Goal: Task Accomplishment & Management: Use online tool/utility

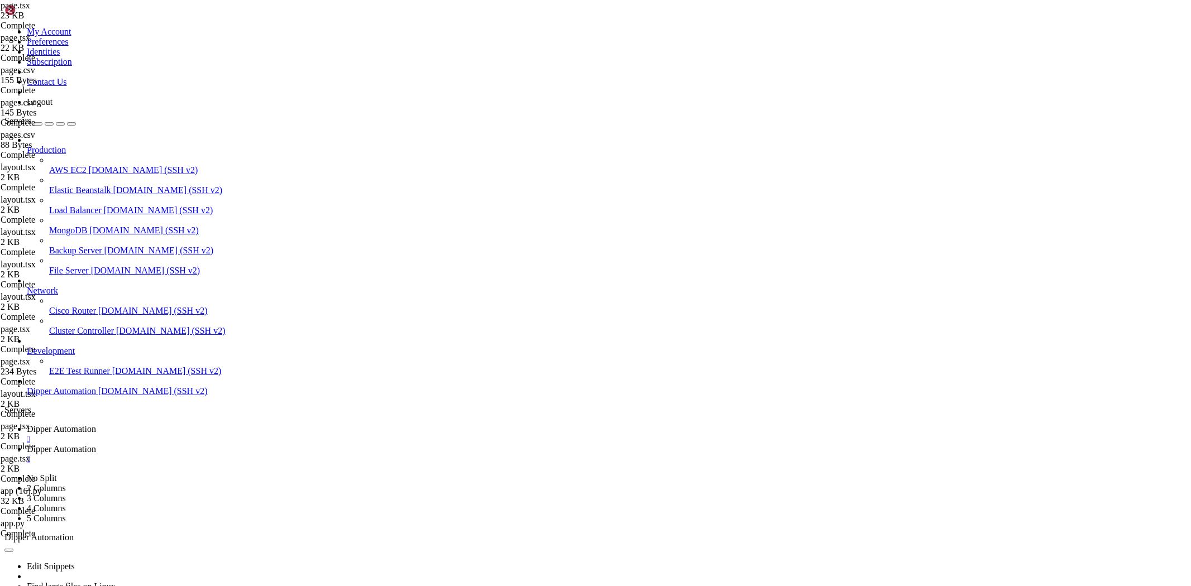
scroll to position [25579, 0]
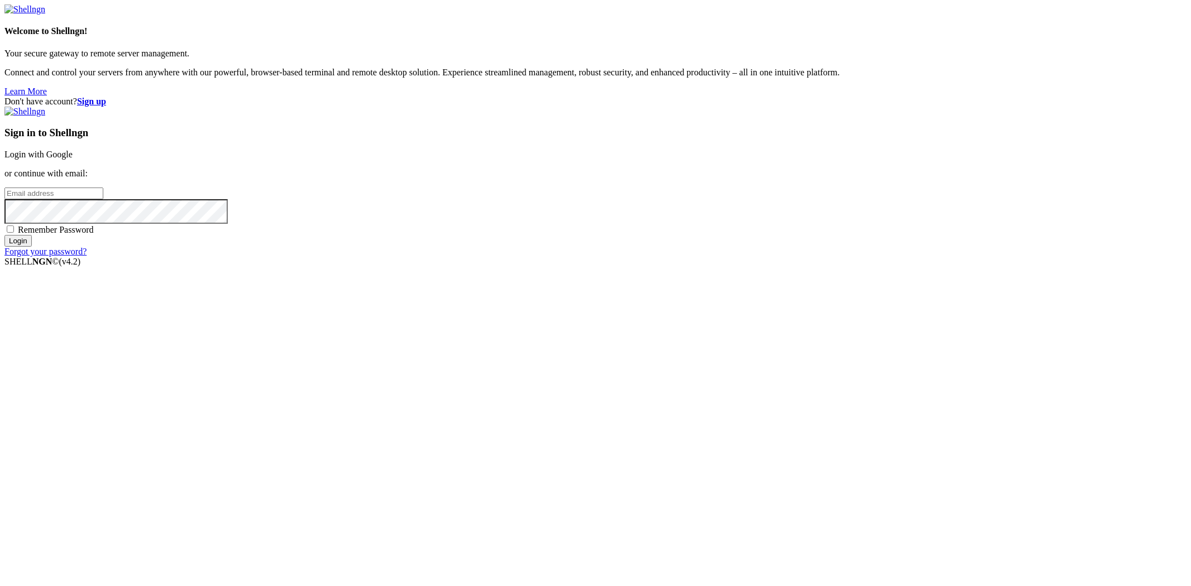
click at [73, 159] on link "Login with Google" at bounding box center [38, 154] width 68 height 9
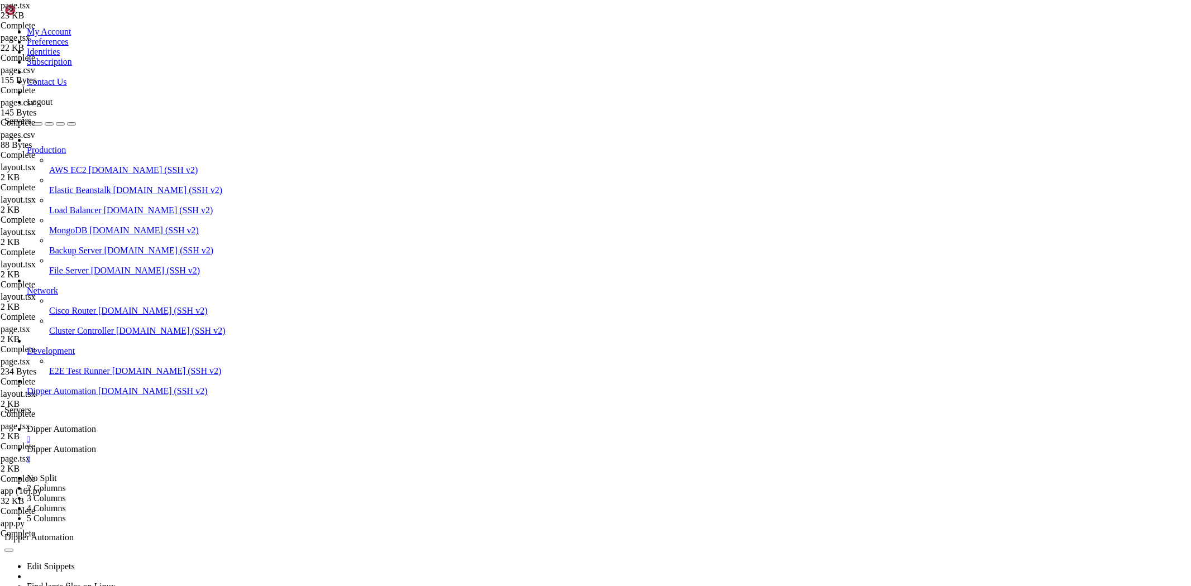
scroll to position [25579, 0]
click at [299, 445] on link "Dipper Automation " at bounding box center [607, 455] width 1160 height 20
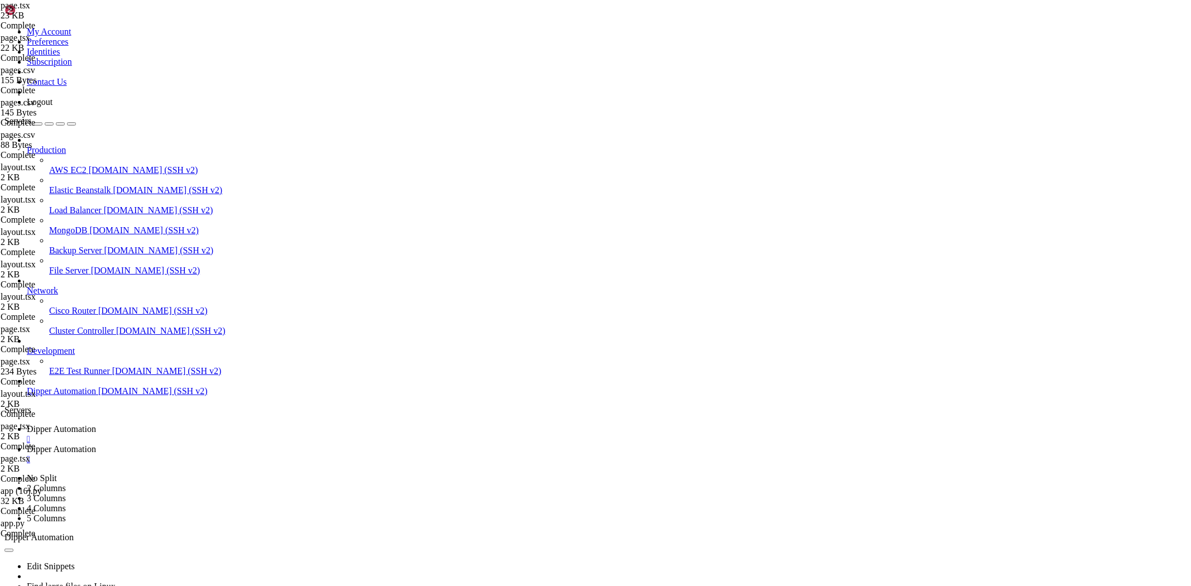
type input "/root/Dipperhub/backend"
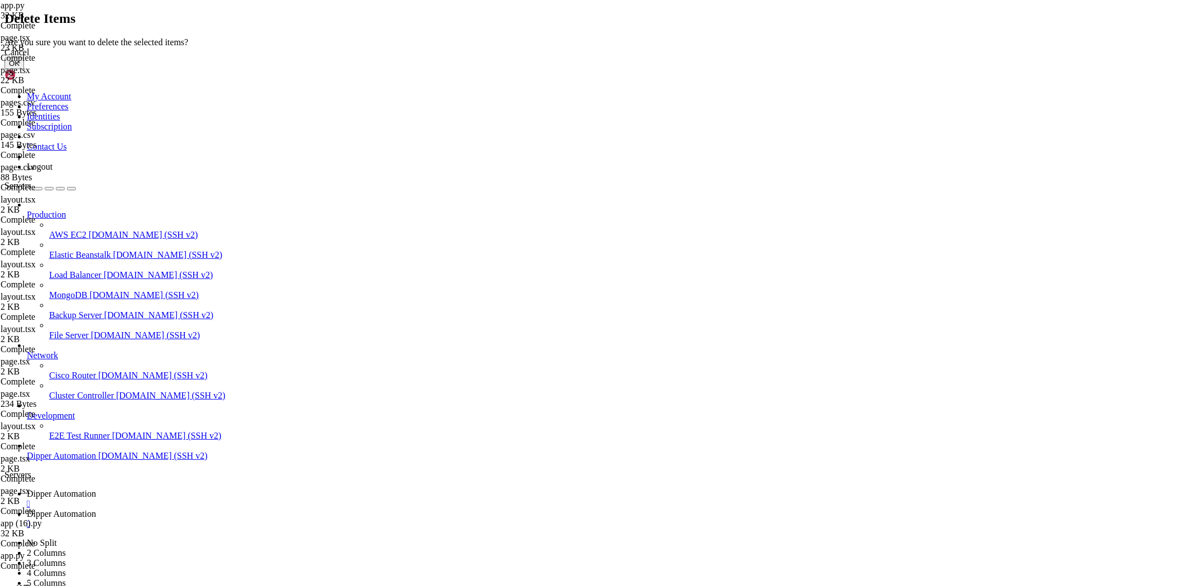
drag, startPoint x: 722, startPoint y: 336, endPoint x: 665, endPoint y: 319, distance: 59.2
click at [24, 69] on button "OK" at bounding box center [14, 64] width 20 height 12
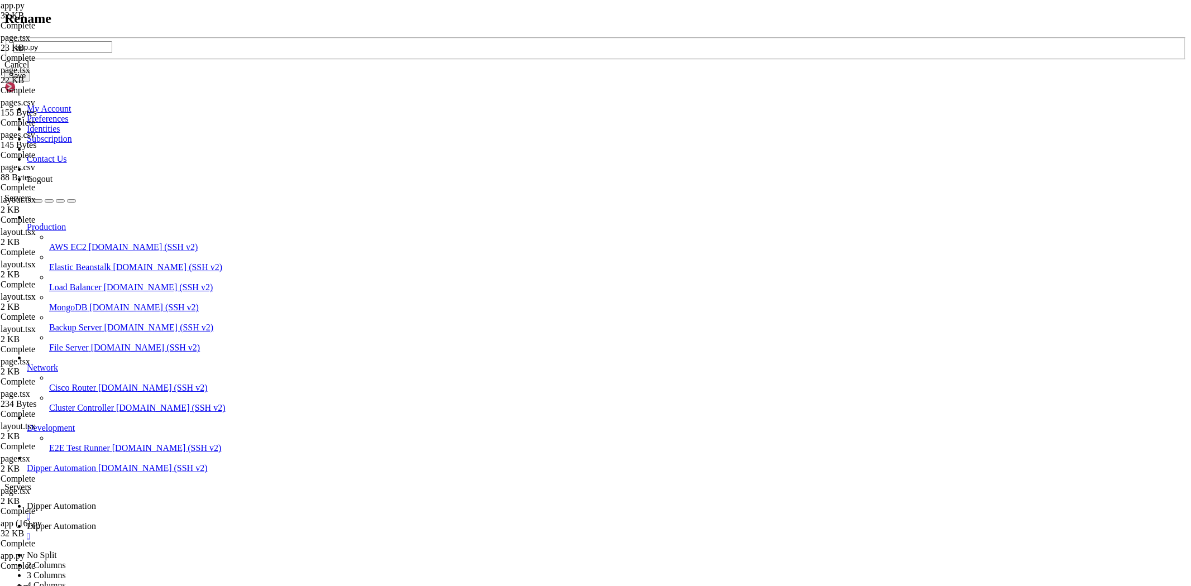
type input "app.py"
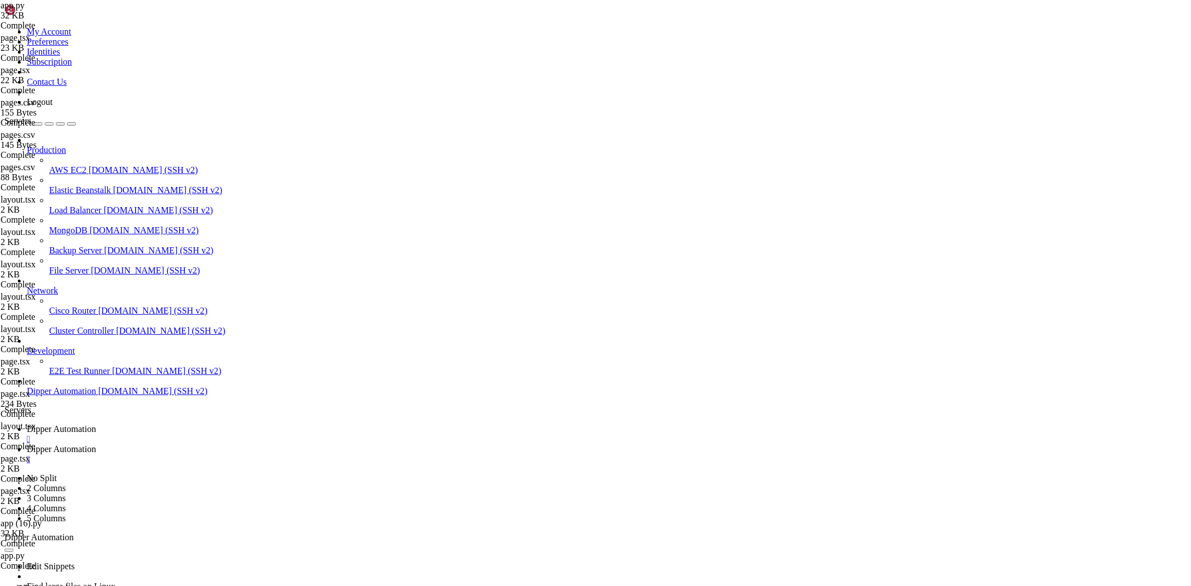
click at [96, 424] on span "Dipper Automation" at bounding box center [61, 428] width 69 height 9
click at [283, 445] on link "Dipper Automation " at bounding box center [607, 455] width 1160 height 20
click at [96, 424] on span "Dipper Automation" at bounding box center [61, 428] width 69 height 9
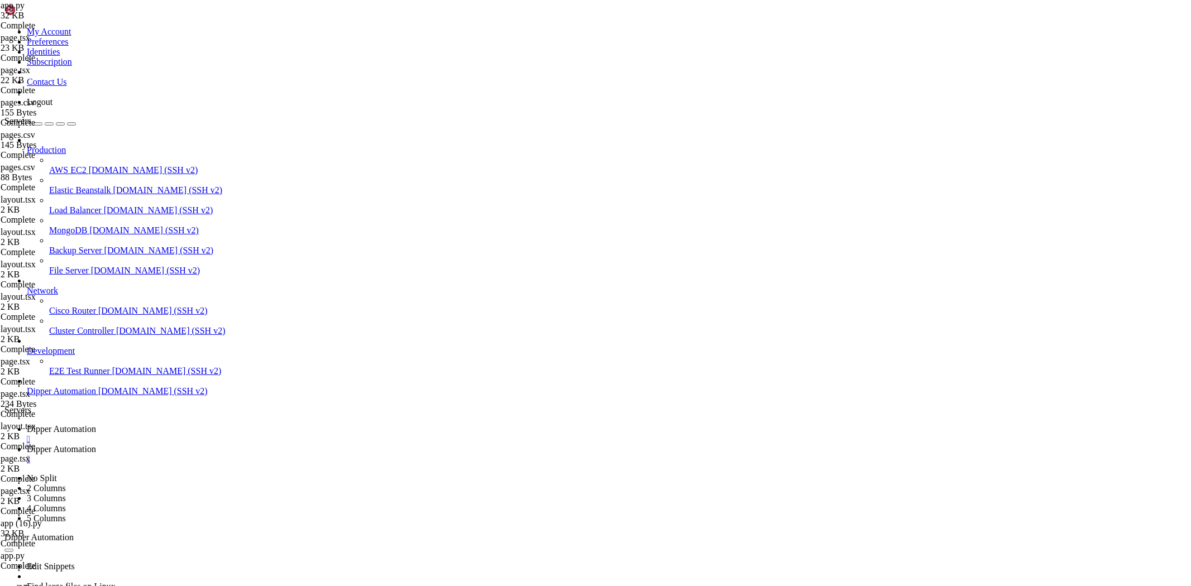
click at [96, 445] on span "Dipper Automation" at bounding box center [61, 449] width 69 height 9
drag, startPoint x: 233, startPoint y: 41, endPoint x: 508, endPoint y: 40, distance: 275.4
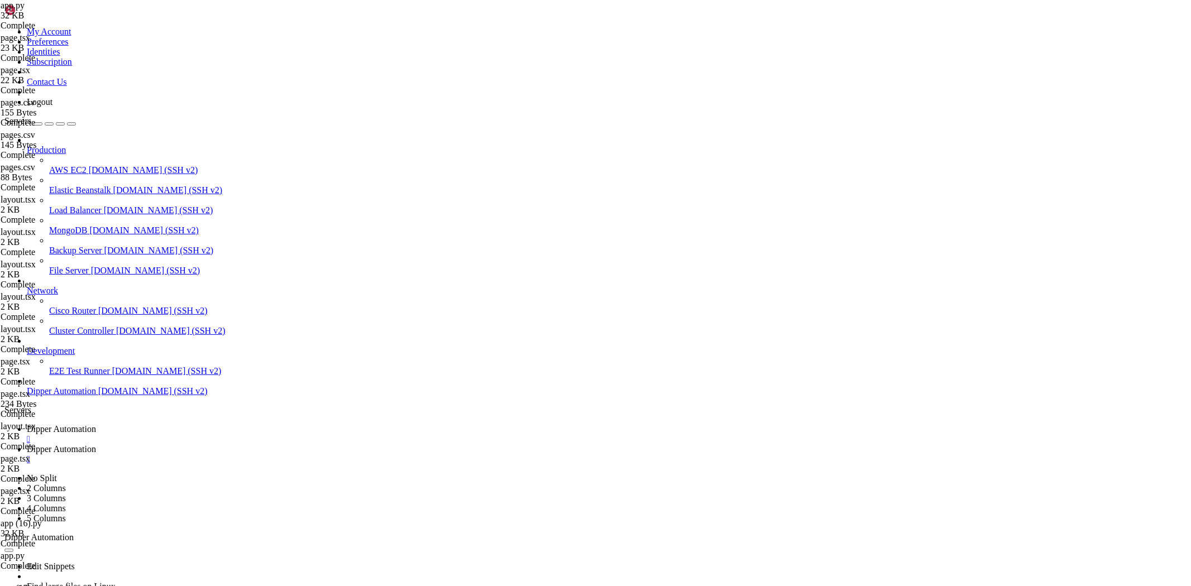
click at [96, 424] on span "Dipper Automation" at bounding box center [61, 428] width 69 height 9
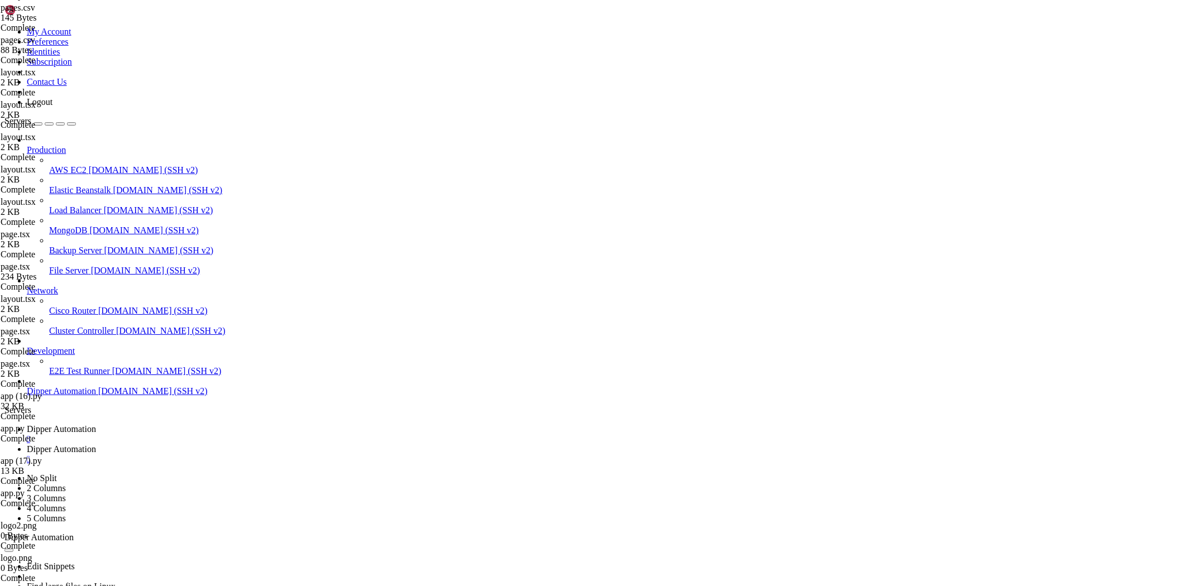
click at [96, 445] on span "Dipper Automation" at bounding box center [61, 449] width 69 height 9
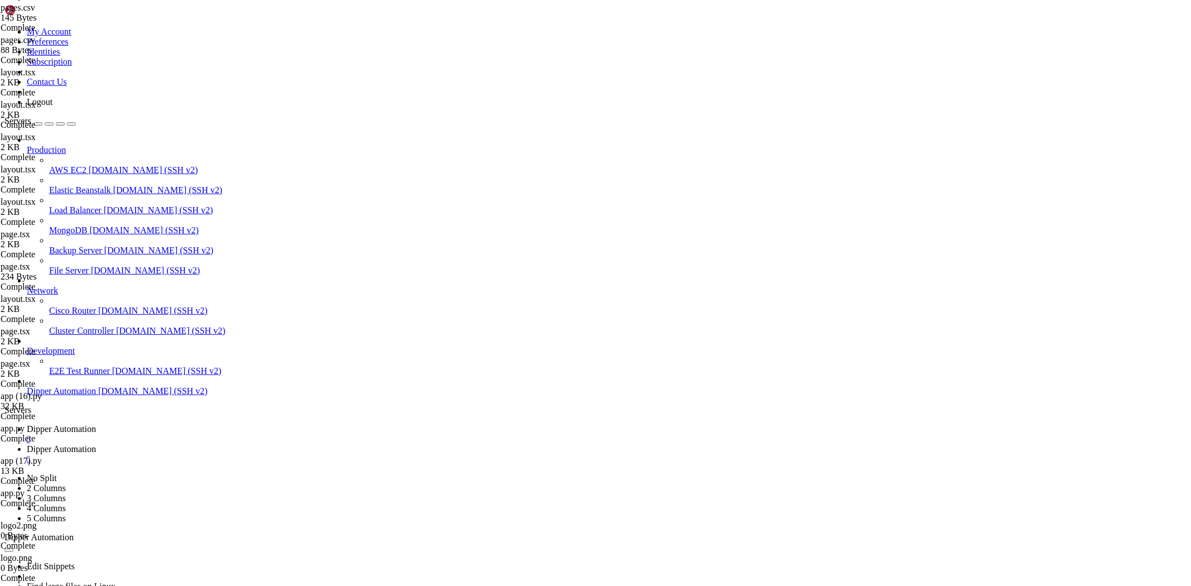
type input "/root/Dipperhub/app"
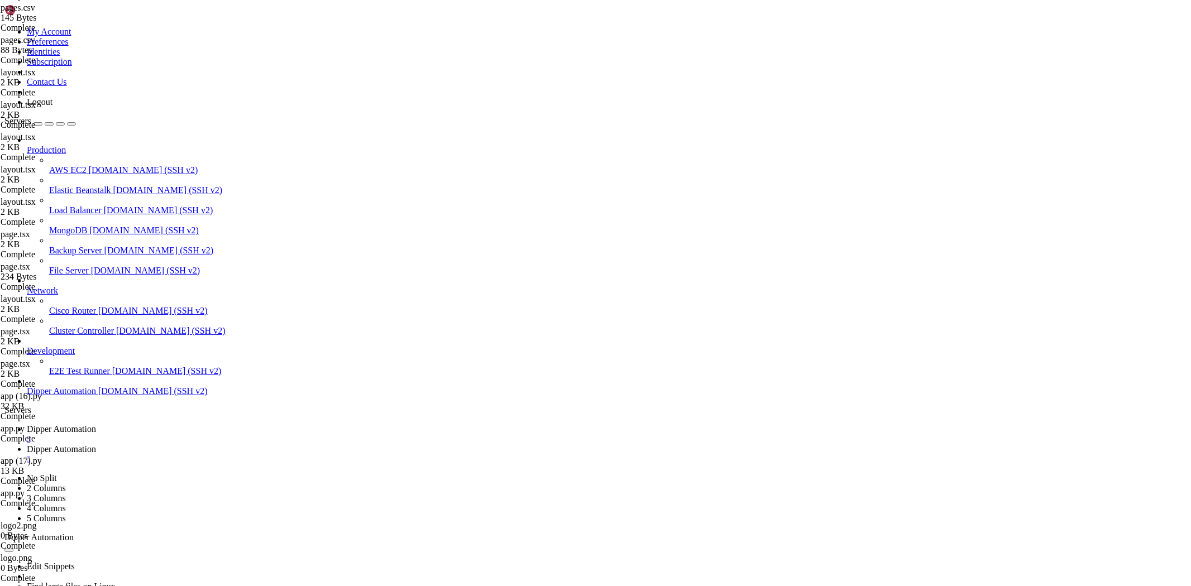
drag, startPoint x: 353, startPoint y: 271, endPoint x: 354, endPoint y: 277, distance: 6.2
type textarea "router.push("/home")"
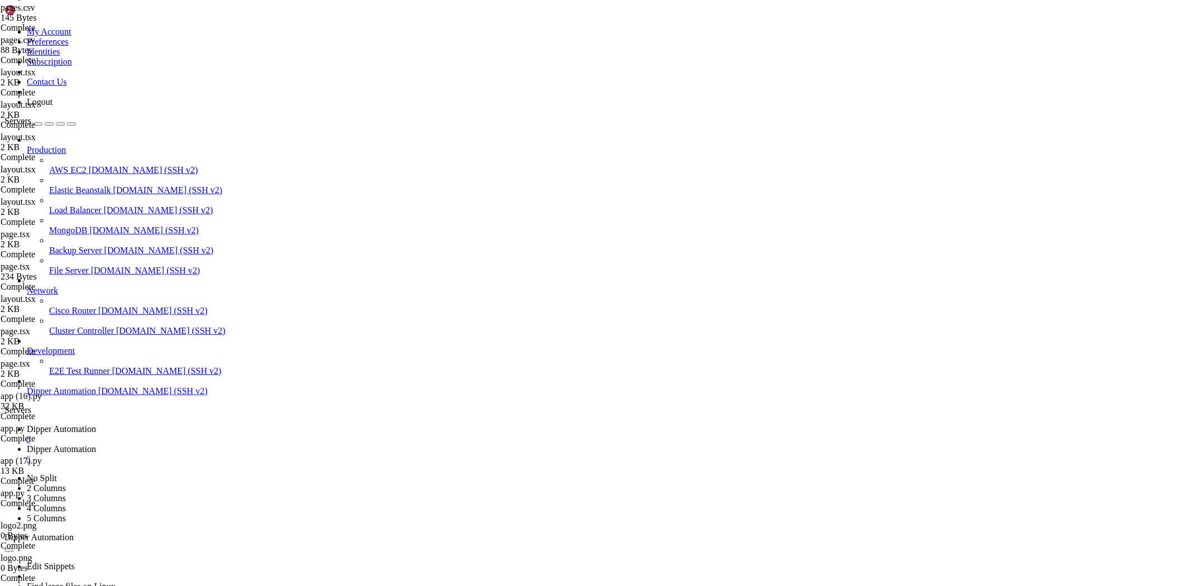
drag, startPoint x: 1179, startPoint y: 37, endPoint x: 1135, endPoint y: 47, distance: 45.3
click at [96, 424] on span "Dipper Automation" at bounding box center [61, 428] width 69 height 9
click at [272, 445] on link "Dipper Automation " at bounding box center [607, 455] width 1160 height 20
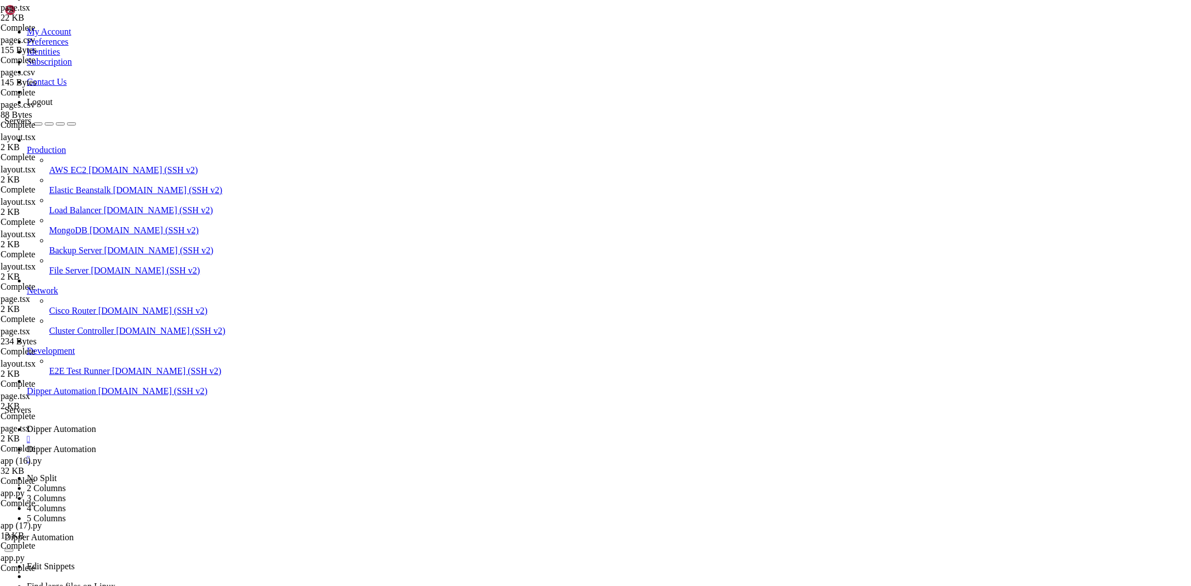
scroll to position [11, 0]
type input "/root/Dipperhub"
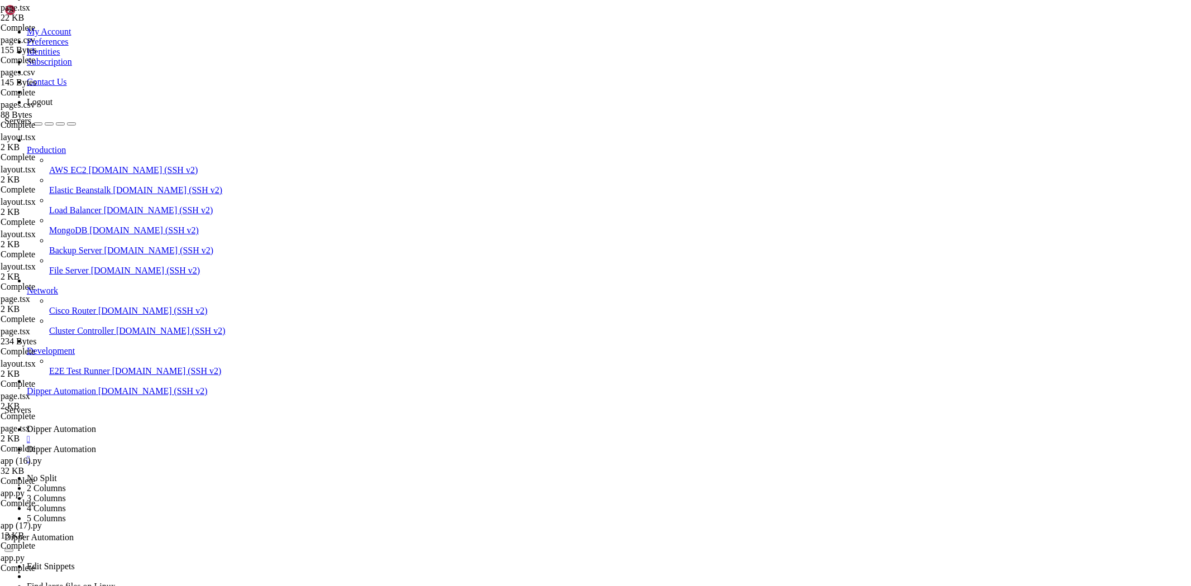
scroll to position [185, 0]
drag, startPoint x: 218, startPoint y: 214, endPoint x: 1, endPoint y: -54, distance: 345.5
type textarea "server { listen 80;"
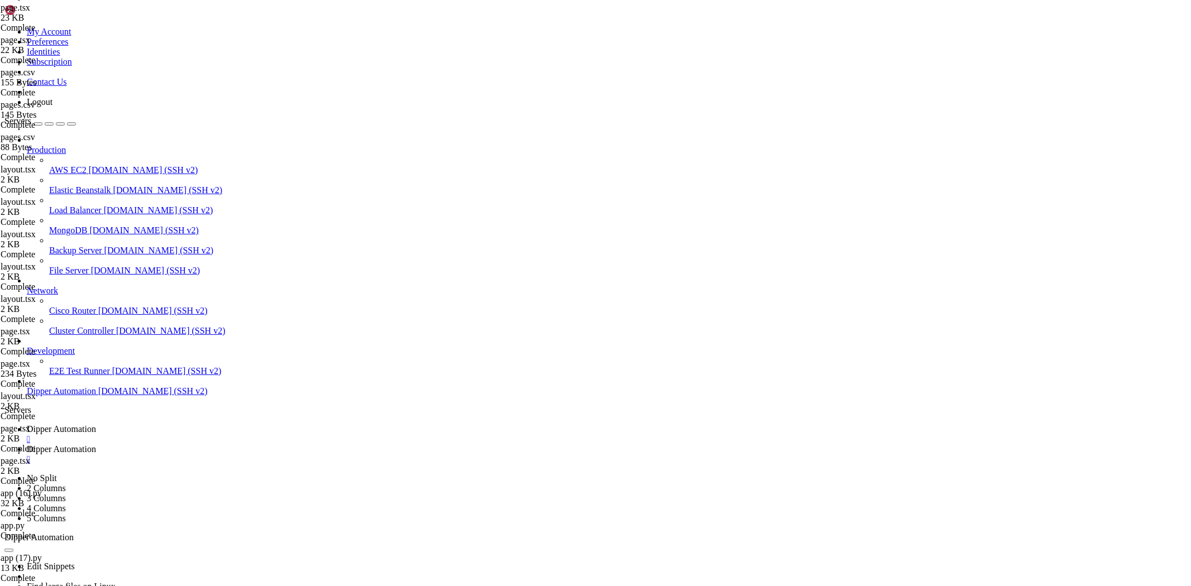
type textarea "}"
paste textarea
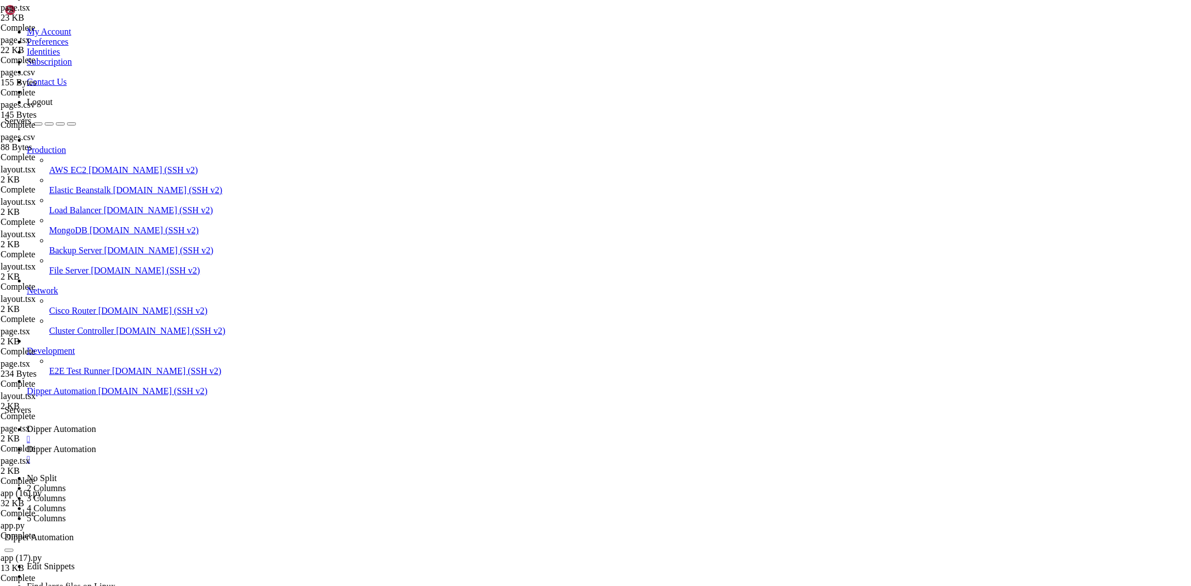
click at [190, 424] on link "Dipper Automation " at bounding box center [607, 434] width 1160 height 20
click at [96, 445] on span "Dipper Automation" at bounding box center [61, 449] width 69 height 9
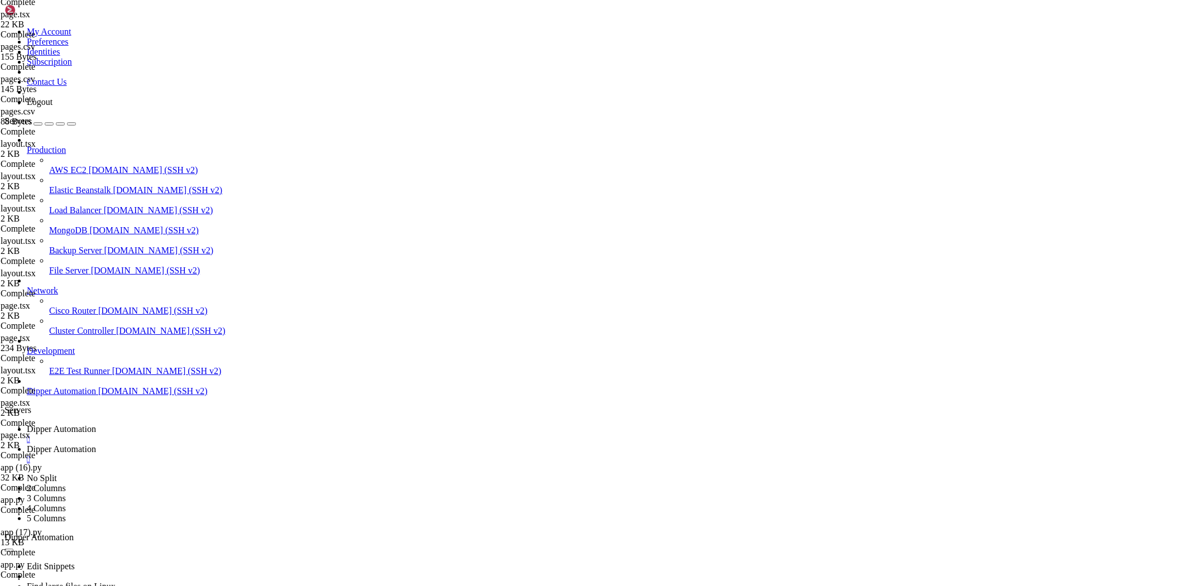
scroll to position [222, 0]
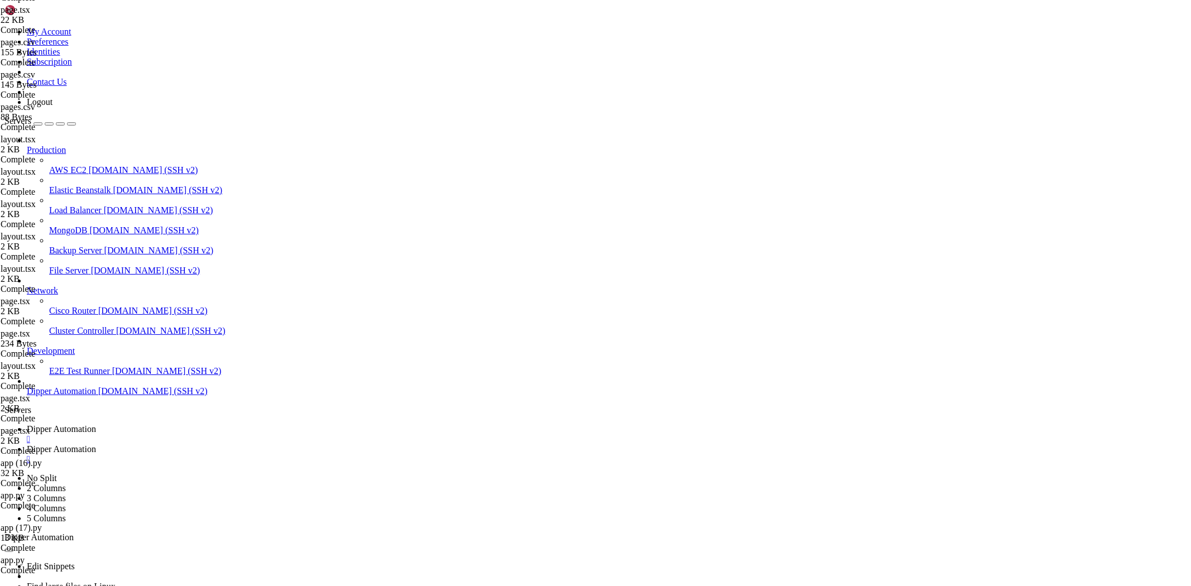
type input "/root/Dipperhub/scripts"
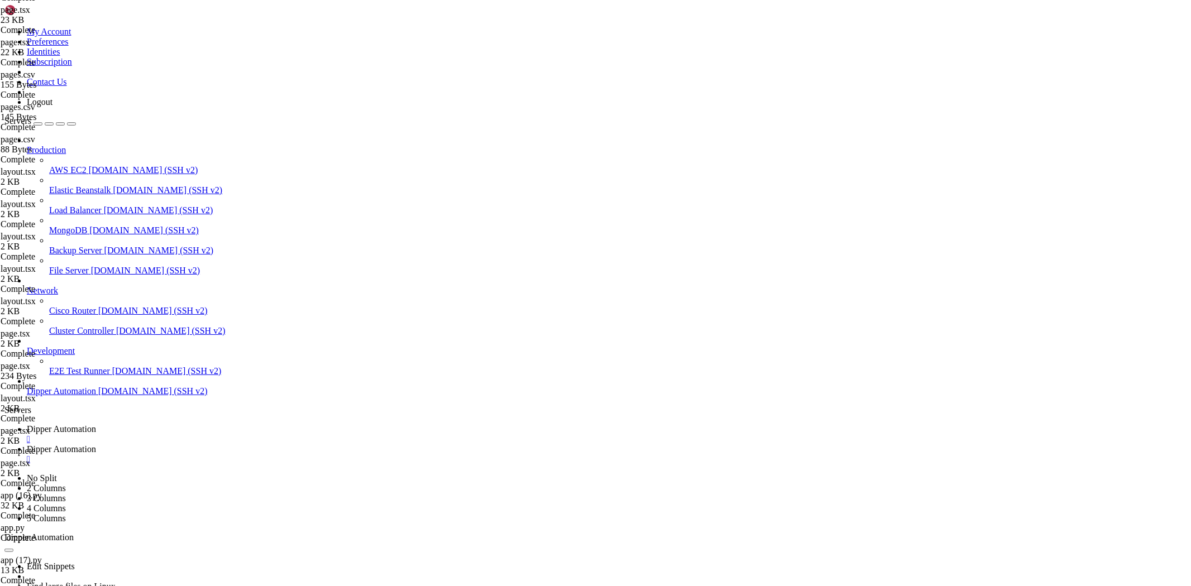
type textarea "setup()"
paste textarea
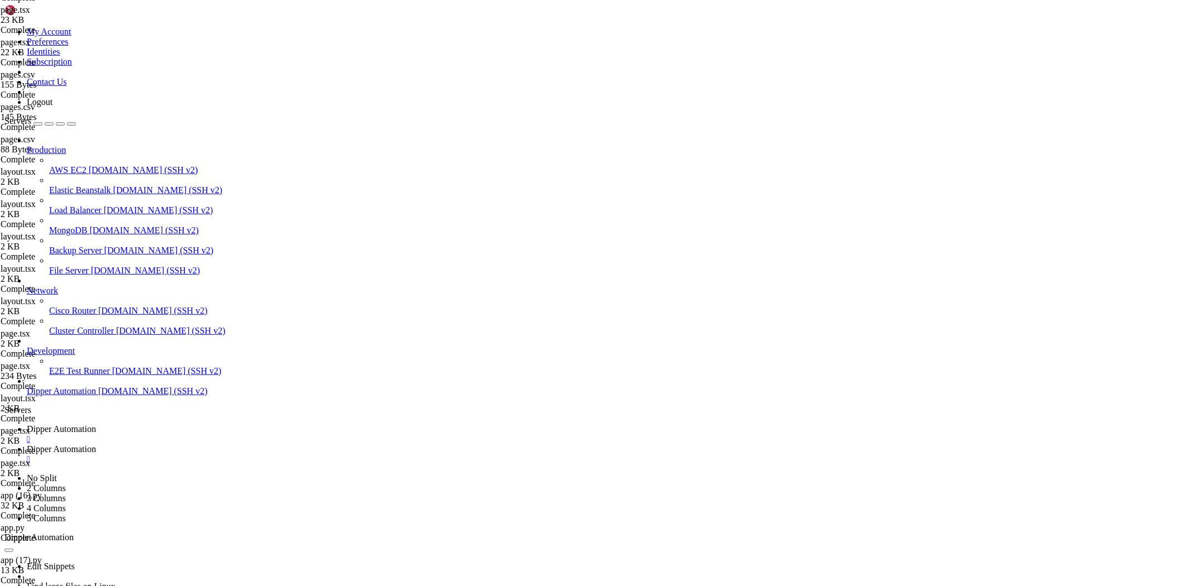
click at [96, 424] on span "Dipper Automation" at bounding box center [61, 428] width 69 height 9
click at [96, 445] on span "Dipper Automation" at bounding box center [61, 449] width 69 height 9
click at [205, 424] on link "Dipper Automation " at bounding box center [607, 434] width 1160 height 20
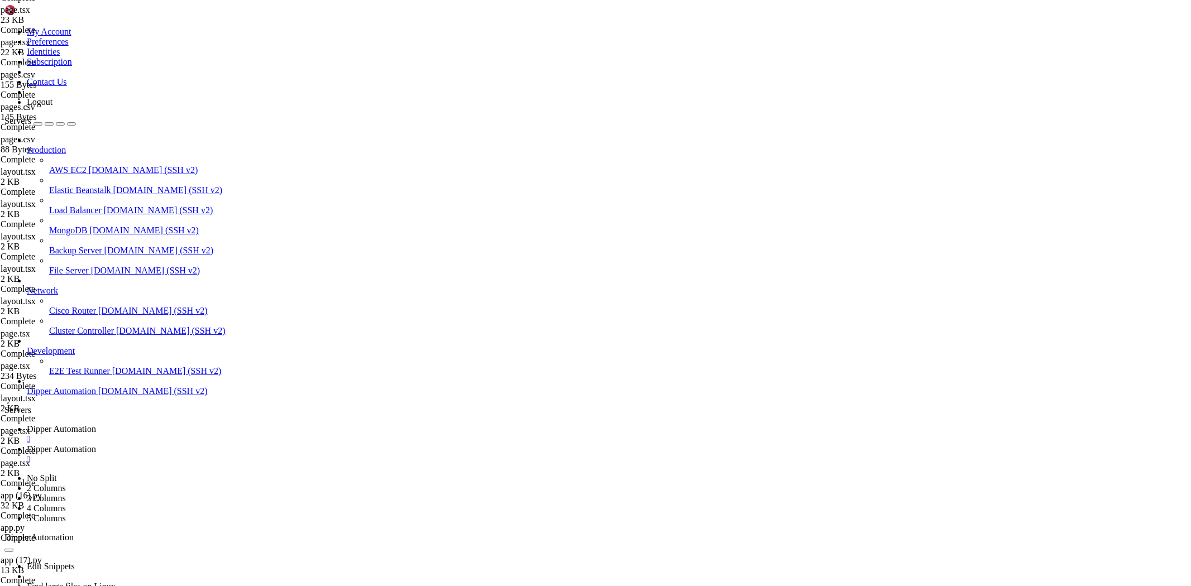
click at [96, 445] on span "Dipper Automation" at bounding box center [61, 449] width 69 height 9
type input "/root/Dipperhub"
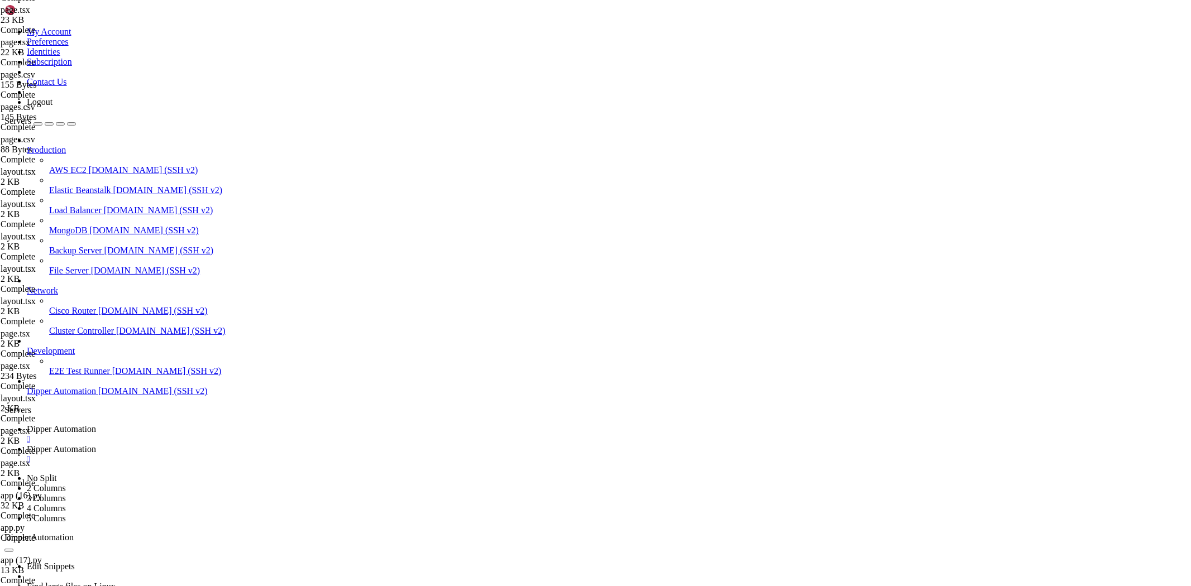
scroll to position [248, 0]
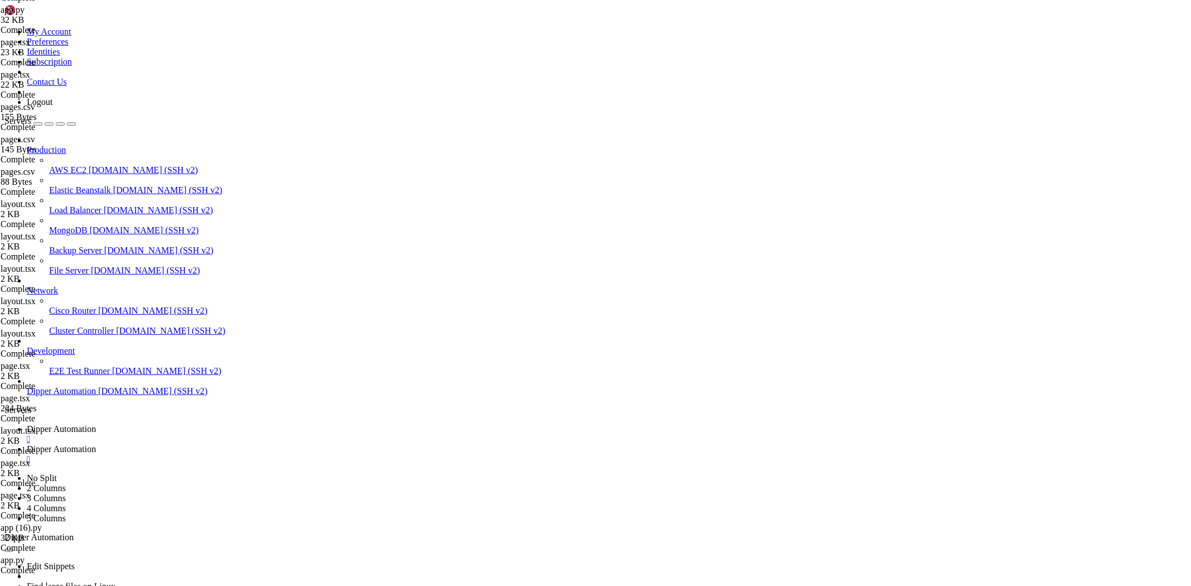
drag, startPoint x: 198, startPoint y: 98, endPoint x: 247, endPoint y: 104, distance: 49.0
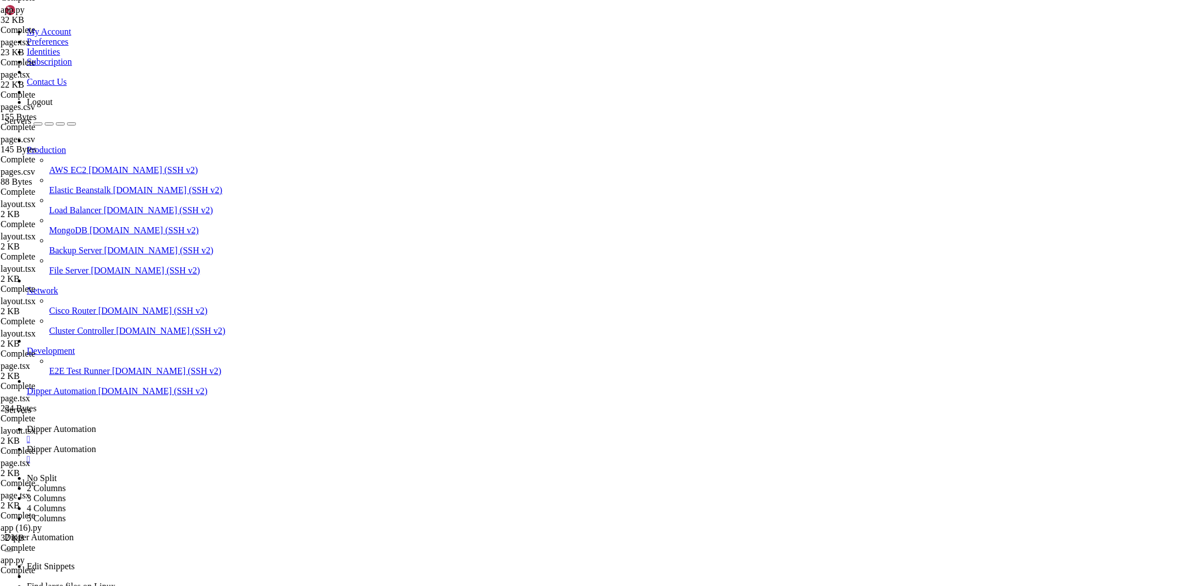
paste textarea "/root/Dipperhub"
drag, startPoint x: 207, startPoint y: 221, endPoint x: 257, endPoint y: 222, distance: 50.3
paste textarea "/root/Dipperhub"
drag, startPoint x: 198, startPoint y: 158, endPoint x: 225, endPoint y: 163, distance: 27.3
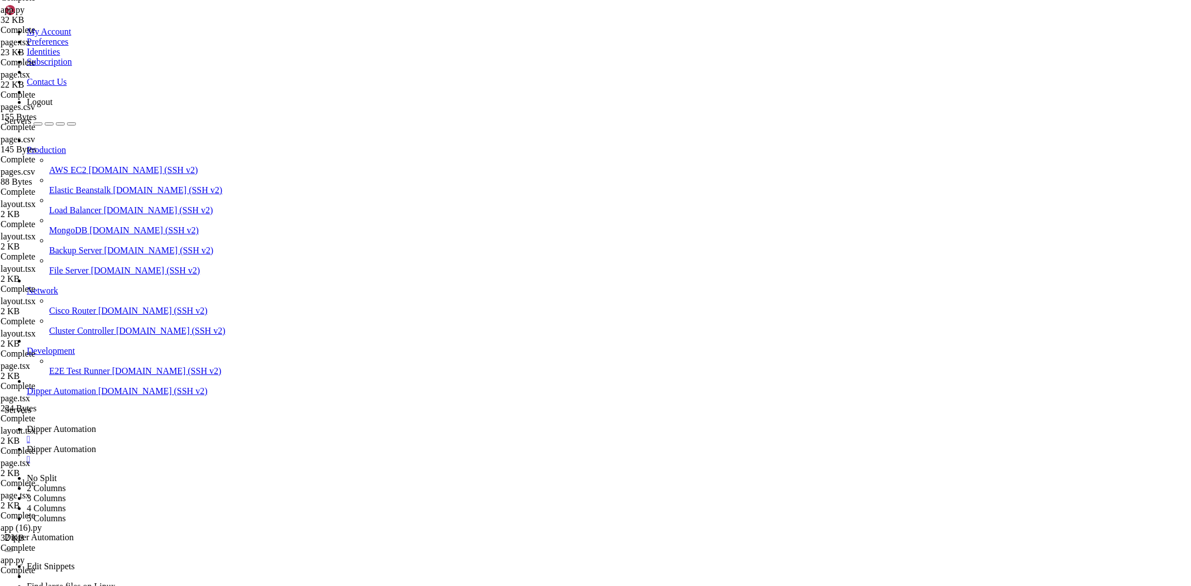
drag, startPoint x: 198, startPoint y: 162, endPoint x: 246, endPoint y: 164, distance: 48.6
paste textarea "/root/Dipperhub"
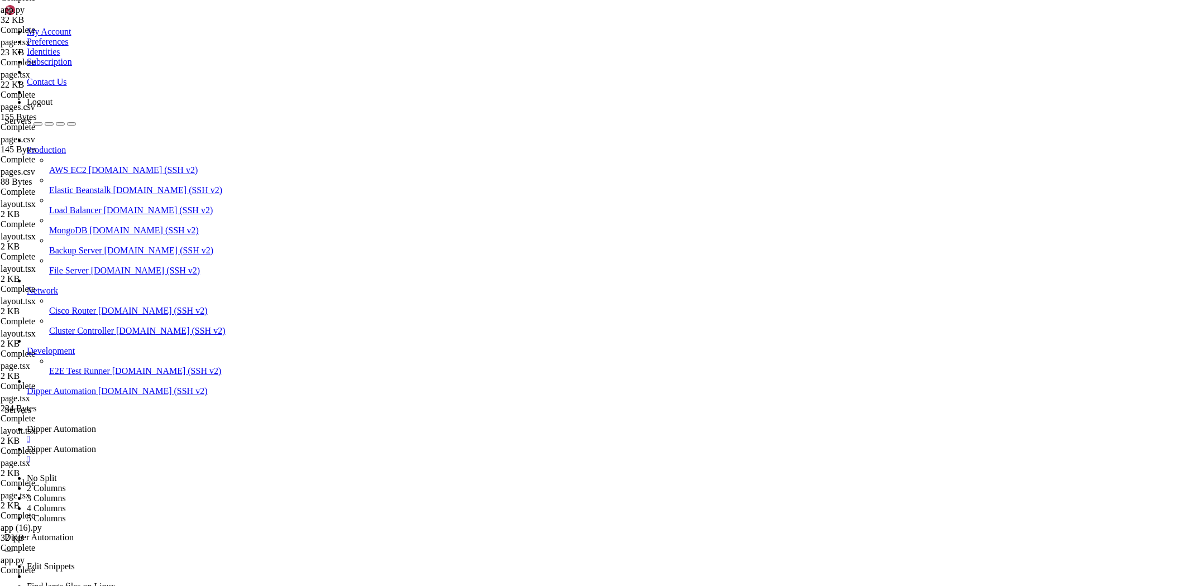
type textarea "root /root/Dipperhub;"
click at [198, 424] on link "Dipper Automation " at bounding box center [607, 434] width 1160 height 20
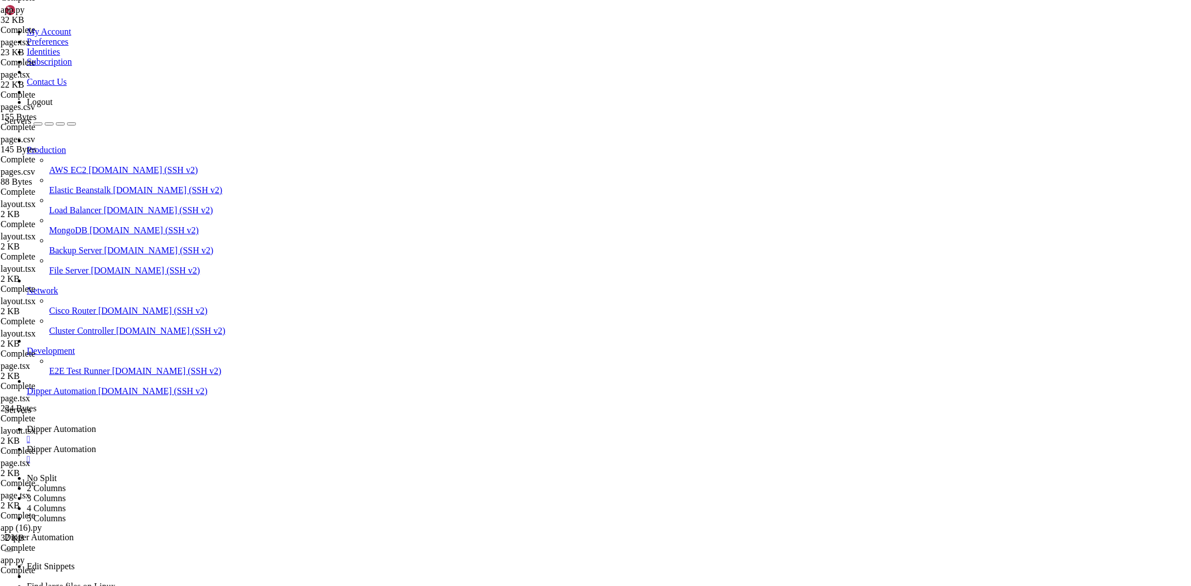
scroll to position [39717, 0]
click at [96, 445] on span "Dipper Automation" at bounding box center [61, 449] width 69 height 9
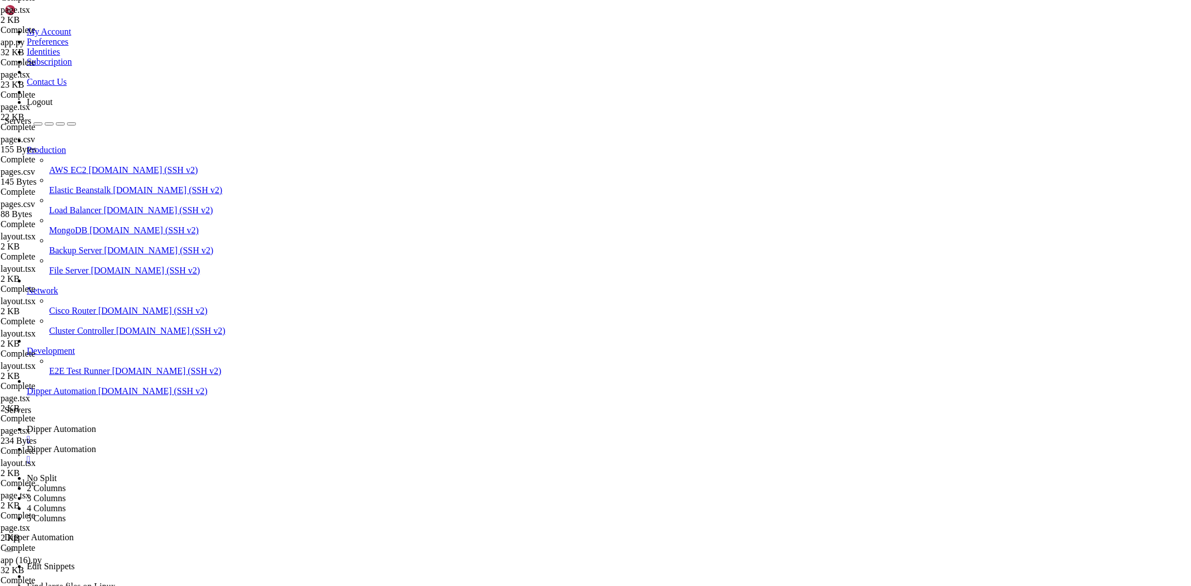
type textarea "'"
paste textarea
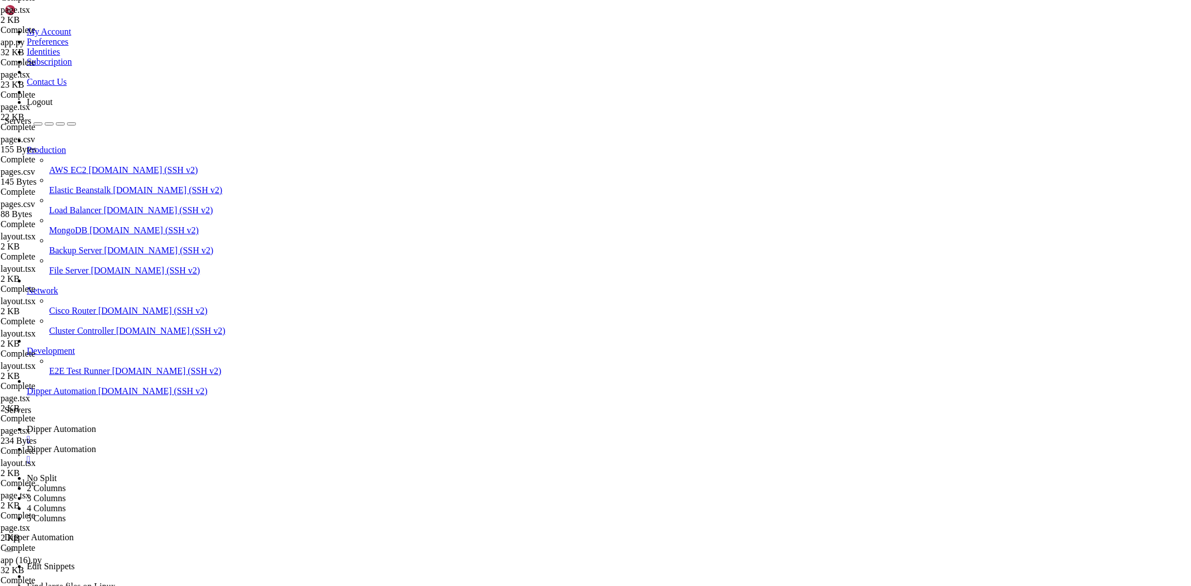
drag, startPoint x: 197, startPoint y: 102, endPoint x: 248, endPoint y: 103, distance: 50.8
drag, startPoint x: 204, startPoint y: 36, endPoint x: 56, endPoint y: 36, distance: 148.0
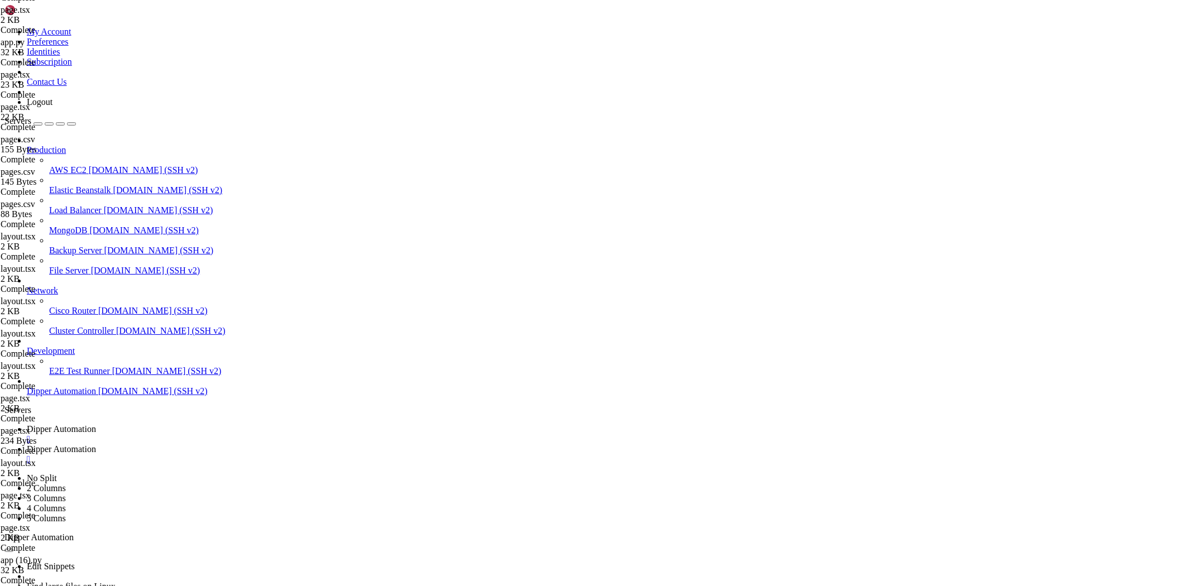
drag, startPoint x: 195, startPoint y: 104, endPoint x: 247, endPoint y: 102, distance: 52.0
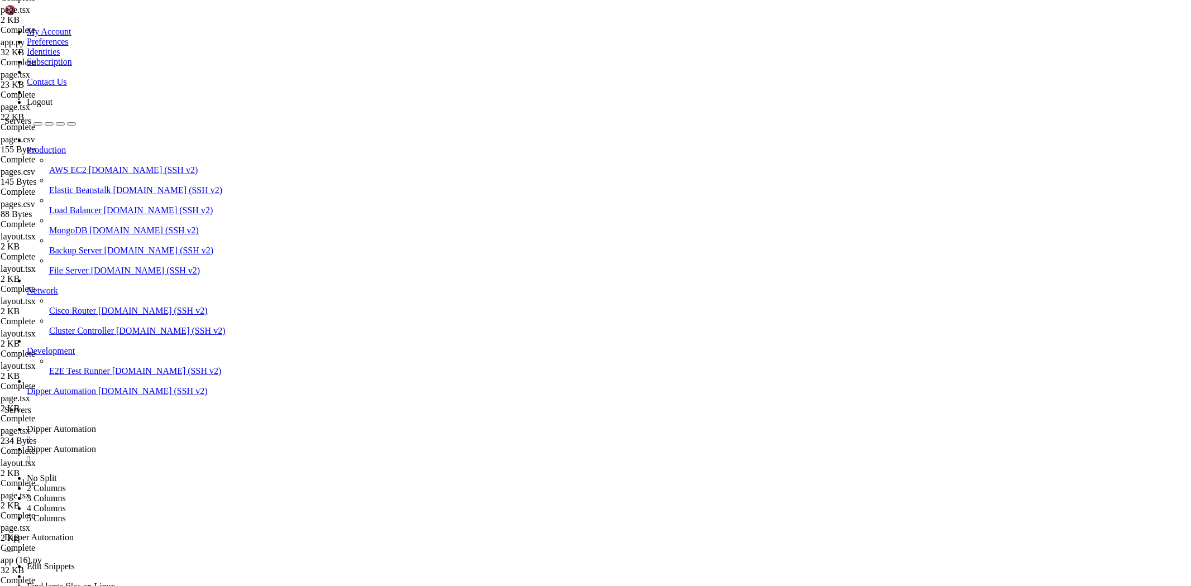
paste textarea "/root/Dipperhub"
drag, startPoint x: 198, startPoint y: 159, endPoint x: 247, endPoint y: 162, distance: 49.8
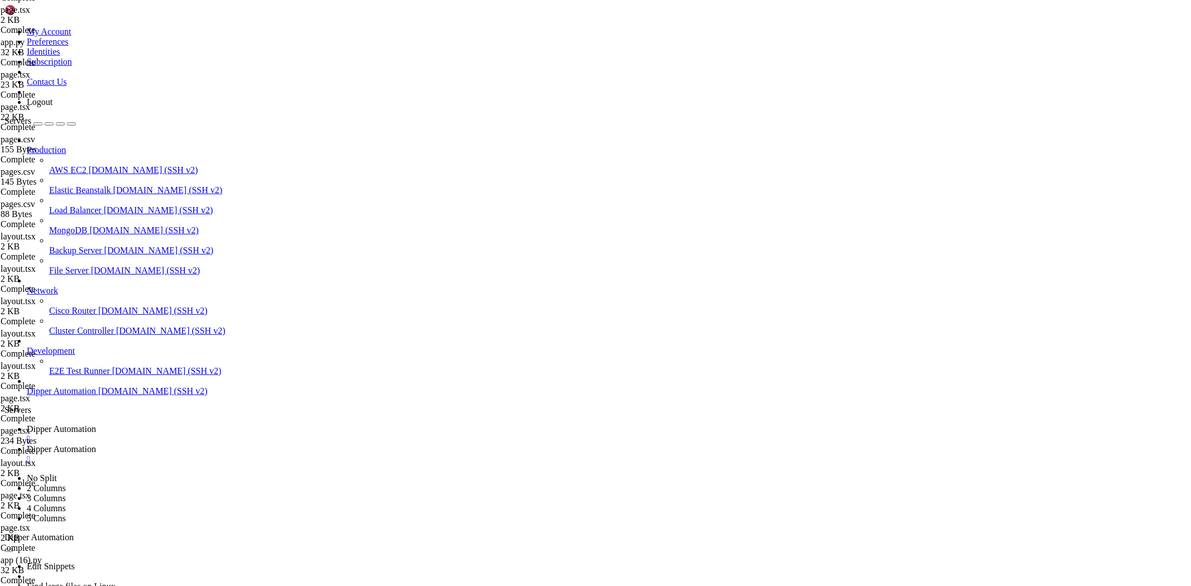
paste textarea "/root/Dipperhub"
drag, startPoint x: 207, startPoint y: 222, endPoint x: 258, endPoint y: 219, distance: 50.9
paste textarea "/root/Dipperhub"
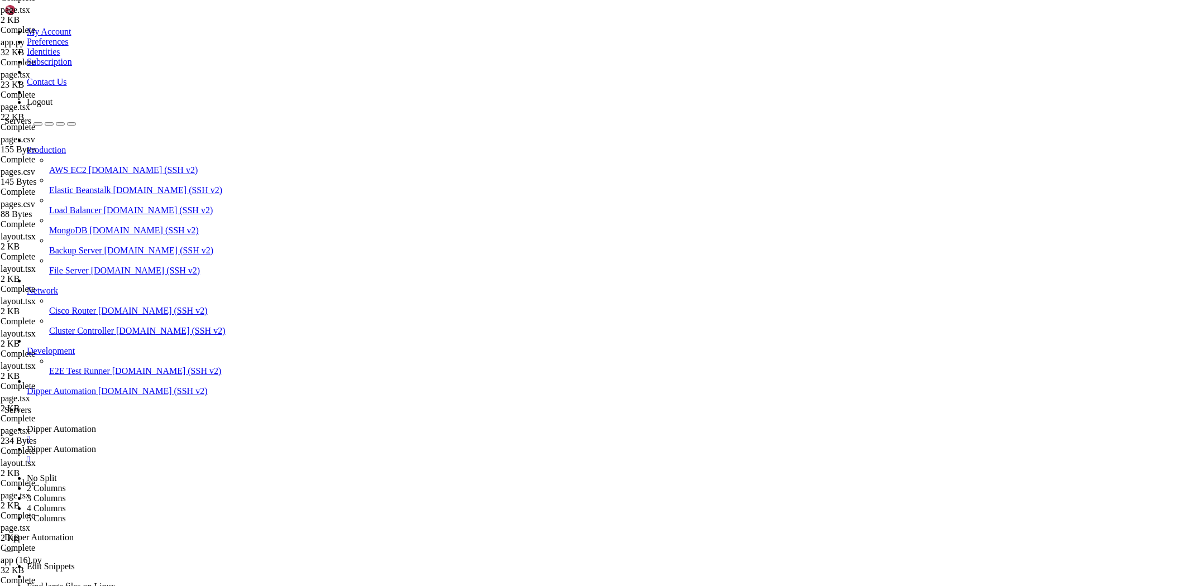
type textarea "# add_header Cache-Control "public, max-age=2592000, immutable";"
click at [208, 424] on link "Dipper Automation " at bounding box center [607, 434] width 1160 height 20
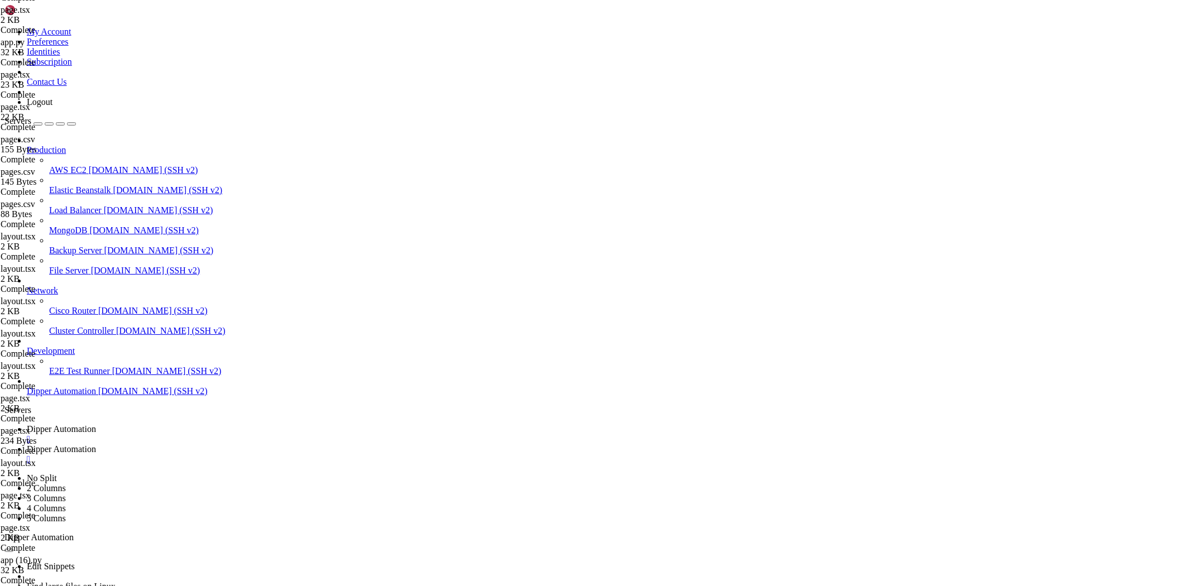
click at [265, 445] on link "Dipper Automation " at bounding box center [607, 455] width 1160 height 20
click at [96, 424] on span "Dipper Automation" at bounding box center [61, 428] width 69 height 9
click at [96, 445] on span "Dipper Automation" at bounding box center [61, 449] width 69 height 9
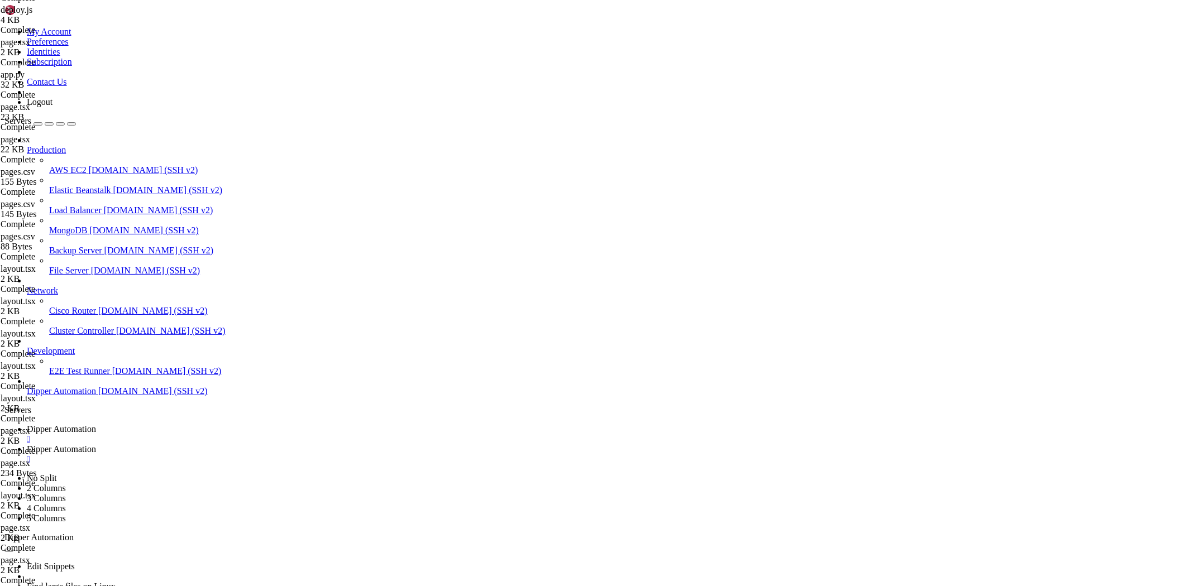
drag, startPoint x: 238, startPoint y: 250, endPoint x: 223, endPoint y: 232, distance: 23.0
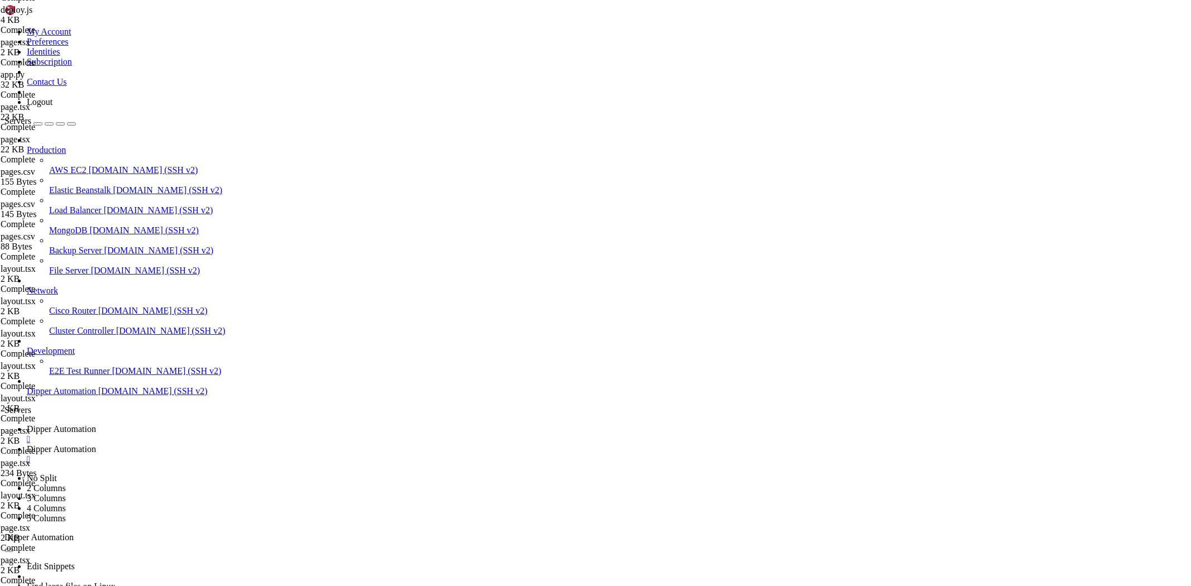
drag, startPoint x: 215, startPoint y: 247, endPoint x: 135, endPoint y: 151, distance: 124.9
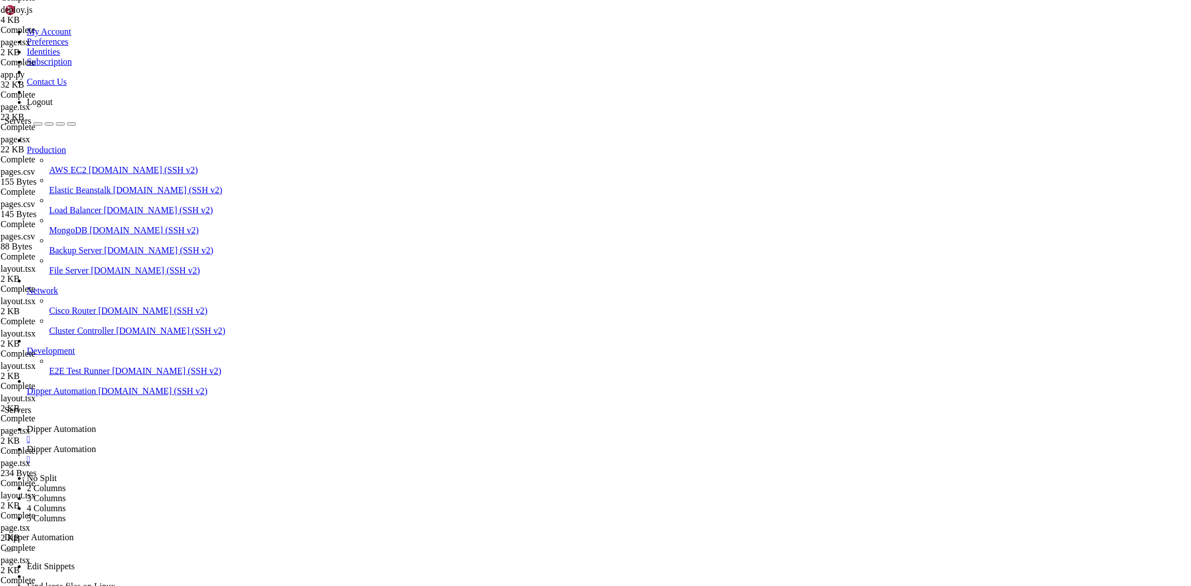
type textarea "# (Opcional) [PERSON_NAME] PDFs, vídeos, txt na public/ location ~* \.(?:mp4|we…"
type textarea "# URL /algo.png → ROOT_DO_PROJETO/public/algo.png"
drag, startPoint x: 349, startPoint y: 85, endPoint x: 83, endPoint y: 89, distance: 266.4
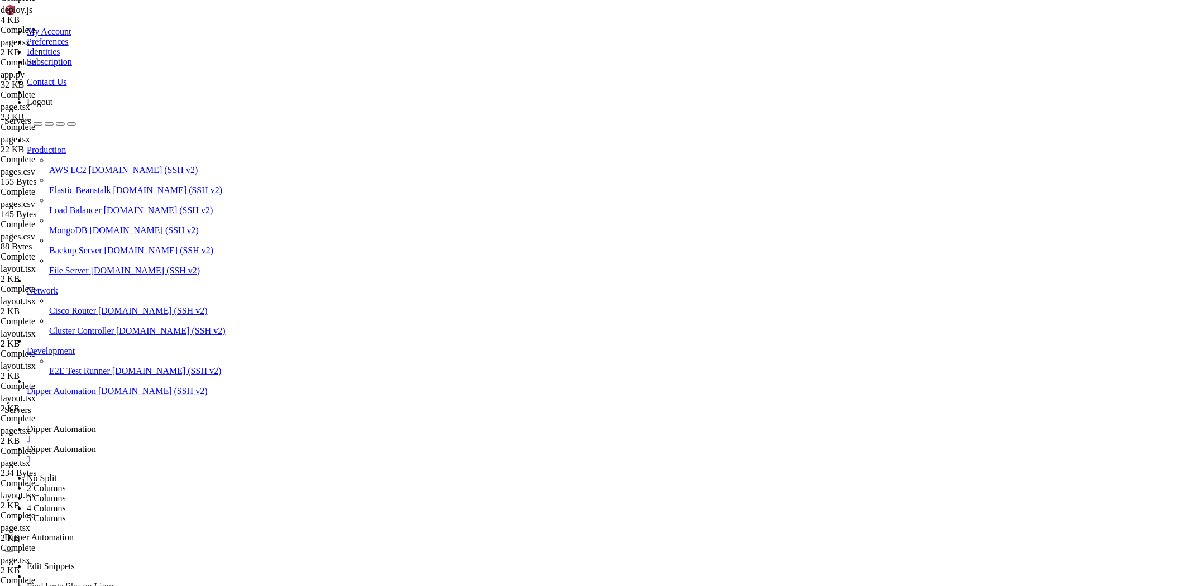
drag, startPoint x: 308, startPoint y: 106, endPoint x: 338, endPoint y: 107, distance: 30.7
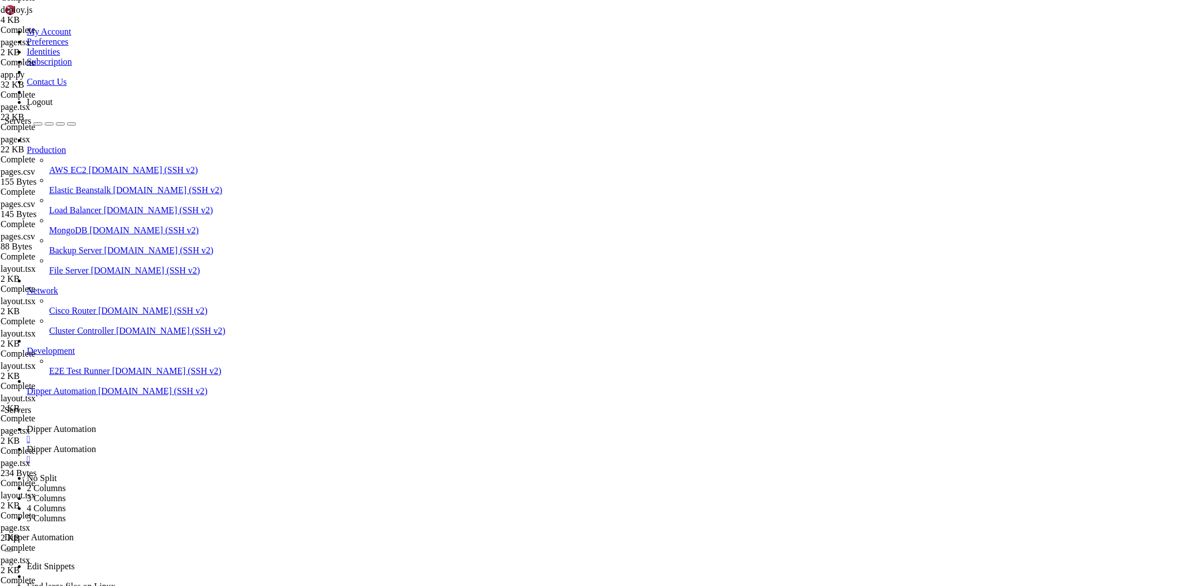
drag, startPoint x: 308, startPoint y: 111, endPoint x: 337, endPoint y: 107, distance: 29.9
drag, startPoint x: 215, startPoint y: 106, endPoint x: 198, endPoint y: 106, distance: 16.8
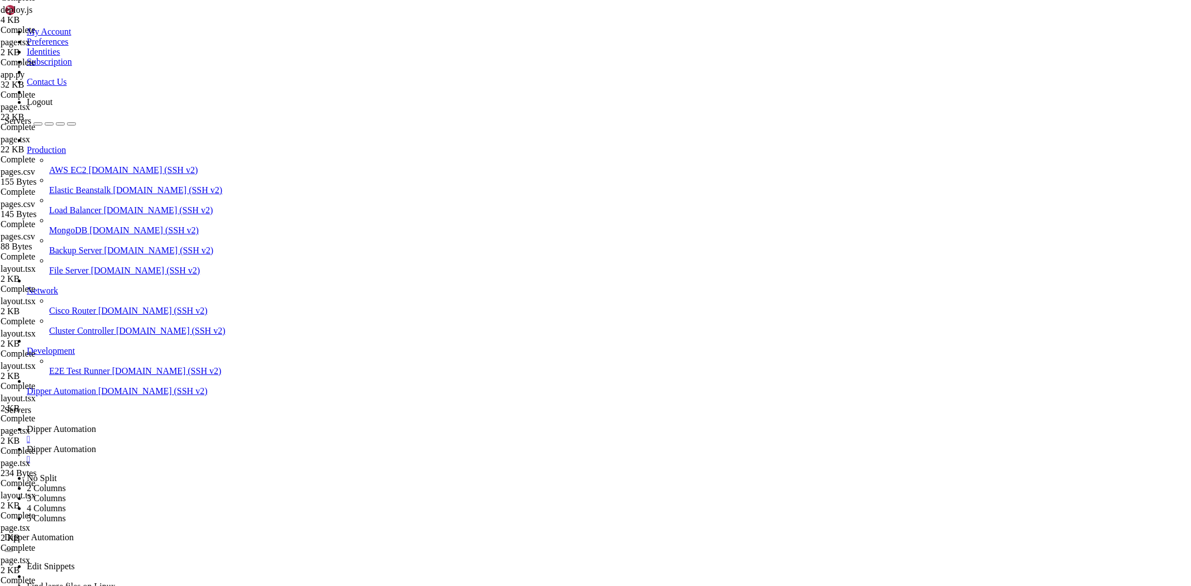
paste textarea "var/www/"
type textarea "root /var/www/Dipperhub; # ex.: /var/www/dipperintegrated"
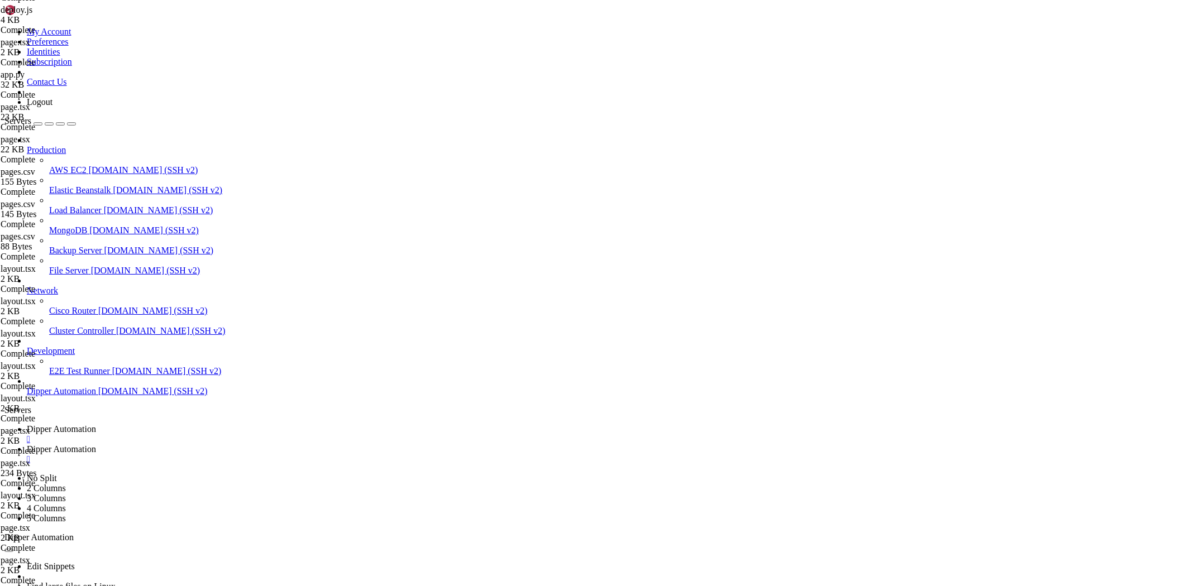
drag, startPoint x: 173, startPoint y: 42, endPoint x: 499, endPoint y: 41, distance: 326.2
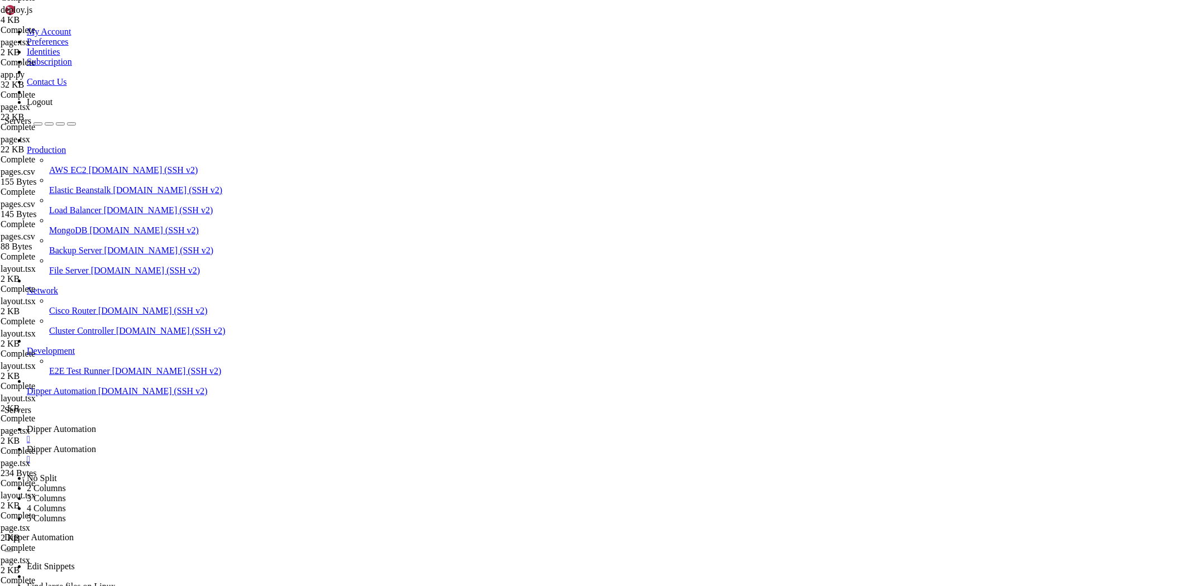
drag, startPoint x: 170, startPoint y: 43, endPoint x: 350, endPoint y: 27, distance: 181.1
type input "/root/Dipperhub"
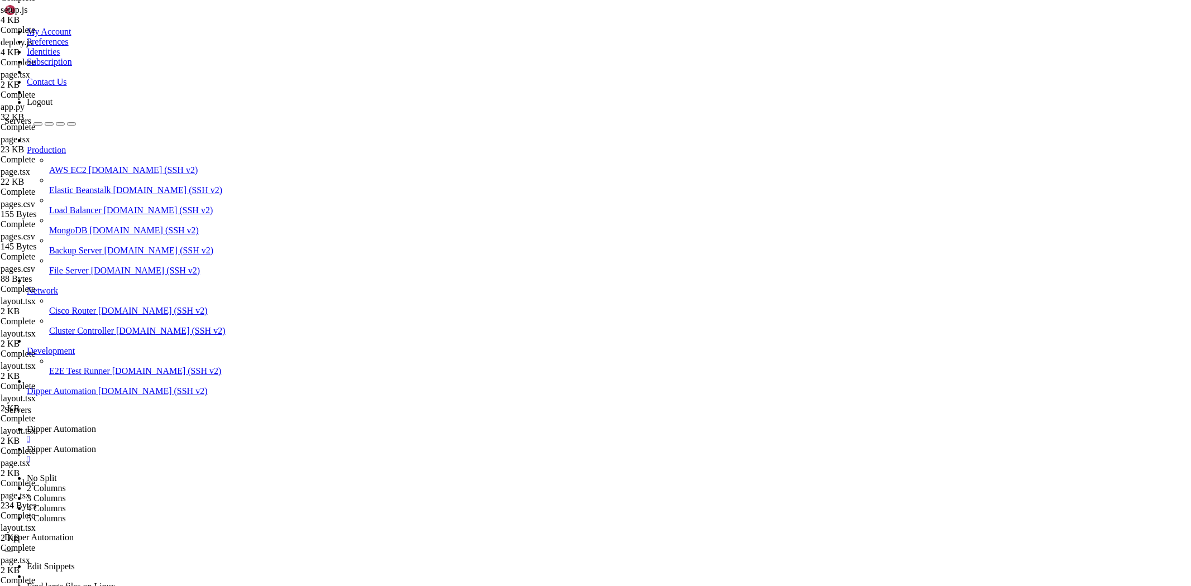
drag, startPoint x: 256, startPoint y: 108, endPoint x: 223, endPoint y: 109, distance: 32.4
drag, startPoint x: 200, startPoint y: 112, endPoint x: 214, endPoint y: 110, distance: 14.1
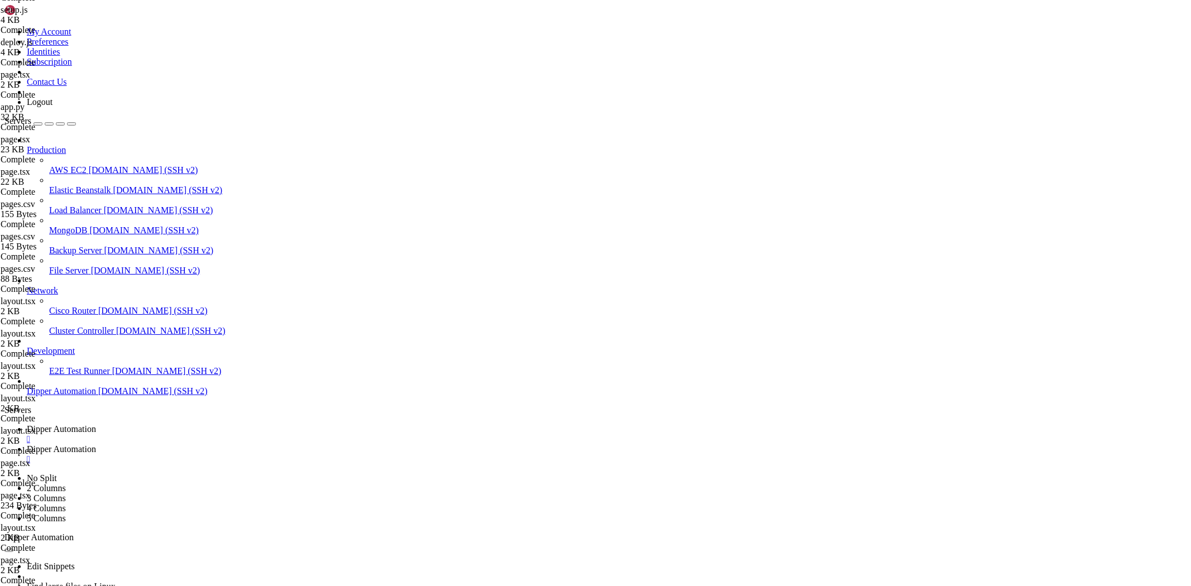
drag, startPoint x: 197, startPoint y: 108, endPoint x: 259, endPoint y: 107, distance: 61.4
paste textarea
drag, startPoint x: 204, startPoint y: 39, endPoint x: 80, endPoint y: 45, distance: 124.1
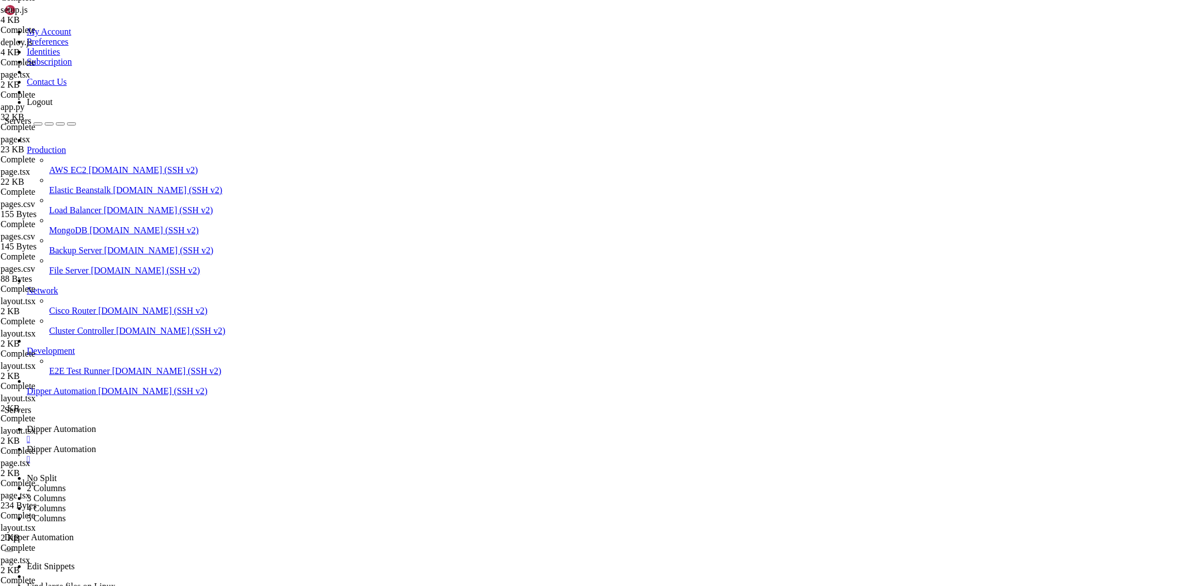
drag, startPoint x: 227, startPoint y: 109, endPoint x: 198, endPoint y: 111, distance: 28.5
paste textarea "root/Dipperhub"
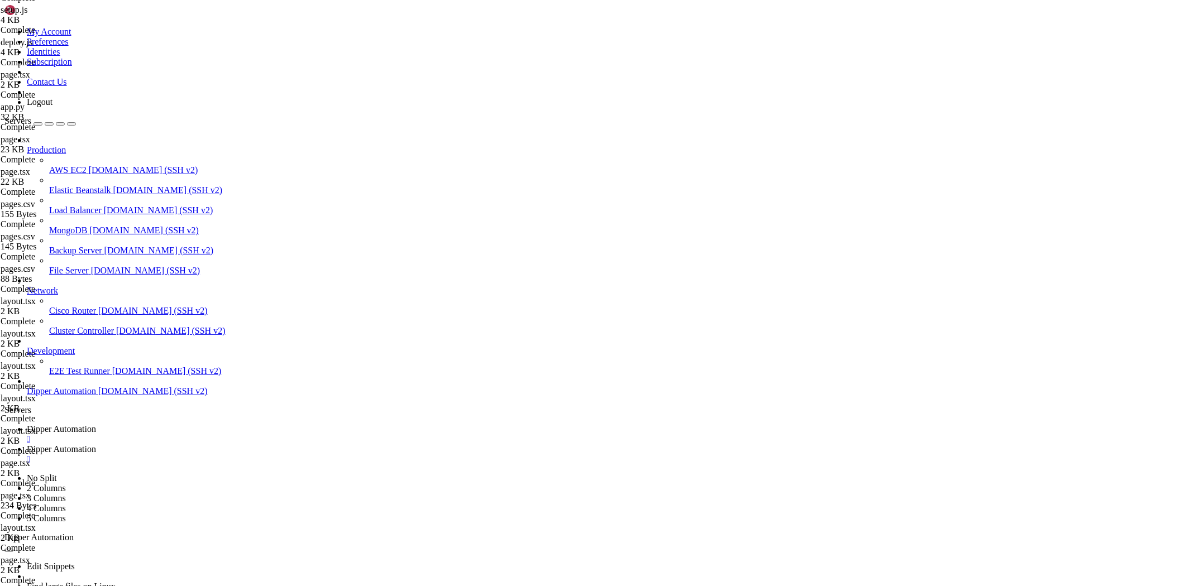
type textarea "root /root/Dipperhub/public; # ex.: /var/www/dipperintegrated"
click at [96, 424] on span "Dipper Automation" at bounding box center [61, 428] width 69 height 9
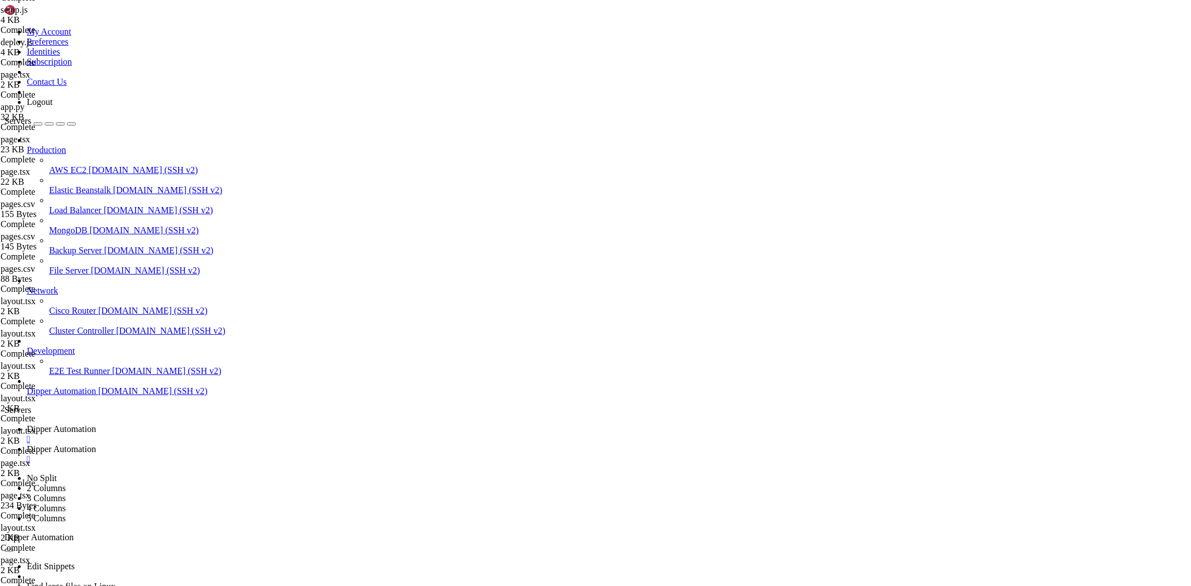
click at [96, 445] on span "Dipper Automation" at bounding box center [61, 449] width 69 height 9
click at [96, 424] on span "Dipper Automation" at bounding box center [61, 428] width 69 height 9
click at [261, 445] on link "Dipper Automation " at bounding box center [607, 455] width 1160 height 20
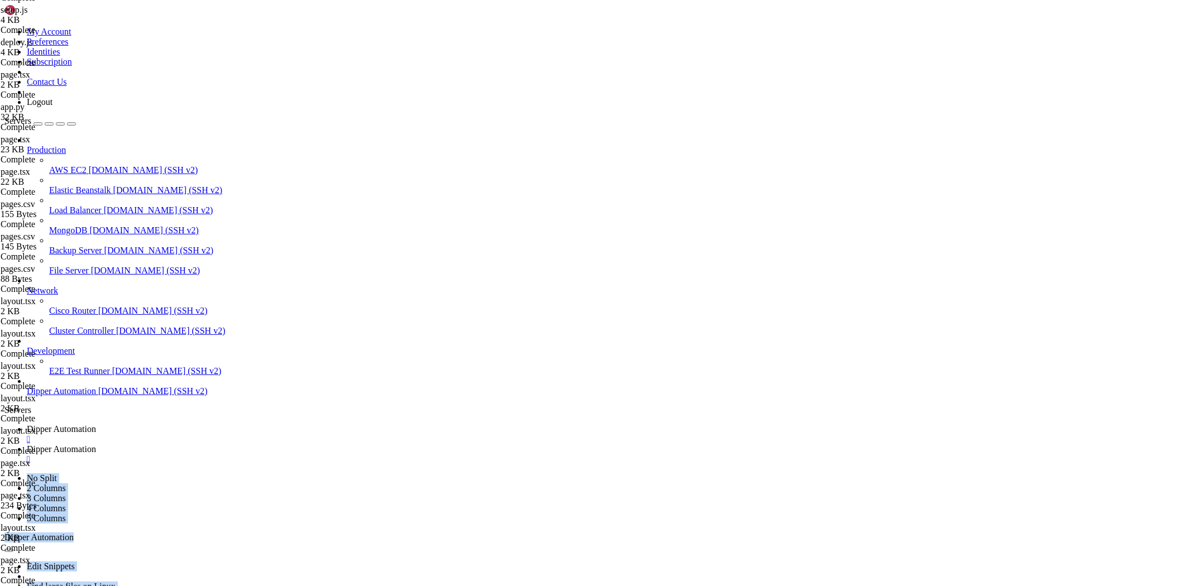
click at [174, 424] on link "Dipper Automation " at bounding box center [607, 434] width 1160 height 20
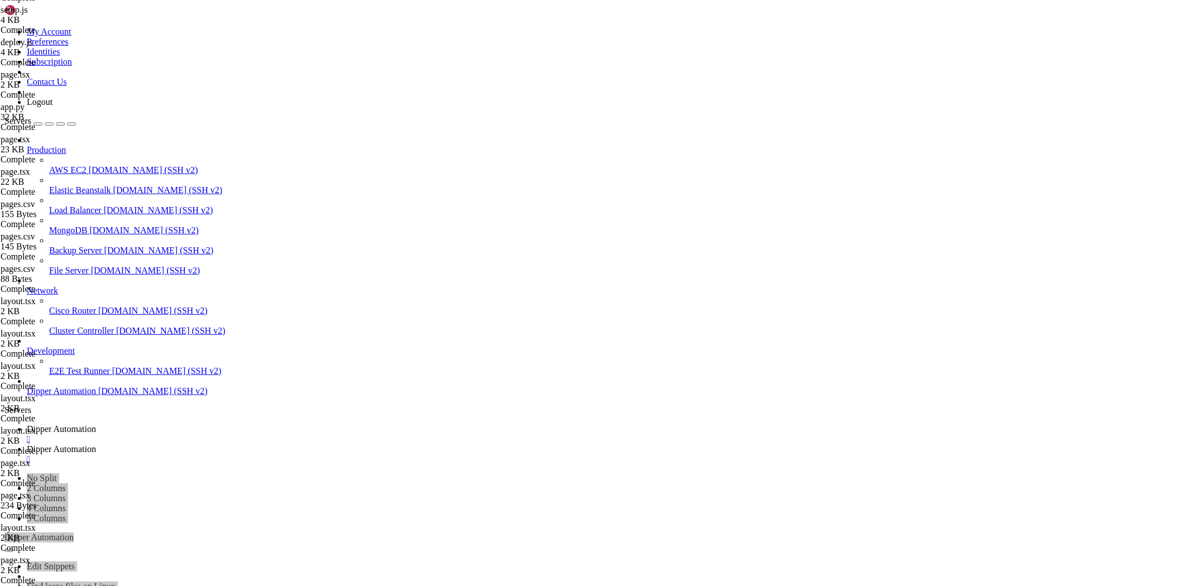
click at [285, 445] on link "Dipper Automation " at bounding box center [607, 455] width 1160 height 20
drag, startPoint x: 201, startPoint y: 35, endPoint x: 190, endPoint y: 41, distance: 13.0
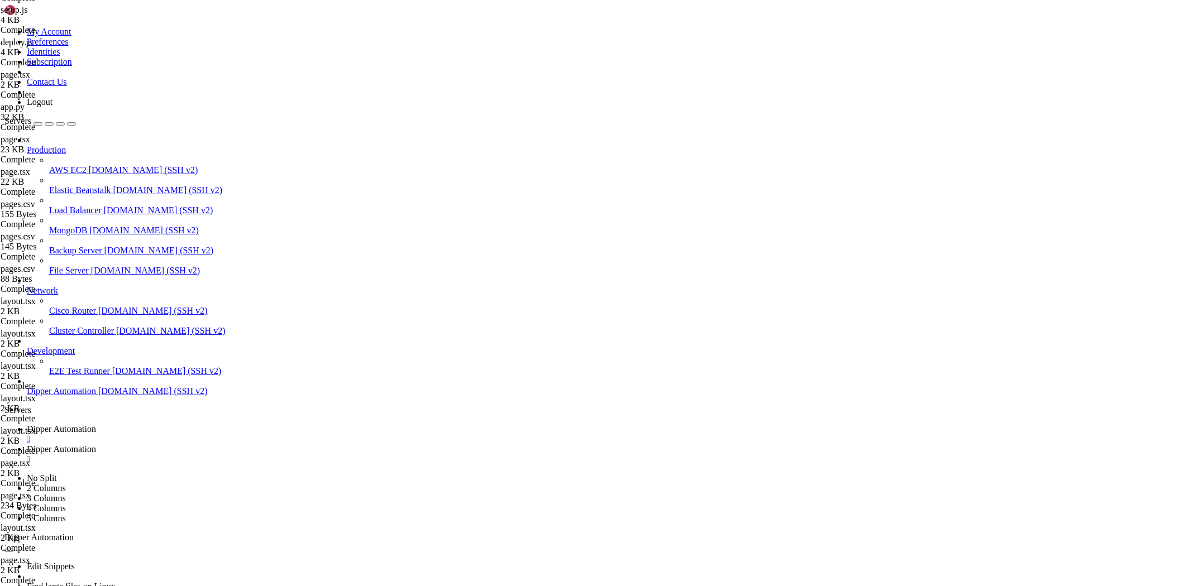
type input "/root/DipperIntegrated"
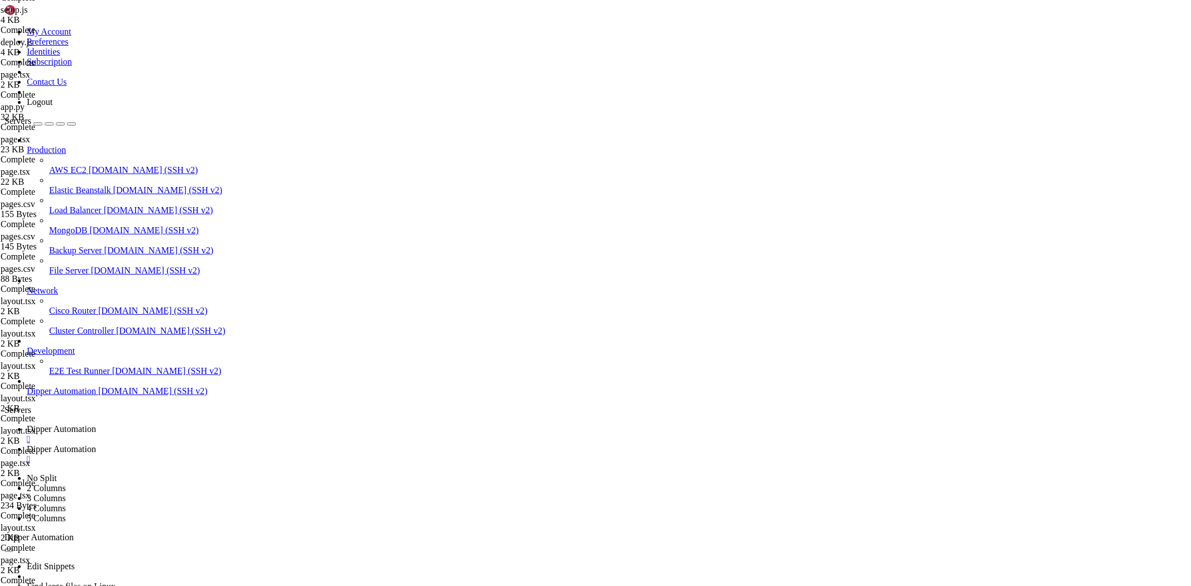
scroll to position [118, 0]
type textarea "proxy_set_header Upgrade $http_upgrade;"
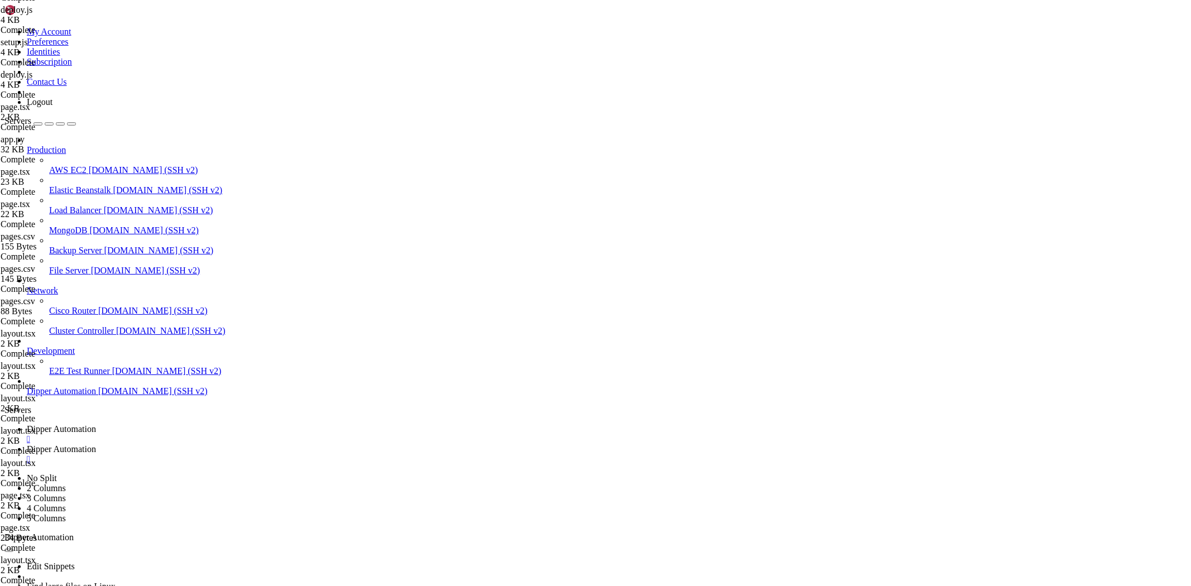
click at [169, 424] on link "Dipper Automation " at bounding box center [607, 434] width 1160 height 20
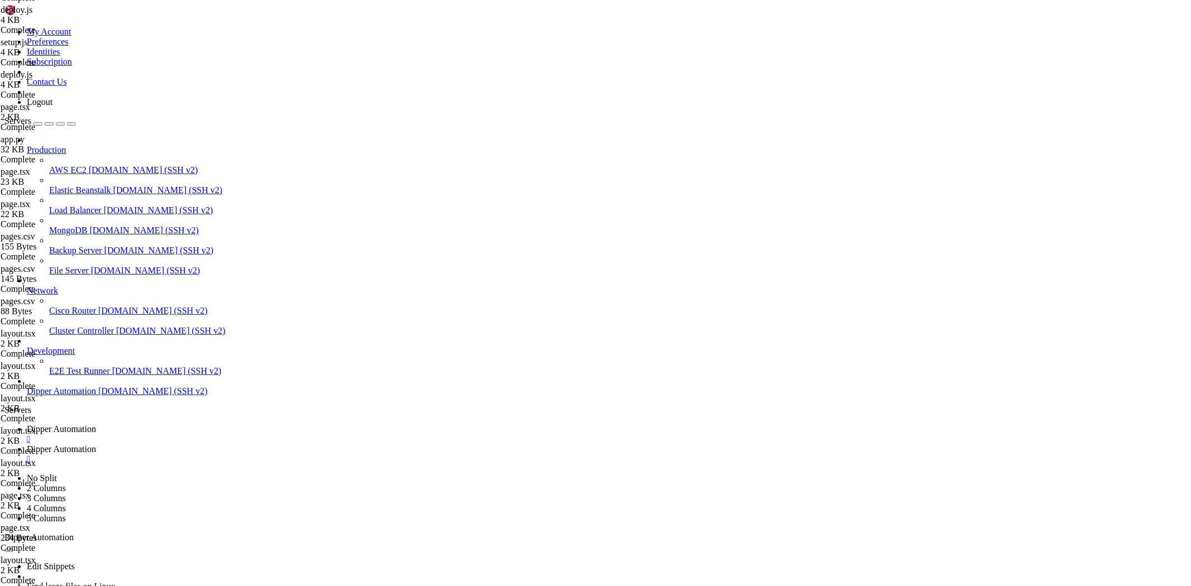
drag, startPoint x: 267, startPoint y: 4, endPoint x: 237, endPoint y: 31, distance: 39.9
click at [268, 445] on link "Dipper Automation " at bounding box center [607, 455] width 1160 height 20
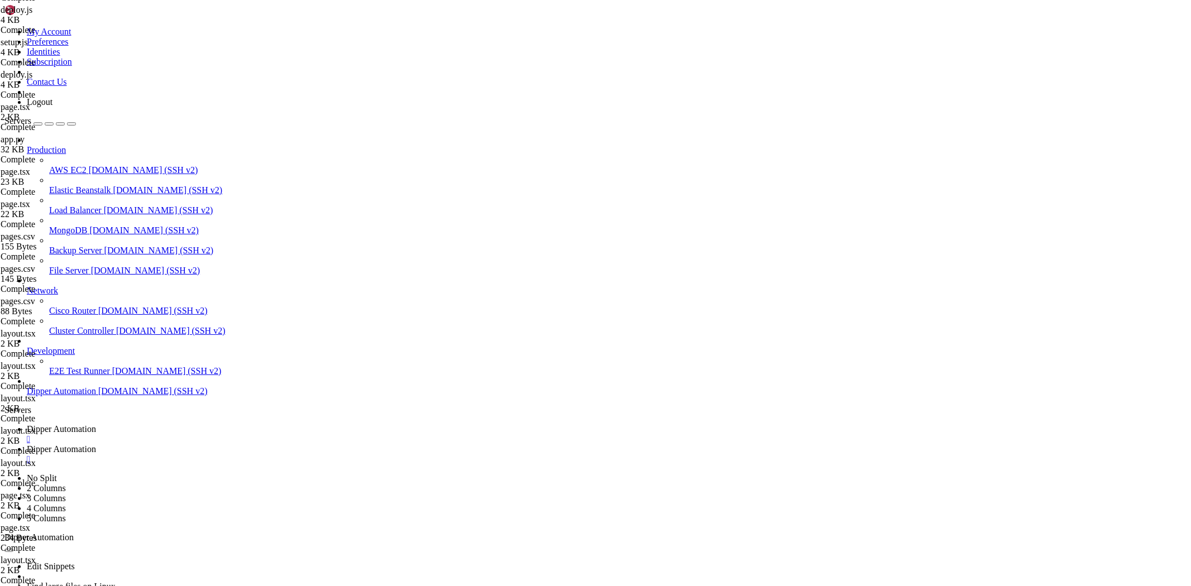
type input "/root/Dipperhub"
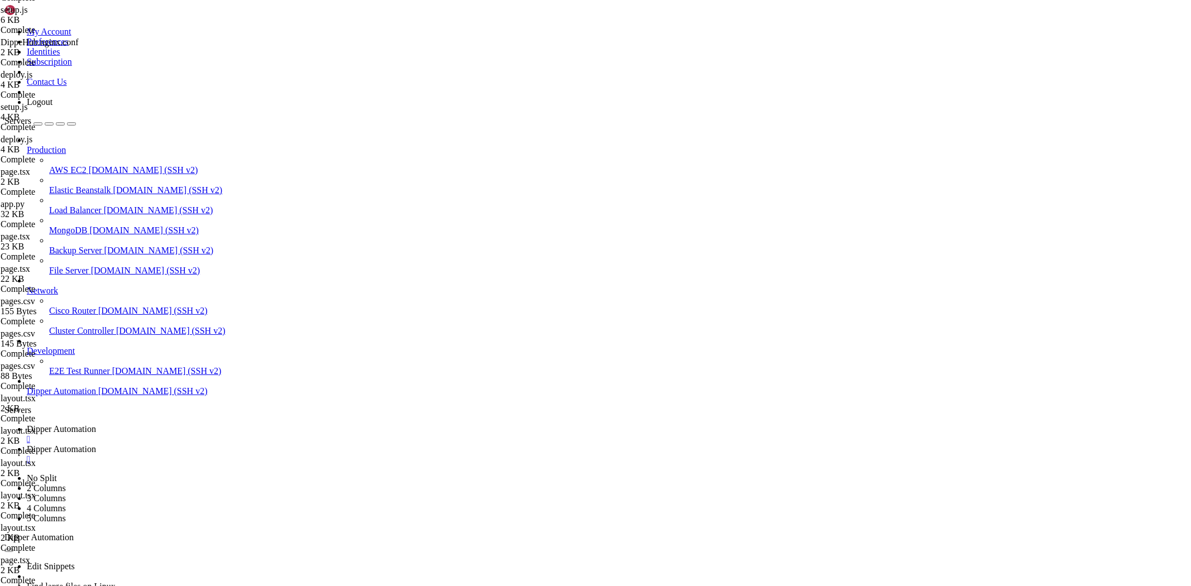
type textarea "cwd: '/root/Dipperhub',"
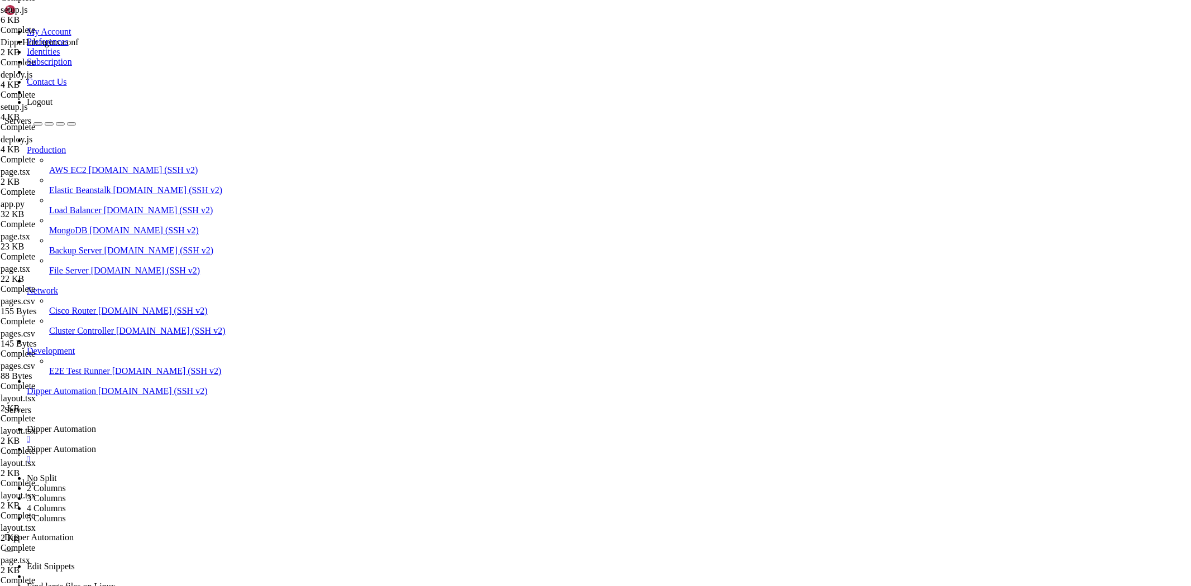
drag, startPoint x: 208, startPoint y: 92, endPoint x: 258, endPoint y: 96, distance: 49.8
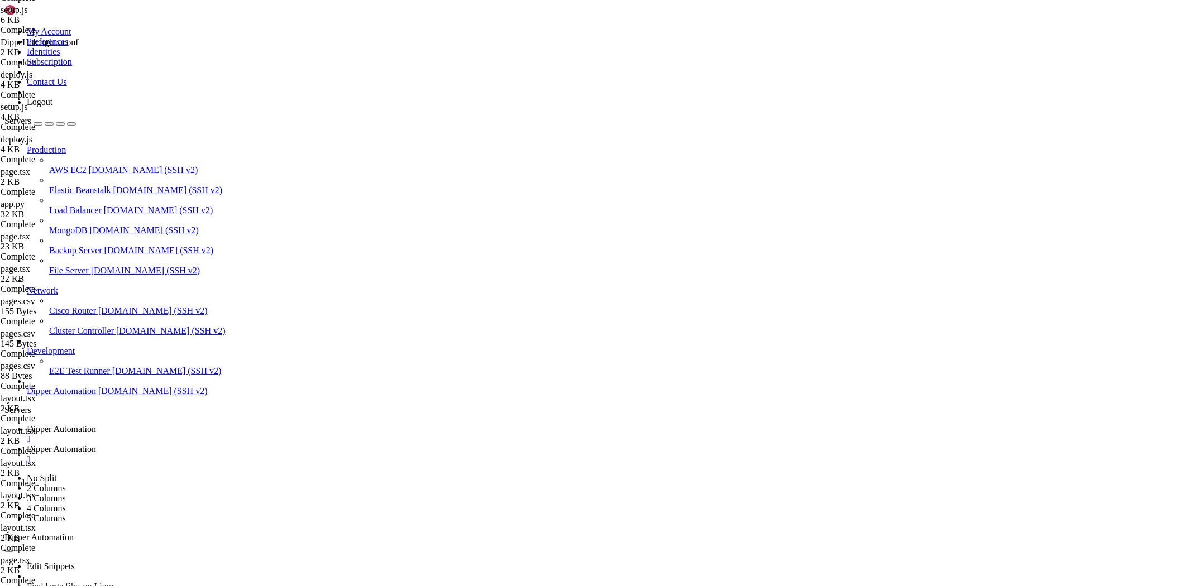
drag, startPoint x: 237, startPoint y: 143, endPoint x: 141, endPoint y: 84, distance: 112.8
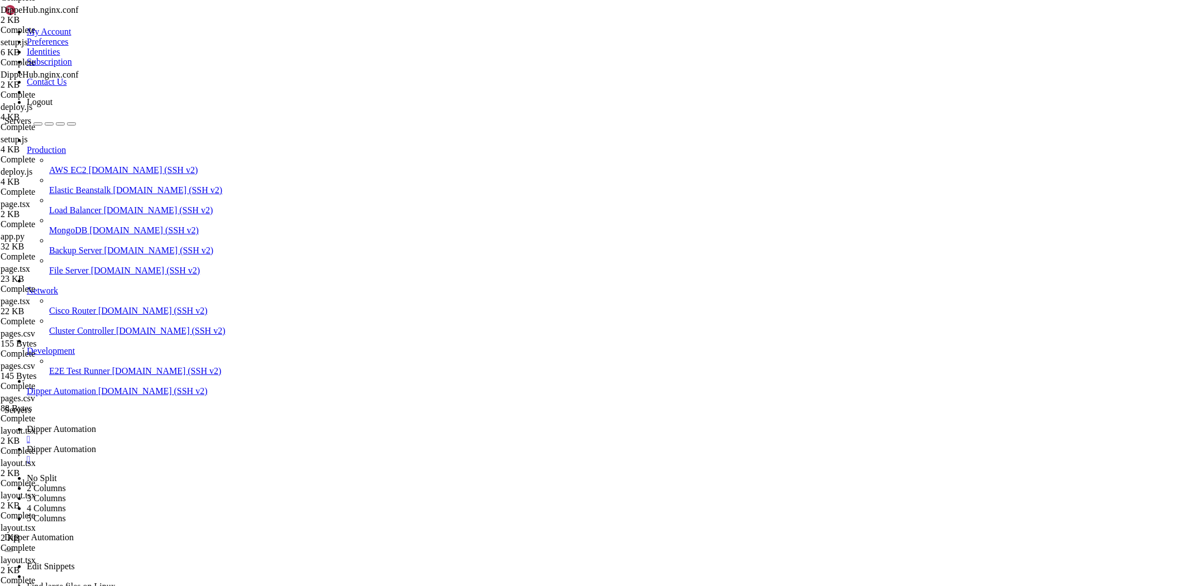
type textarea "}"
drag, startPoint x: 266, startPoint y: 92, endPoint x: 243, endPoint y: 92, distance: 22.9
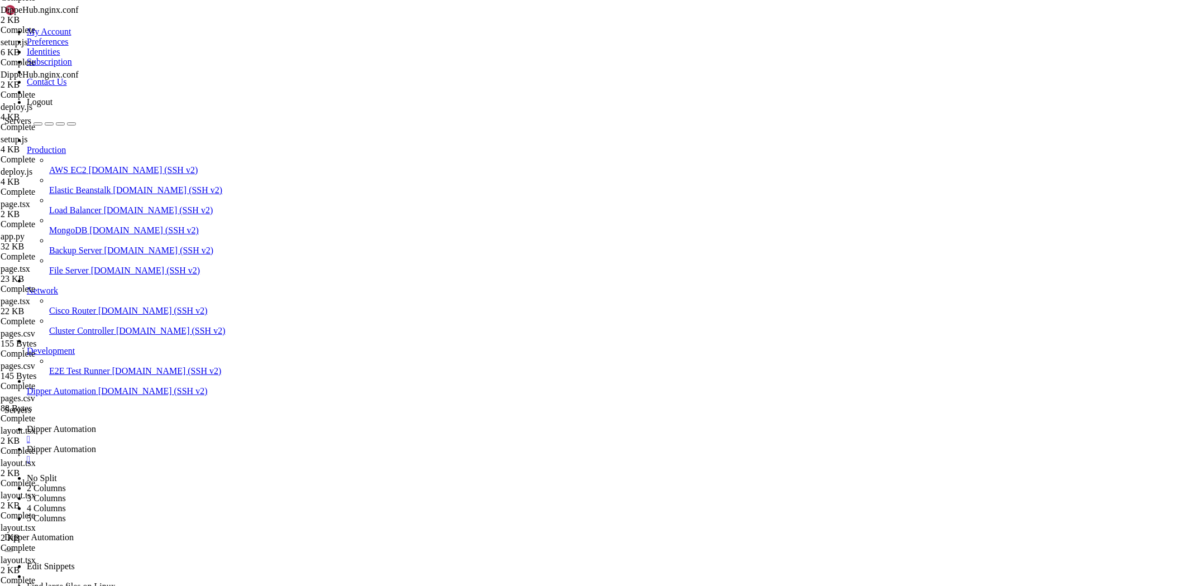
drag, startPoint x: 204, startPoint y: 38, endPoint x: 91, endPoint y: 41, distance: 113.4
drag, startPoint x: 265, startPoint y: 96, endPoint x: 212, endPoint y: 96, distance: 52.5
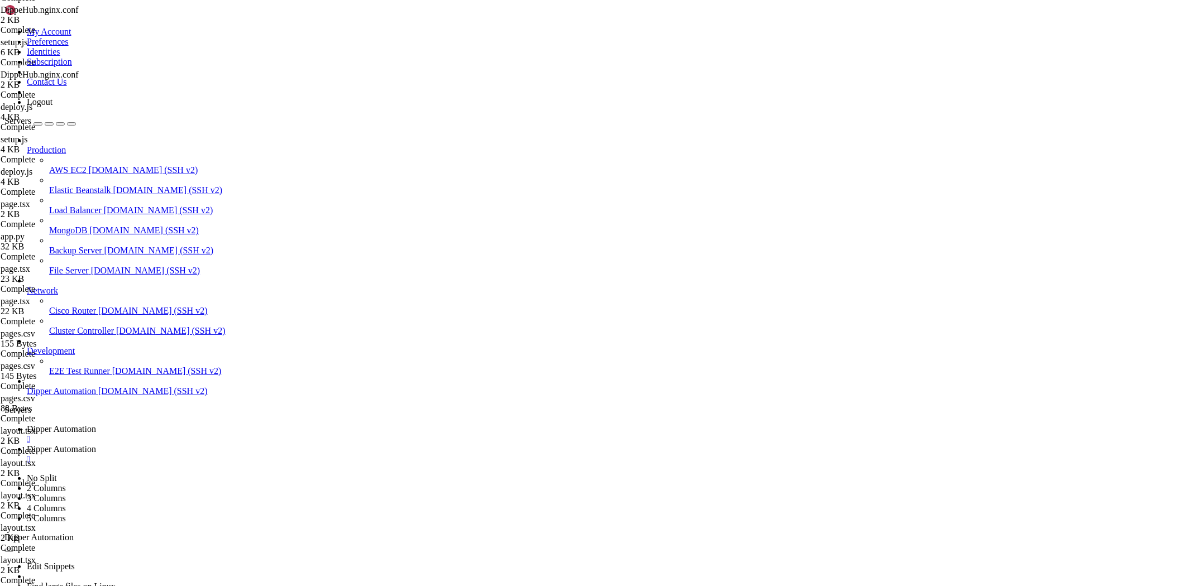
paste textarea "/root/Dipperhub"
drag, startPoint x: 266, startPoint y: 148, endPoint x: 215, endPoint y: 151, distance: 50.9
paste textarea "/root/Dipperhub"
type textarea "alias /root/Dipperhub/.next/static/;"
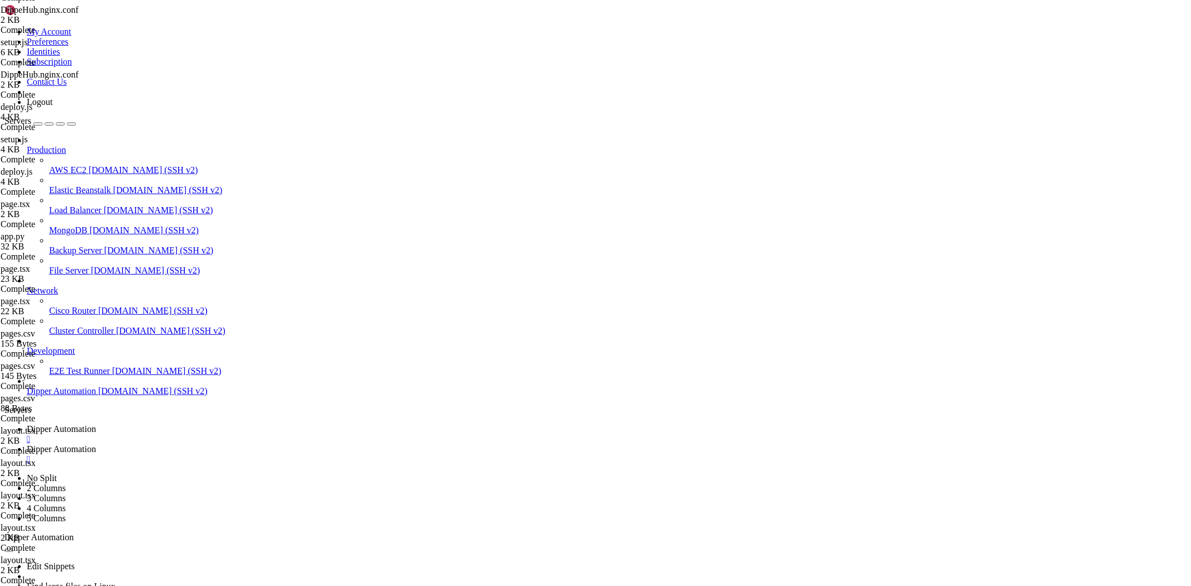
type textarea "root /root/Dipperhub/public;"
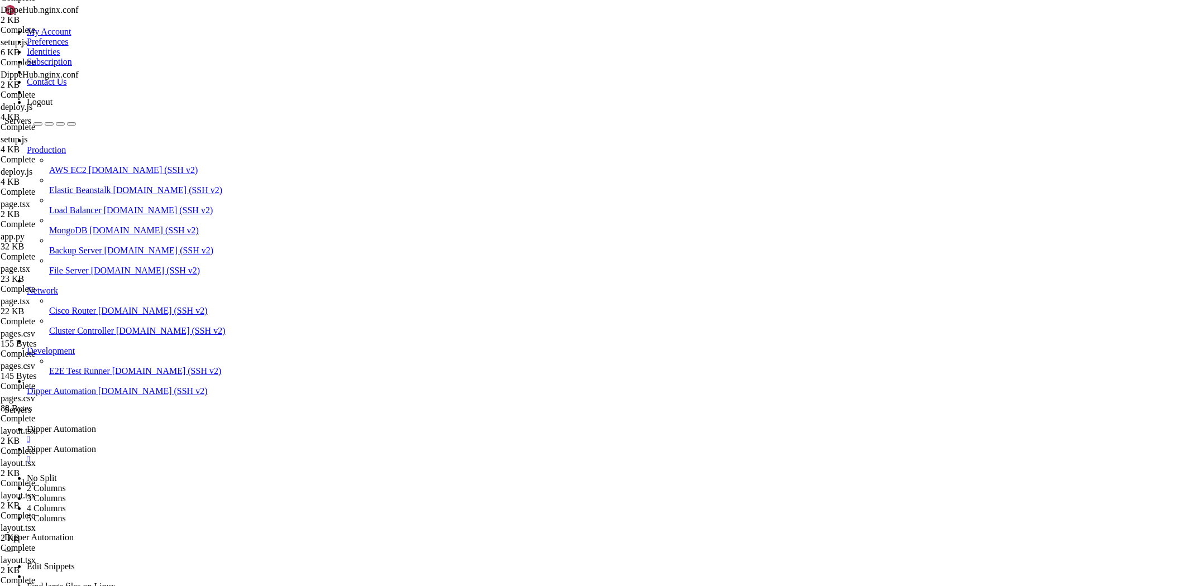
type textarea "proxy_set_header Host $host;"
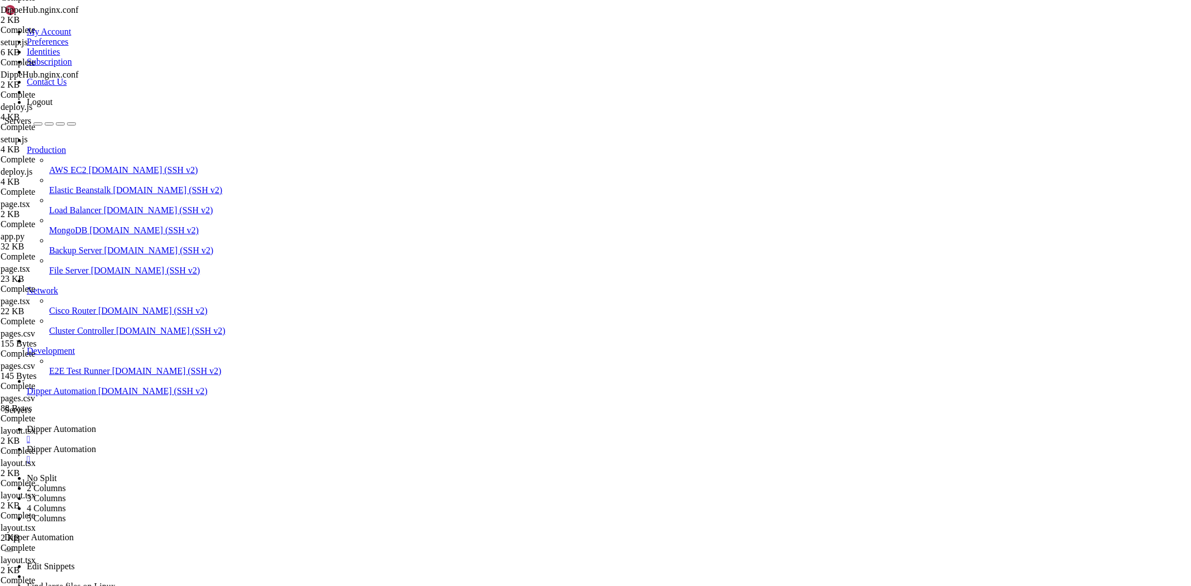
click at [202, 424] on link "Dipper Automation " at bounding box center [607, 434] width 1160 height 20
click at [96, 445] on span "Dipper Automation" at bounding box center [61, 449] width 69 height 9
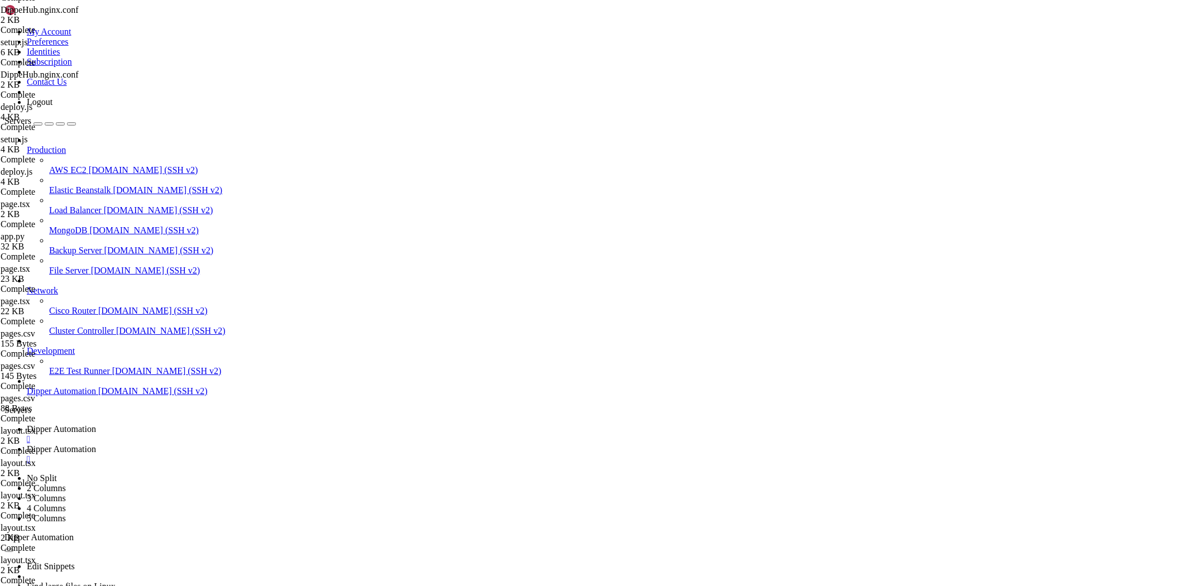
scroll to position [381, 0]
type input "/root/Dipperhub/backend"
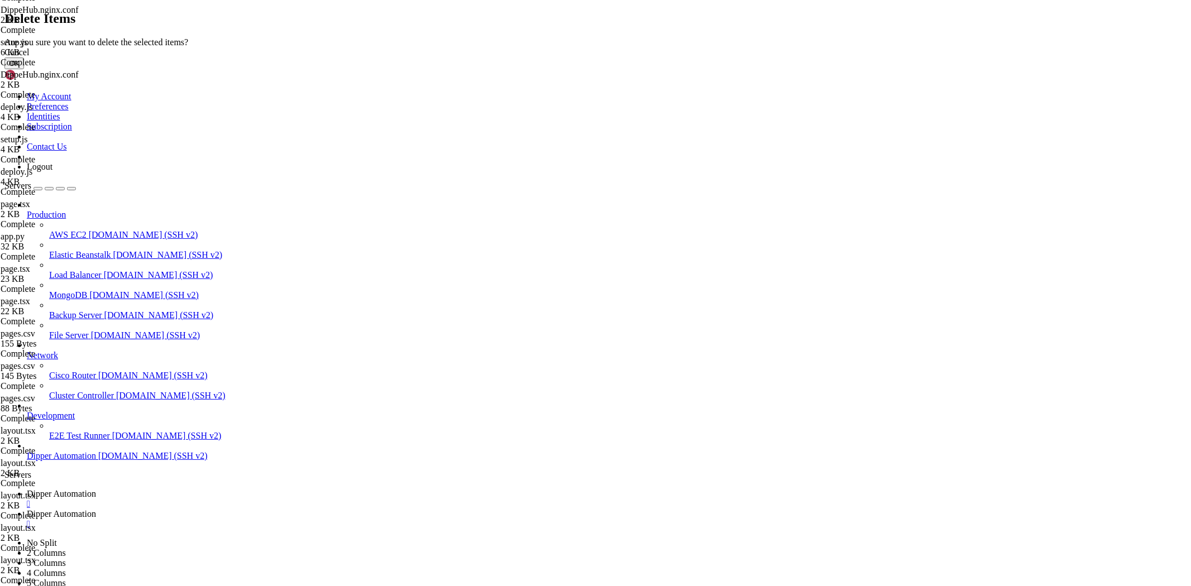
click at [24, 69] on button "OK" at bounding box center [14, 64] width 20 height 12
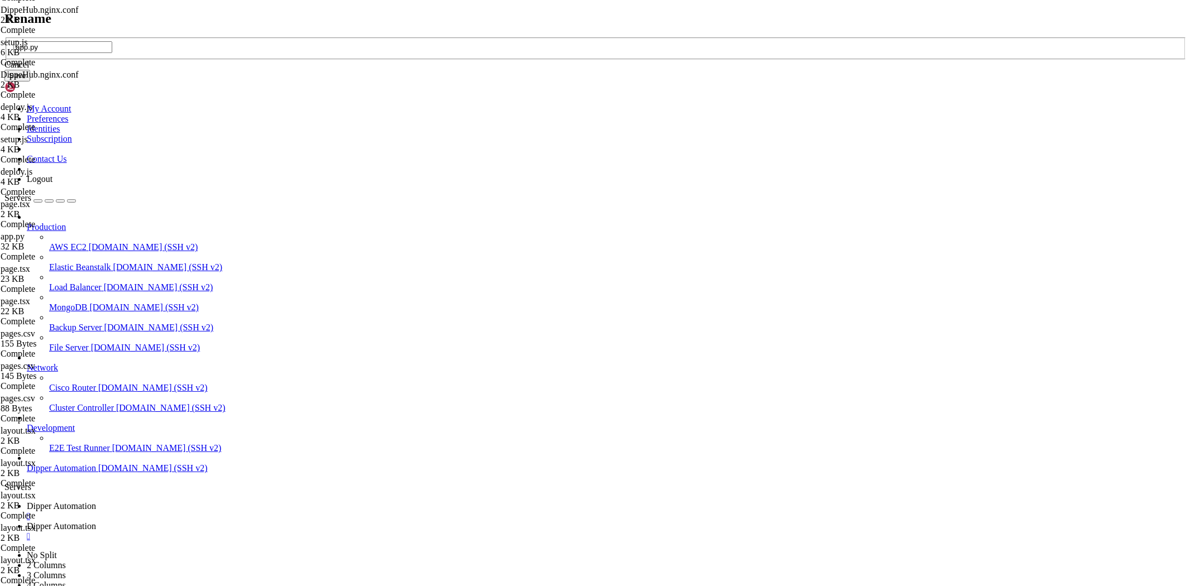
type input "app.py"
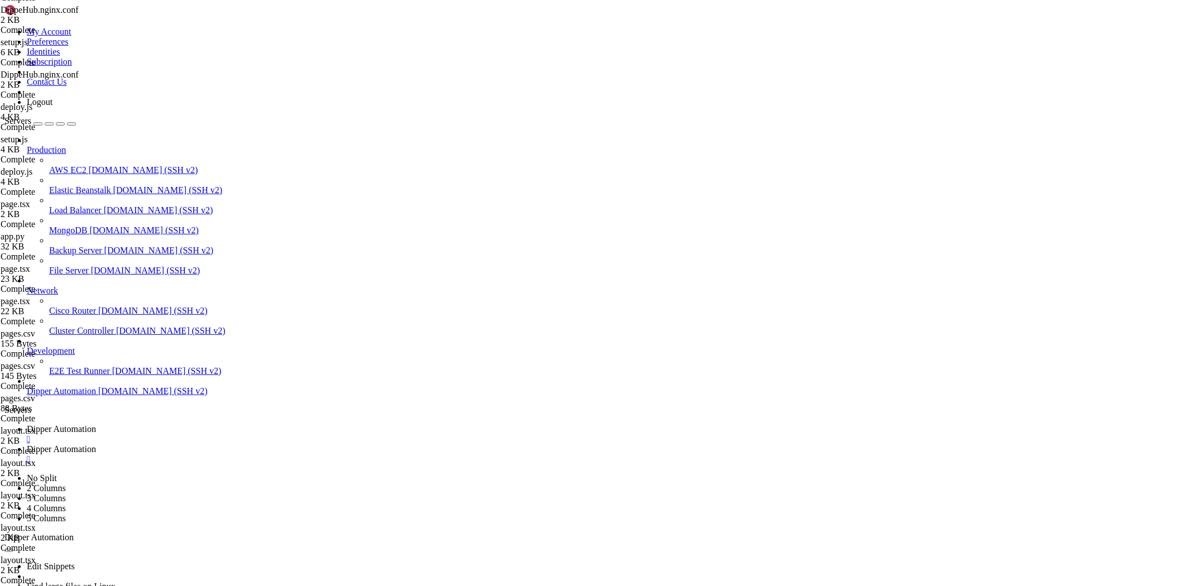
click at [158, 424] on link "Dipper Automation " at bounding box center [607, 434] width 1160 height 20
click at [96, 445] on span "Dipper Automation" at bounding box center [61, 449] width 69 height 9
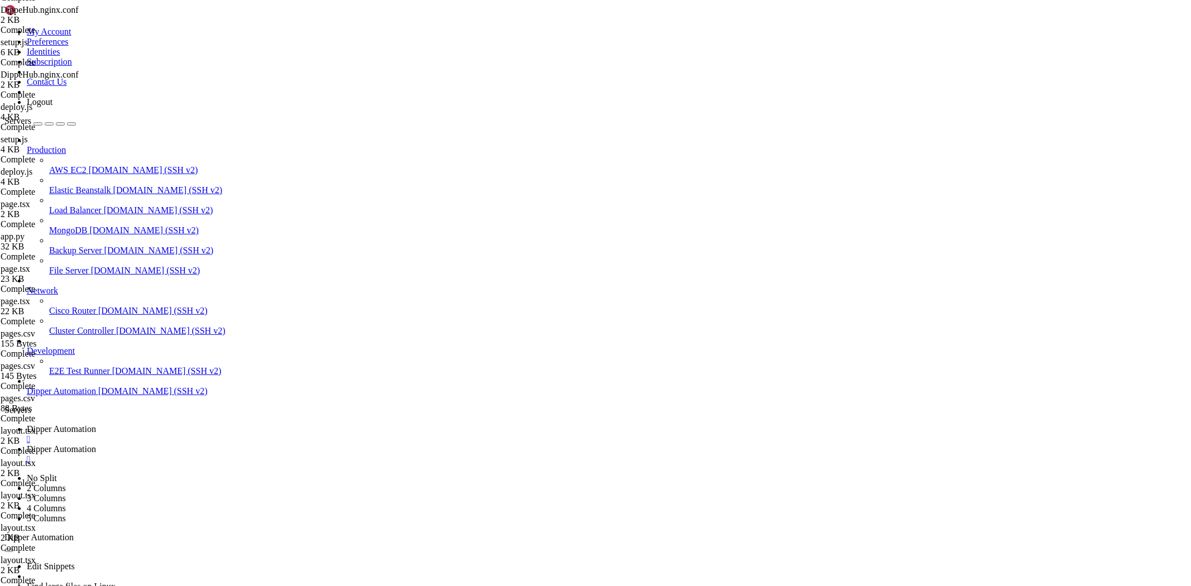
scroll to position [55279, 0]
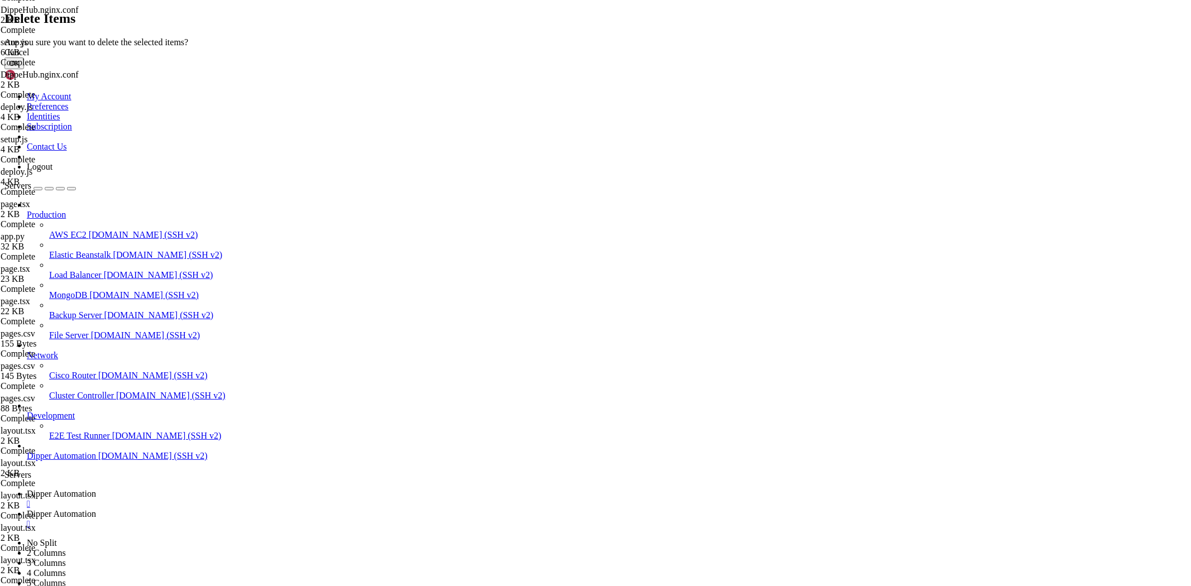
click at [24, 69] on button "OK" at bounding box center [14, 64] width 20 height 12
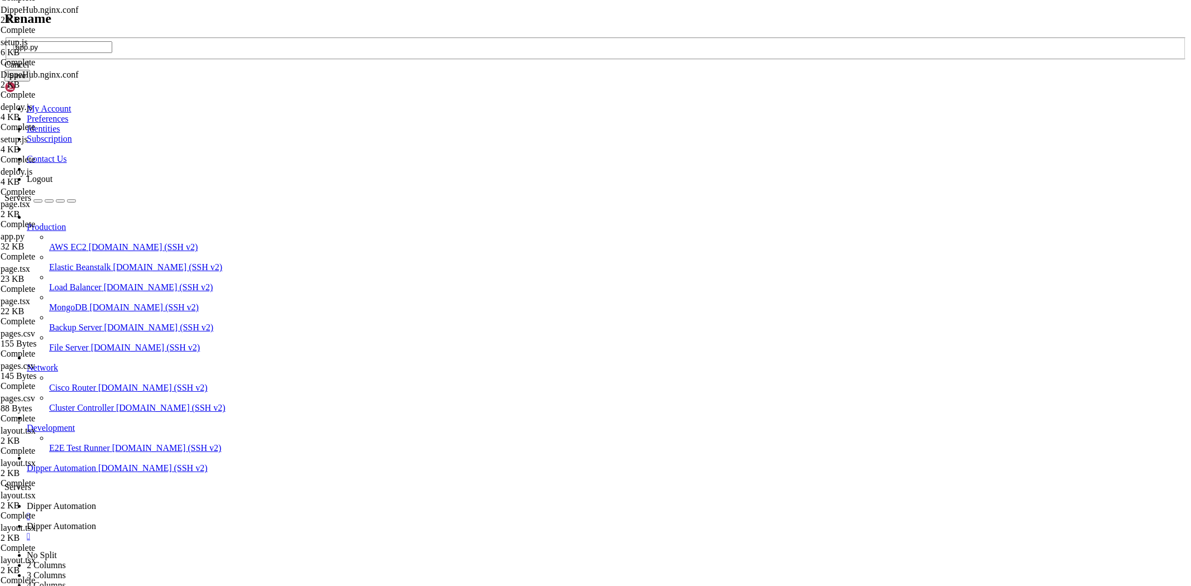
type input "app.py"
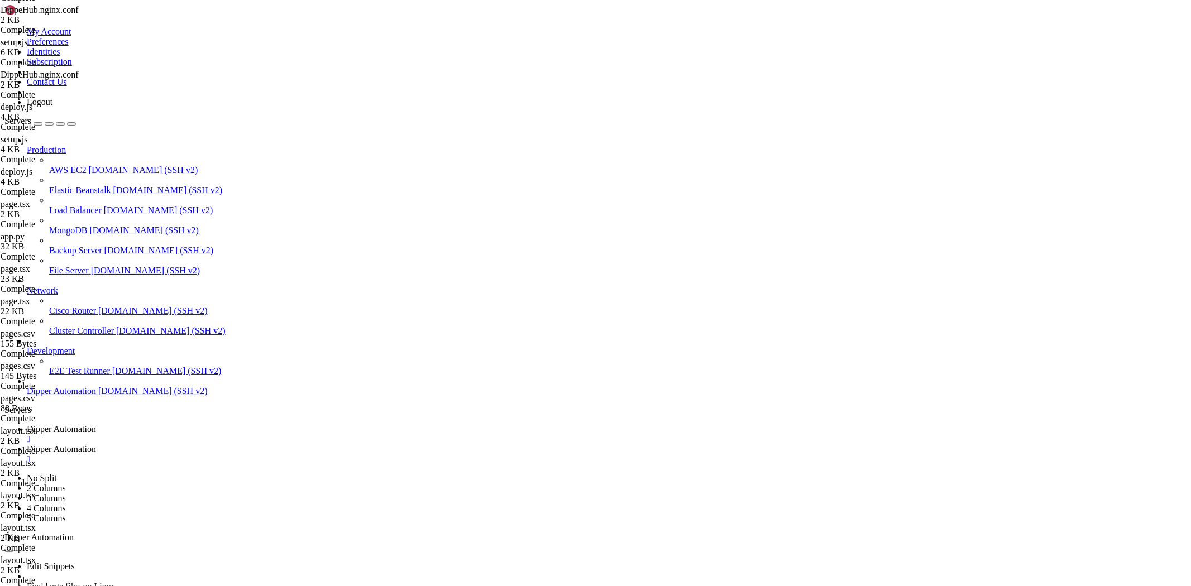
scroll to position [55317, 0]
click at [96, 424] on span "Dipper Automation" at bounding box center [61, 428] width 69 height 9
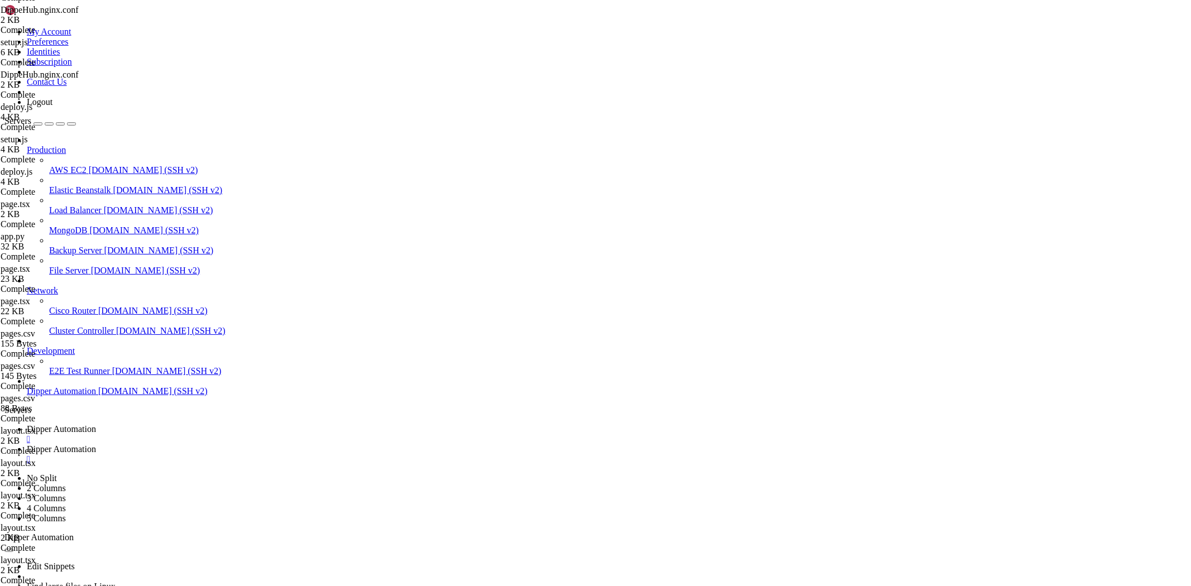
click at [96, 445] on span "Dipper Automation" at bounding box center [61, 449] width 69 height 9
type textarea "from flask import Flask, jsonify, request, session, send_file"
click at [96, 424] on span "Dipper Automation" at bounding box center [61, 428] width 69 height 9
drag, startPoint x: 411, startPoint y: 1074, endPoint x: 321, endPoint y: 1069, distance: 89.5
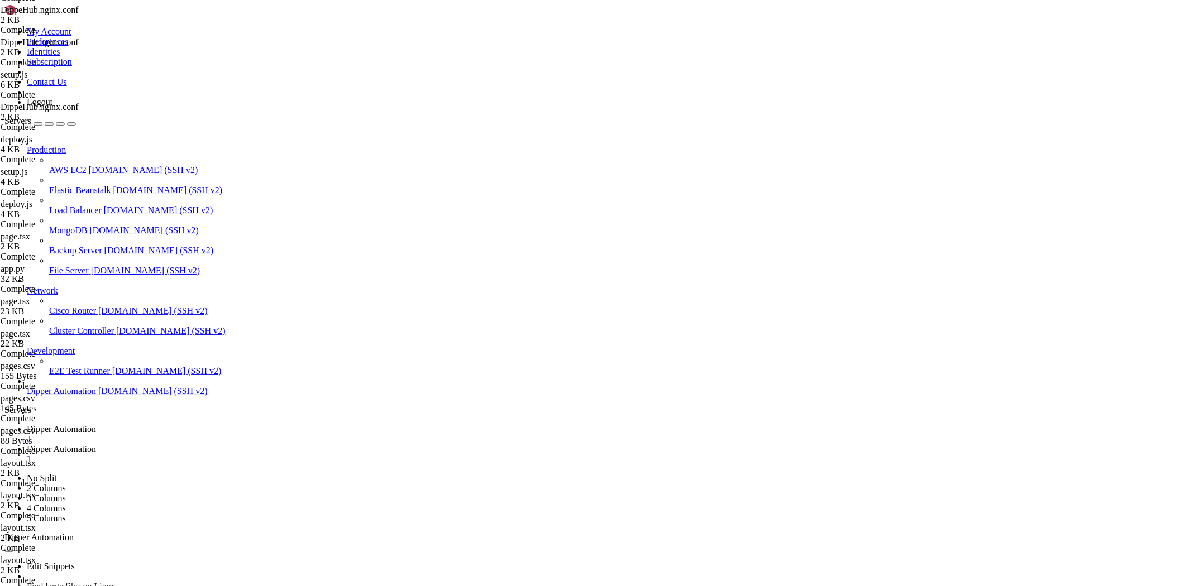
click at [271, 445] on link "Dipper Automation " at bounding box center [607, 455] width 1160 height 20
drag, startPoint x: 192, startPoint y: 40, endPoint x: 693, endPoint y: 39, distance: 501.6
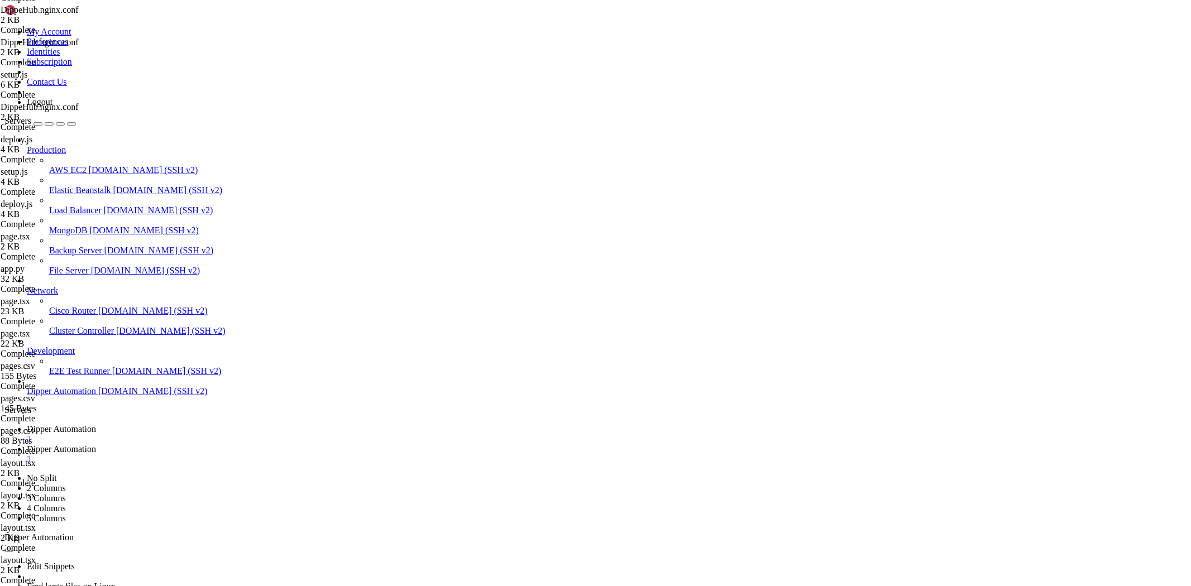
drag, startPoint x: 438, startPoint y: 36, endPoint x: 0, endPoint y: 42, distance: 437.9
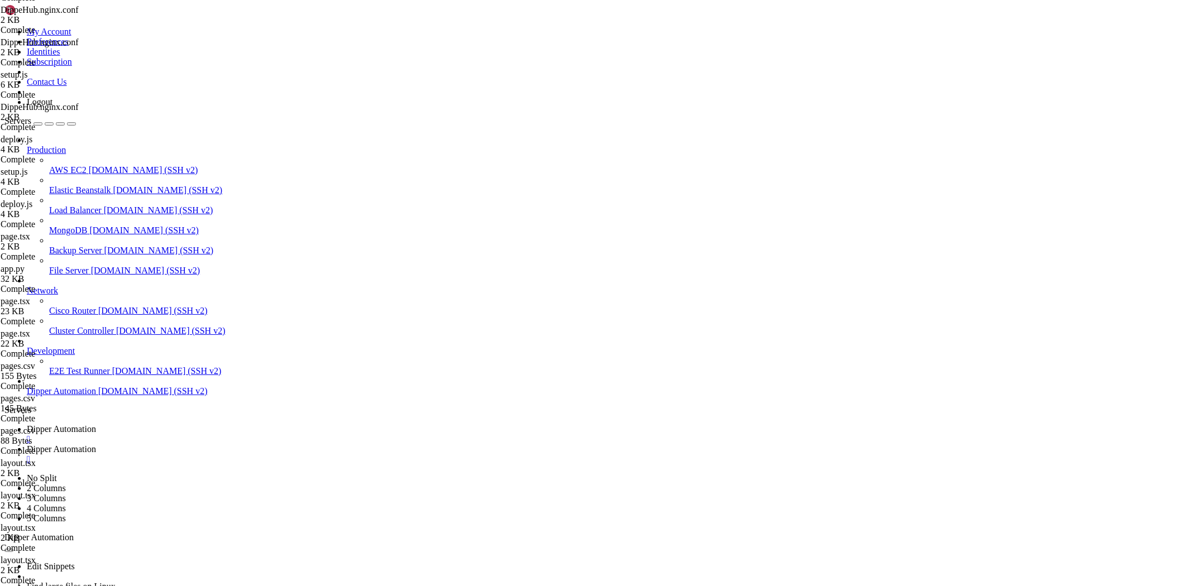
click at [30, 464] on span " nginx" at bounding box center [17, 468] width 23 height 9
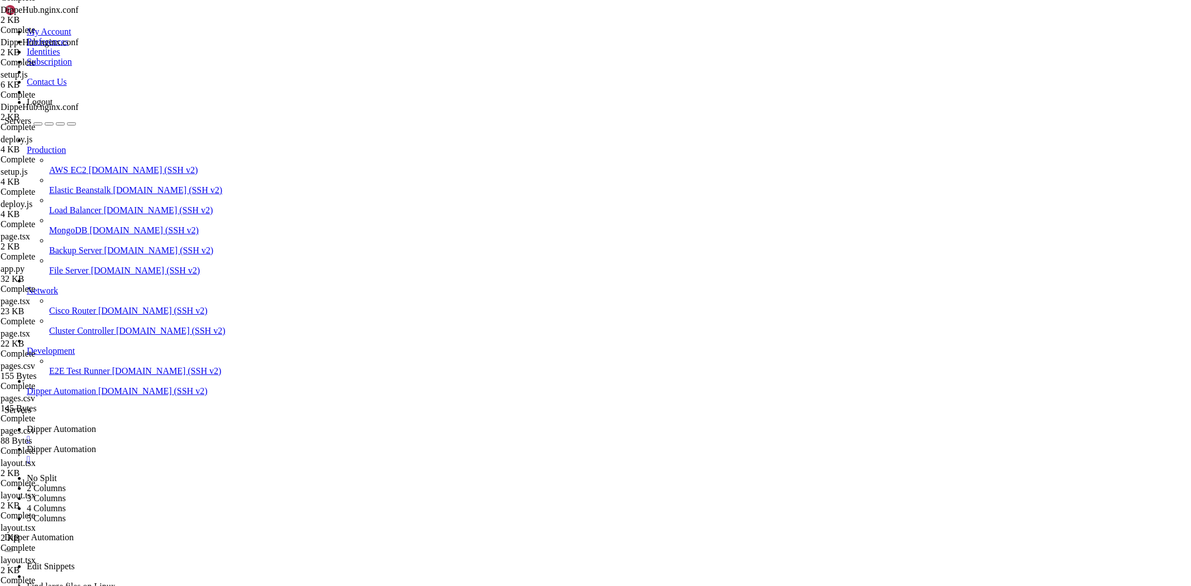
type input "/etc/nginx/sites-available"
drag, startPoint x: 319, startPoint y: 520, endPoint x: 0, endPoint y: -54, distance: 657.1
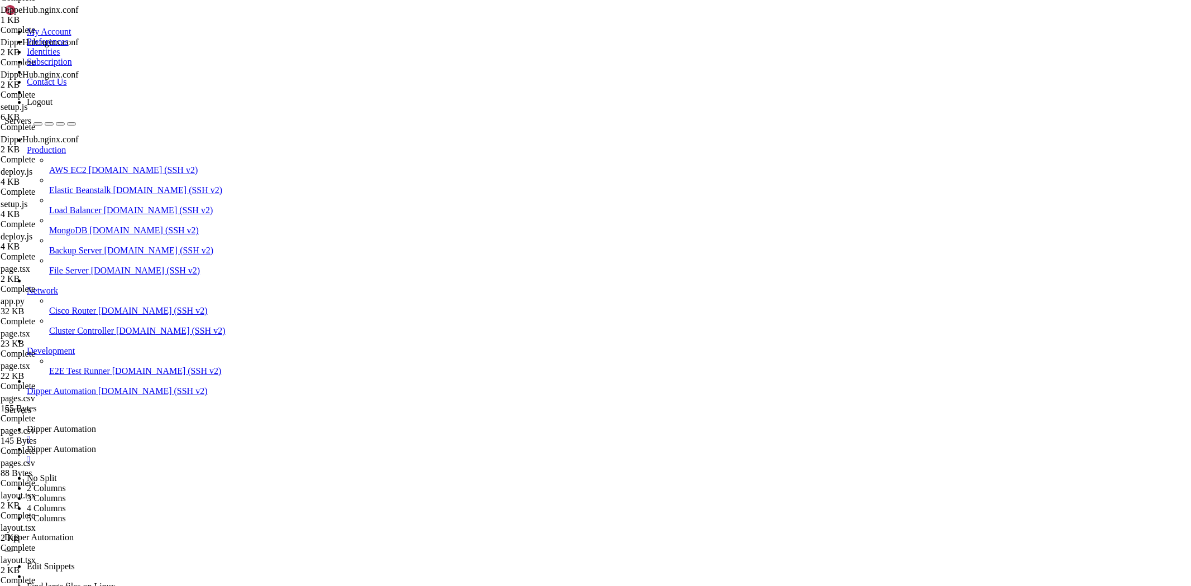
type textarea "server { server_name [DOMAIN_NAME];"
type textarea "}"
paste textarea
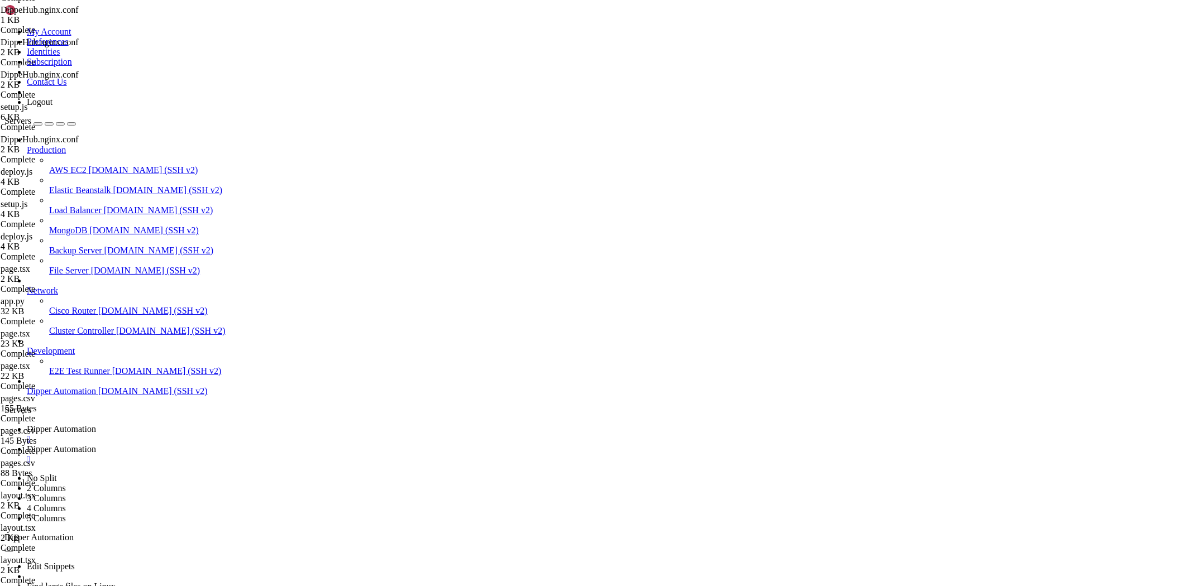
click at [96, 424] on span "Dipper Automation" at bounding box center [61, 428] width 69 height 9
click at [280, 445] on link "Dipper Automation " at bounding box center [607, 455] width 1160 height 20
click at [182, 424] on link "Dipper Automation " at bounding box center [607, 434] width 1160 height 20
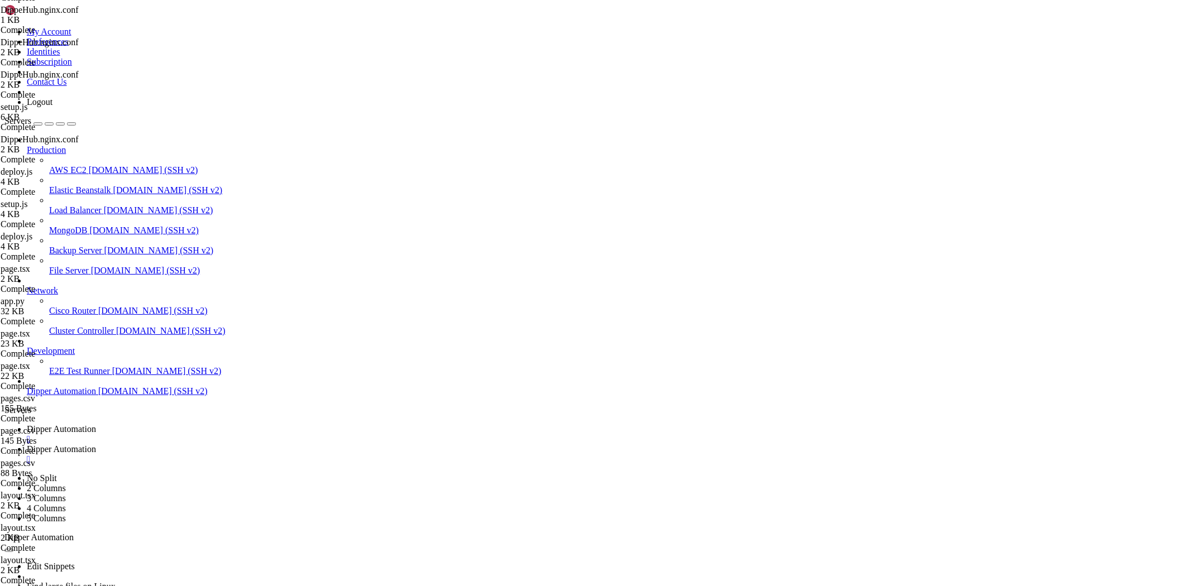
click at [96, 445] on span "Dipper Automation" at bounding box center [61, 449] width 69 height 9
drag, startPoint x: 171, startPoint y: 44, endPoint x: 600, endPoint y: 51, distance: 429.0
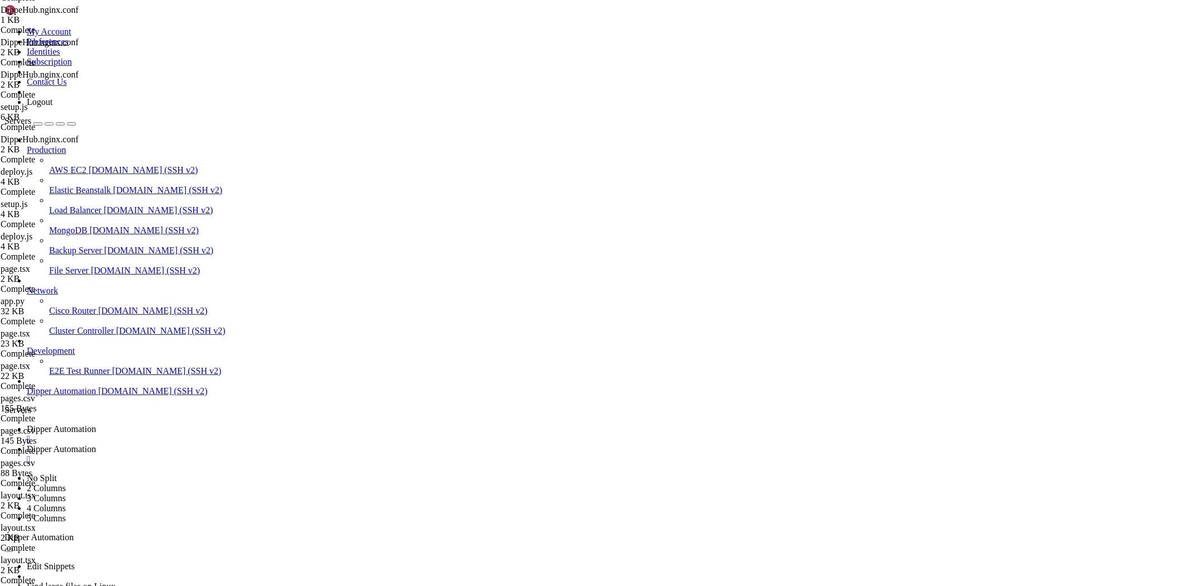
scroll to position [306, 0]
type input "/root/Dipperhub"
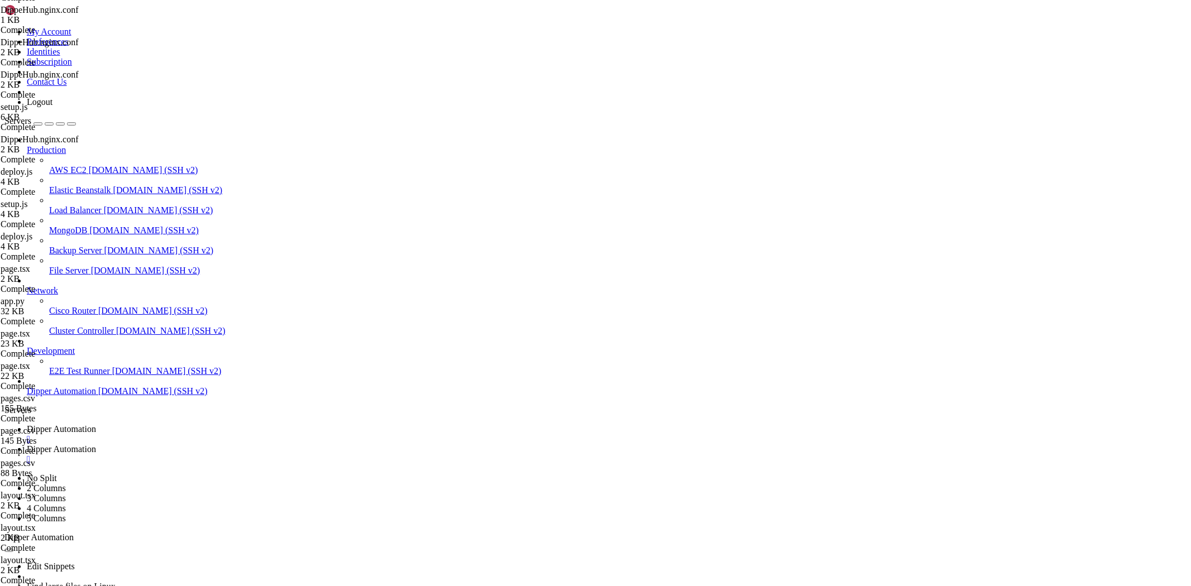
type textarea "}"
paste textarea
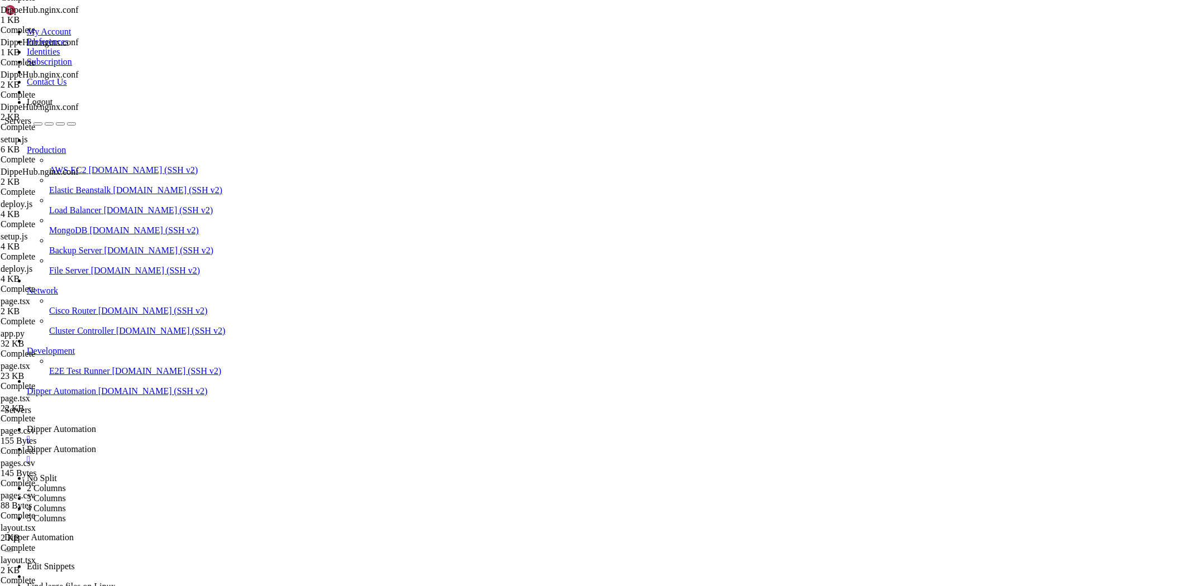
scroll to position [0, 0]
drag, startPoint x: 208, startPoint y: 15, endPoint x: 209, endPoint y: 21, distance: 5.7
click at [96, 424] on span "Dipper Automation" at bounding box center [61, 428] width 69 height 9
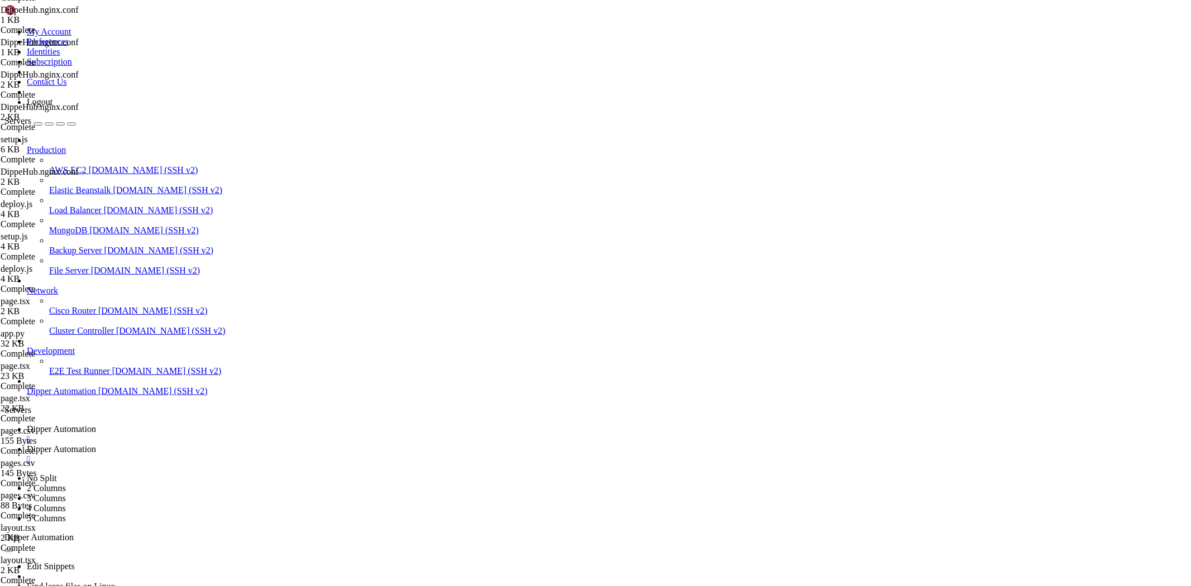
click at [297, 445] on link "Dipper Automation " at bounding box center [607, 455] width 1160 height 20
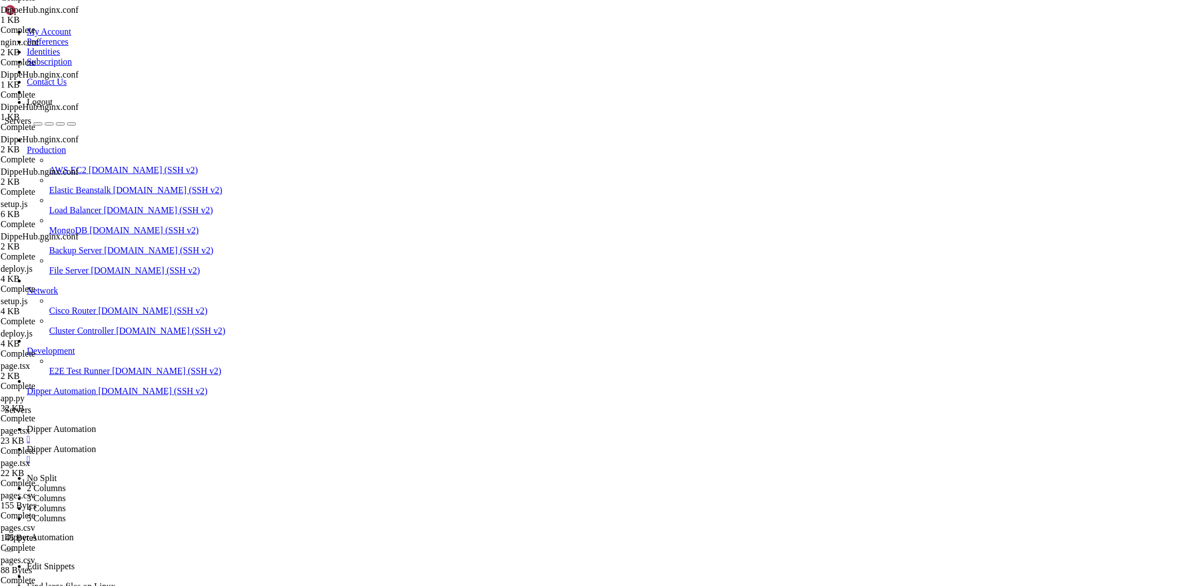
type textarea "server {"
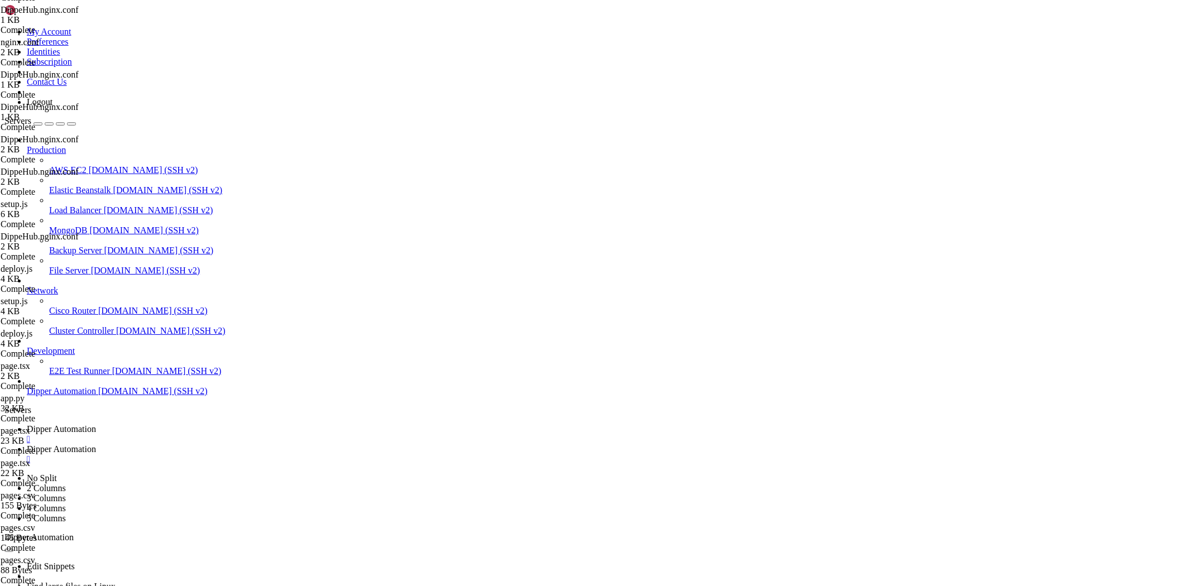
drag, startPoint x: 174, startPoint y: 113, endPoint x: 313, endPoint y: 211, distance: 170.1
type textarea "add_header Cache-Control "public, max-age=2592000, immutable"; }"
type textarea "}"
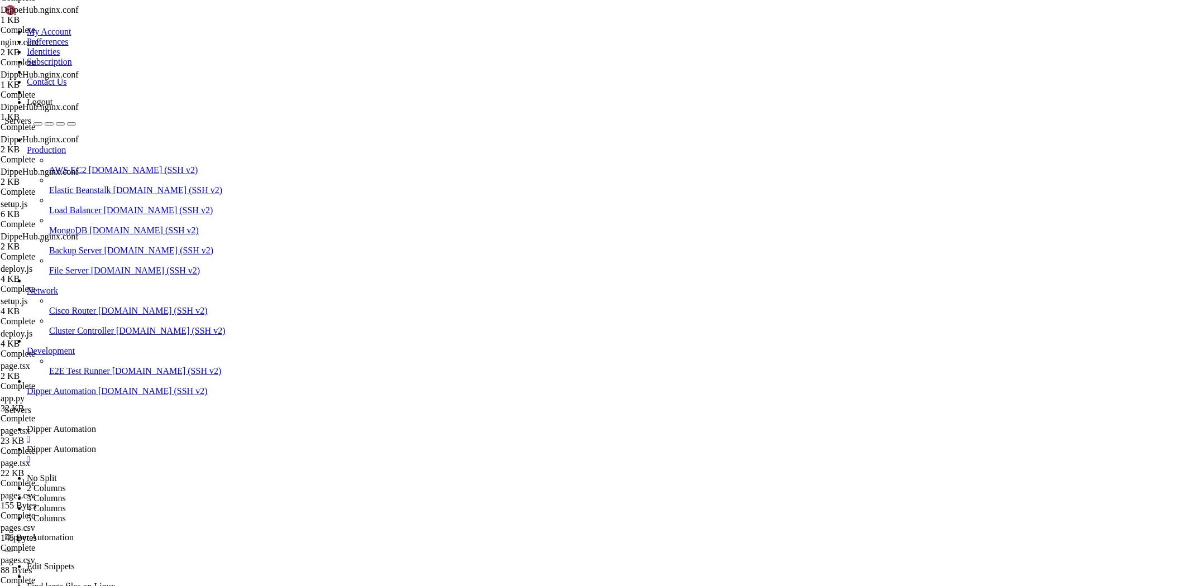
type textarea "} # managed by Certbot"
click at [96, 424] on span "Dipper Automation" at bounding box center [61, 428] width 69 height 9
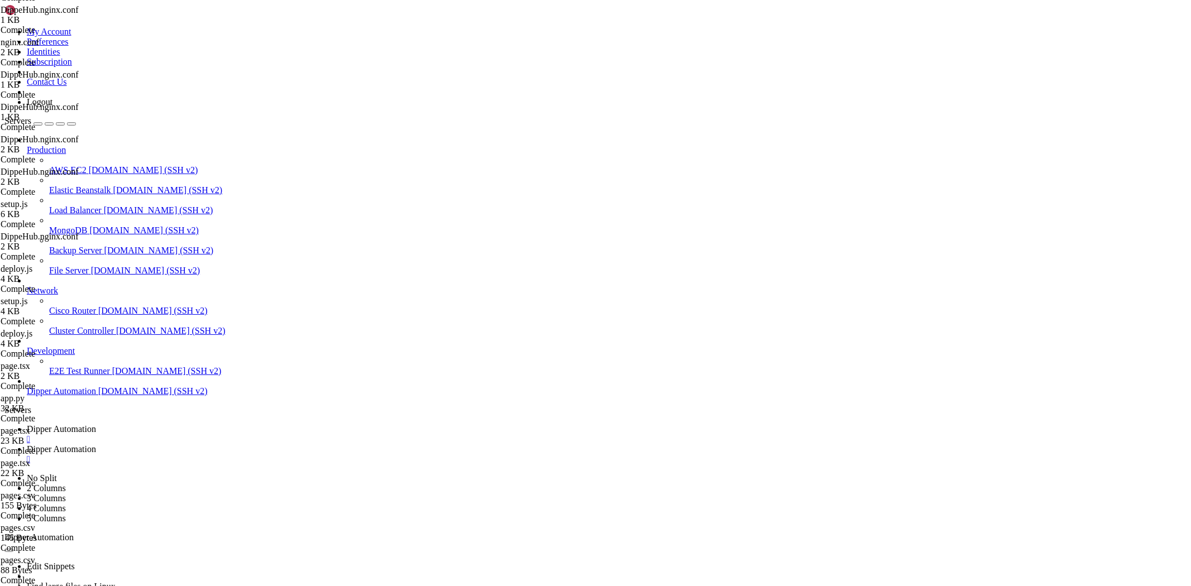
scroll to position [71363, 0]
click at [96, 445] on span "Dipper Automation" at bounding box center [61, 449] width 69 height 9
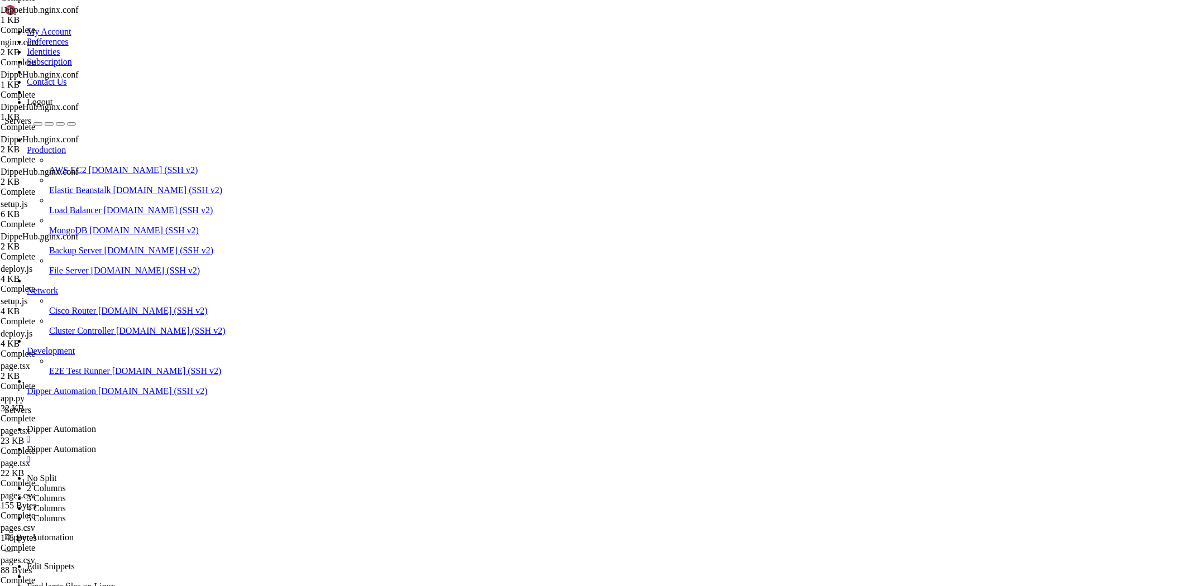
type input "/root/Dipperhub/.next/static"
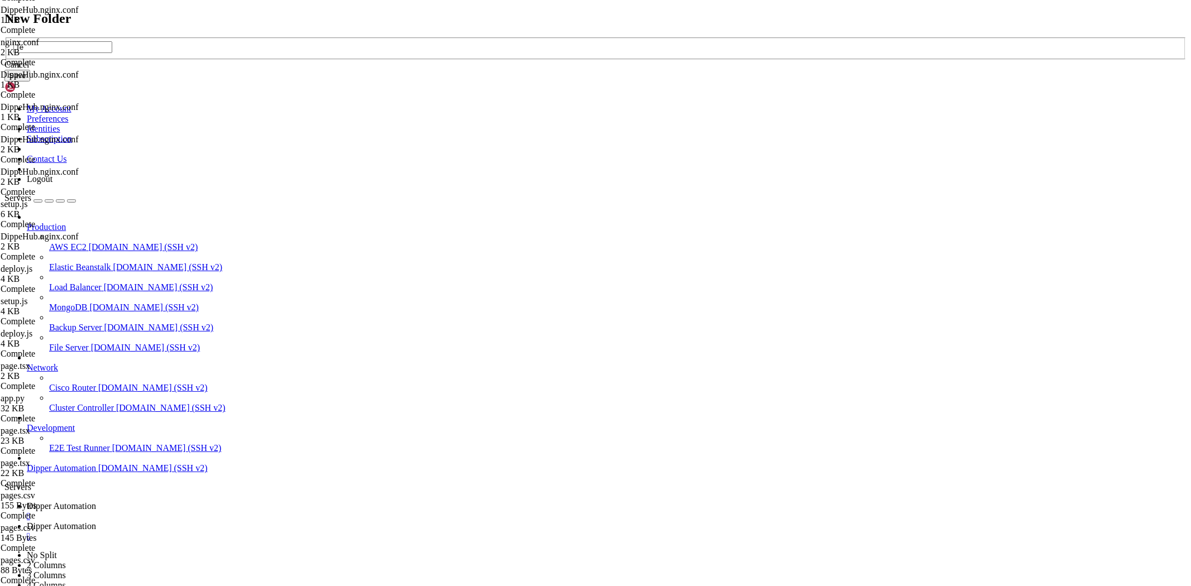
type input "T"
type input "I"
type input "L"
type input "Images"
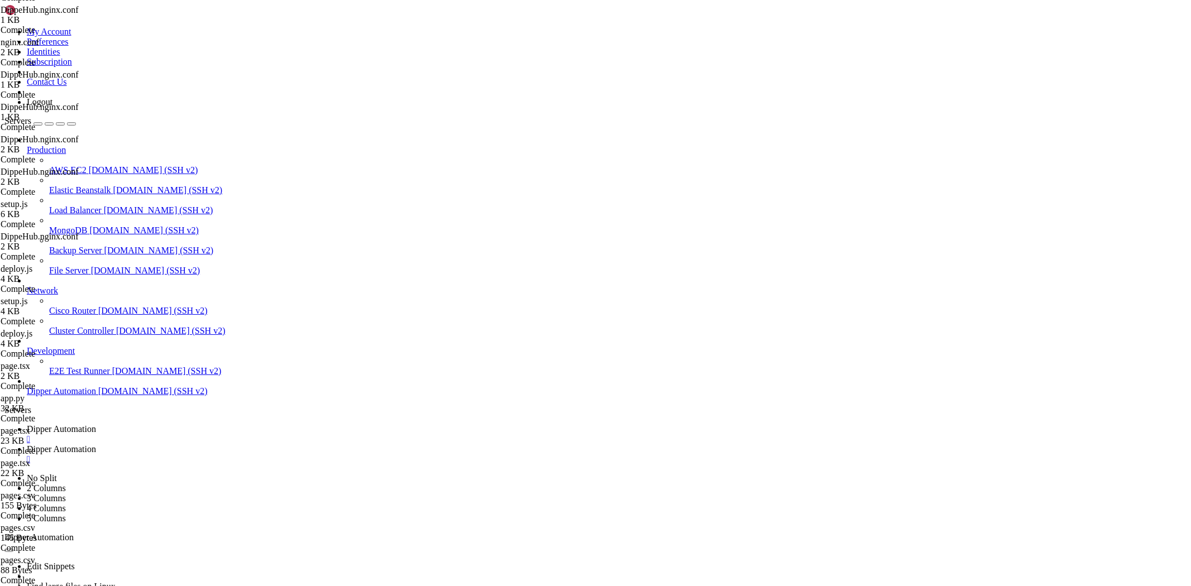
drag, startPoint x: 169, startPoint y: 9, endPoint x: 178, endPoint y: 43, distance: 35.2
click at [96, 424] on span "Dipper Automation" at bounding box center [61, 428] width 69 height 9
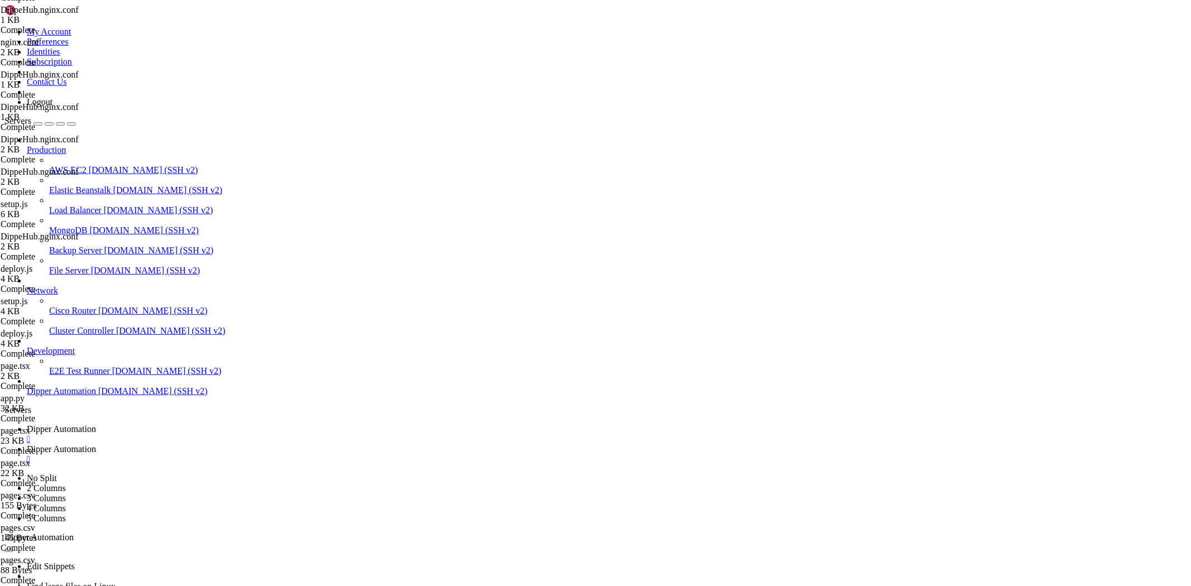
scroll to position [74895, 0]
click at [287, 445] on link "Dipper Automation " at bounding box center [607, 455] width 1160 height 20
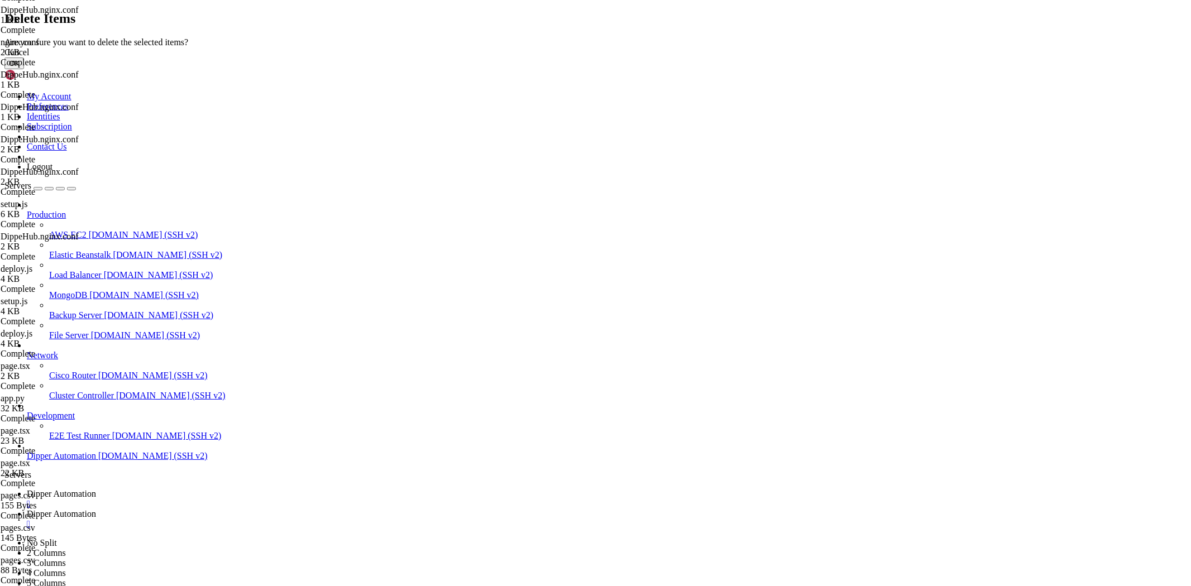
click at [24, 69] on button "OK" at bounding box center [14, 64] width 20 height 12
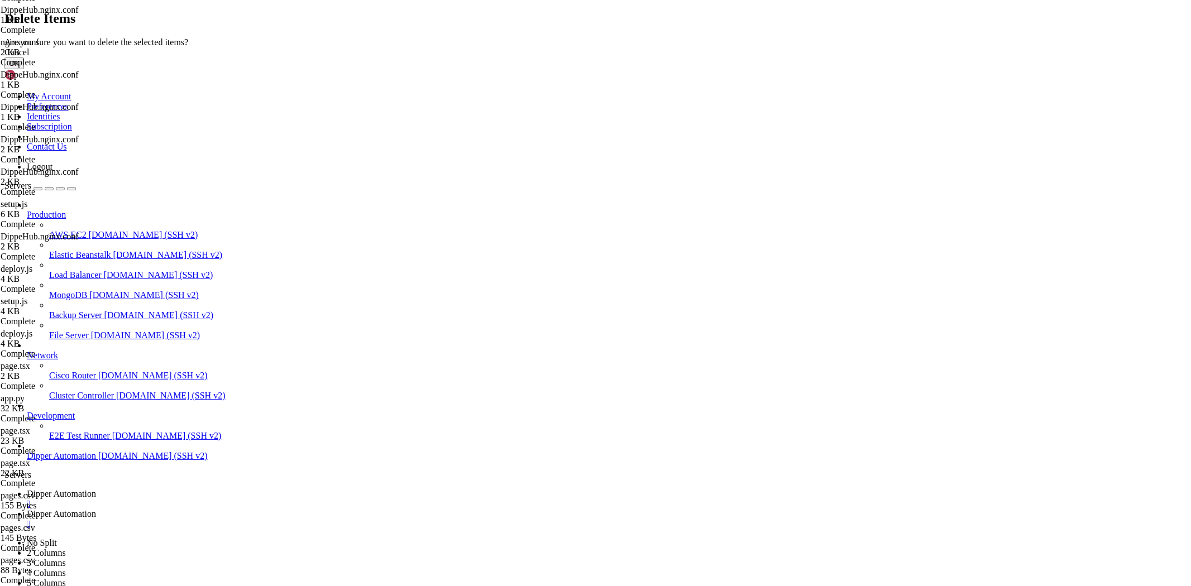
click at [24, 69] on button "OK" at bounding box center [14, 64] width 20 height 12
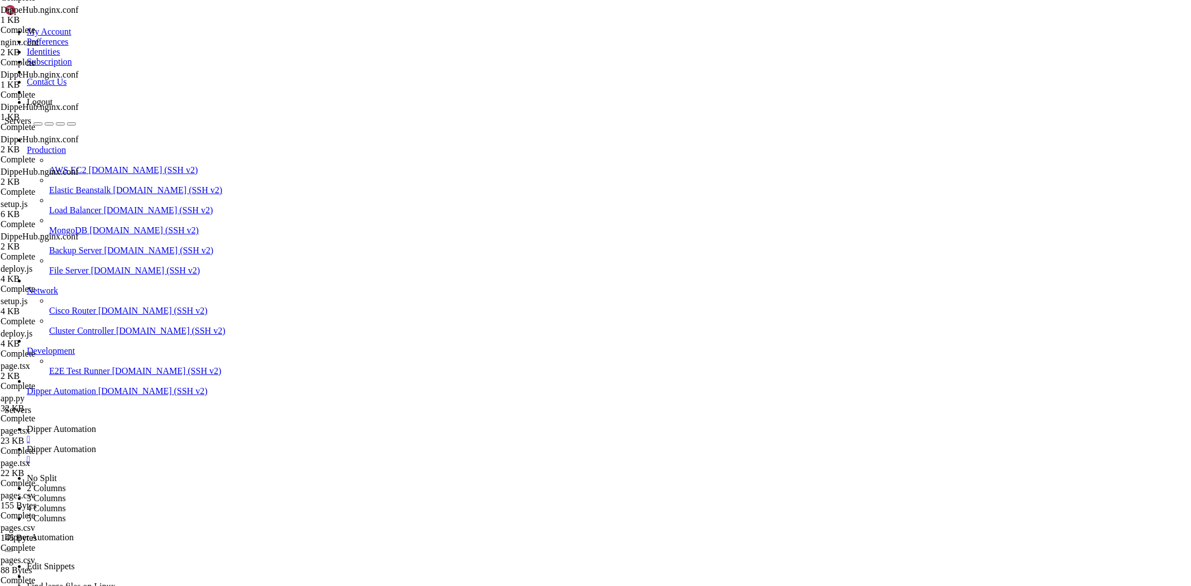
type input "/root/Dipperhub/app"
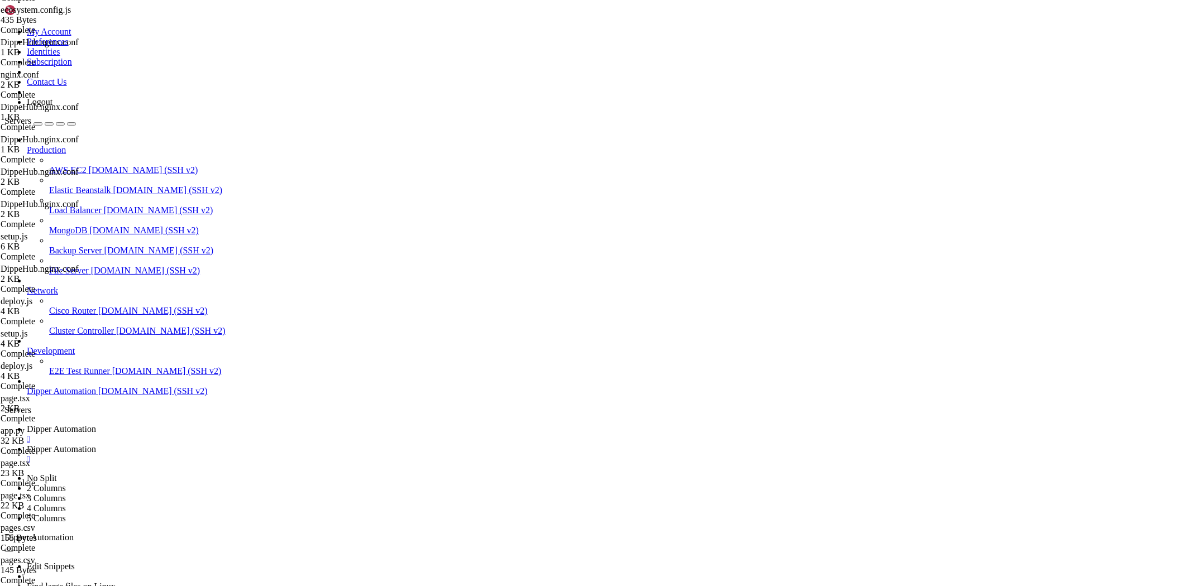
drag, startPoint x: 257, startPoint y: 303, endPoint x: 225, endPoint y: 303, distance: 31.8
paste textarea "[URL][DOMAIN_NAME]"
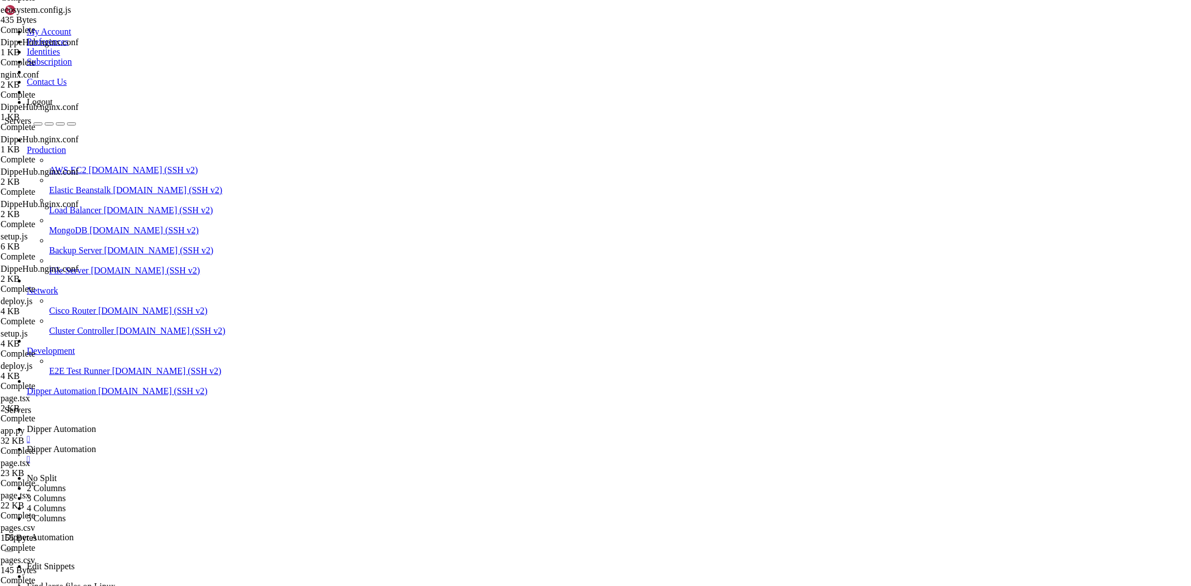
paste textarea "[URL][DOMAIN_NAME]"
drag, startPoint x: 310, startPoint y: 302, endPoint x: 226, endPoint y: 302, distance: 84.3
type textarea "src="/api/public/logo2.png""
drag, startPoint x: 294, startPoint y: 303, endPoint x: 225, endPoint y: 300, distance: 69.9
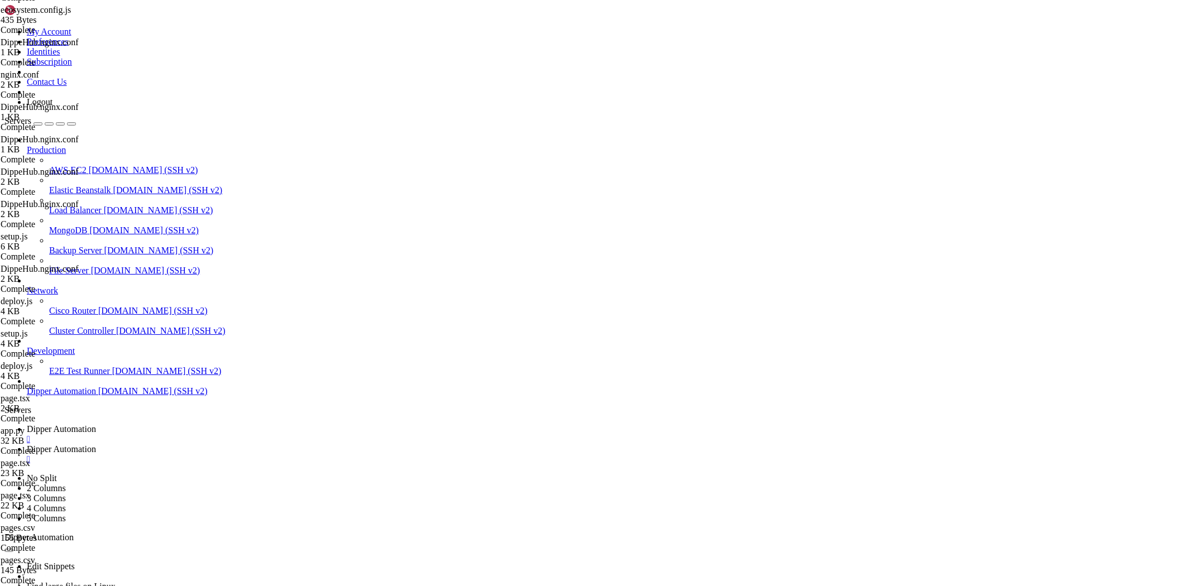
type input "/root/Dipperhub/app/login"
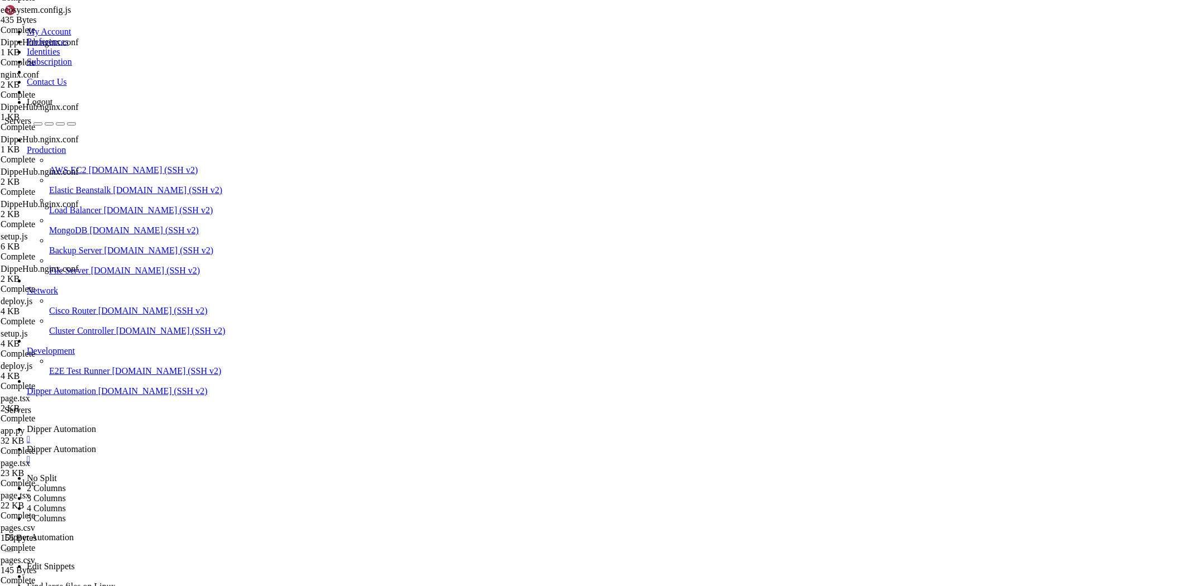
drag, startPoint x: 294, startPoint y: 257, endPoint x: 276, endPoint y: 163, distance: 96.2
drag, startPoint x: 224, startPoint y: 113, endPoint x: 259, endPoint y: 118, distance: 34.9
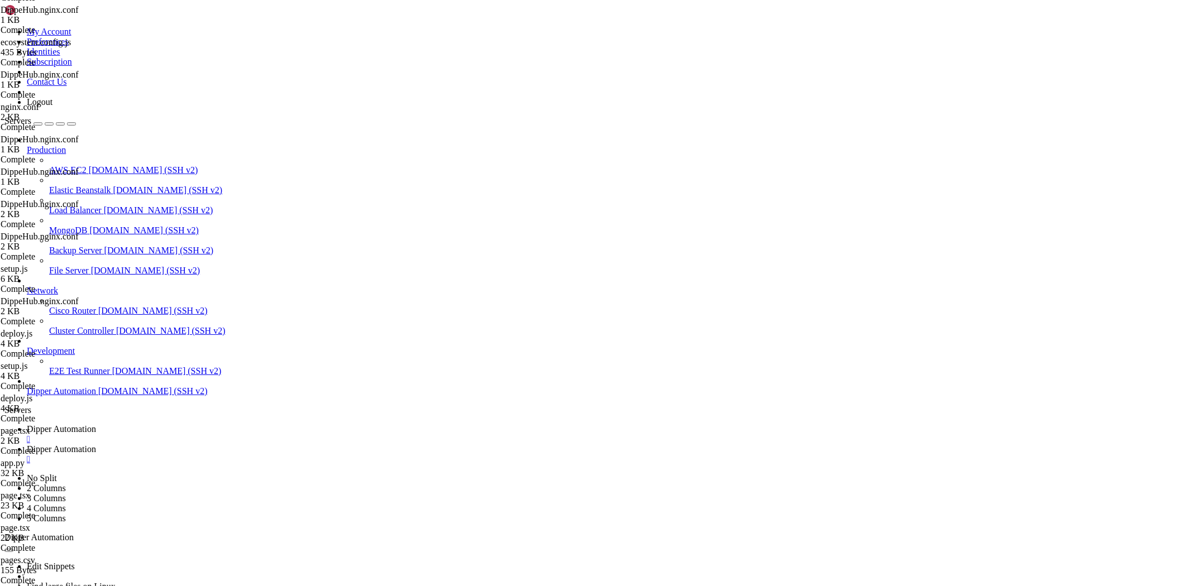
type textarea "src="/api/public/logo2.png""
drag, startPoint x: 253, startPoint y: 37, endPoint x: 522, endPoint y: 31, distance: 269.3
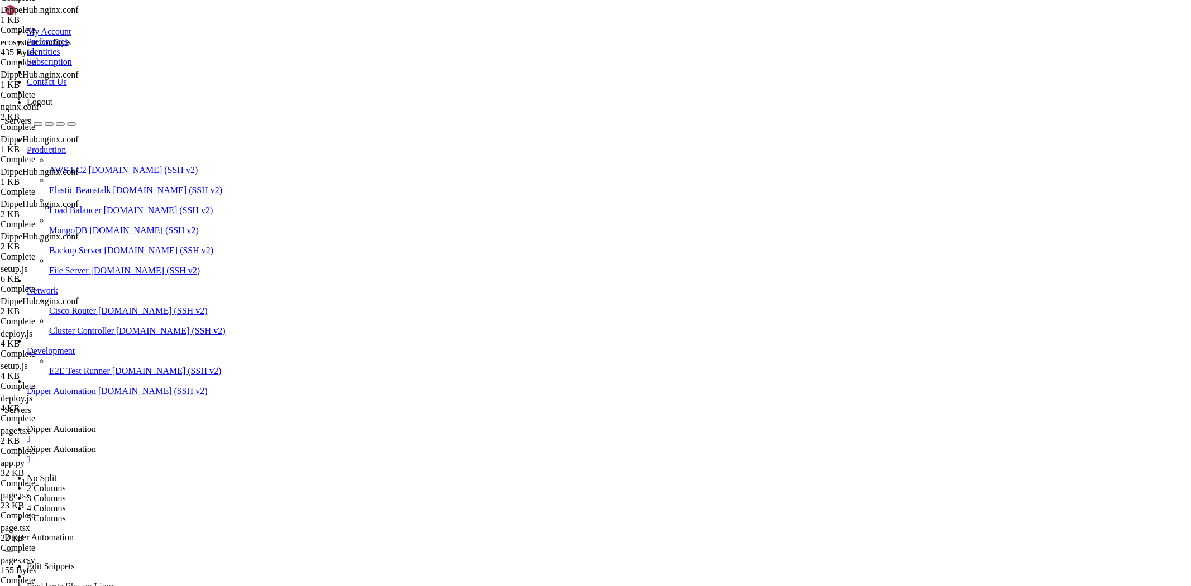
type input "/root/Dipperhub/app/dashboard/_components"
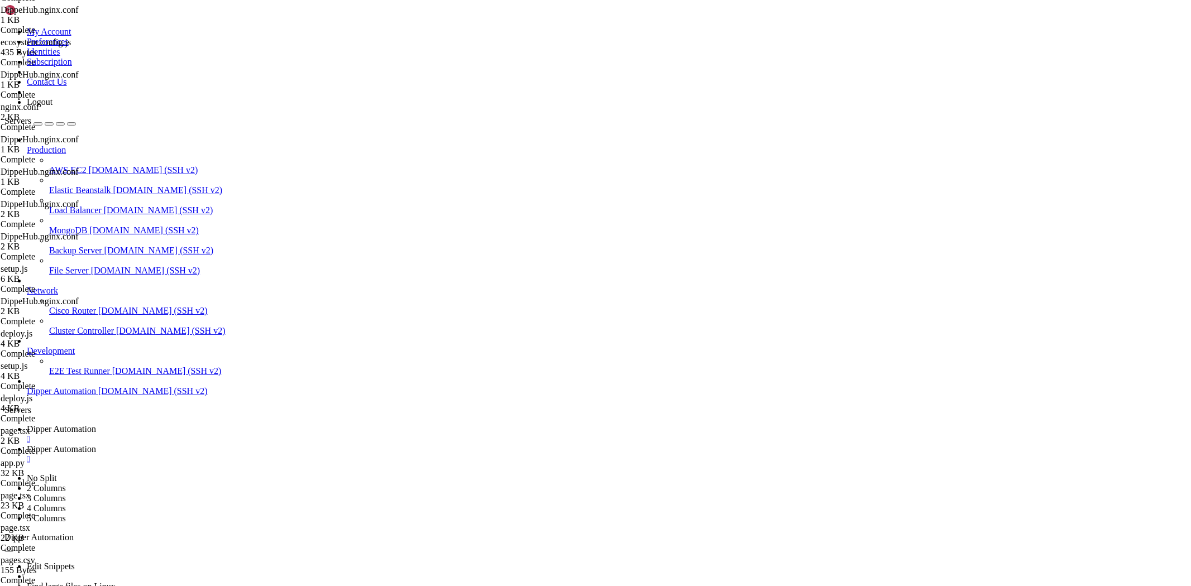
paste textarea "/api/public/logo2.png"
type textarea "useEffect(() => {"
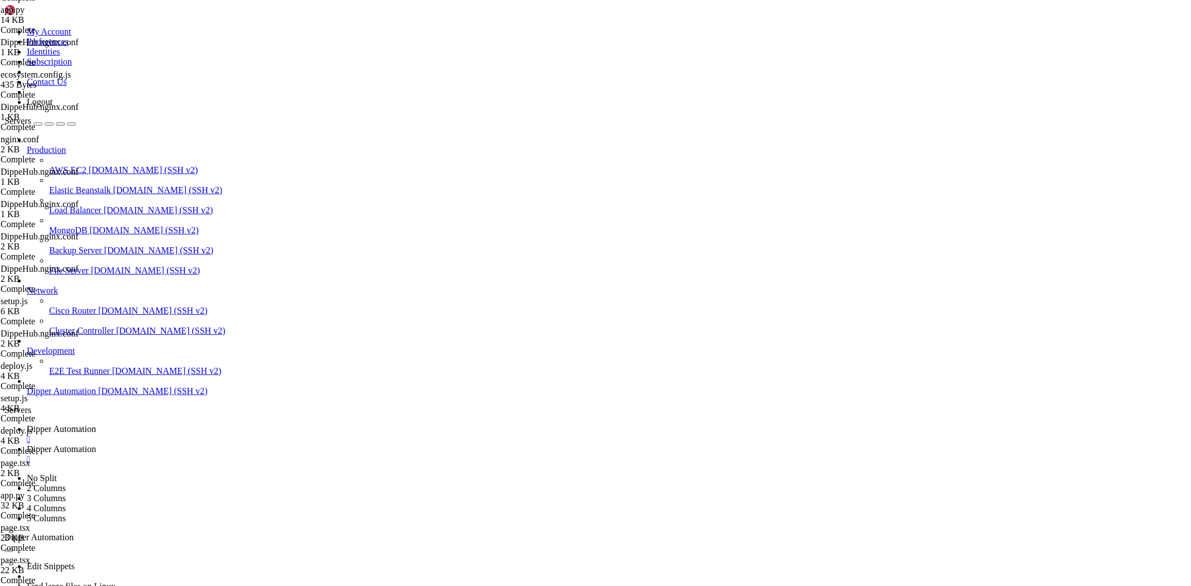
scroll to position [223, 0]
drag, startPoint x: 281, startPoint y: 165, endPoint x: 251, endPoint y: 164, distance: 29.6
type textarea "<Image src="/api/public/logo2.png" alt="Sistema de Automação Logo" width={300} …"
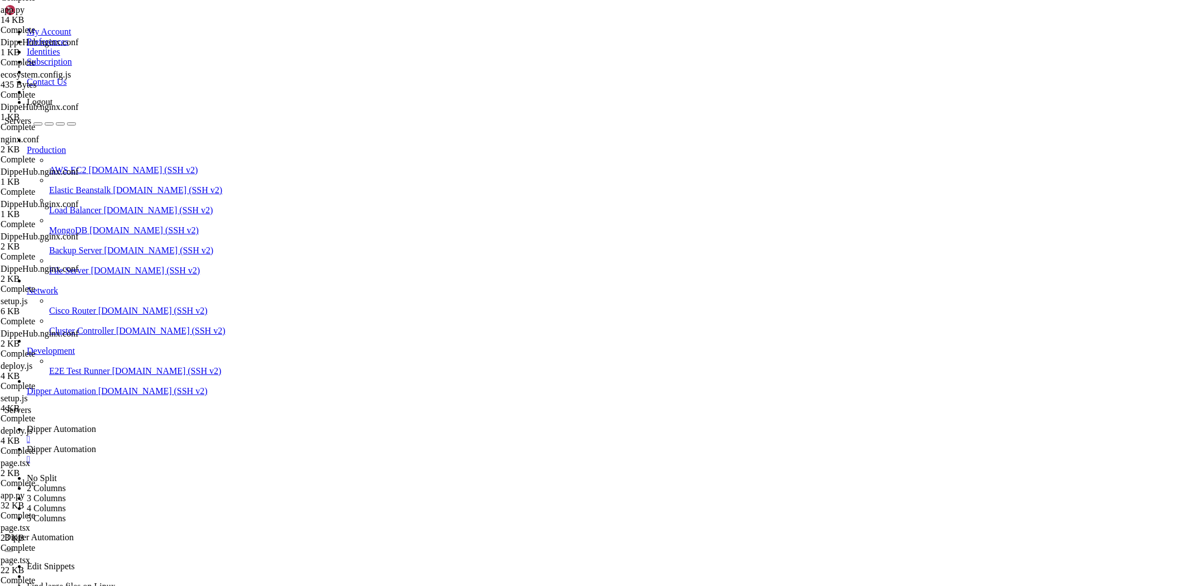
click at [96, 424] on span "Dipper Automation" at bounding box center [61, 428] width 69 height 9
click at [96, 445] on span "Dipper Automation" at bounding box center [61, 449] width 69 height 9
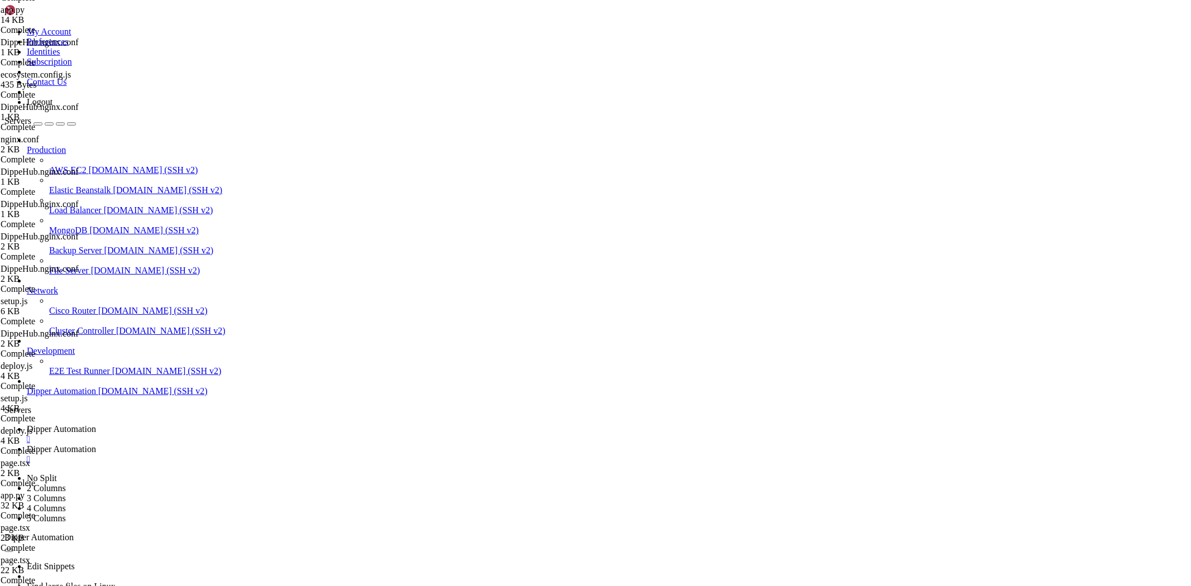
type textarea "<Image src="/api/public/logo.png" alt="Sistema de Automação Logo" width={300} h…"
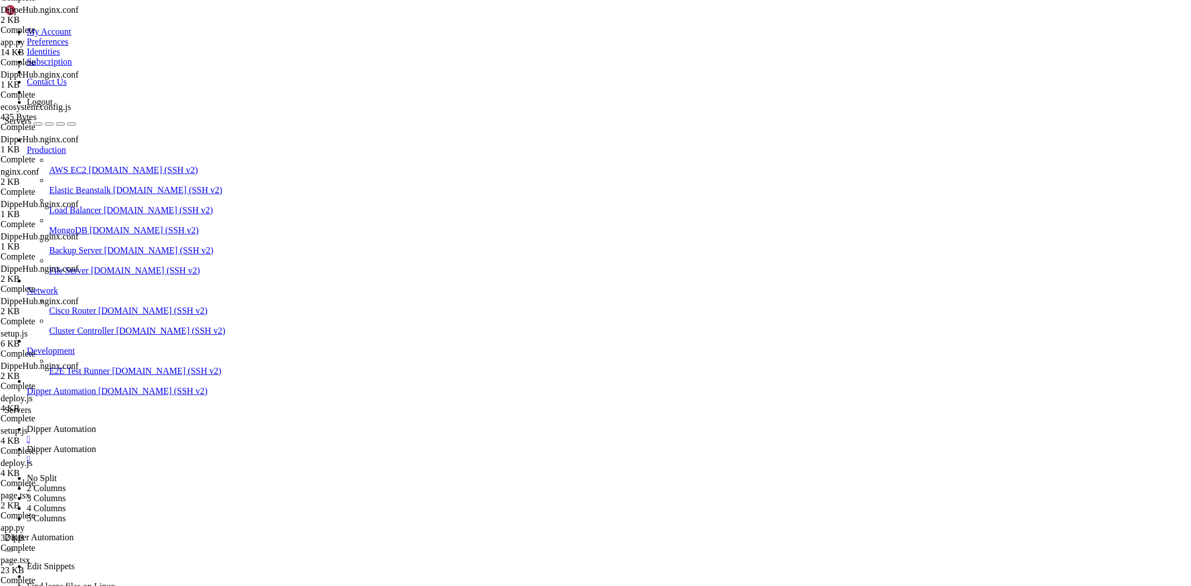
click at [180, 424] on link "Dipper Automation " at bounding box center [607, 434] width 1160 height 20
click at [285, 445] on link "Dipper Automation " at bounding box center [607, 455] width 1160 height 20
drag, startPoint x: 235, startPoint y: 40, endPoint x: 739, endPoint y: -23, distance: 507.7
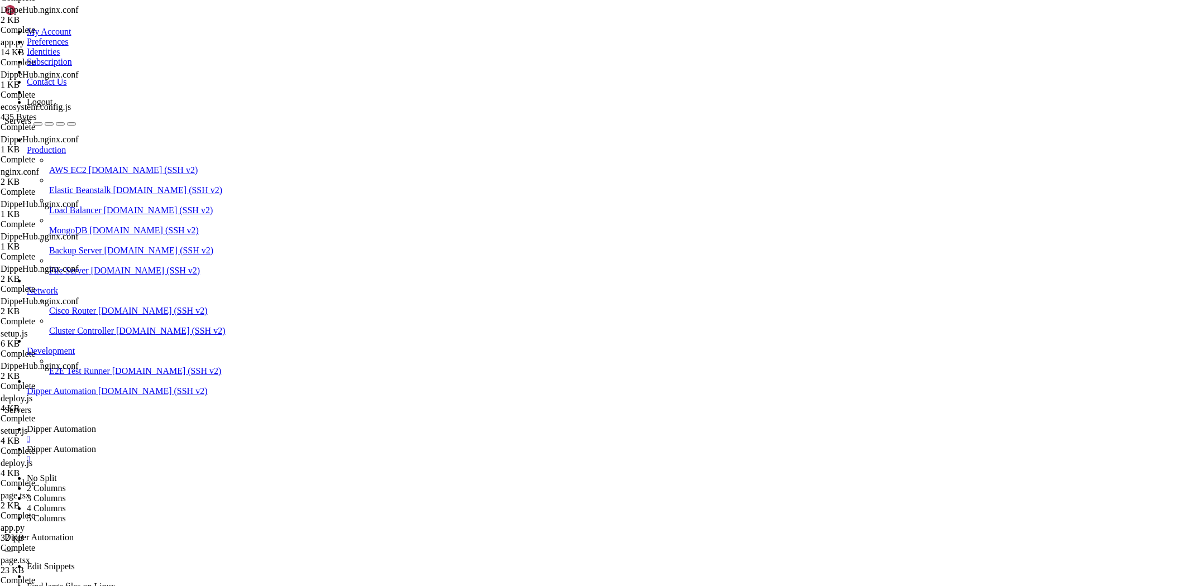
click at [4, 27] on link at bounding box center [4, 27] width 0 height 0
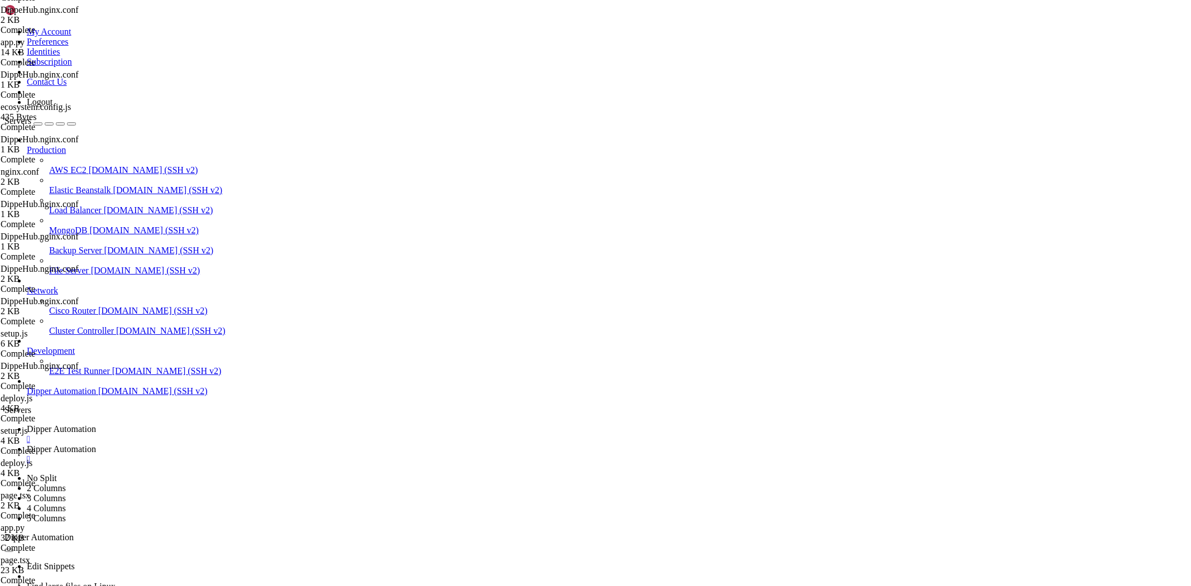
type input "/root/Dipperhub/backend"
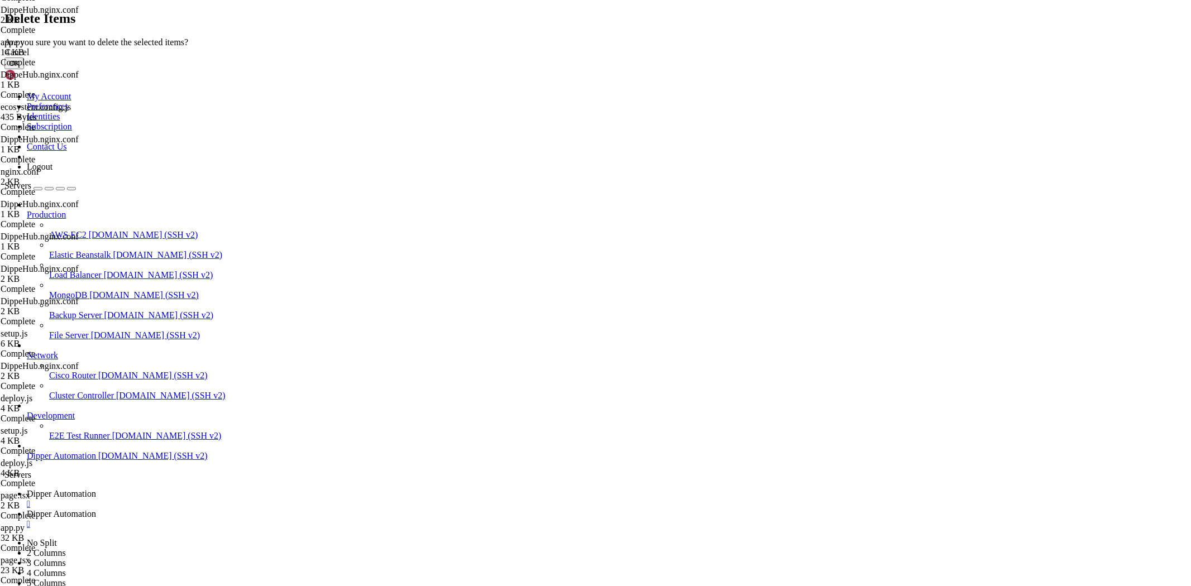
click at [24, 69] on button "OK" at bounding box center [14, 64] width 20 height 12
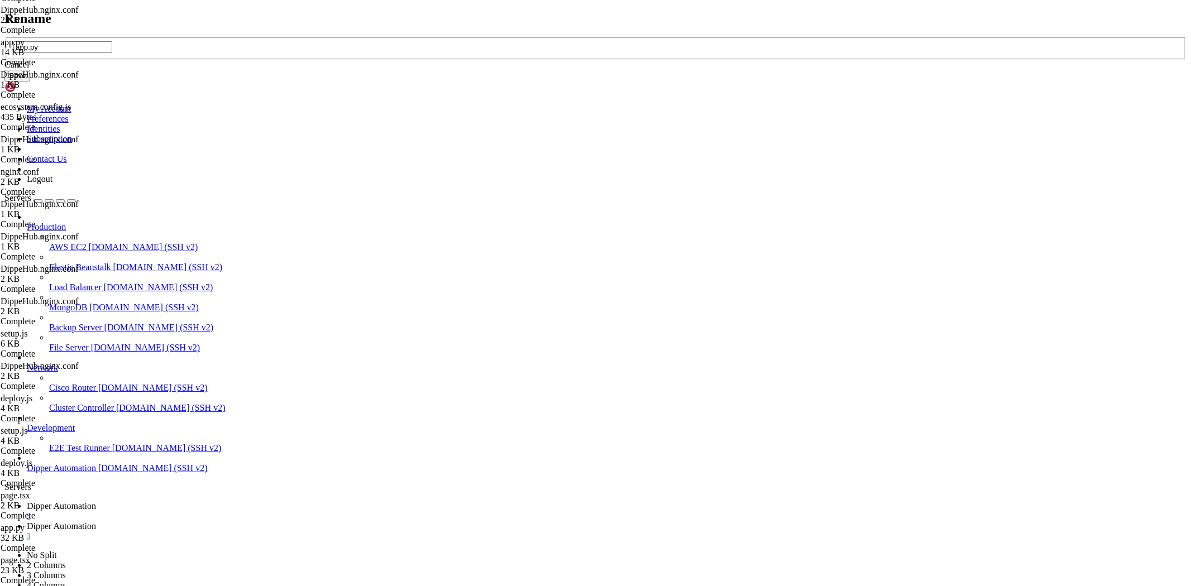
type input "app.py"
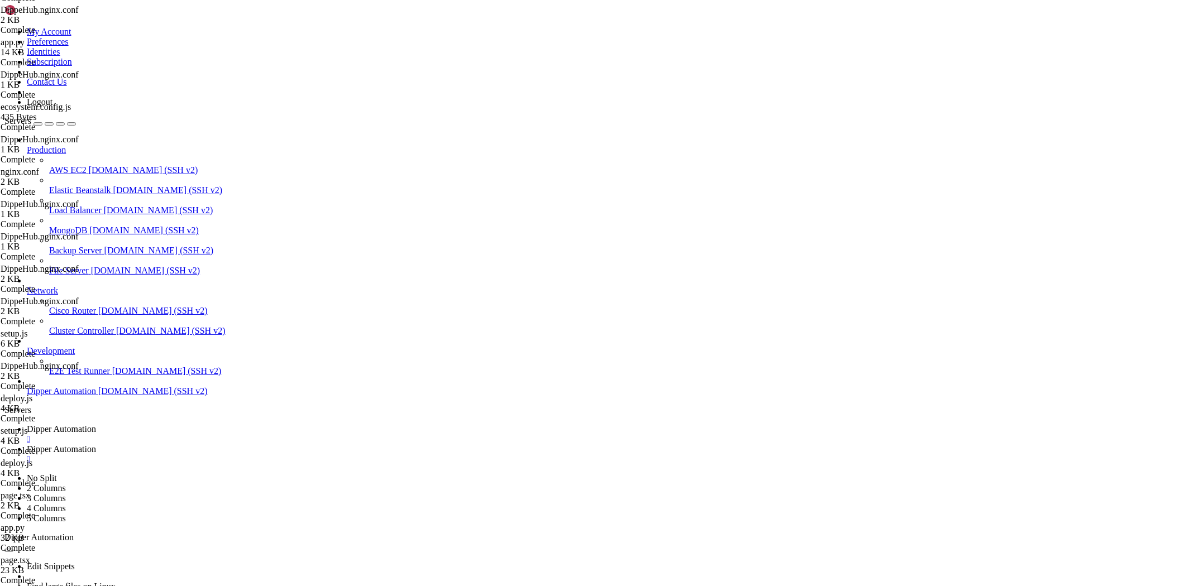
click at [185, 424] on link "Dipper Automation " at bounding box center [607, 434] width 1160 height 20
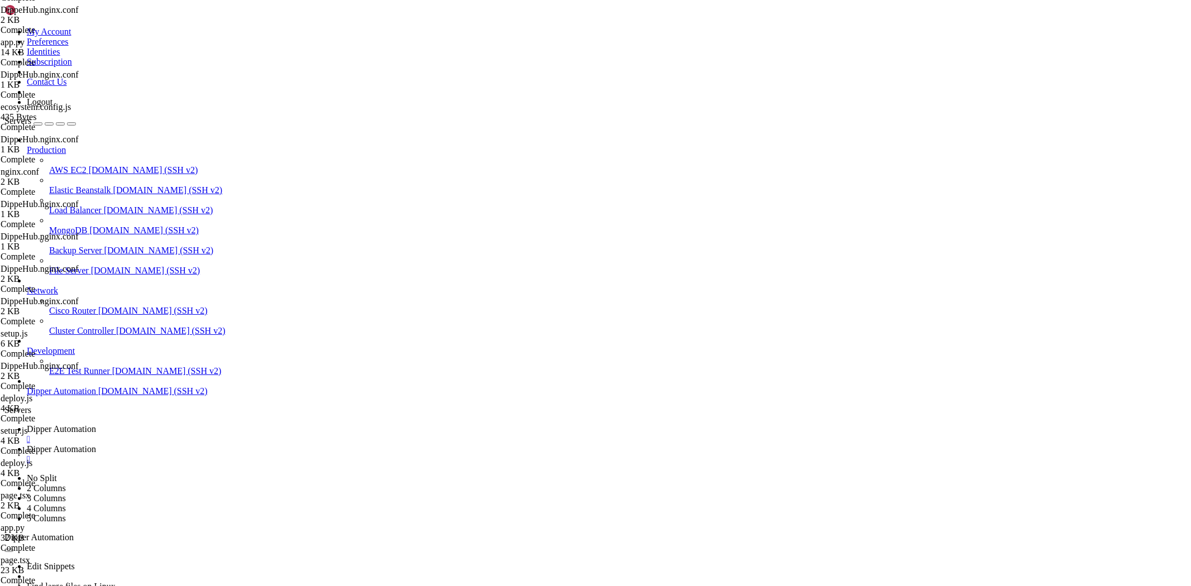
scroll to position [85491, 0]
click at [261, 445] on link "Dipper Automation " at bounding box center [607, 455] width 1160 height 20
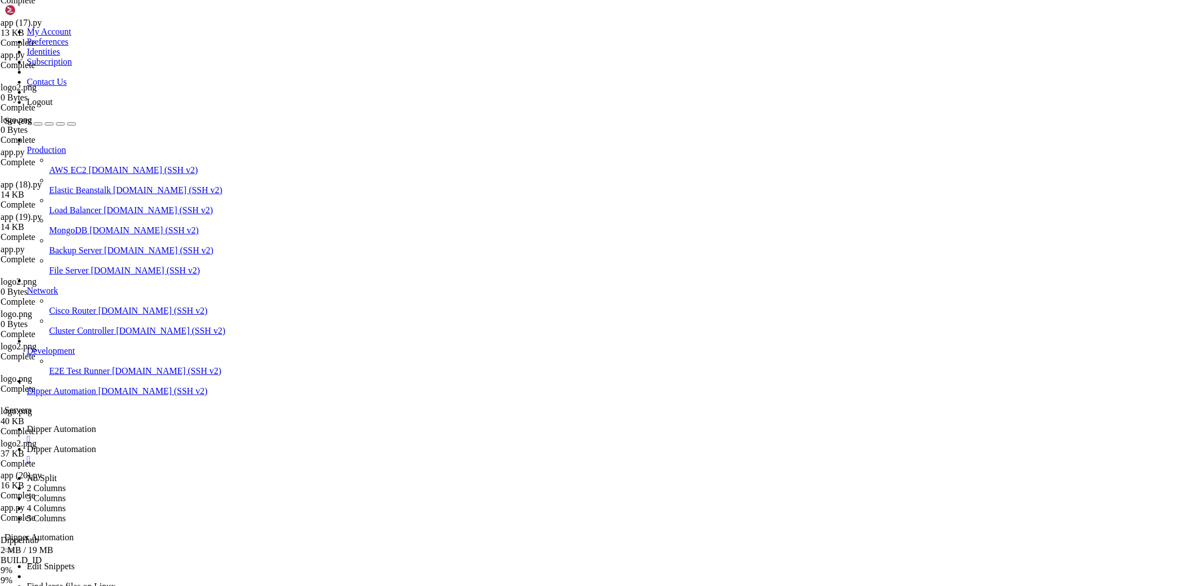
scroll to position [51, 0]
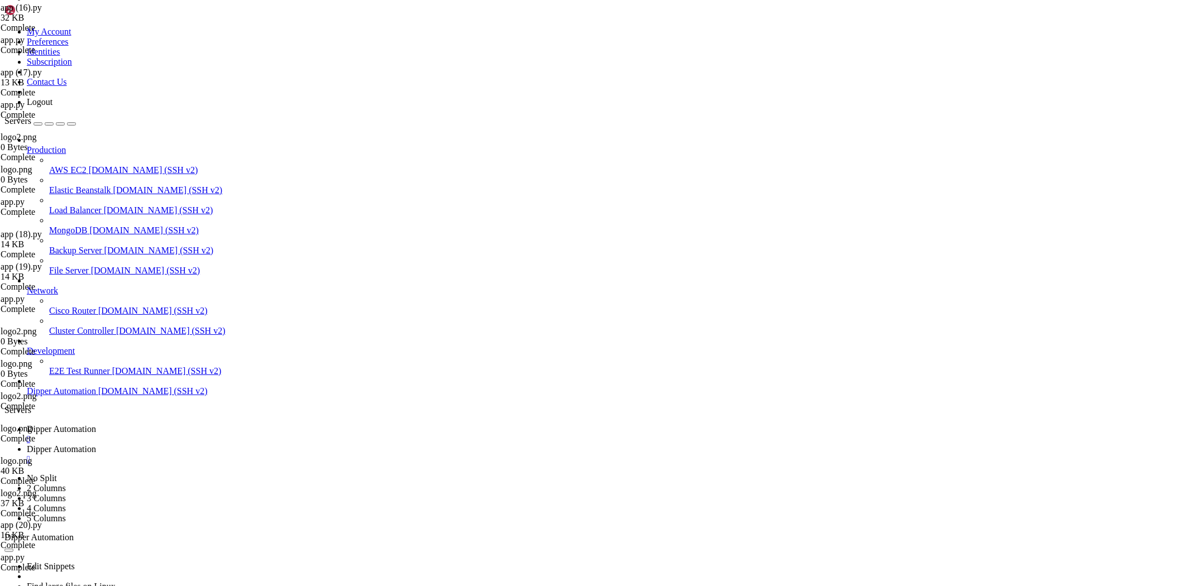
scroll to position [0, 0]
click at [96, 424] on span "Dipper Automation" at bounding box center [61, 428] width 69 height 9
drag, startPoint x: 268, startPoint y: 7, endPoint x: 255, endPoint y: 17, distance: 16.3
click at [96, 445] on span "Dipper Automation" at bounding box center [61, 449] width 69 height 9
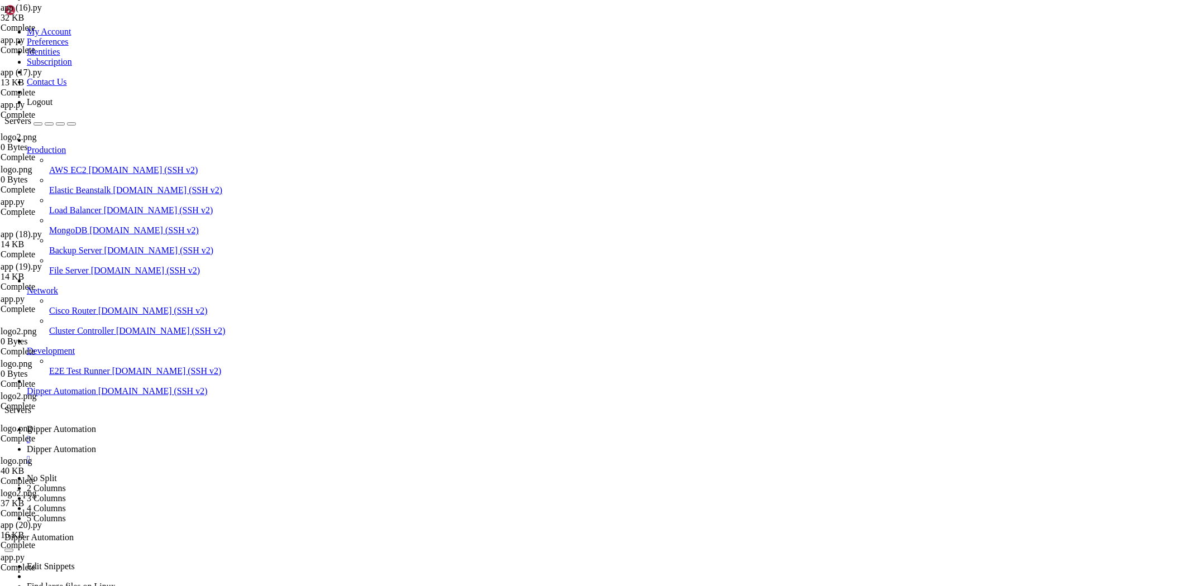
type input "/root/Dipperhub/scripts"
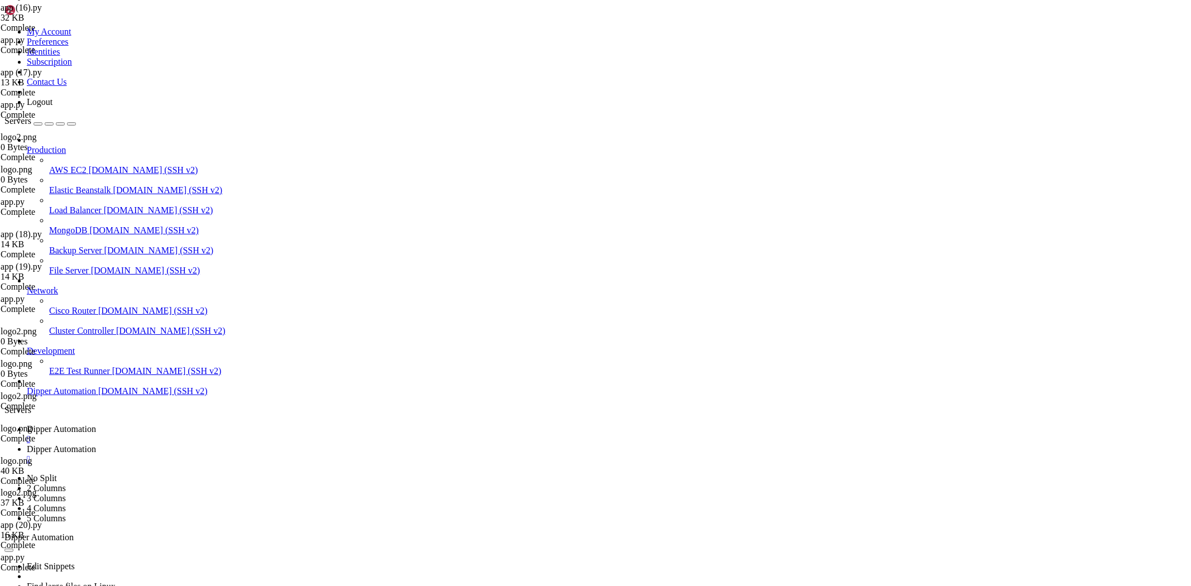
type textarea "if (!fs.existsSync(".env.local")) {"
click at [184, 424] on link "Dipper Automation " at bounding box center [607, 434] width 1160 height 20
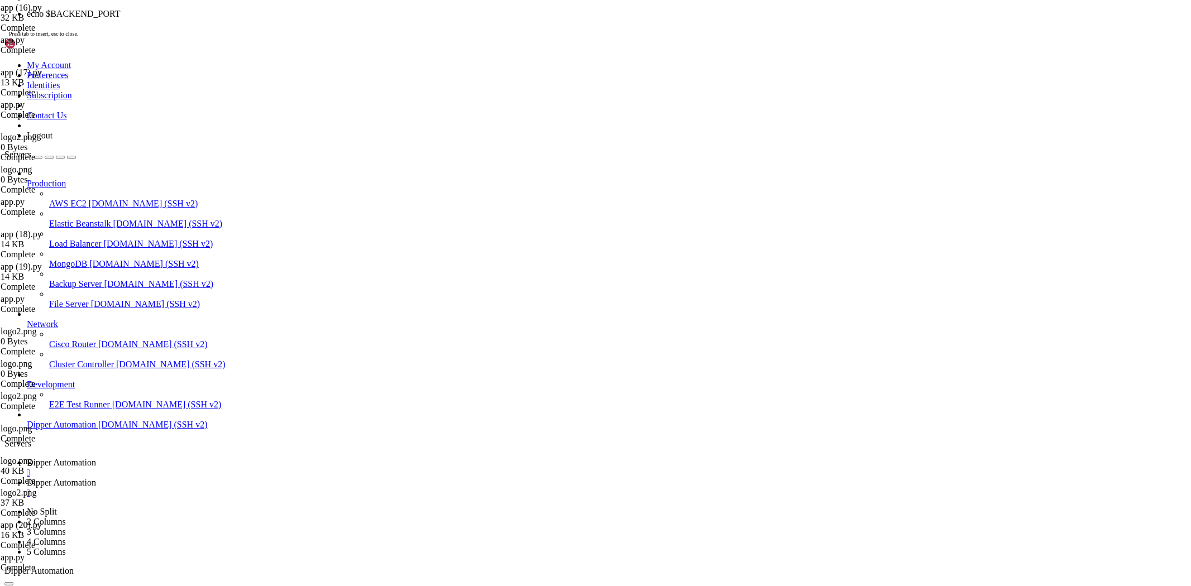
scroll to position [85529, 0]
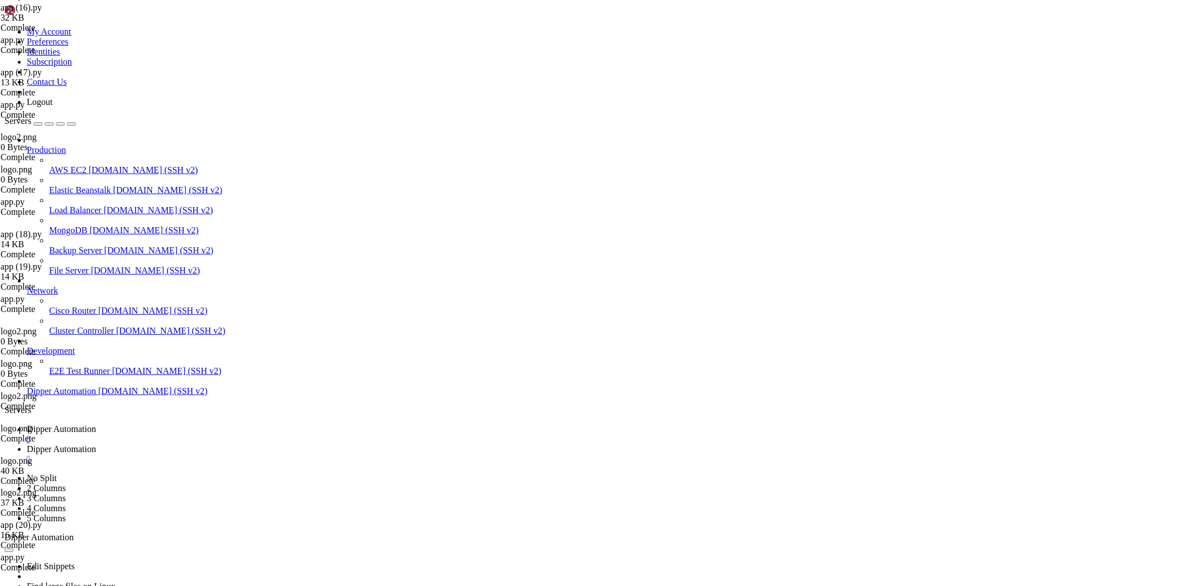
click at [273, 445] on link "Dipper Automation " at bounding box center [607, 455] width 1160 height 20
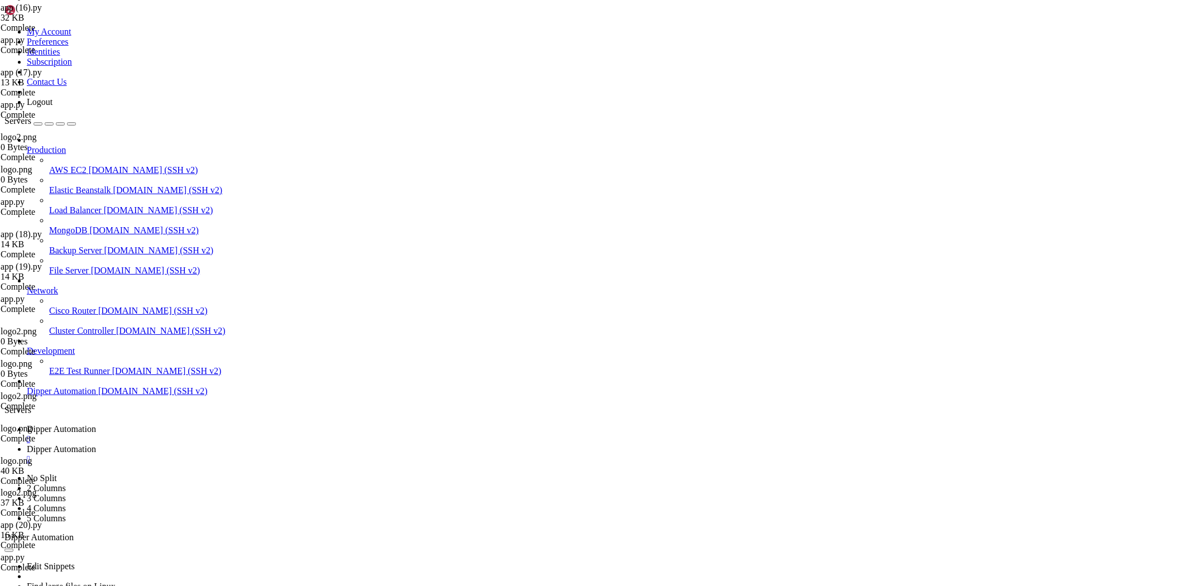
drag, startPoint x: 193, startPoint y: 38, endPoint x: 635, endPoint y: 7, distance: 443.5
drag, startPoint x: 194, startPoint y: 35, endPoint x: 760, endPoint y: 3, distance: 566.1
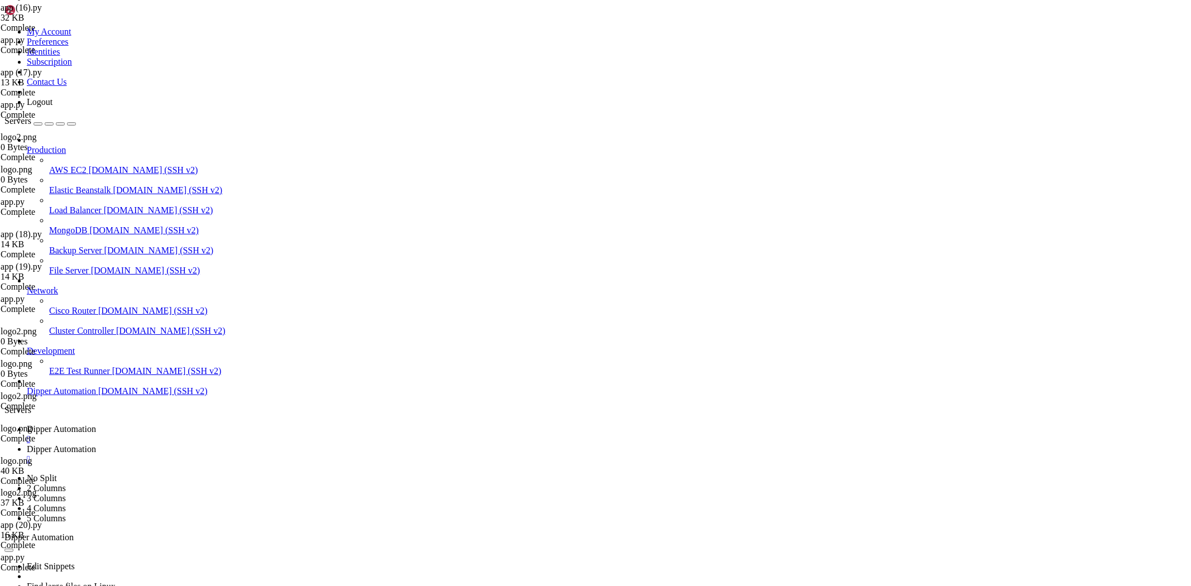
type input "/root/DipperIntegrated"
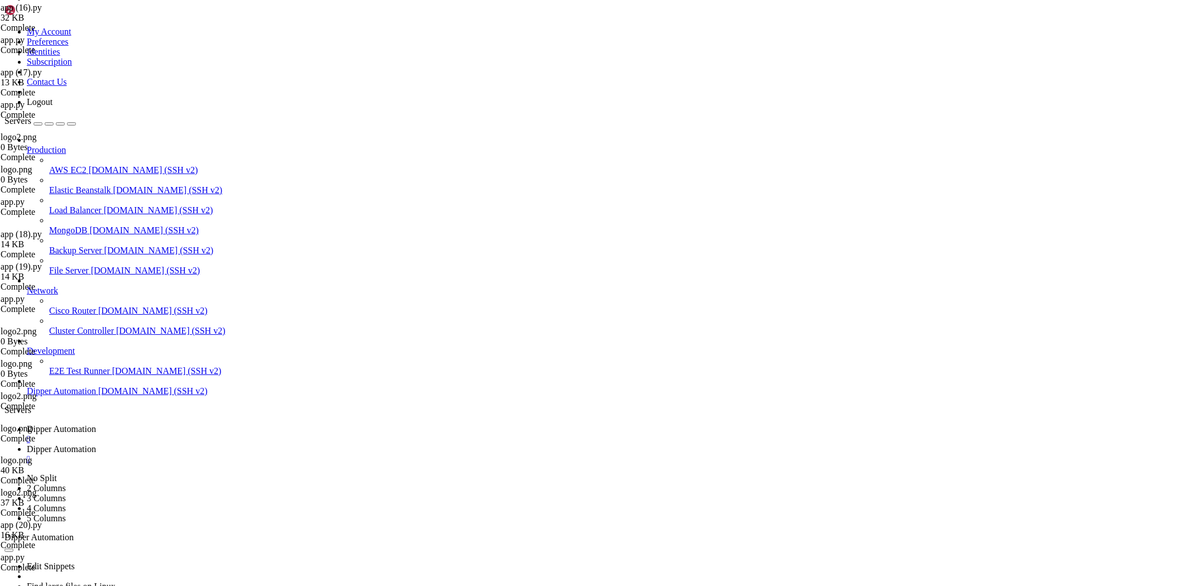
drag, startPoint x: 369, startPoint y: 159, endPoint x: 158, endPoint y: 128, distance: 213.3
drag, startPoint x: 168, startPoint y: 298, endPoint x: 489, endPoint y: 372, distance: 329.0
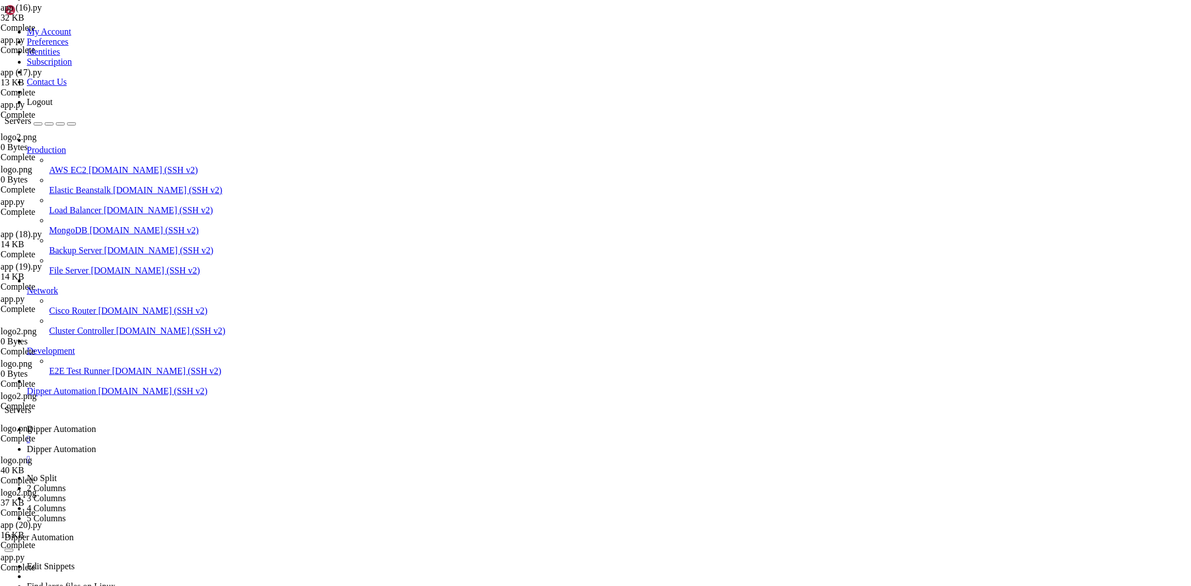
click at [96, 445] on span "Dipper Automation" at bounding box center [61, 449] width 69 height 9
type textarea "log "=============================================================""
paste textarea
type textarea "log "=============================================================""
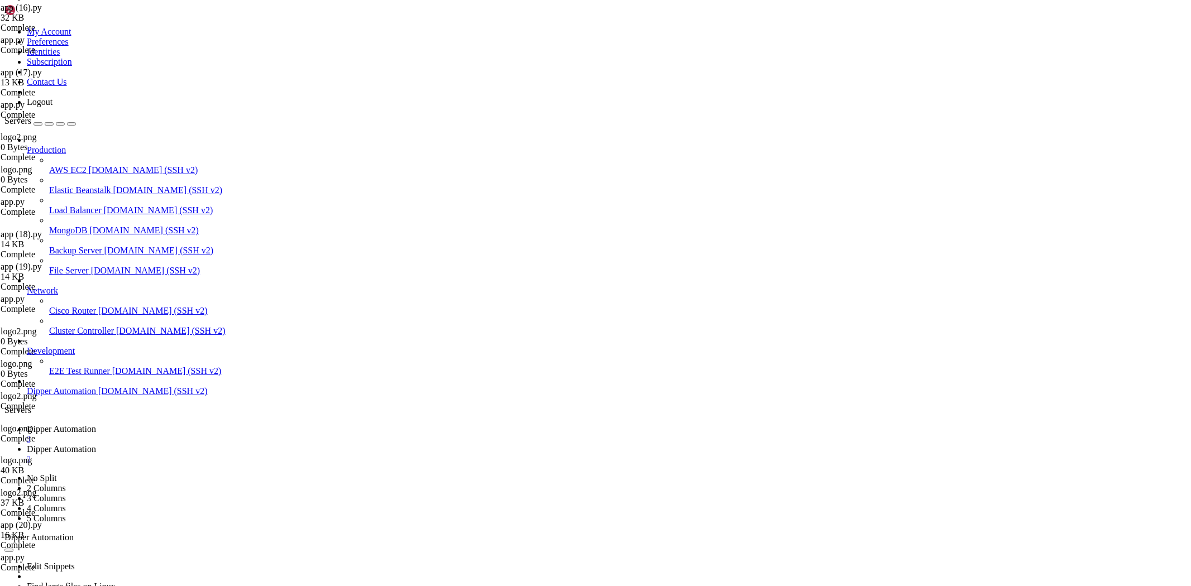
scroll to position [89, 0]
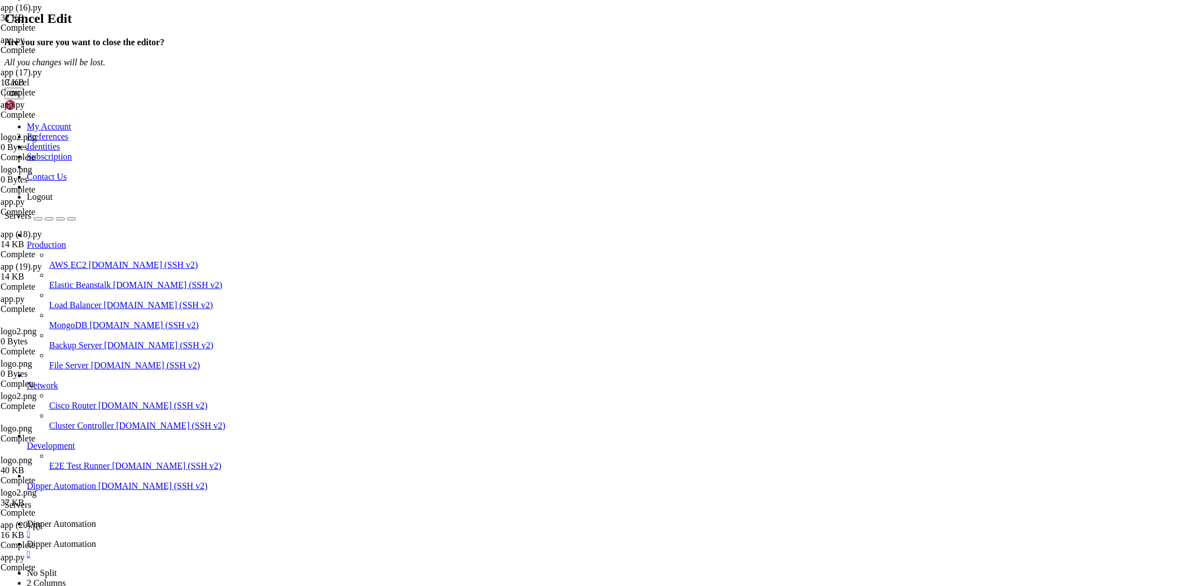
click at [24, 99] on button "OK" at bounding box center [14, 94] width 20 height 12
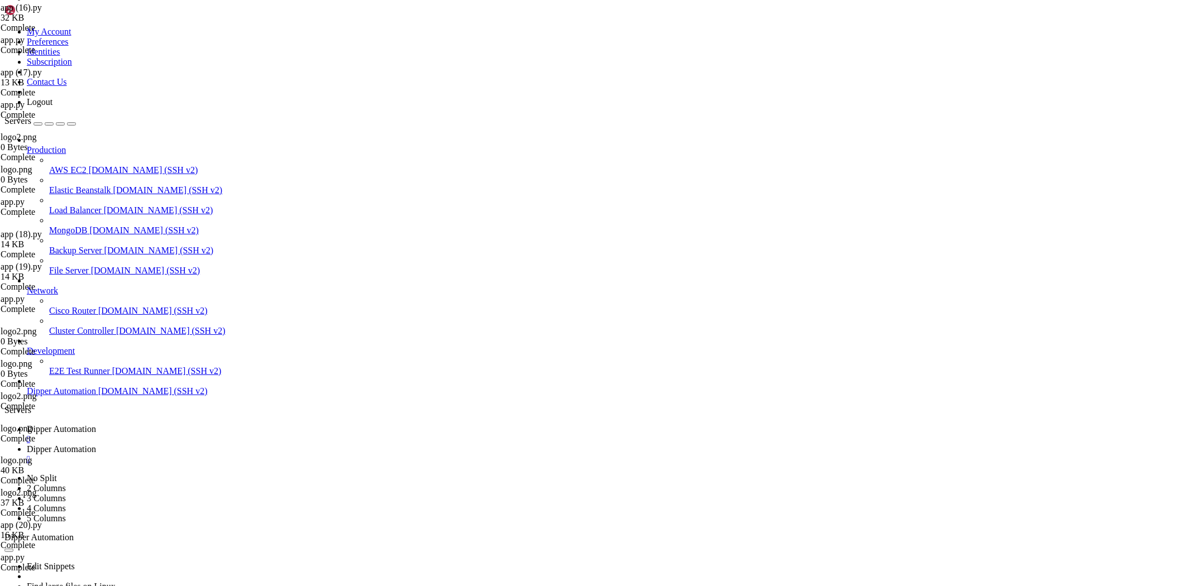
drag, startPoint x: 191, startPoint y: 39, endPoint x: 520, endPoint y: 26, distance: 329.2
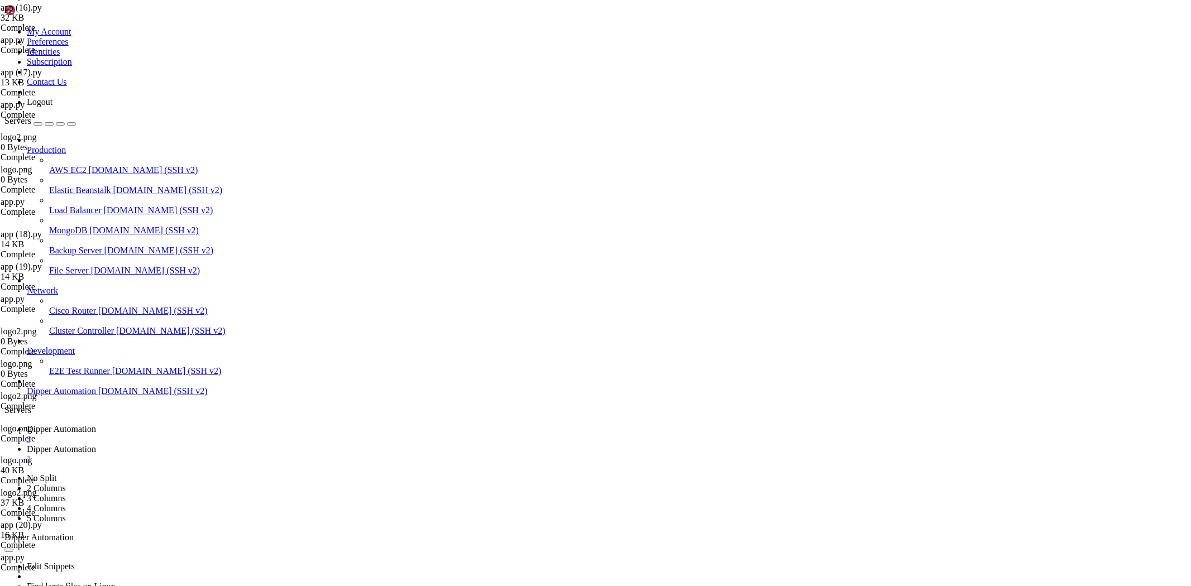
type input "/root/Dipperhub/scripts"
type textarea "main().catch(console.error)"
paste textarea
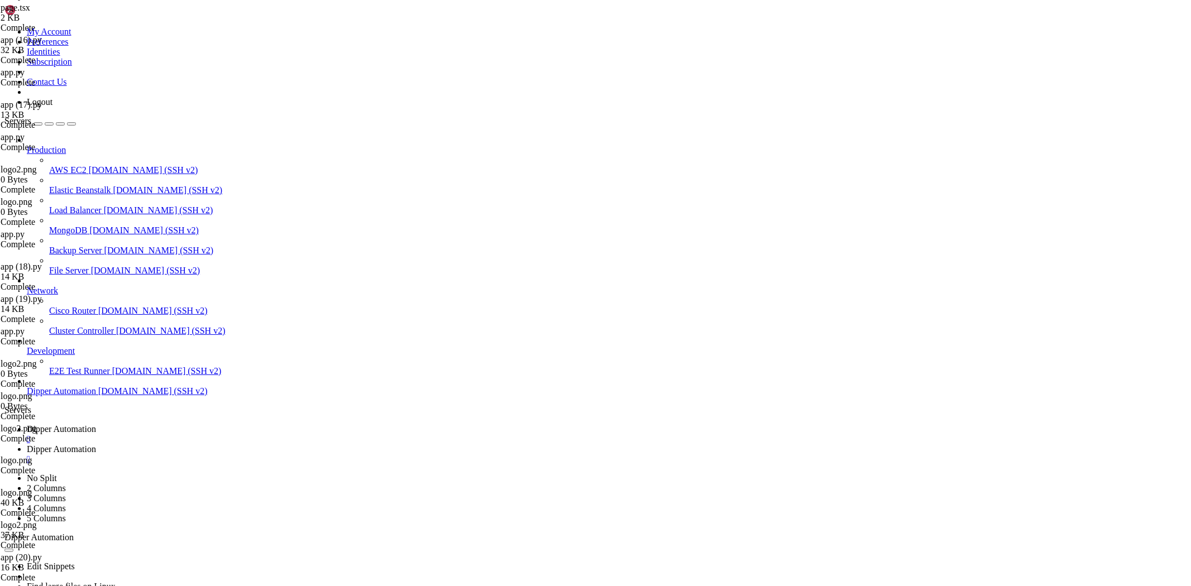
scroll to position [772, 0]
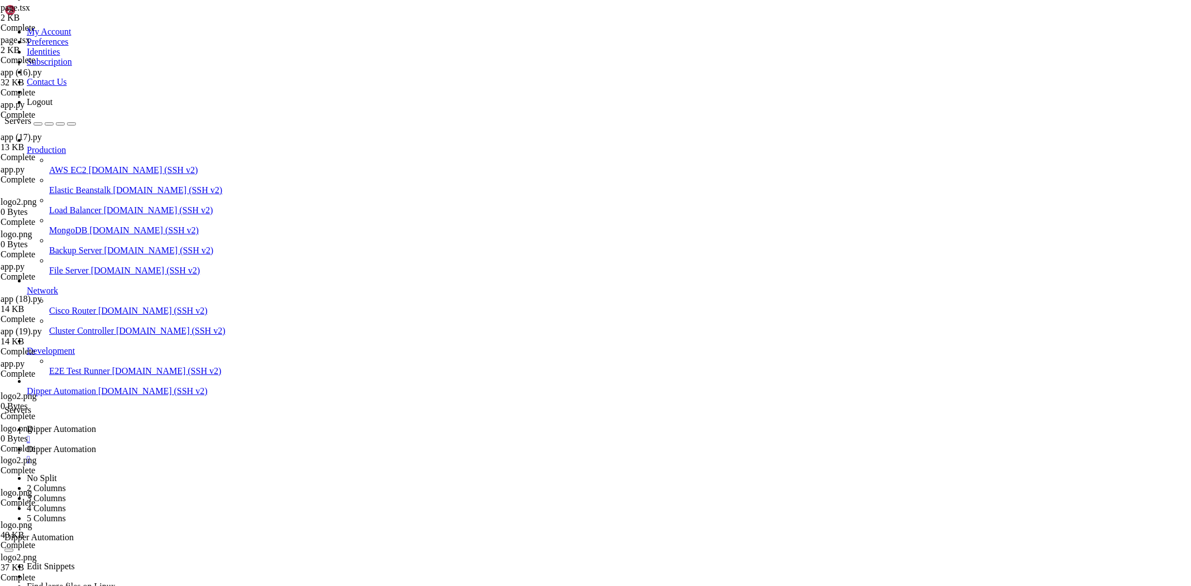
drag, startPoint x: 405, startPoint y: 338, endPoint x: 473, endPoint y: 339, distance: 67.0
paste textarea "DipperHub"
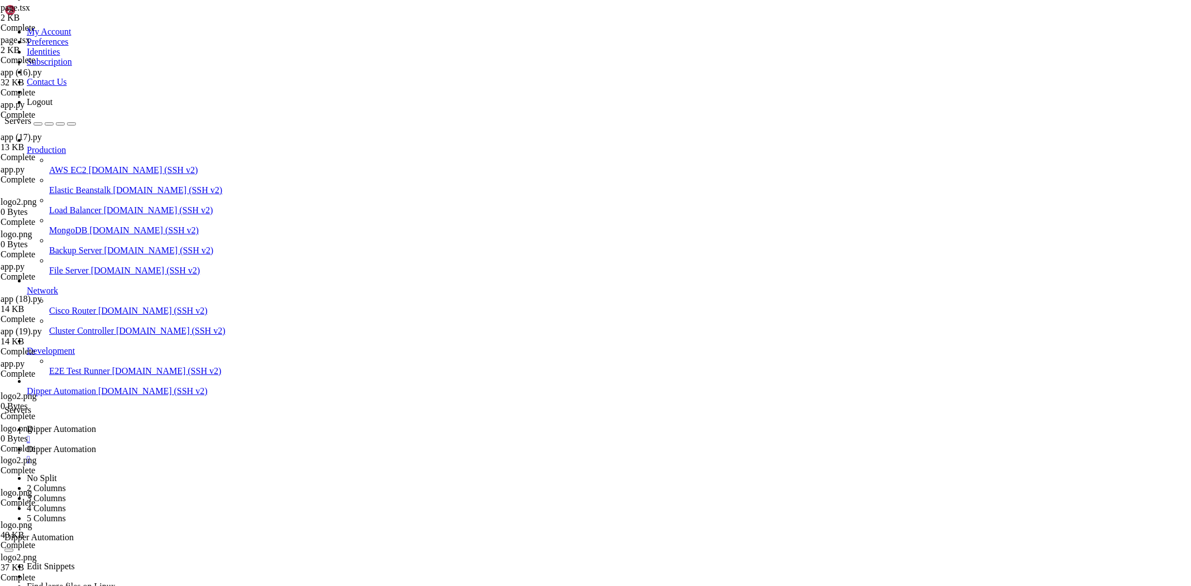
type textarea "const REPO_URL = `https://${GITHUB_TOKEN}@github.com/dipperauto/DipperHub.git`;"
click at [96, 424] on span "Dipper Automation" at bounding box center [61, 428] width 69 height 9
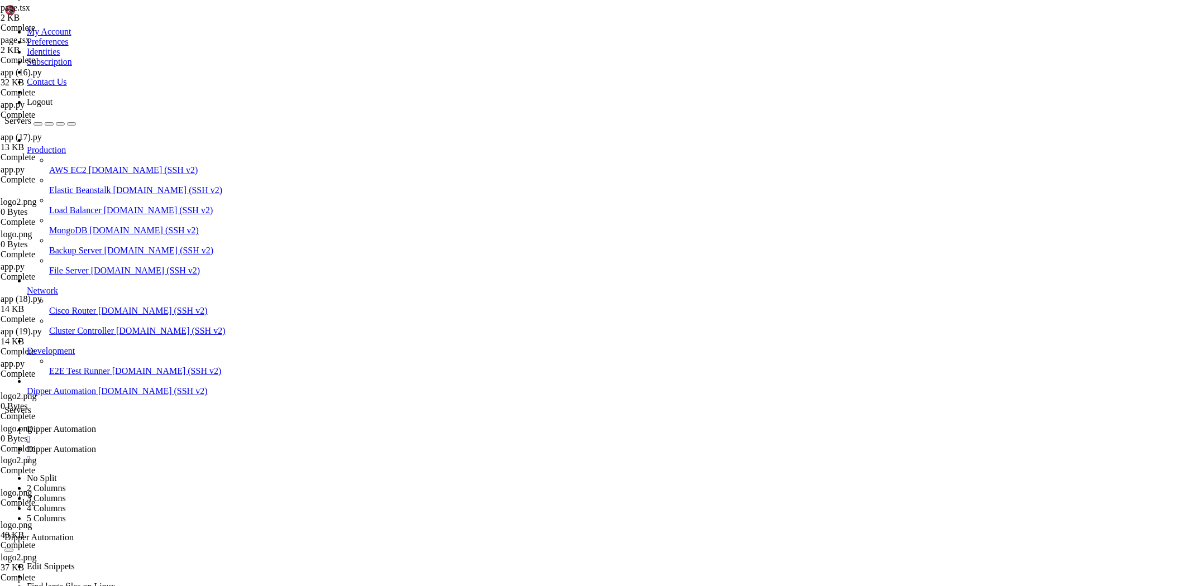
scroll to position [89081, 0]
click at [96, 445] on span "Dipper Automation" at bounding box center [61, 449] width 69 height 9
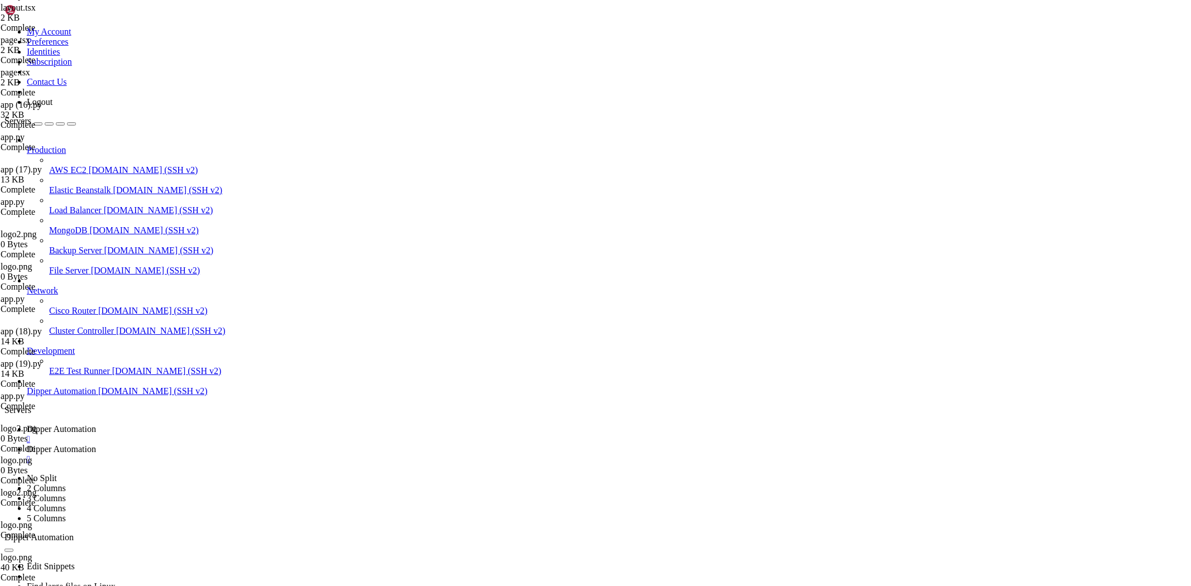
scroll to position [772, 0]
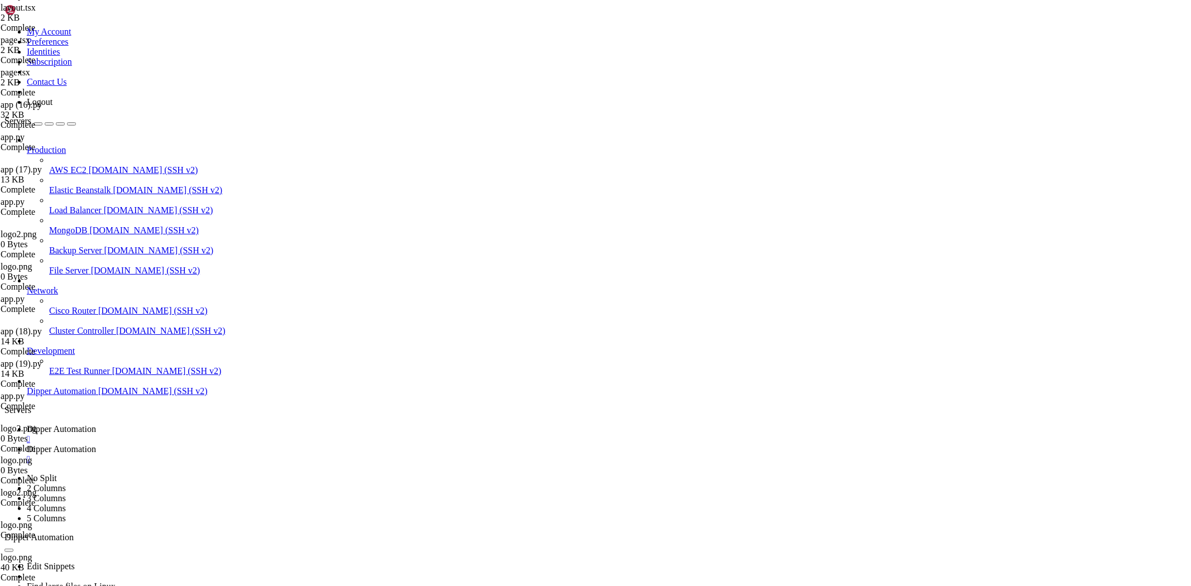
type textarea "console.log(`\n🪵 Criando nova branch '${BRANCH_NAME}'...`);"
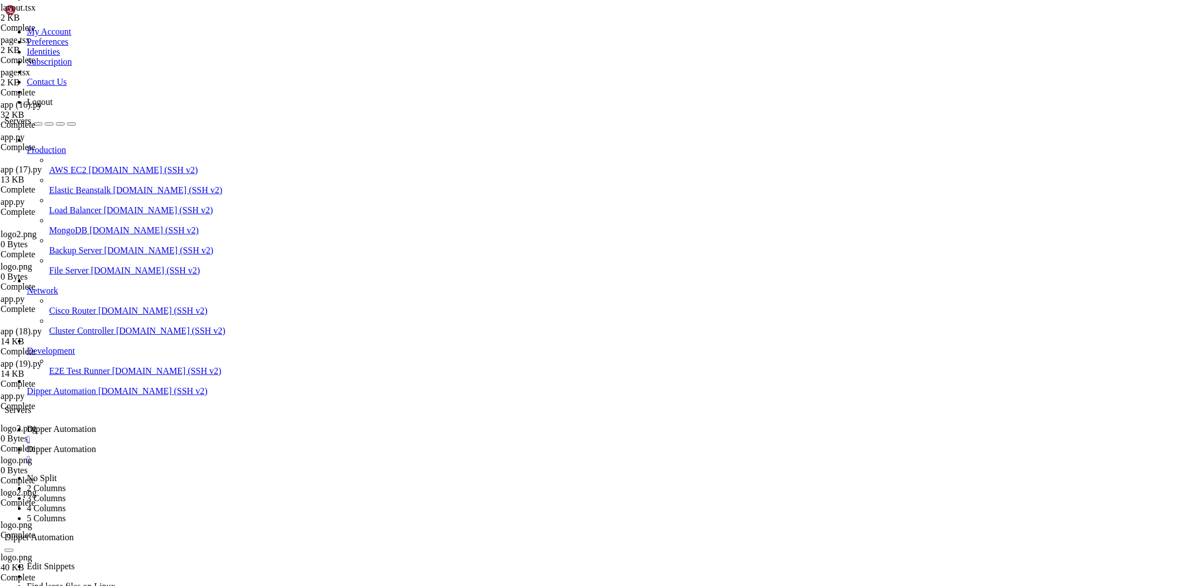
type textarea ".slice(0, 15) // YYYYMMDDHHMMSS"
click at [160, 424] on link "Dipper Automation " at bounding box center [607, 434] width 1160 height 20
drag, startPoint x: 435, startPoint y: 1134, endPoint x: 9, endPoint y: 1120, distance: 425.3
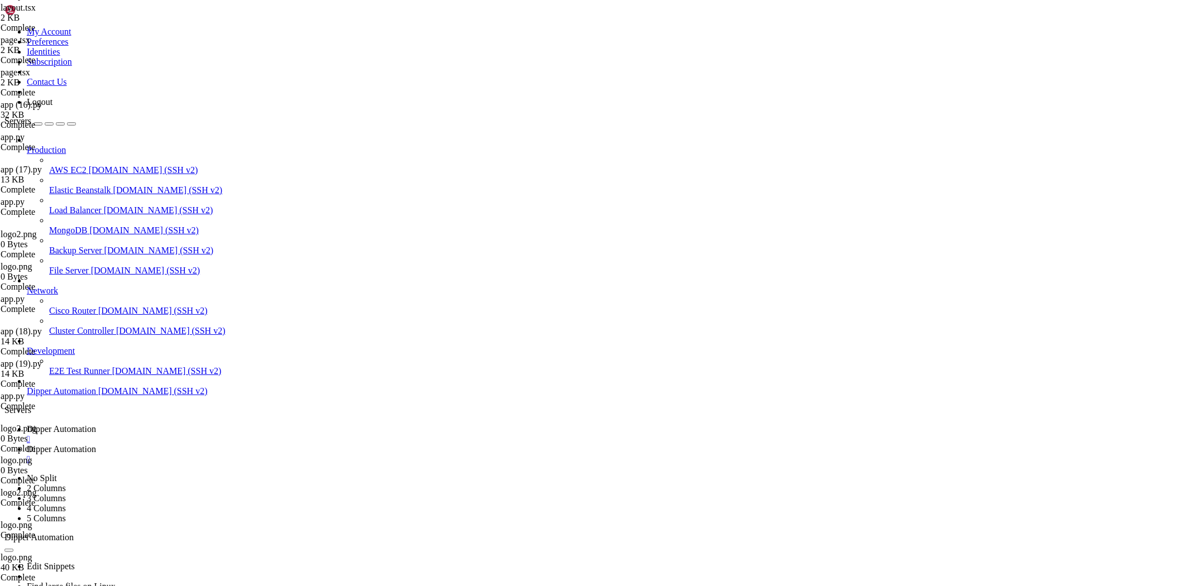
copy div "🪵 Criando nova branch '20250904040817.'... fatal: '20250904040817.' is not a va…"
click at [96, 445] on span "Dipper Automation" at bounding box center [61, 449] width 69 height 9
drag, startPoint x: 260, startPoint y: 372, endPoint x: 159, endPoint y: 350, distance: 103.4
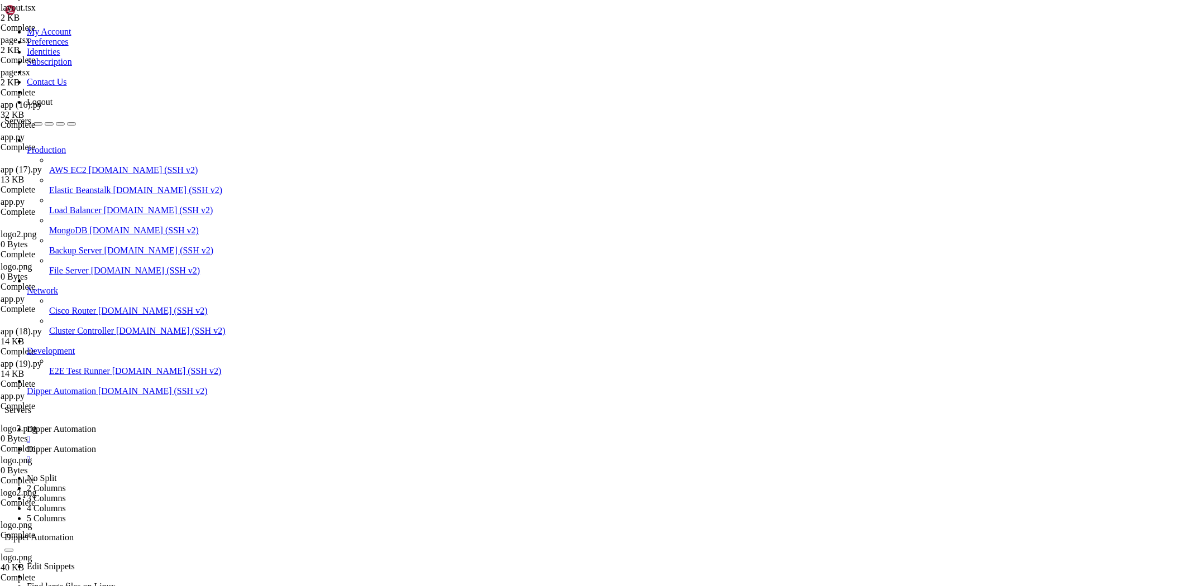
drag, startPoint x: 273, startPoint y: 379, endPoint x: 154, endPoint y: 355, distance: 121.3
paste textarea ".replace(/\..+/, ""); // 20250904-040817"
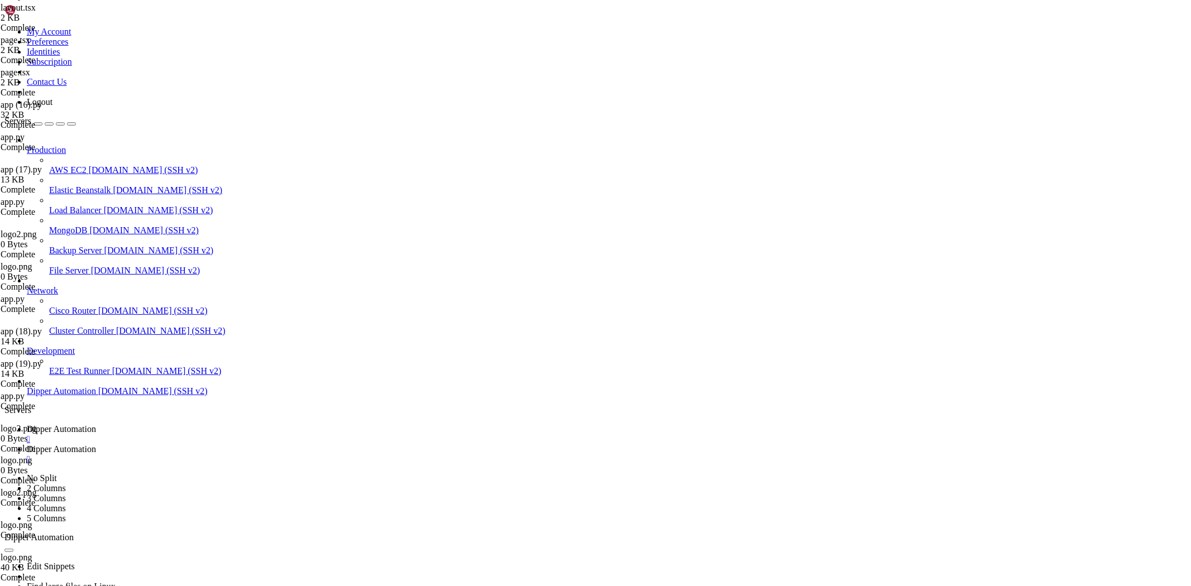
paste textarea ".replace(/\..+/, ""); // 20250904-040817"
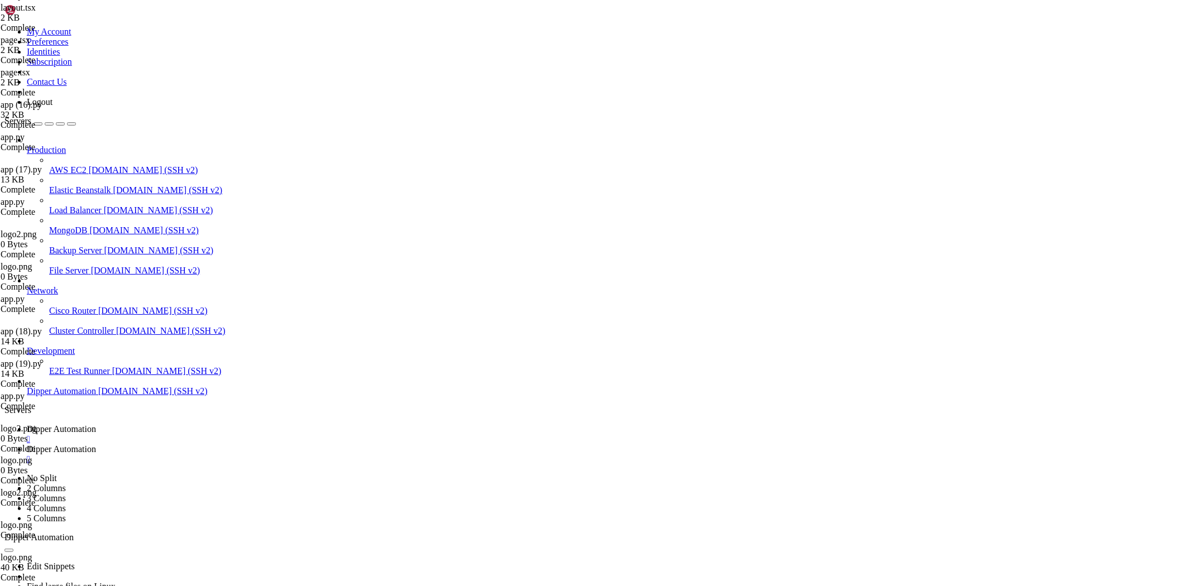
type textarea ".replace(/\..+/, ""); // 20250904-040817"
drag, startPoint x: 165, startPoint y: 15, endPoint x: 228, endPoint y: 41, distance: 67.6
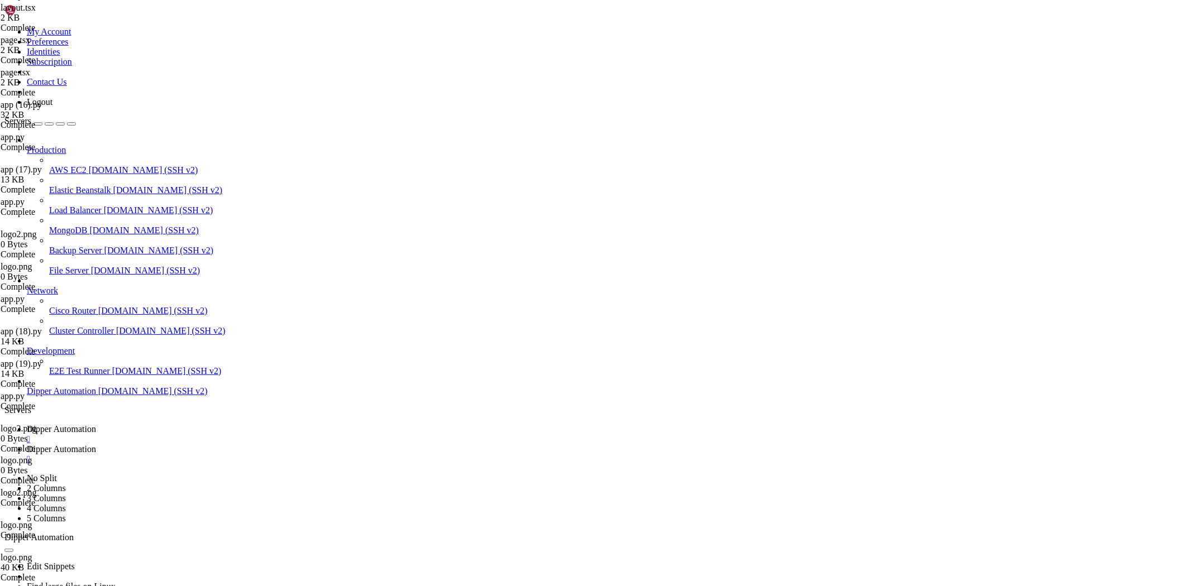
click at [96, 424] on span "Dipper Automation" at bounding box center [61, 428] width 69 height 9
drag, startPoint x: 73, startPoint y: 1147, endPoint x: 8, endPoint y: 1145, distance: 64.8
drag, startPoint x: 133, startPoint y: 1145, endPoint x: 74, endPoint y: 1142, distance: 59.3
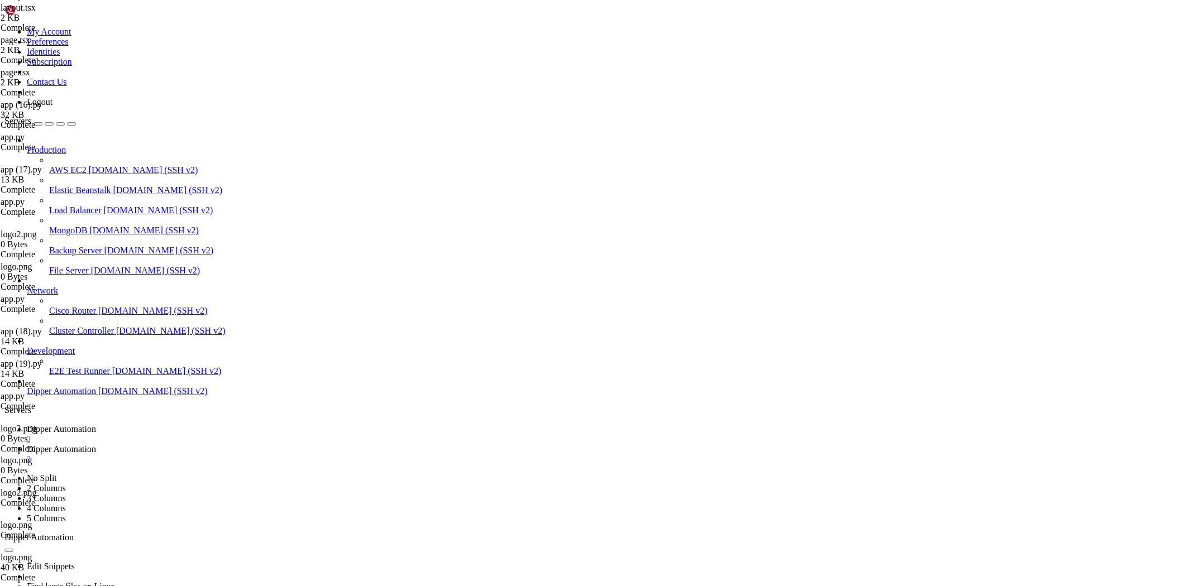
copy x-row "~/Dipperhub#"
click at [96, 445] on span "Dipper Automation" at bounding box center [61, 449] width 69 height 9
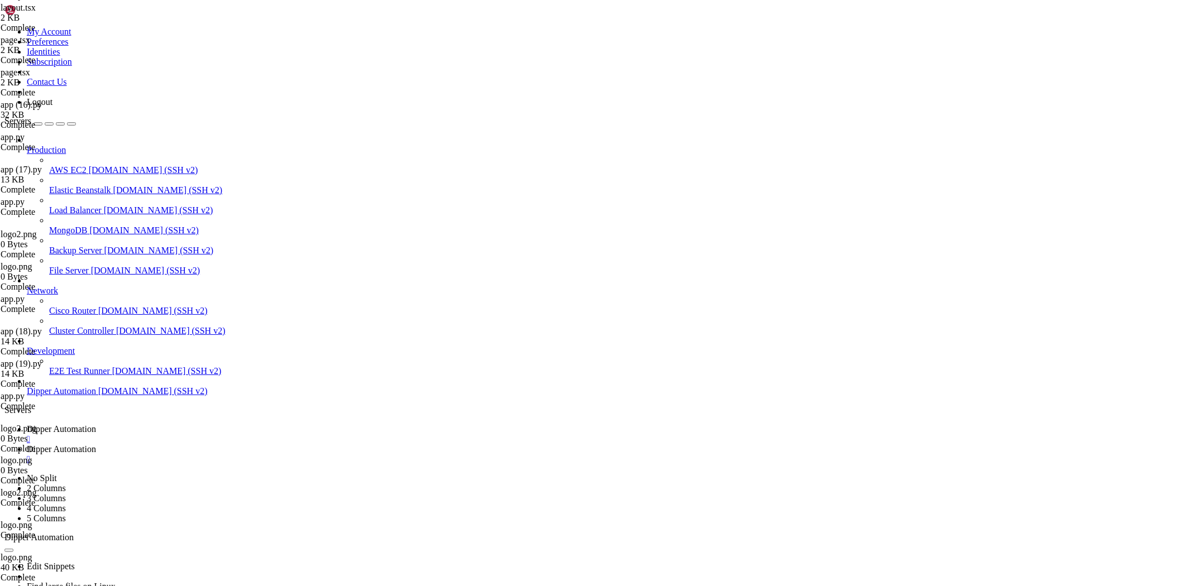
type input "/root/Dipperhub/app"
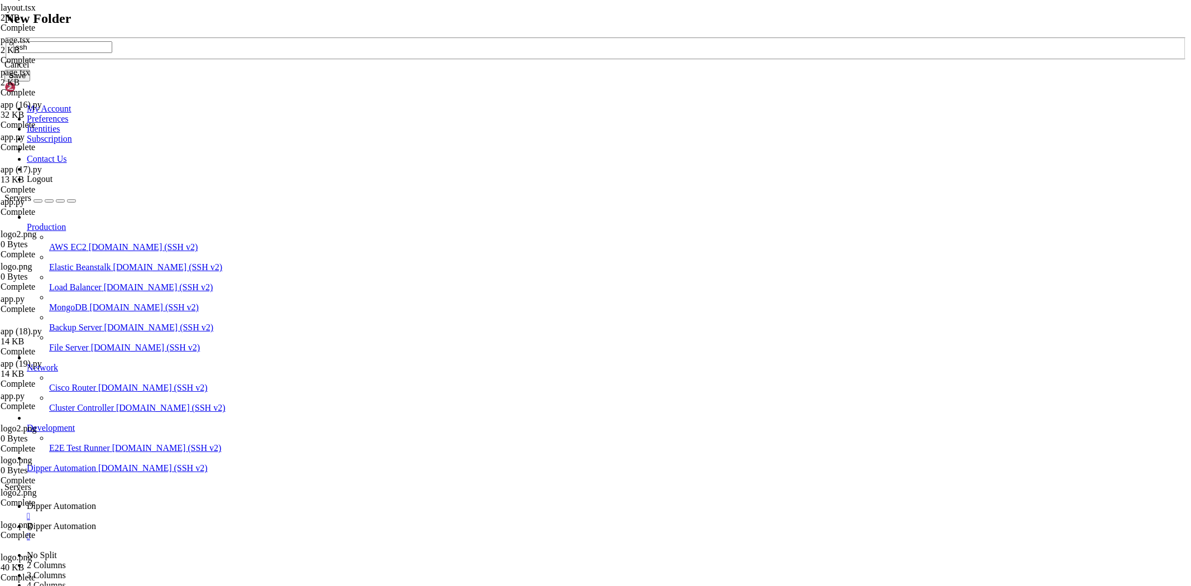
type input "ssh"
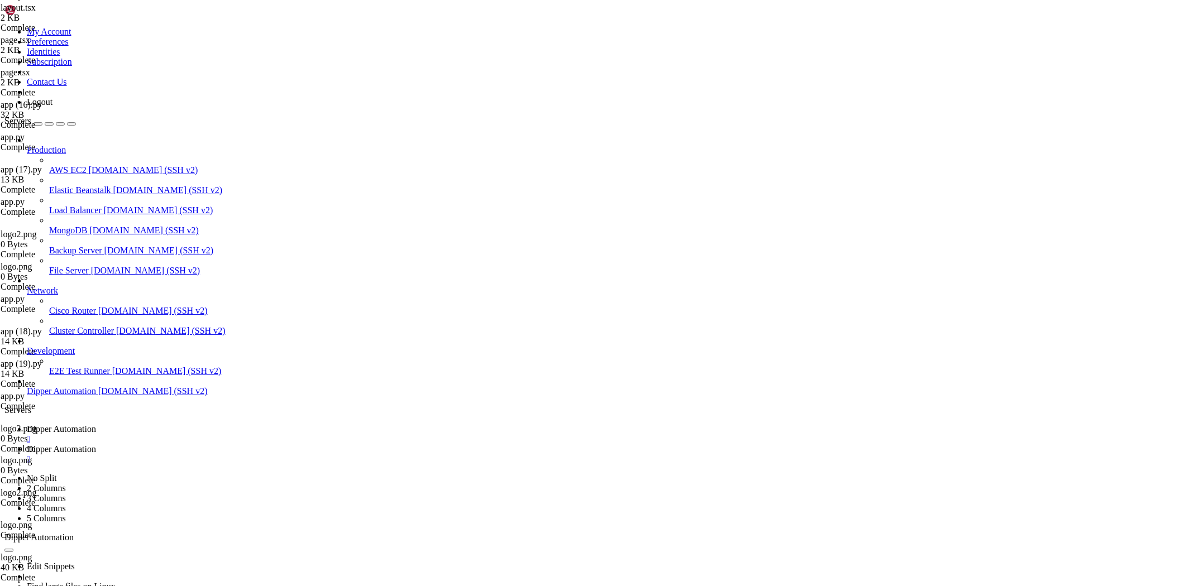
type input "/root/Dipperhub/app/ssh"
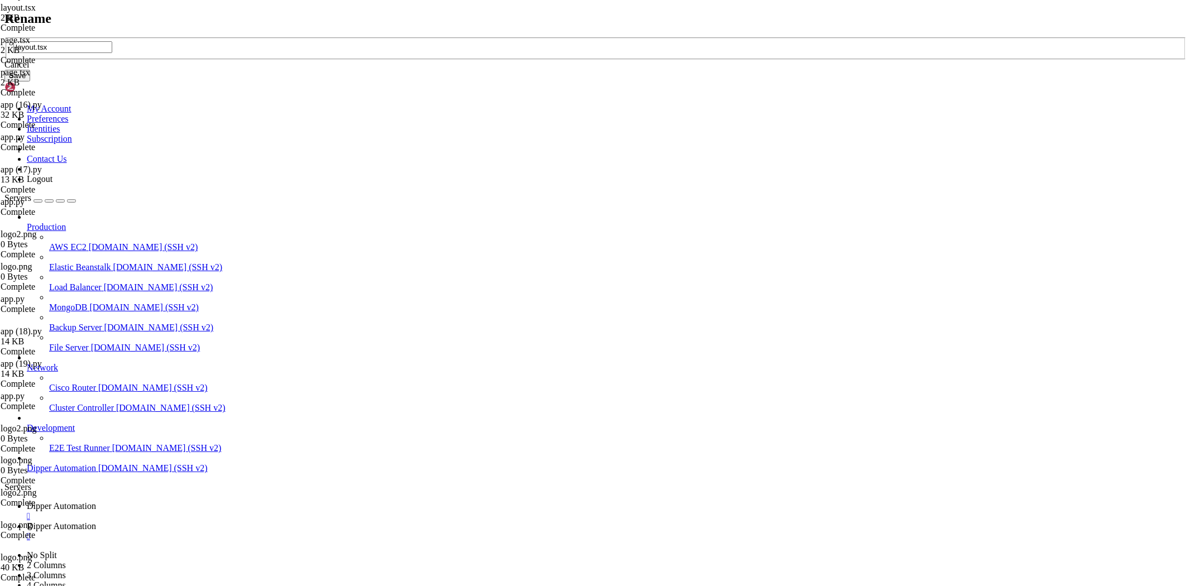
type input "layout.tsx"
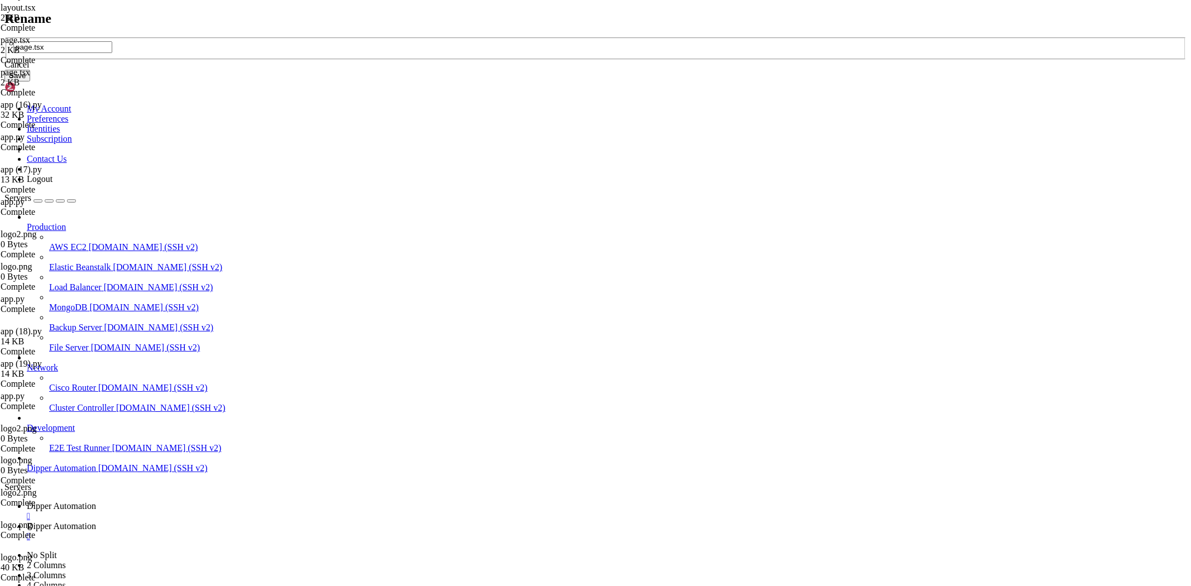
type input "page.tsx"
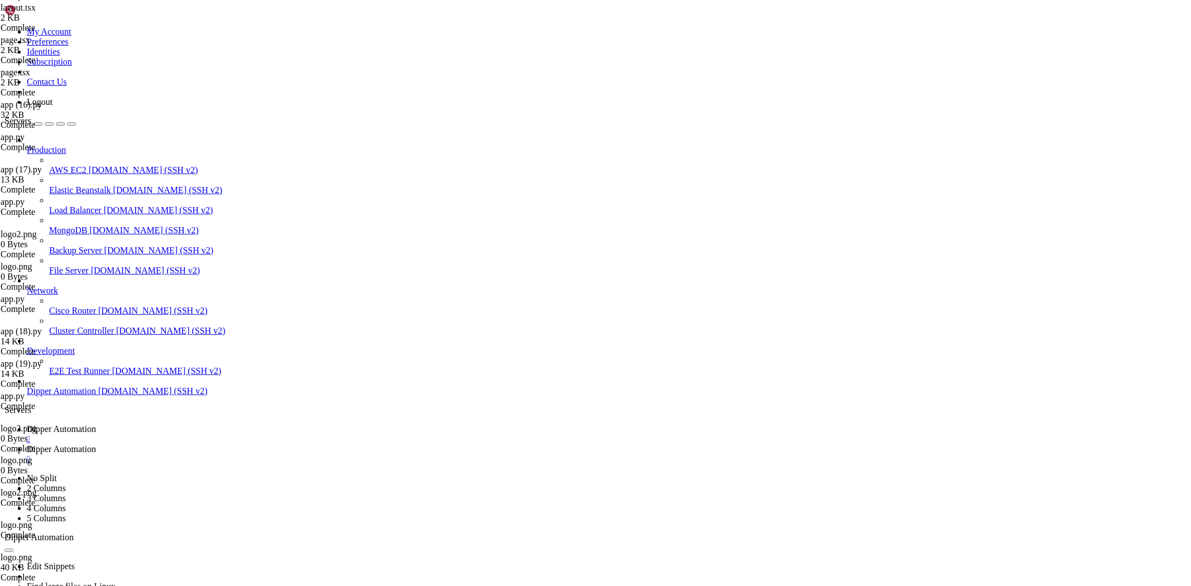
click at [96, 424] on span "Dipper Automation" at bounding box center [61, 428] width 69 height 9
click at [96, 445] on span "Dipper Automation" at bounding box center [61, 449] width 69 height 9
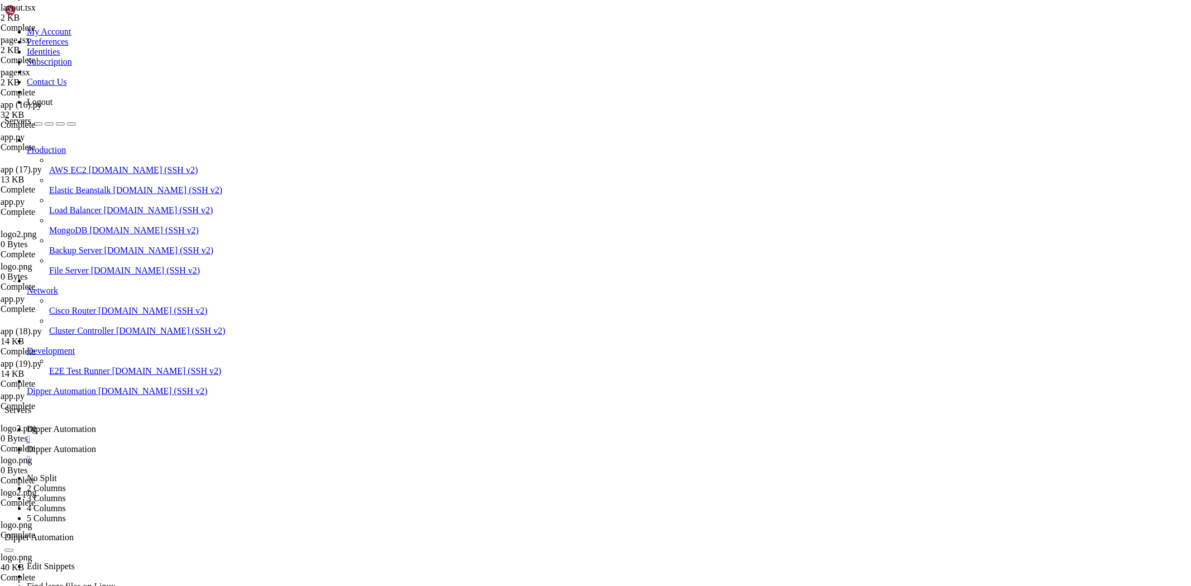
click at [96, 424] on span "Dipper Automation" at bounding box center [61, 428] width 69 height 9
click at [96, 445] on span "Dipper Automation" at bounding box center [61, 449] width 69 height 9
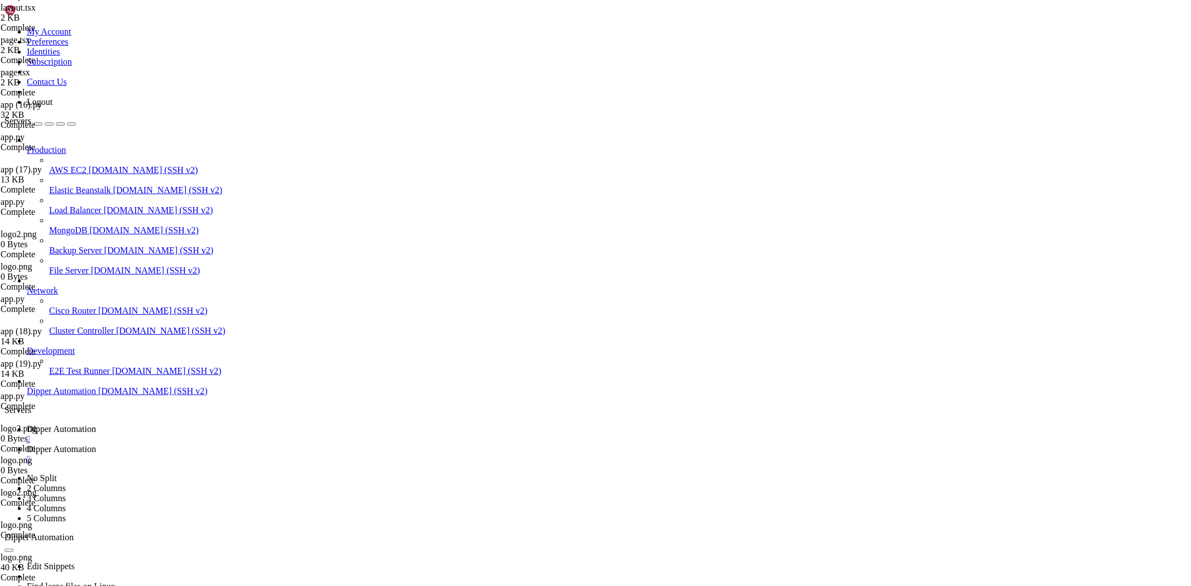
click at [195, 424] on link "Dipper Automation " at bounding box center [607, 434] width 1160 height 20
drag, startPoint x: 290, startPoint y: 6, endPoint x: 297, endPoint y: 6, distance: 6.7
click at [96, 445] on span "Dipper Automation" at bounding box center [61, 449] width 69 height 9
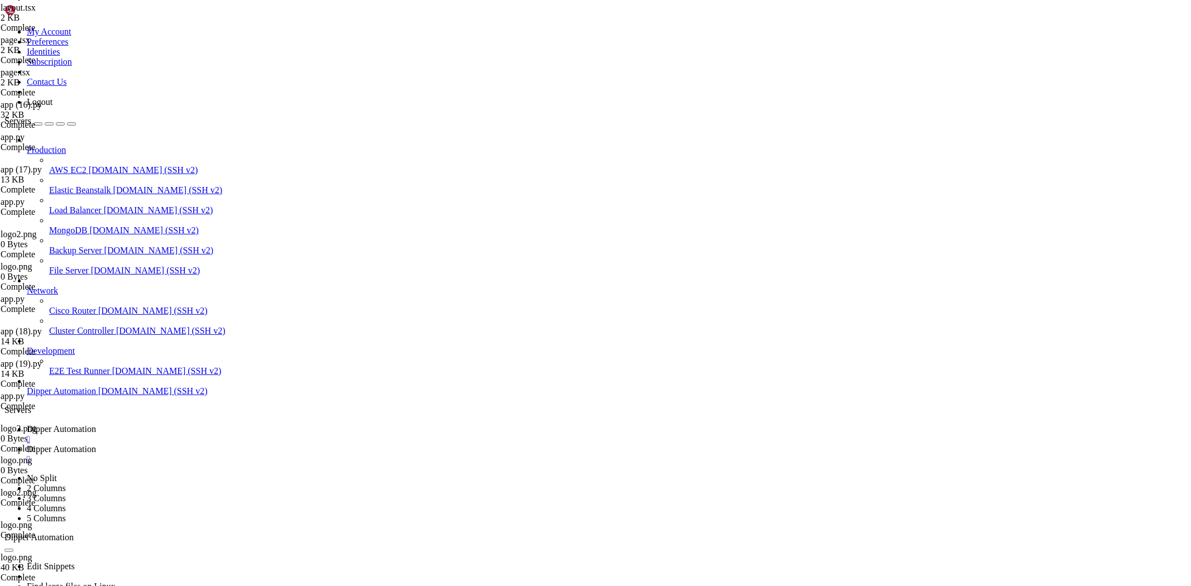
scroll to position [406, 0]
type input "/root/Dipperhub/scripts"
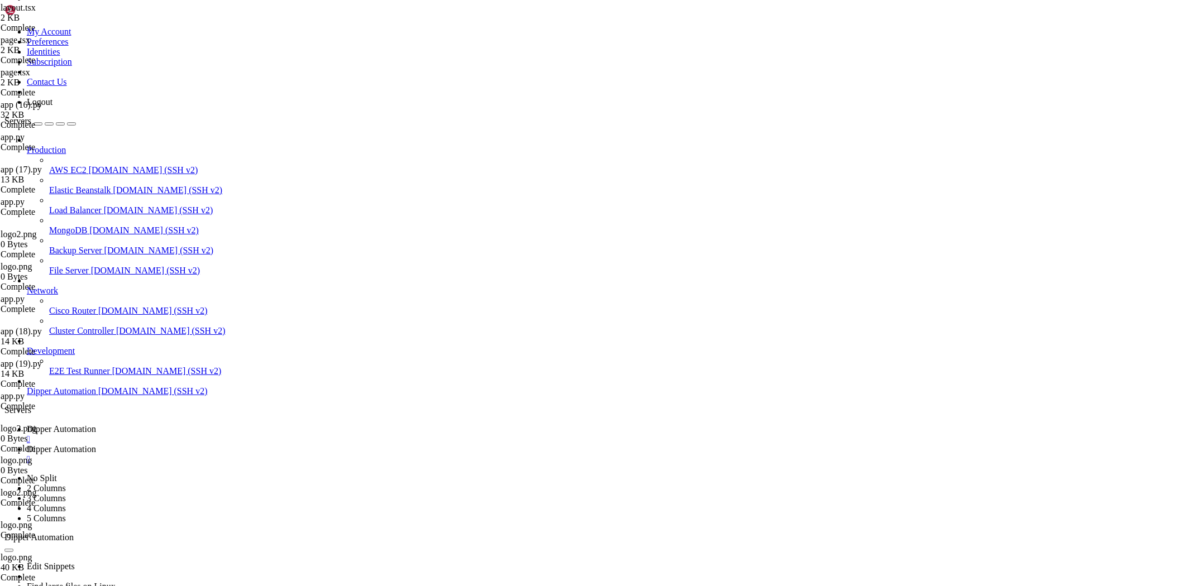
type textarea "apps.push({"
type input "leg'"
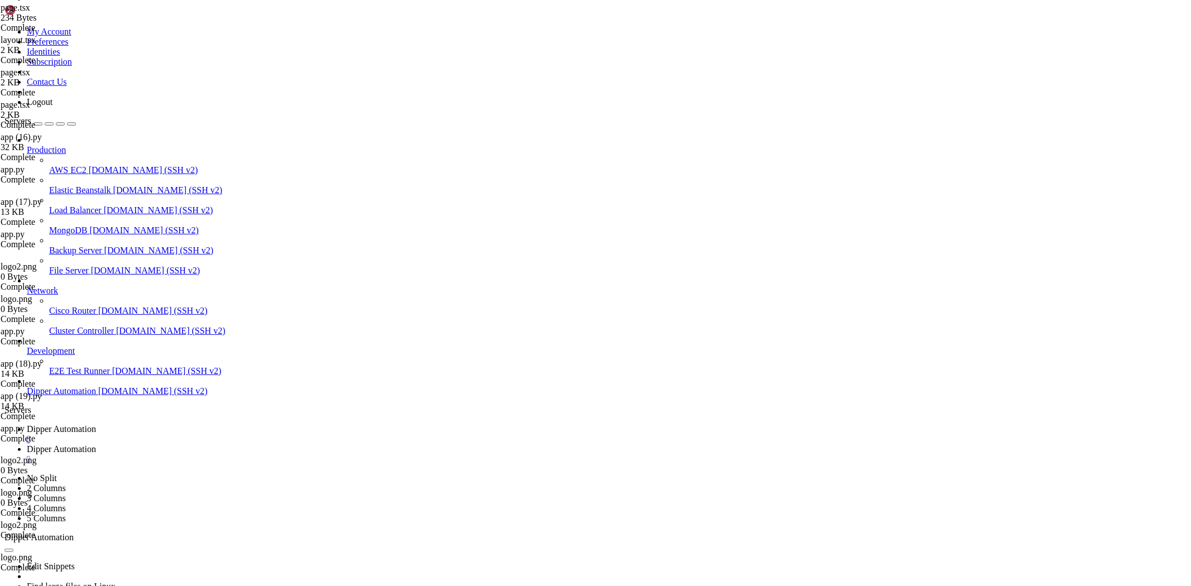
type textarea "const sessionSecret ="
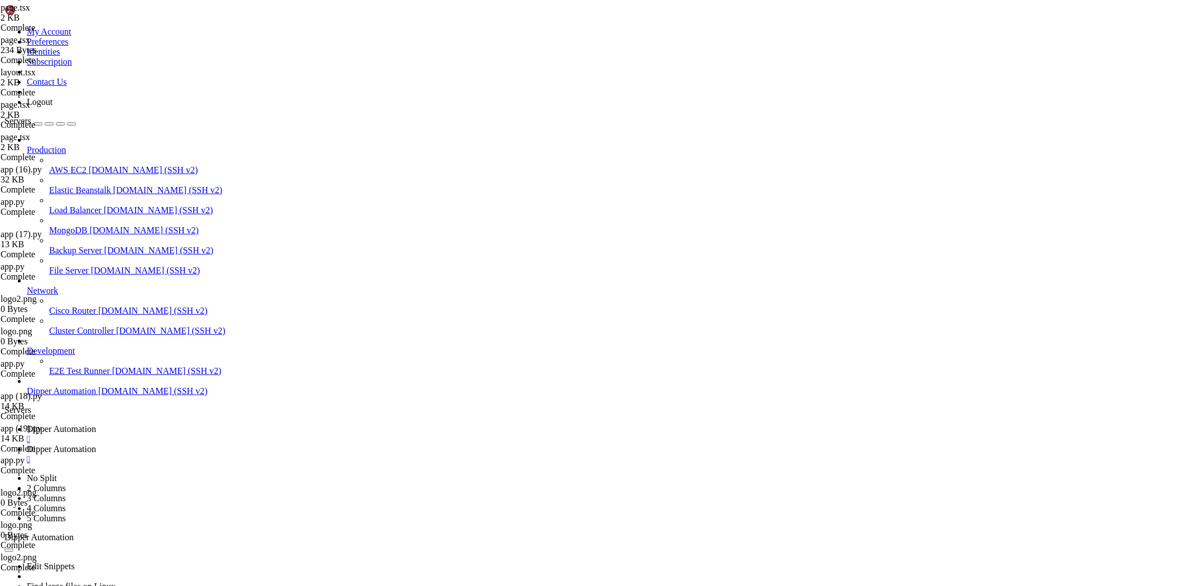
type input "install"
type textarea "console.log(`1. Instalar dependências: npm run install:deps`);"
drag, startPoint x: 380, startPoint y: 456, endPoint x: 315, endPoint y: 454, distance: 65.4
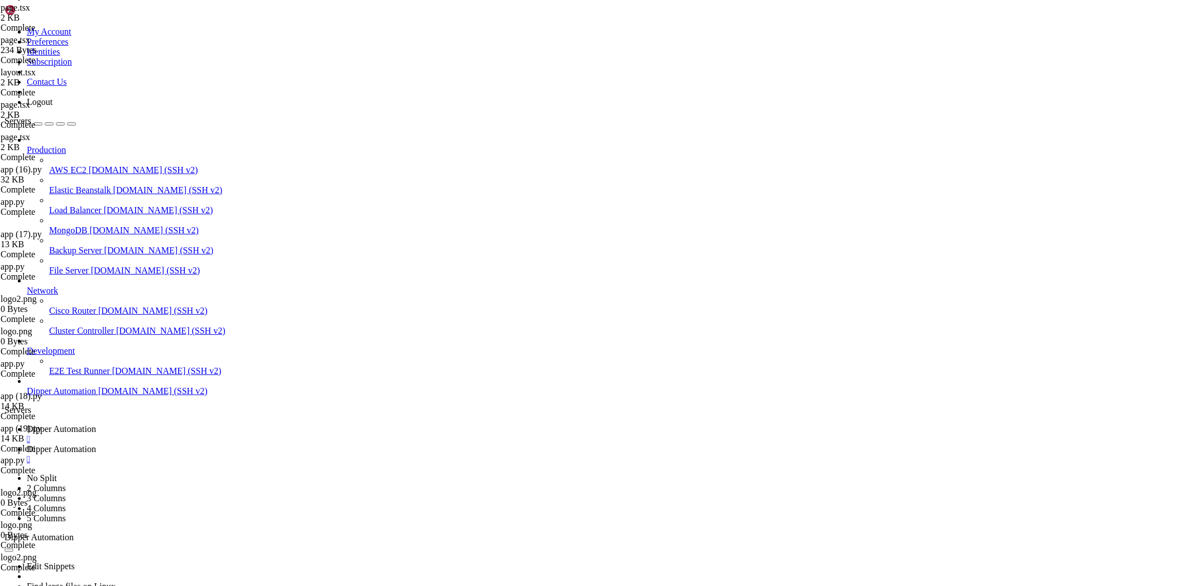
click at [96, 424] on span "Dipper Automation" at bounding box center [61, 428] width 69 height 9
drag, startPoint x: 145, startPoint y: 980, endPoint x: 84, endPoint y: 996, distance: 63.1
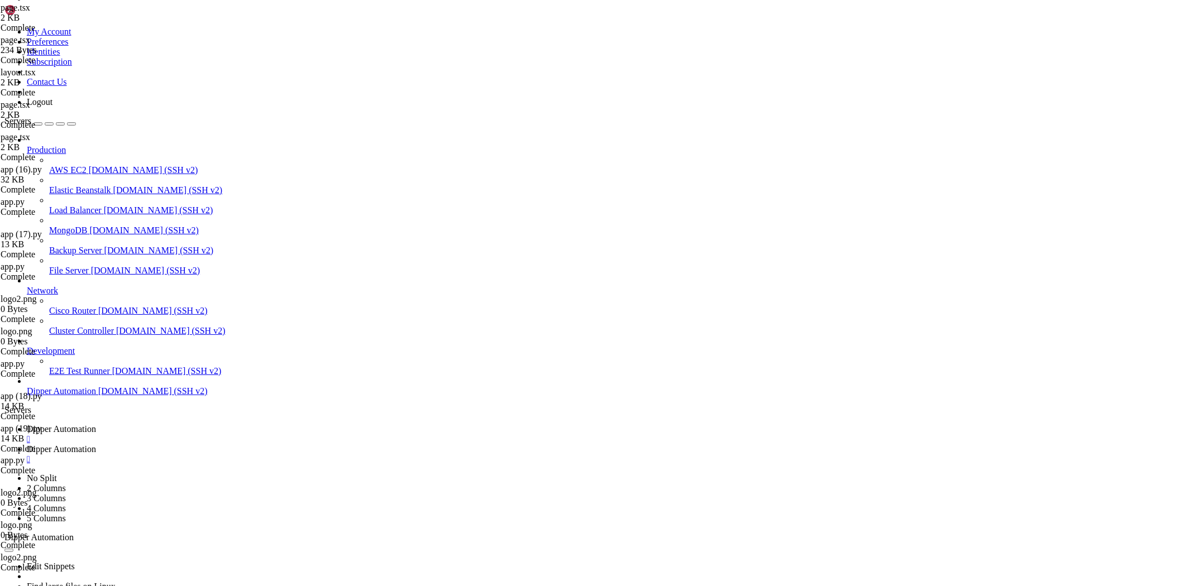
drag, startPoint x: 244, startPoint y: 1074, endPoint x: 13, endPoint y: 1079, distance: 231.3
drag, startPoint x: 9, startPoint y: 1079, endPoint x: 254, endPoint y: 1073, distance: 245.2
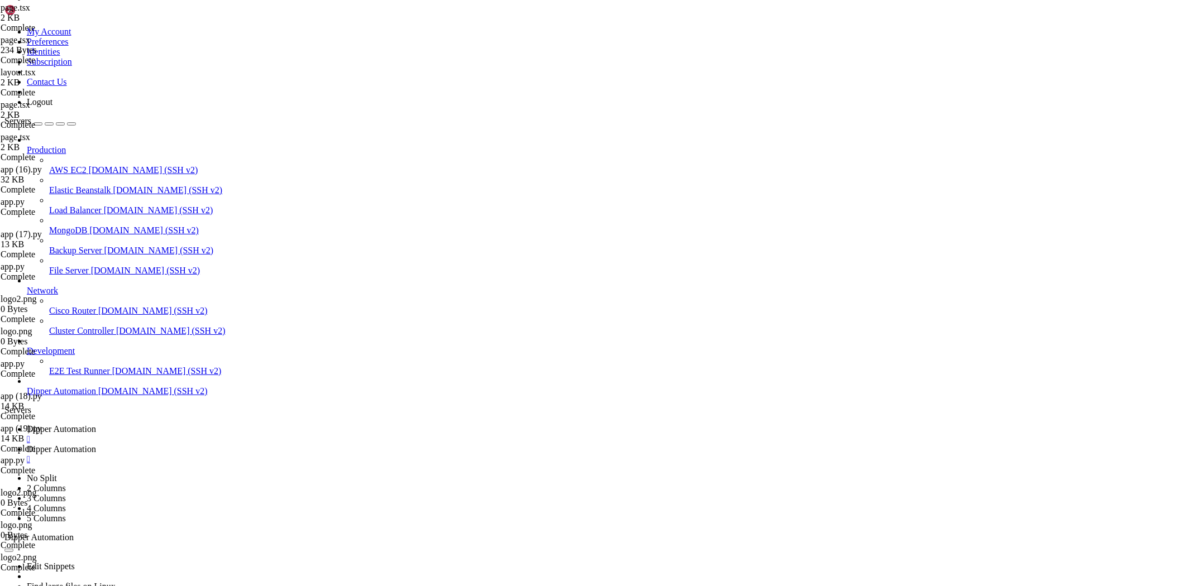
copy x-row "Module not found: Can't resolve 'socket.io-client'"
click at [254, 445] on link "Dipper Automation " at bounding box center [607, 455] width 1160 height 20
type input "/root/Dipperhub"
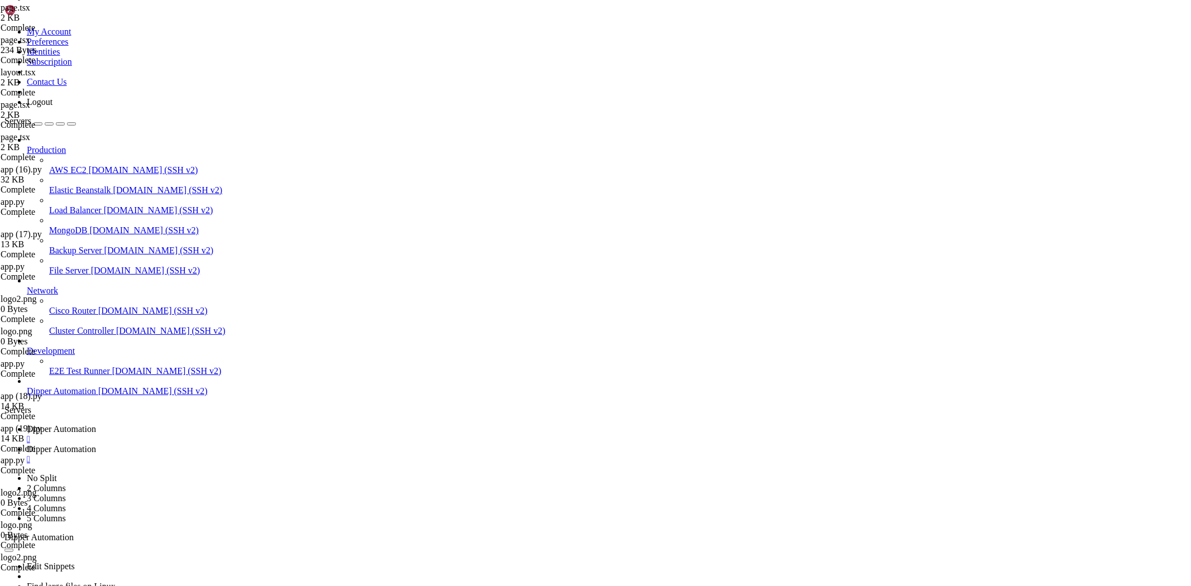
scroll to position [9, 0]
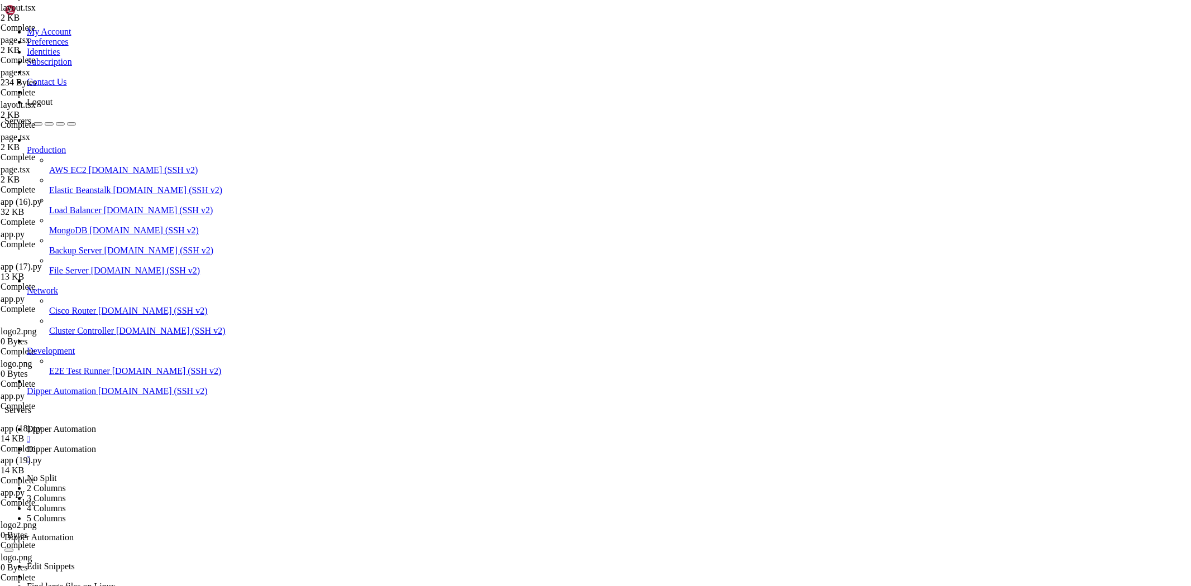
type textarea ""readline": "1.3.0","
paste textarea ""socket.io-client": "4.8.1""
type textarea ""socket.io-client": "4.8.1""
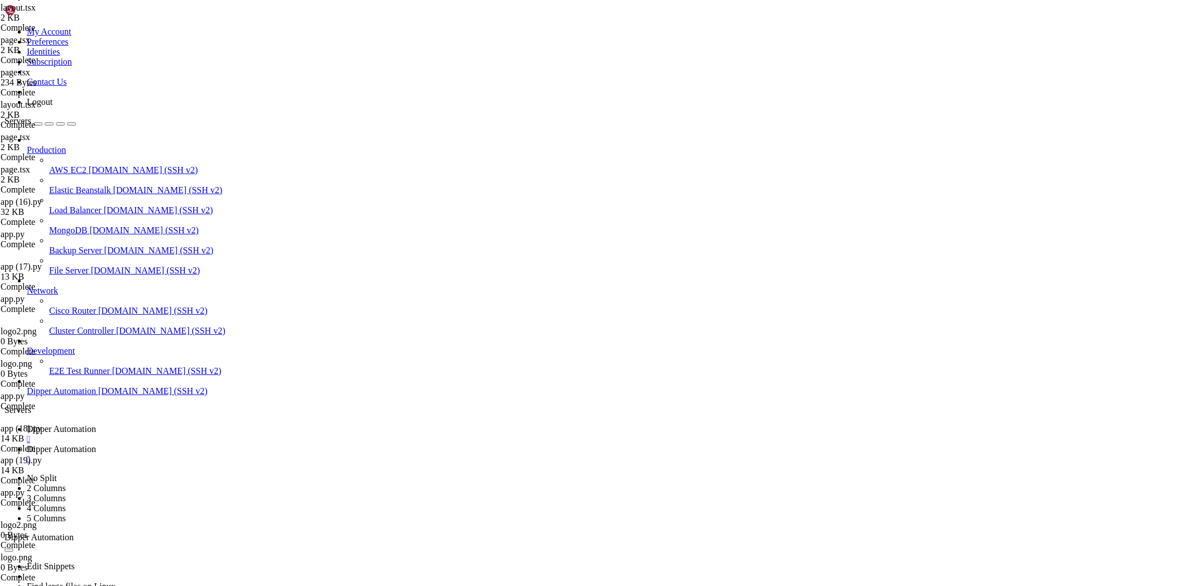
click at [96, 424] on span "Dipper Automation" at bounding box center [61, 428] width 69 height 9
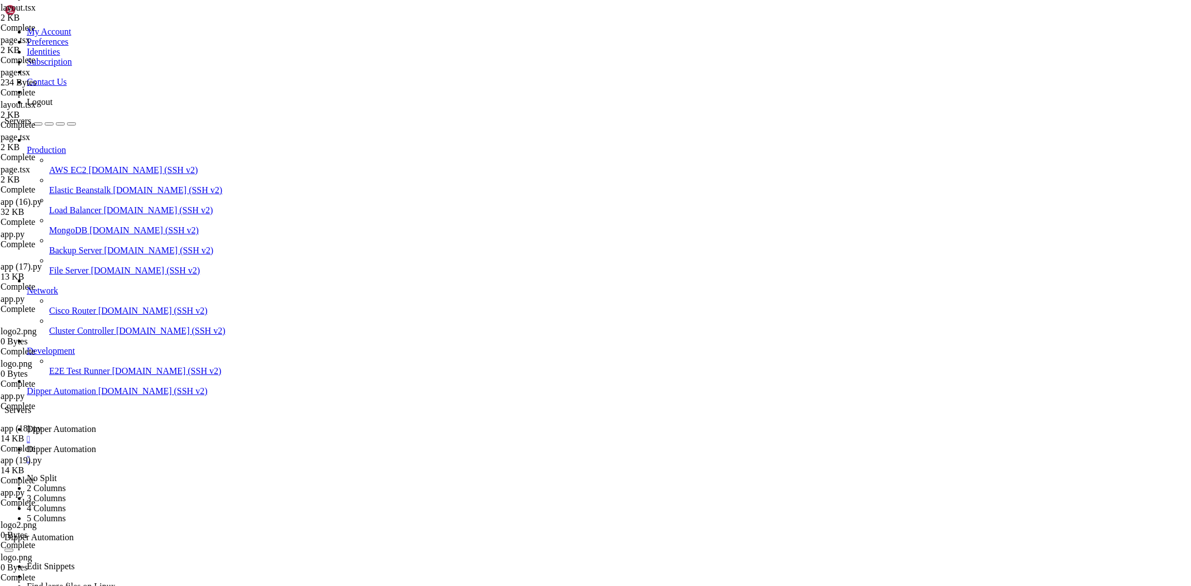
scroll to position [107331, 0]
drag, startPoint x: 270, startPoint y: 1099, endPoint x: 9, endPoint y: 948, distance: 301.3
copy div "Skipping linting ✓ Collecting page data Generating static pages (4/10) [== ] Ty…"
click at [251, 445] on link "Dipper Automation " at bounding box center [607, 455] width 1160 height 20
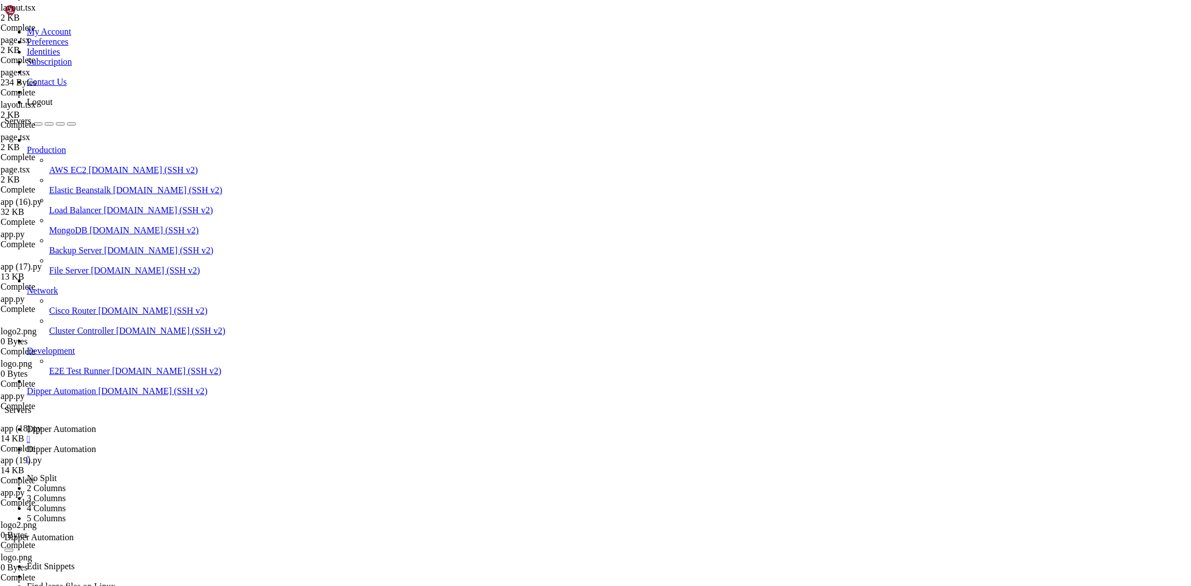
scroll to position [406, 0]
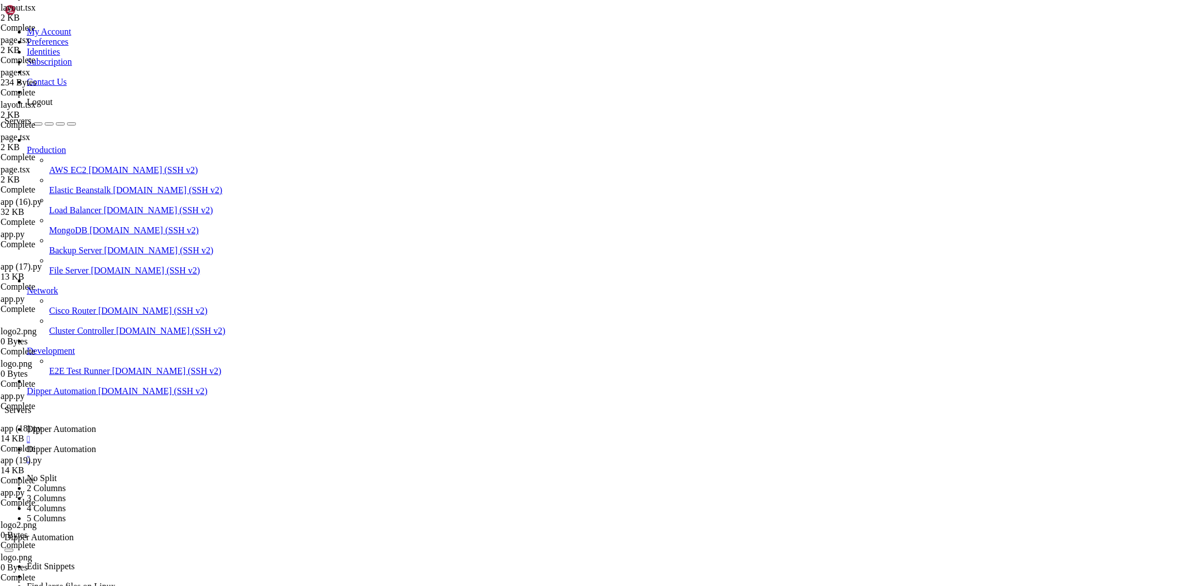
type input "/root/Dipperhub/app/ssh"
type textarea "}"
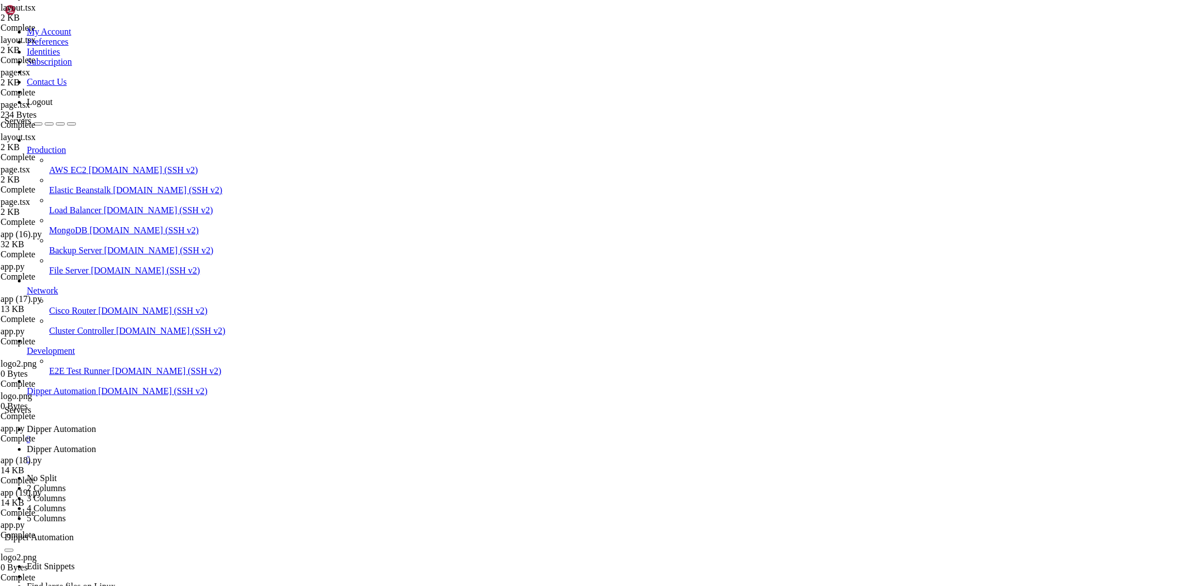
paste textarea
click at [176, 424] on link "Dipper Automation " at bounding box center [607, 434] width 1160 height 20
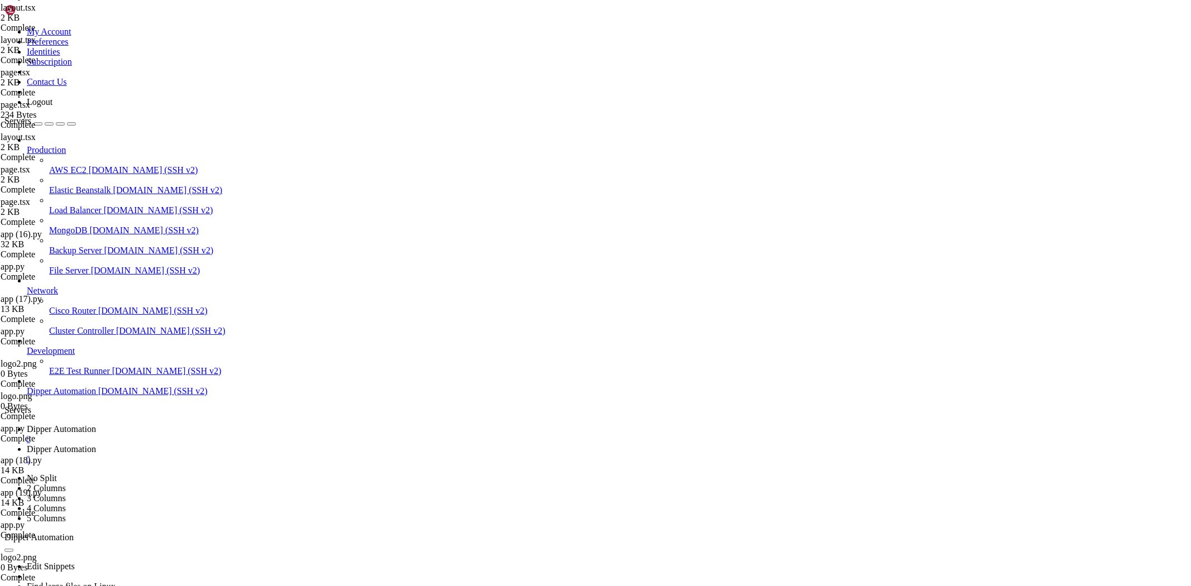
click at [96, 445] on span "Dipper Automation" at bounding box center [61, 449] width 69 height 9
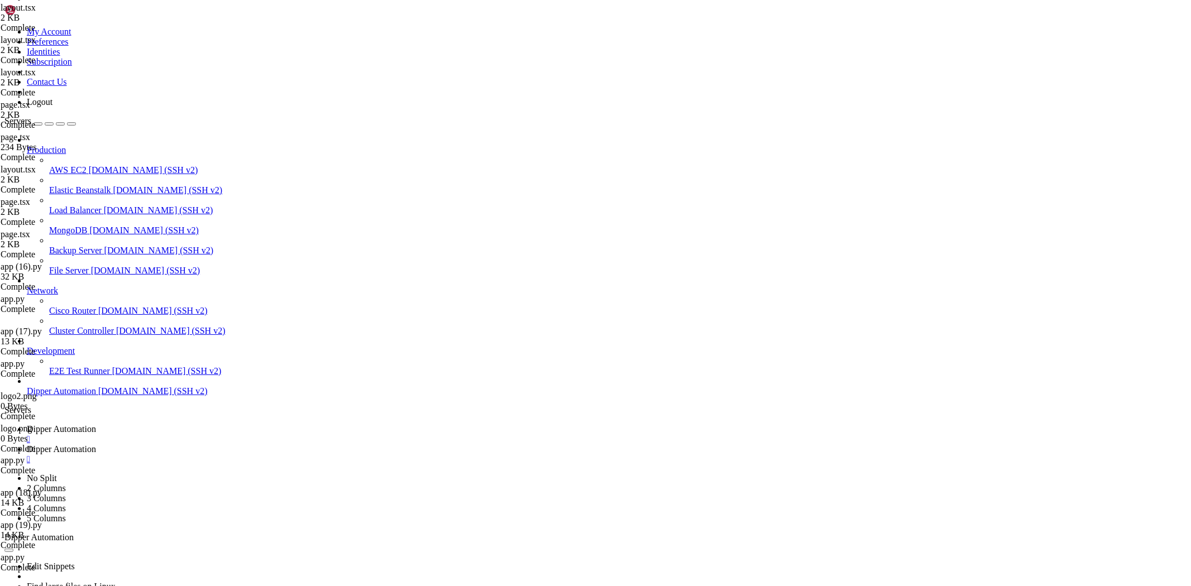
type textarea "}"
paste textarea
click at [96, 424] on span "Dipper Automation" at bounding box center [61, 428] width 69 height 9
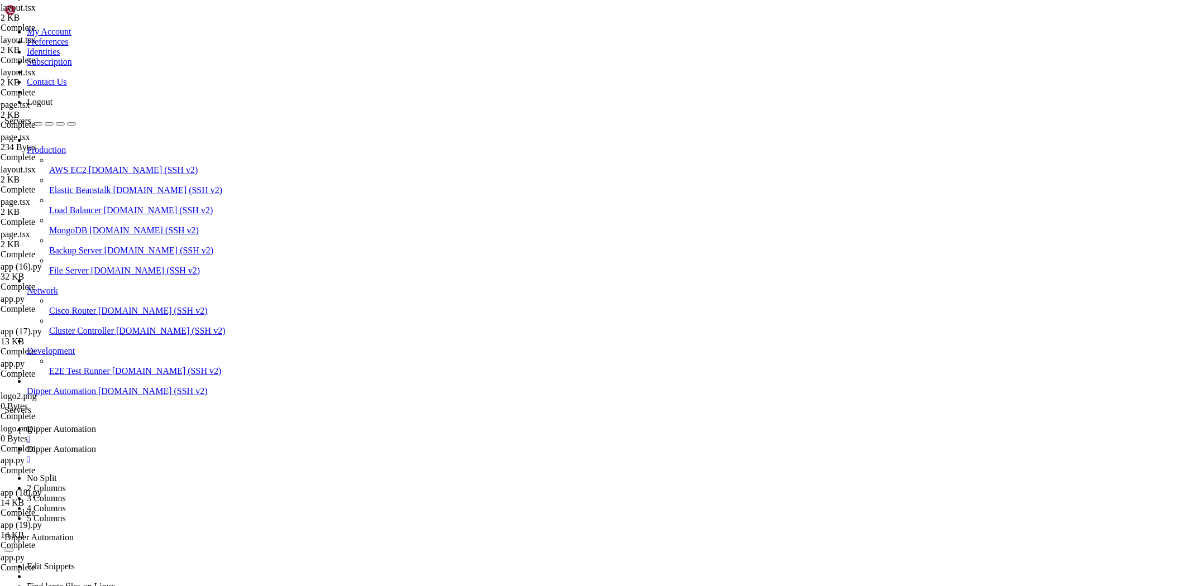
click at [277, 543] on div "Edit Snippets Find large files on Linux Display disk usage Extract tar file Vie…" at bounding box center [595, 593] width 1182 height 100
click at [96, 445] on span "Dipper Automation" at bounding box center [61, 449] width 69 height 9
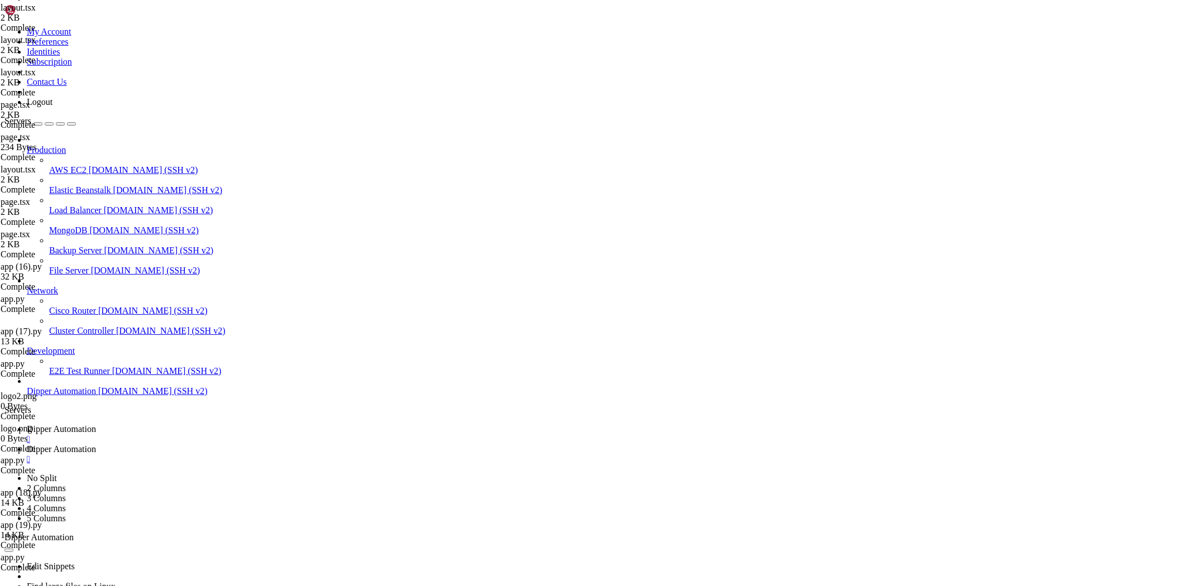
drag, startPoint x: 198, startPoint y: 15, endPoint x: 198, endPoint y: 28, distance: 14.0
click at [96, 424] on span "Dipper Automation" at bounding box center [61, 428] width 69 height 9
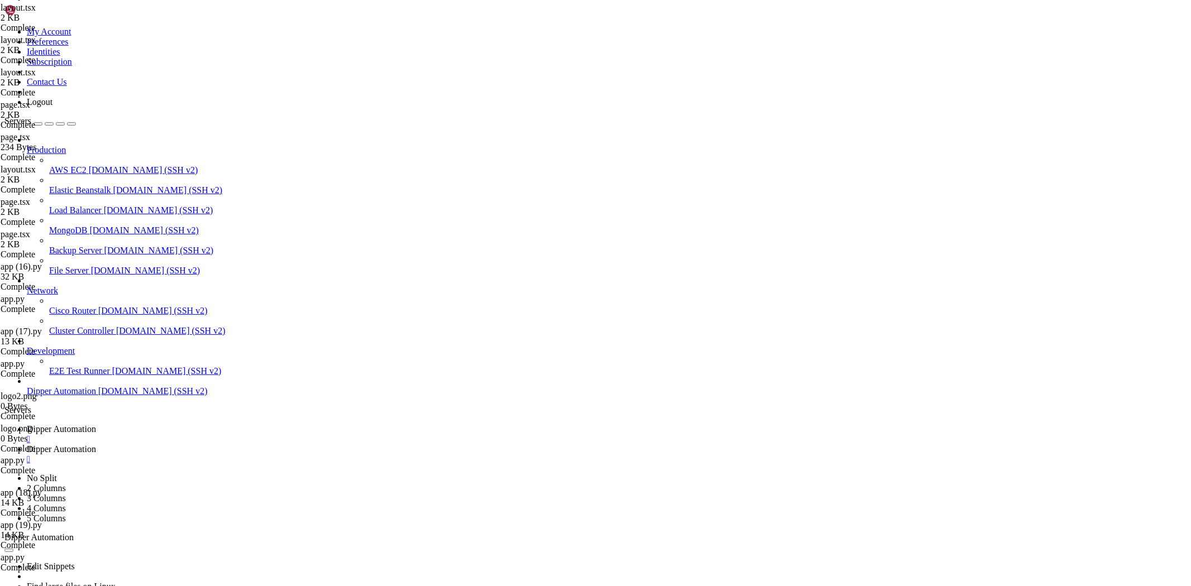
scroll to position [118011, 0]
click at [96, 445] on span "Dipper Automation" at bounding box center [61, 449] width 69 height 9
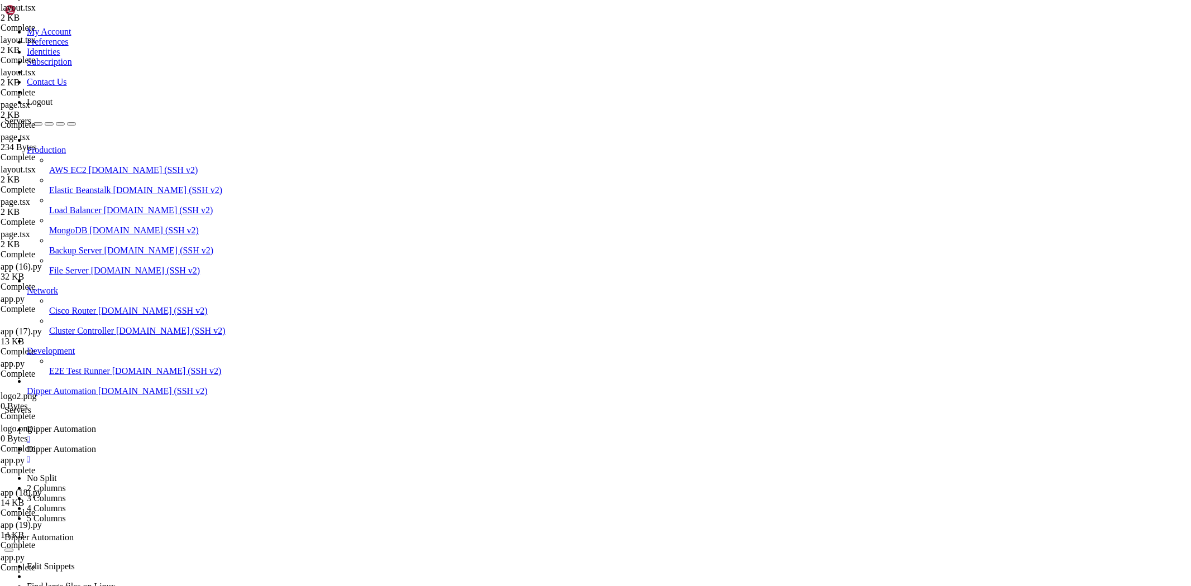
type input "/root/Dipperhub/components"
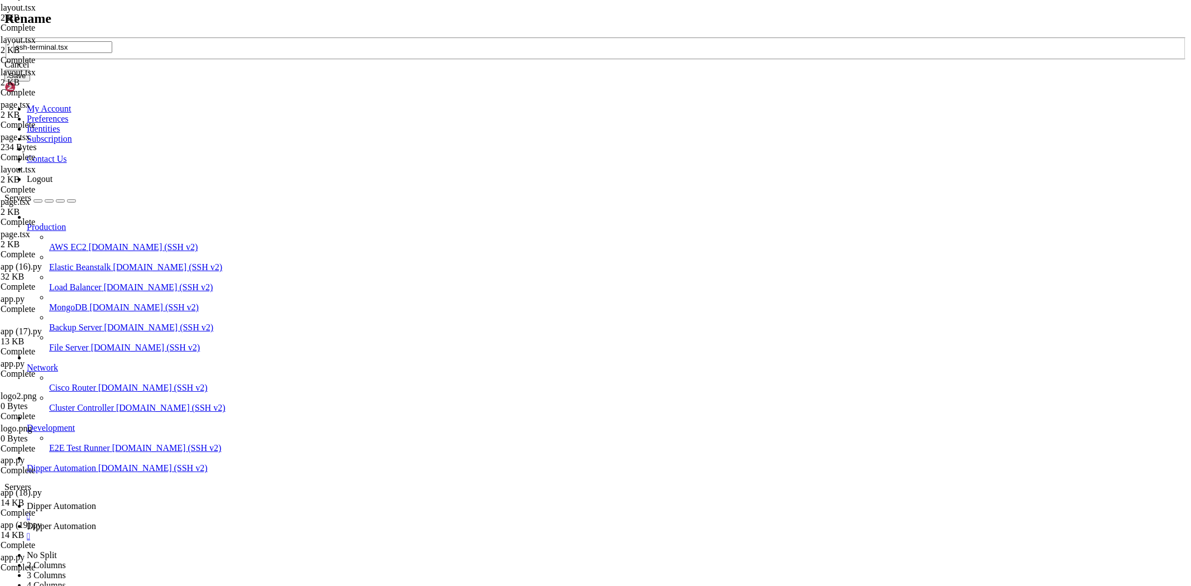
type input "ssh-terminal.tsx"
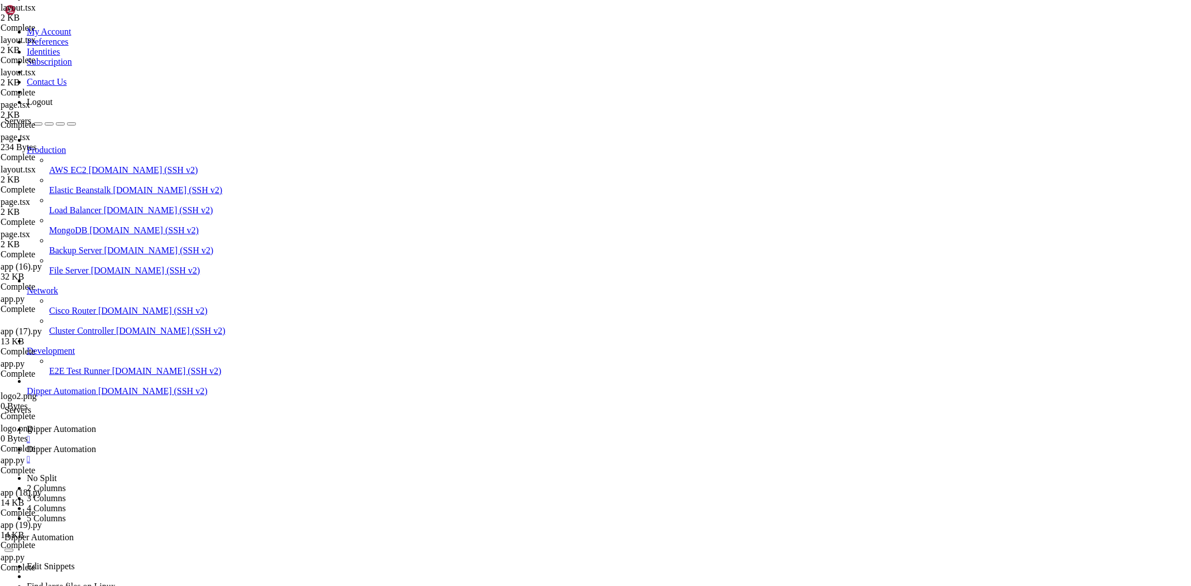
type input "/root/Dipperhub/backend"
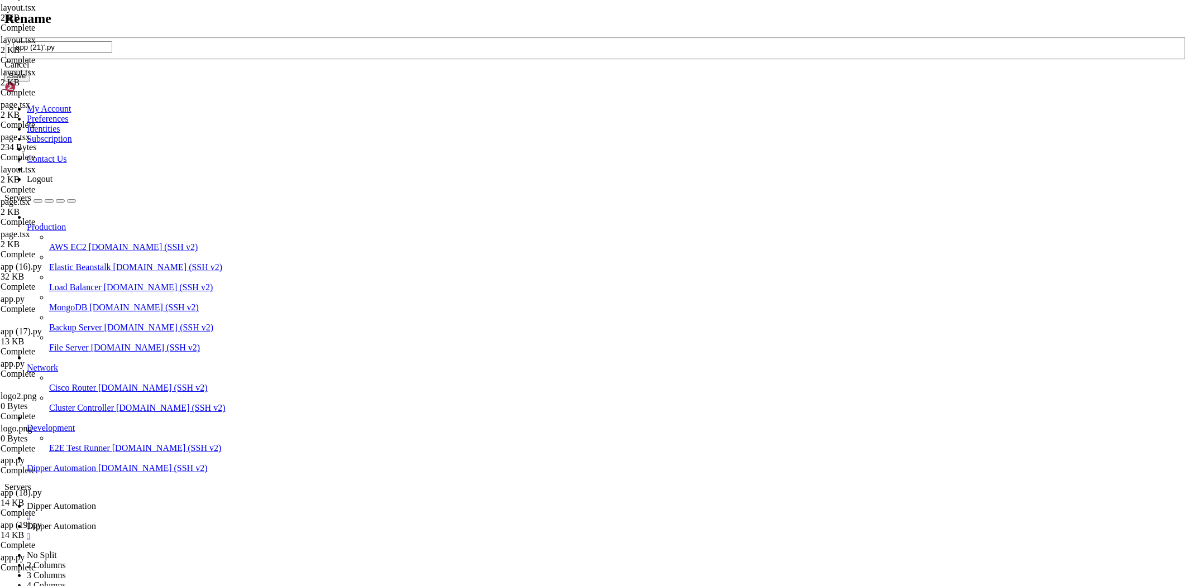
type input "app (21)'.py"
click at [607, 70] on div "Cancel" at bounding box center [595, 65] width 1182 height 10
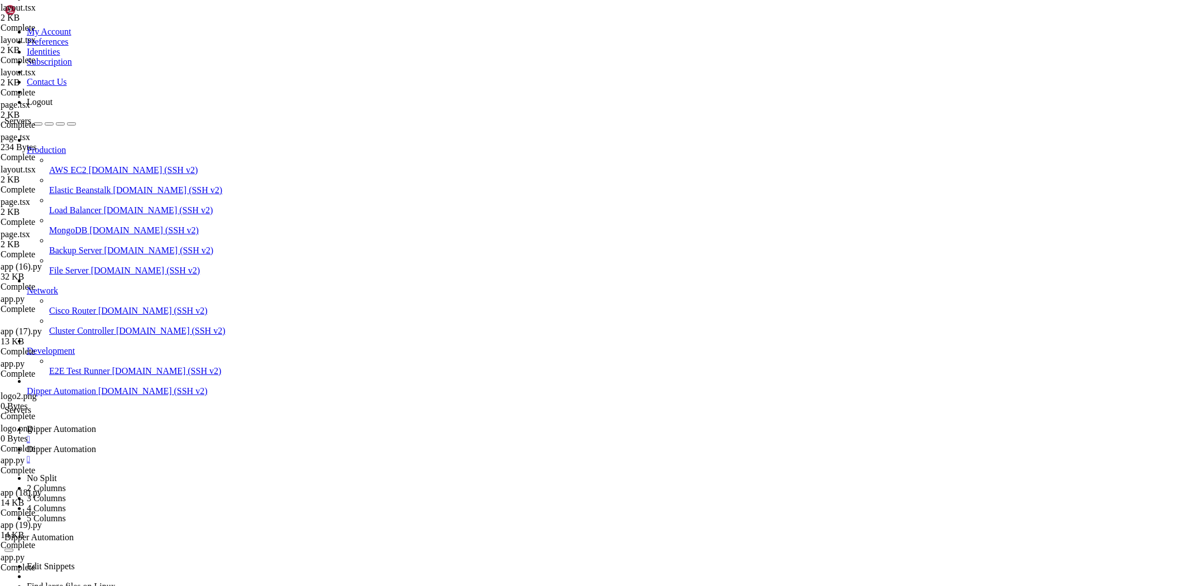
drag, startPoint x: 264, startPoint y: 208, endPoint x: 264, endPoint y: 214, distance: 6.1
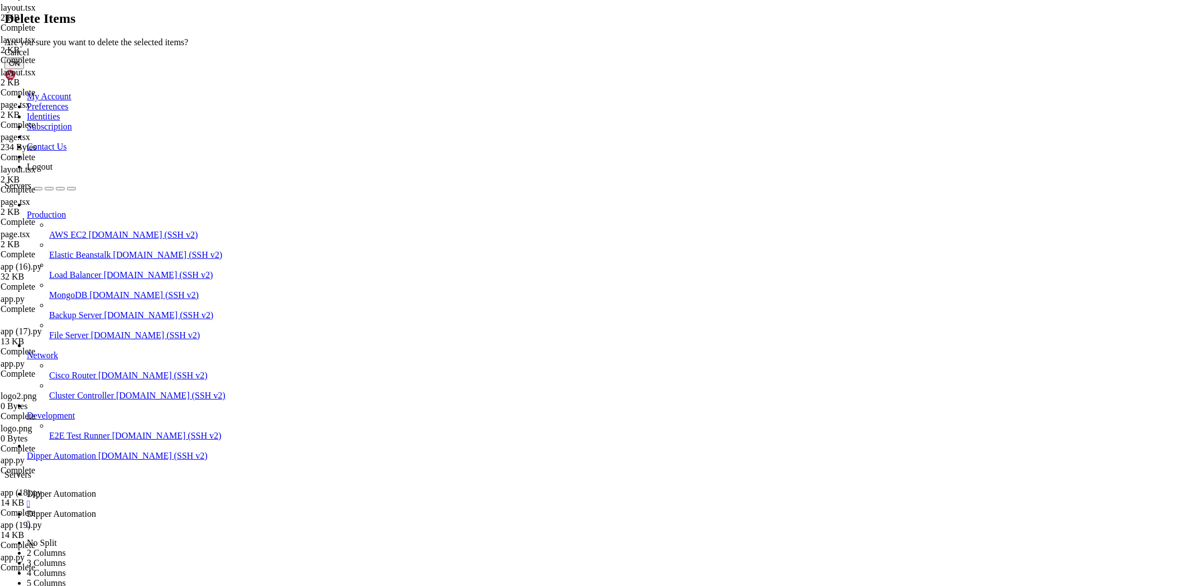
click at [24, 69] on button "OK" at bounding box center [14, 64] width 20 height 12
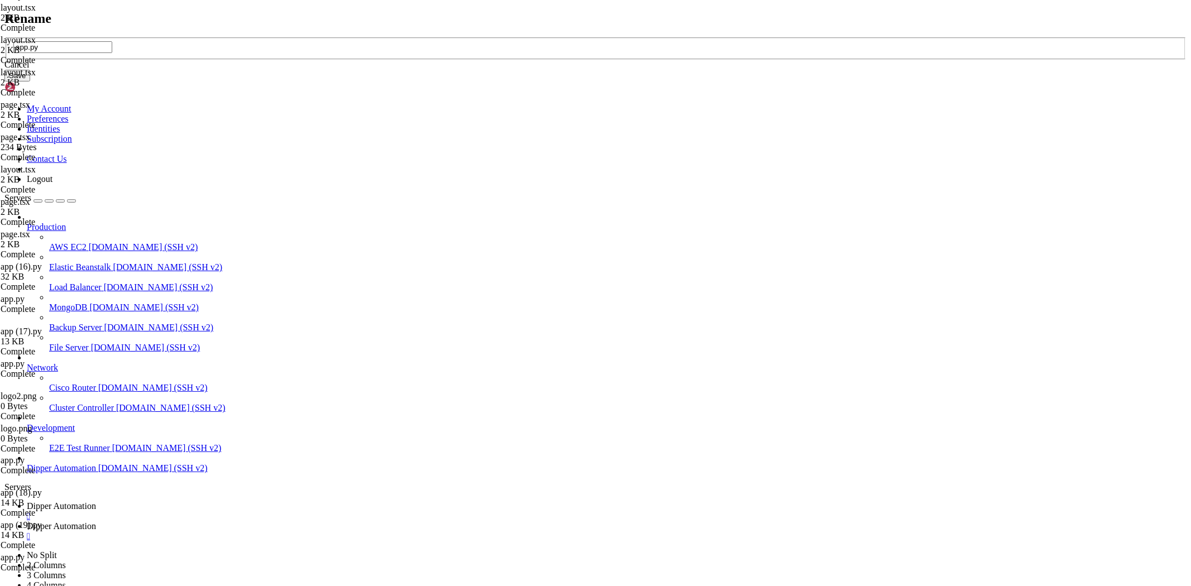
type input "app.py"
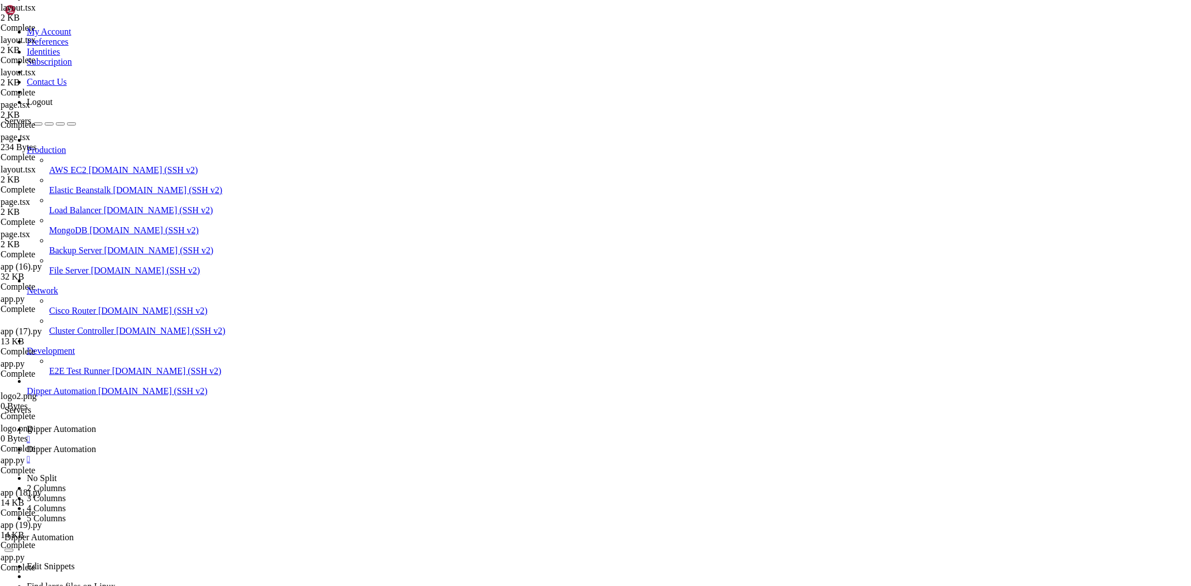
type input "/root/Dipperhub/app"
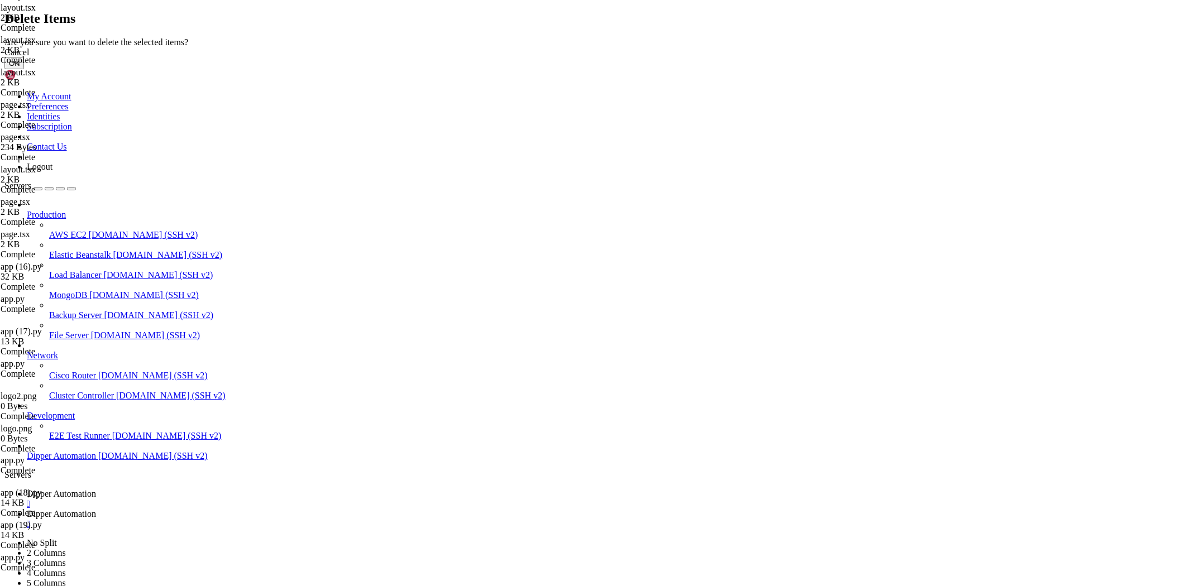
click at [24, 69] on button "OK" at bounding box center [14, 64] width 20 height 12
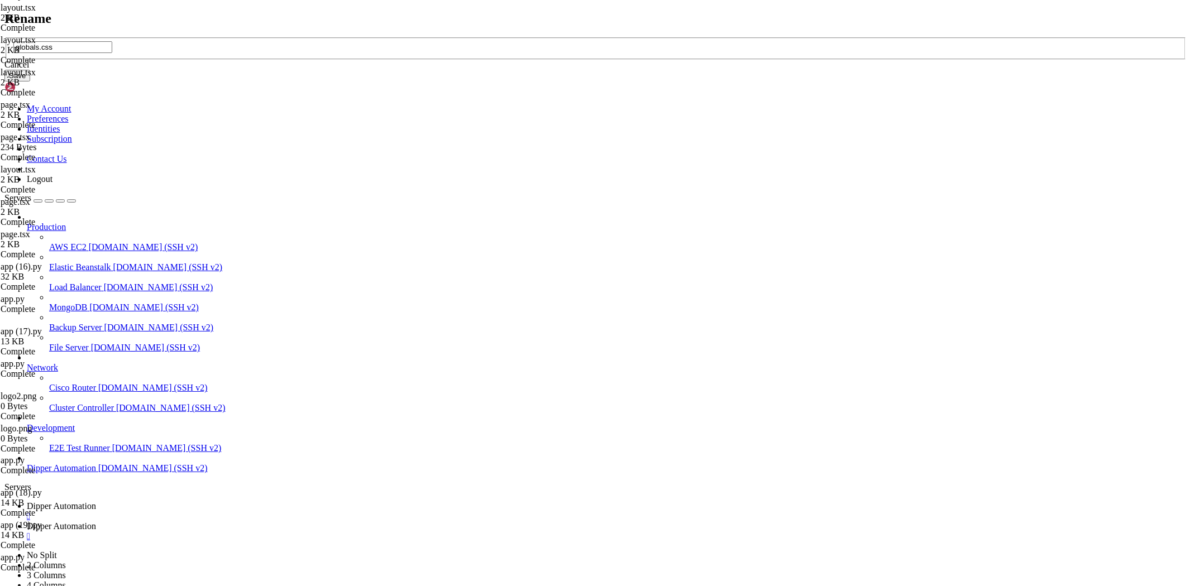
type input "globals.css"
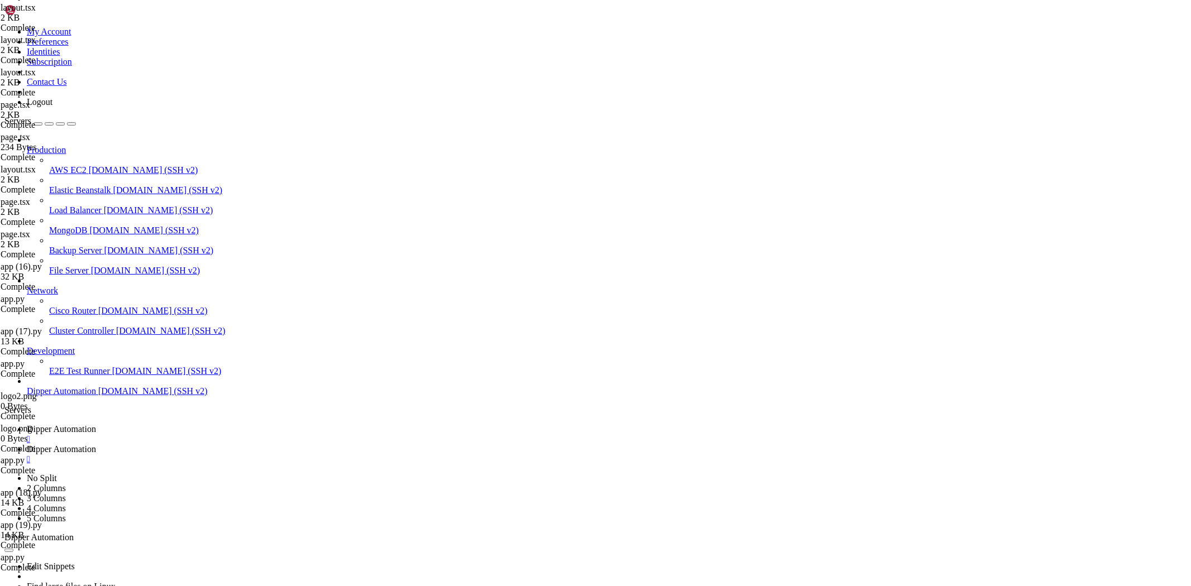
drag, startPoint x: 322, startPoint y: 412, endPoint x: 311, endPoint y: 398, distance: 17.4
click at [96, 424] on span "Dipper Automation" at bounding box center [61, 428] width 69 height 9
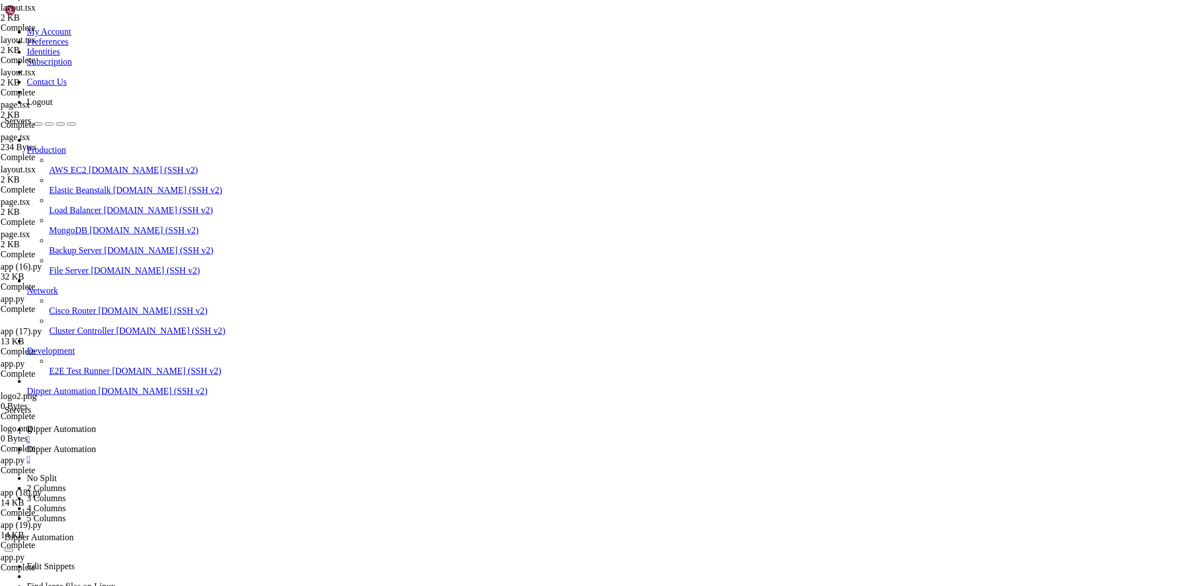
drag, startPoint x: 16, startPoint y: 920, endPoint x: 271, endPoint y: 1072, distance: 297.5
drag, startPoint x: 607, startPoint y: 1085, endPoint x: 16, endPoint y: 1028, distance: 593.1
copy div "Generating static pages (9/10) [ ==] TypeError: Cannot read properties of undef…"
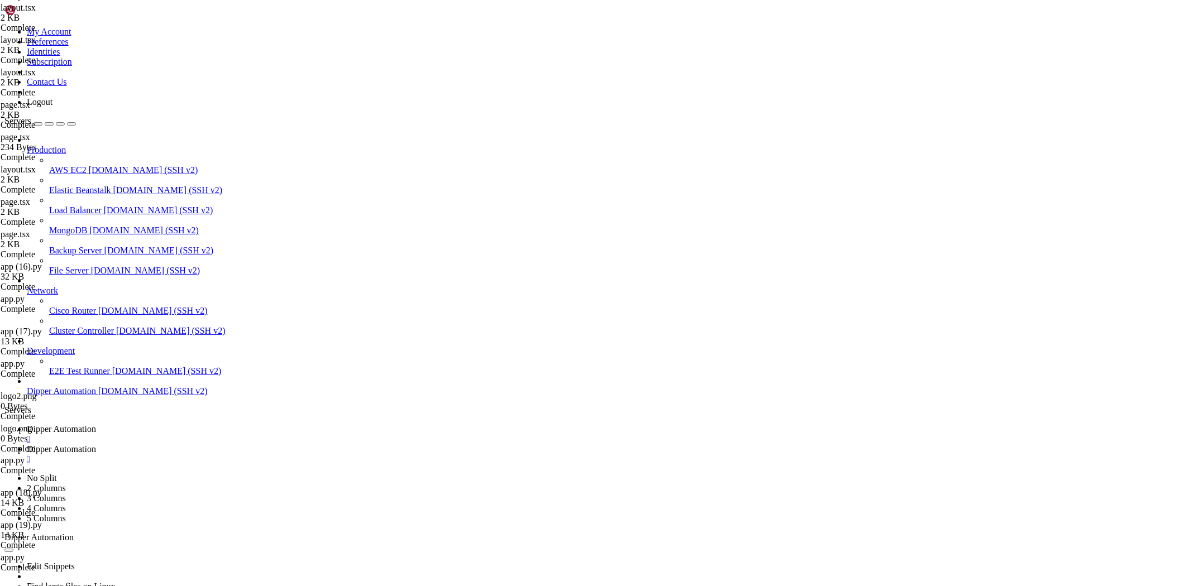
scroll to position [121951, 0]
click at [96, 445] on span "Dipper Automation" at bounding box center [61, 449] width 69 height 9
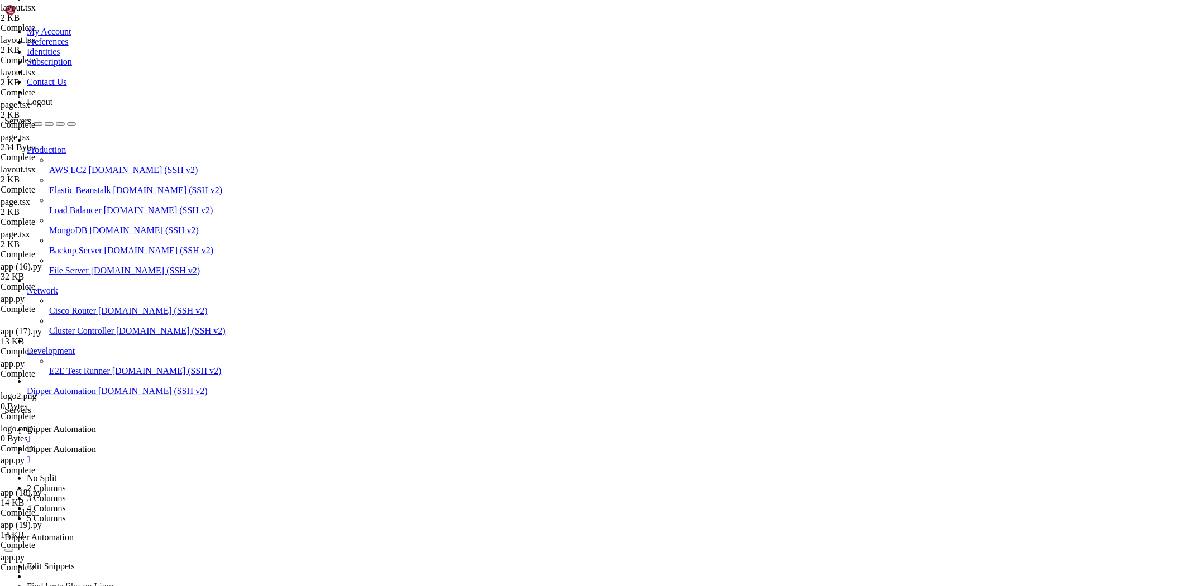
scroll to position [406, 0]
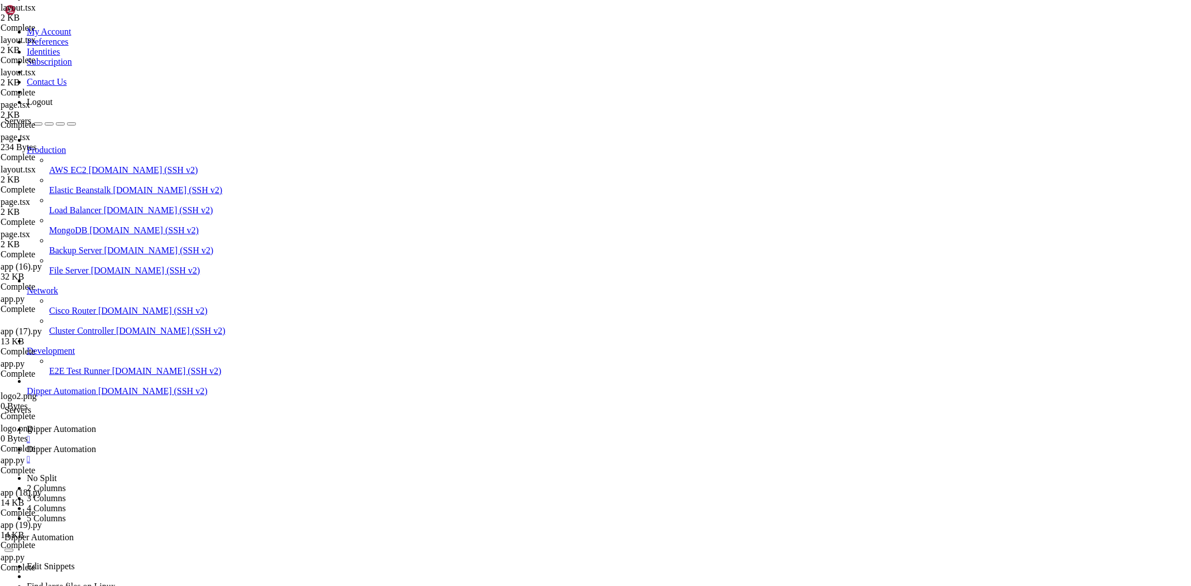
type input "/root/Dipperhub/app/dashboard"
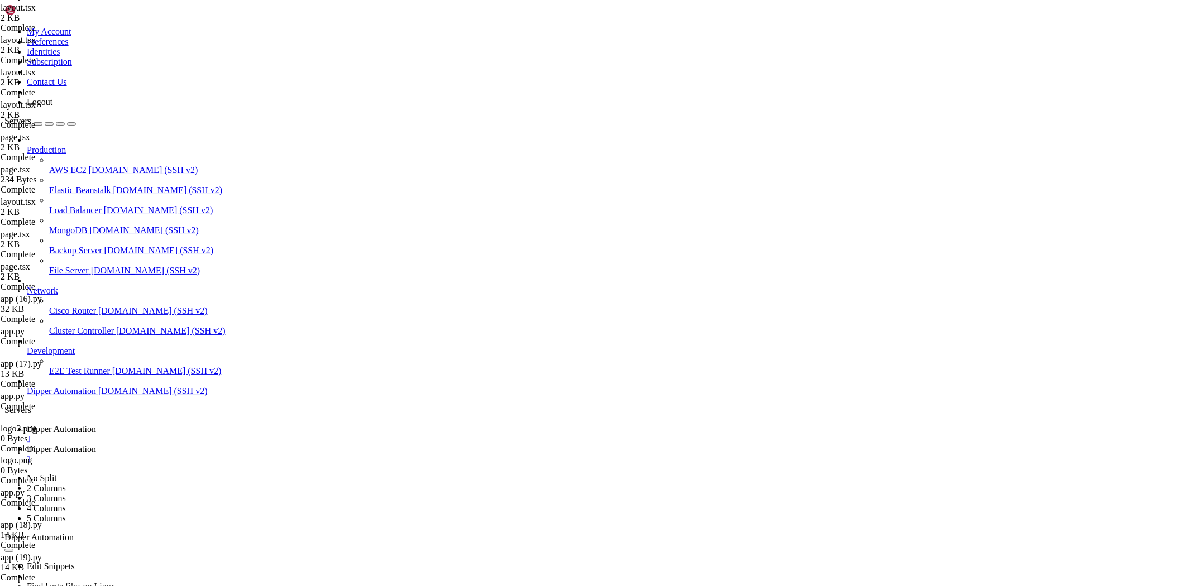
type textarea "}"
paste textarea
click at [96, 424] on span "Dipper Automation" at bounding box center [61, 428] width 69 height 9
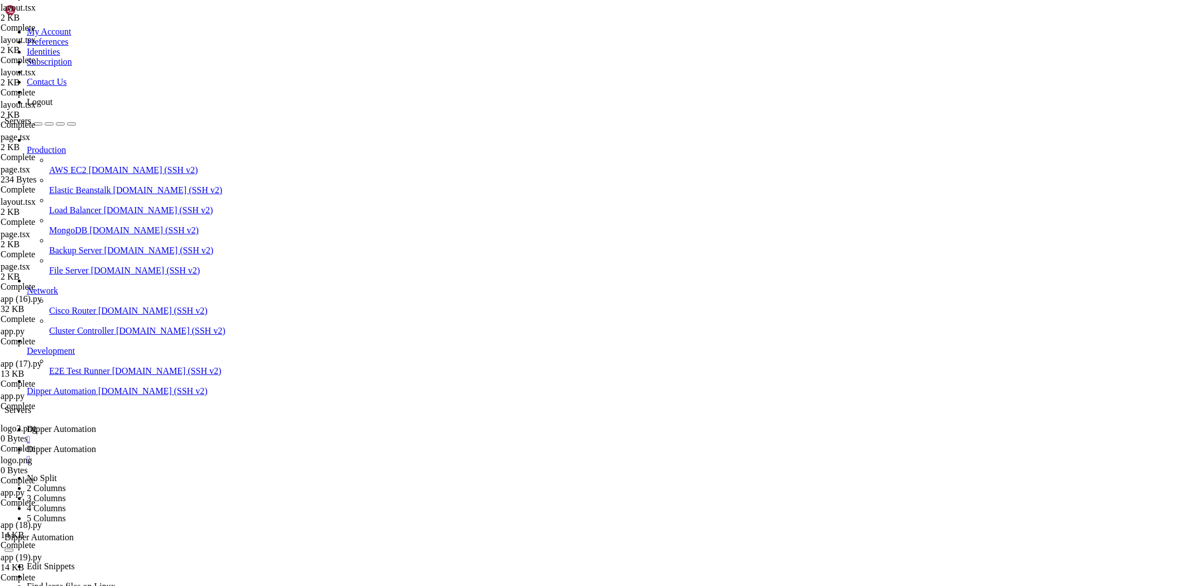
click at [288, 445] on link "Dipper Automation " at bounding box center [607, 455] width 1160 height 20
click at [96, 424] on span "Dipper Automation" at bounding box center [61, 428] width 69 height 9
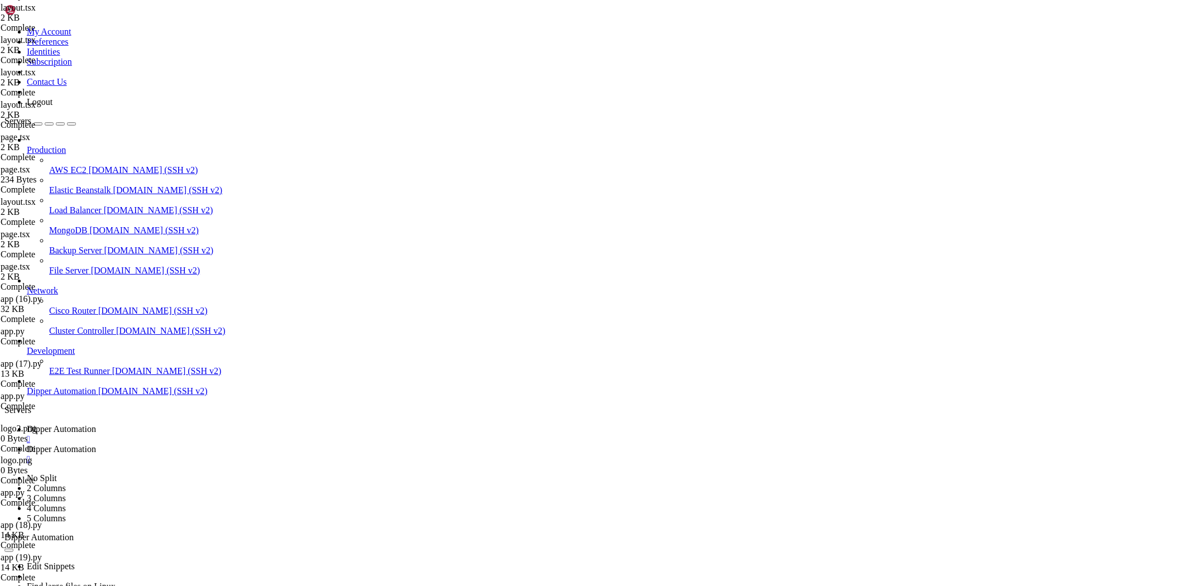
drag, startPoint x: 9, startPoint y: 894, endPoint x: 48, endPoint y: 949, distance: 67.4
drag, startPoint x: 9, startPoint y: 889, endPoint x: 404, endPoint y: 1123, distance: 458.2
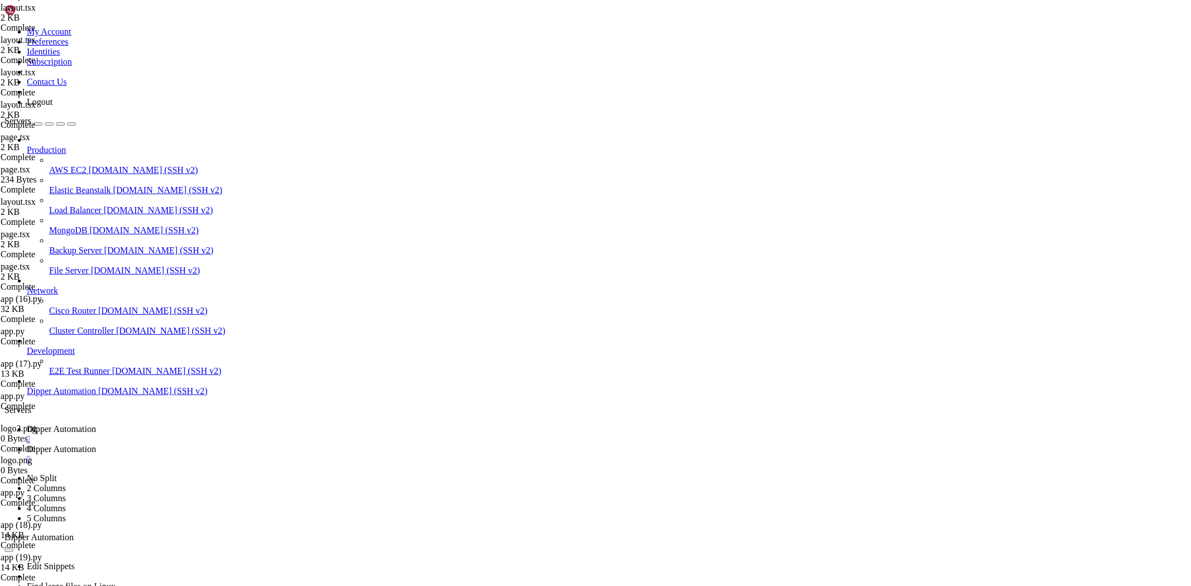
copy div "Traceback (most recent call last): File "/usr/lib/python3/dist-packages/pip/_in…"
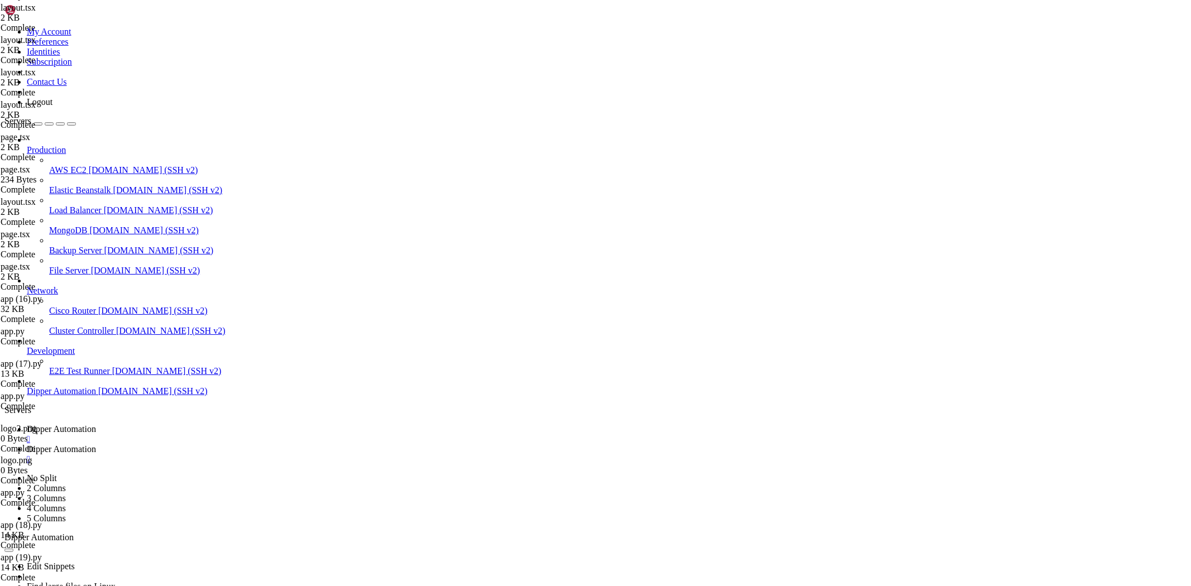
click at [96, 445] on span "Dipper Automation" at bounding box center [61, 449] width 69 height 9
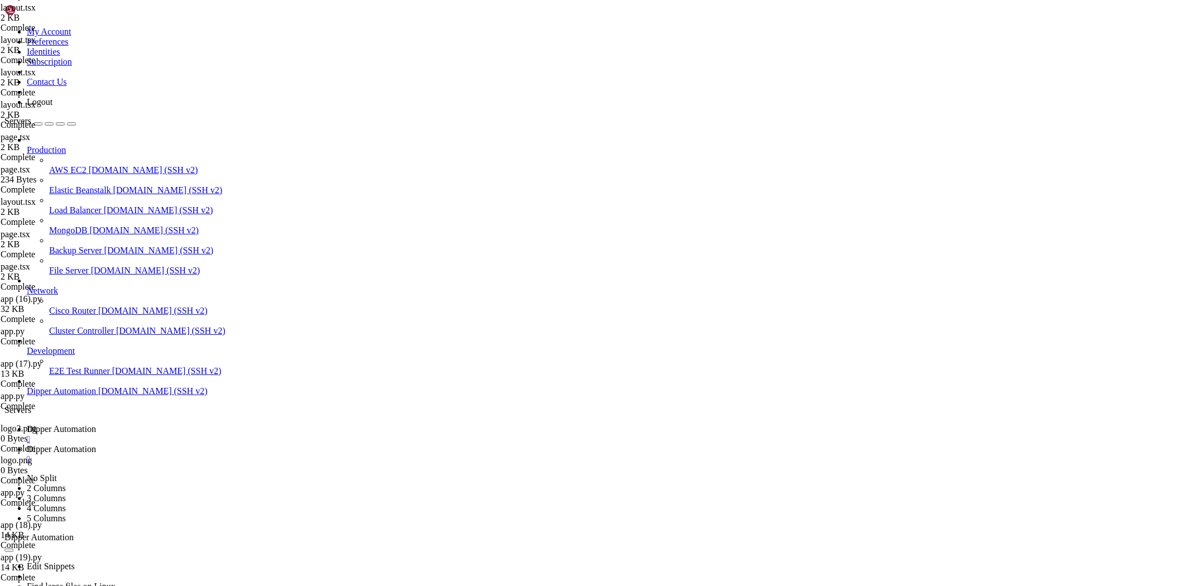
scroll to position [406, 0]
type input "/root/Dipperhub/backend"
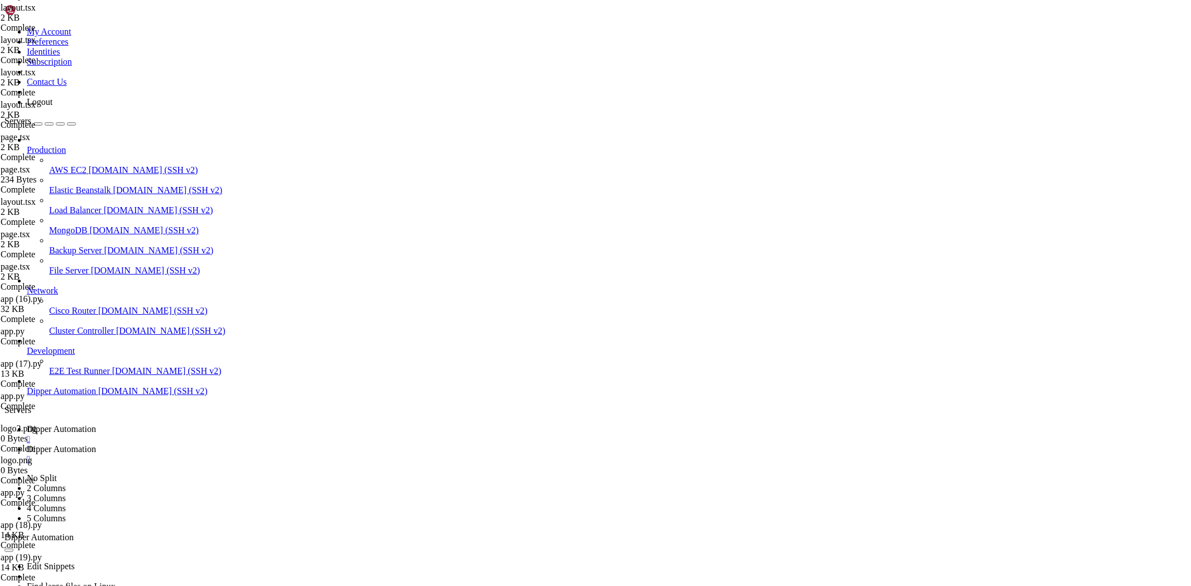
click at [185, 424] on link "Dipper Automation " at bounding box center [607, 434] width 1160 height 20
drag, startPoint x: 508, startPoint y: 967, endPoint x: 388, endPoint y: 1012, distance: 128.1
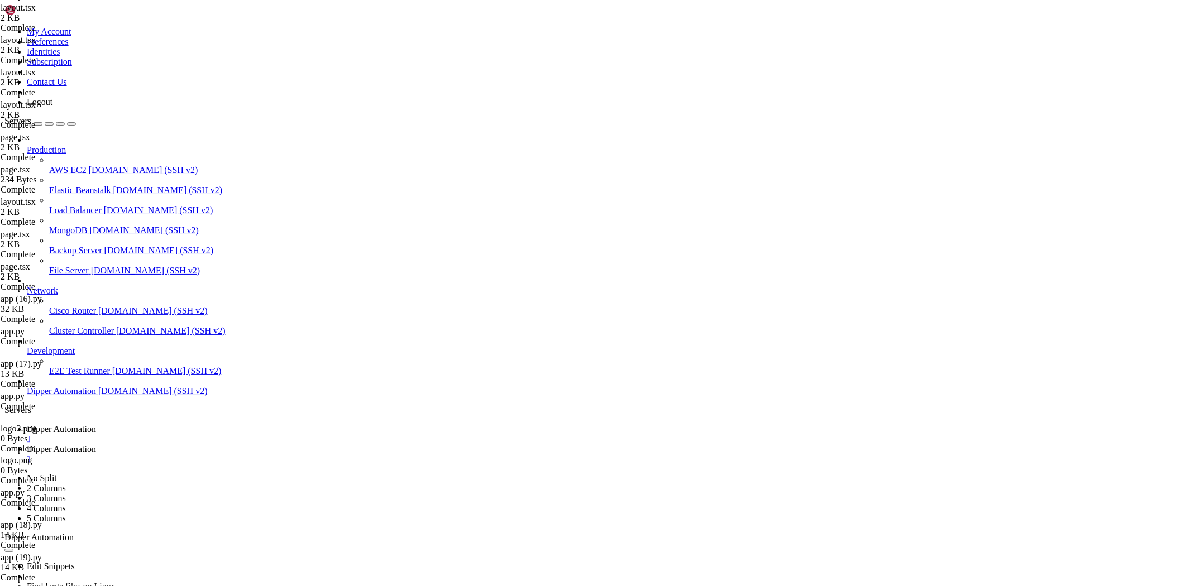
scroll to position [126243, 0]
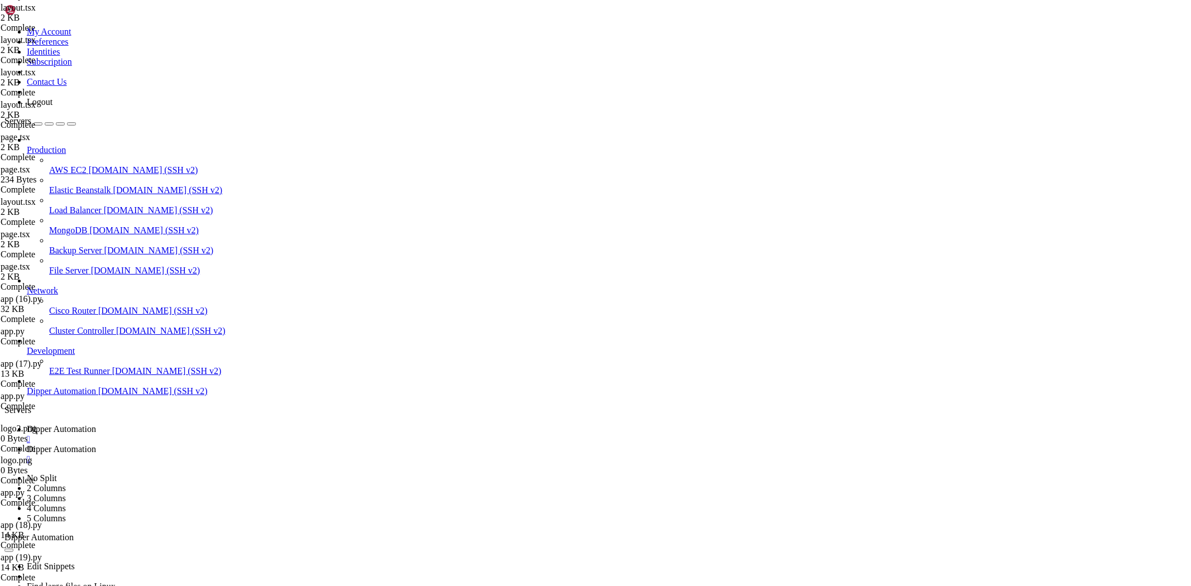
scroll to position [130639, 0]
drag, startPoint x: 235, startPoint y: 1109, endPoint x: 295, endPoint y: 1111, distance: 59.8
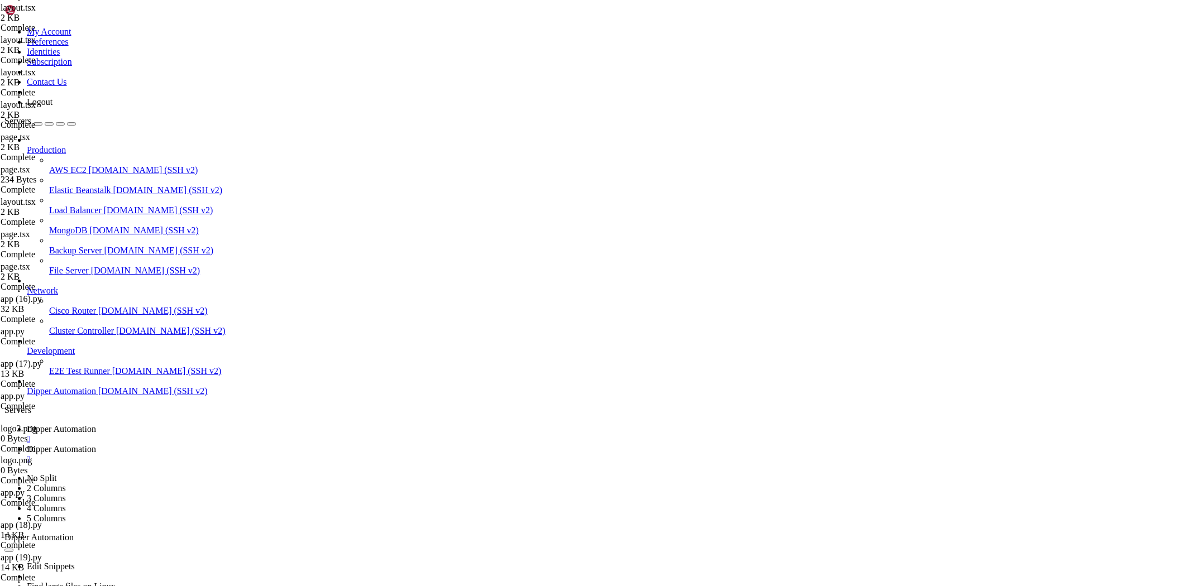
click at [261, 445] on link "Dipper Automation " at bounding box center [607, 455] width 1160 height 20
click at [190, 424] on link "Dipper Automation " at bounding box center [607, 434] width 1160 height 20
click at [96, 445] on span "Dipper Automation" at bounding box center [61, 449] width 69 height 9
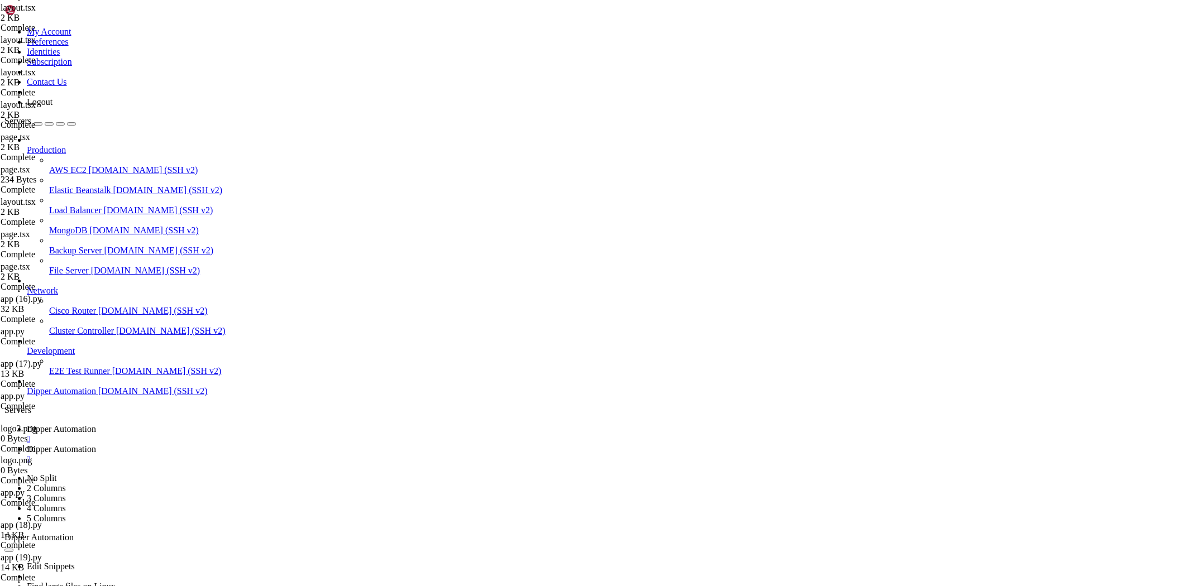
scroll to position [406, 0]
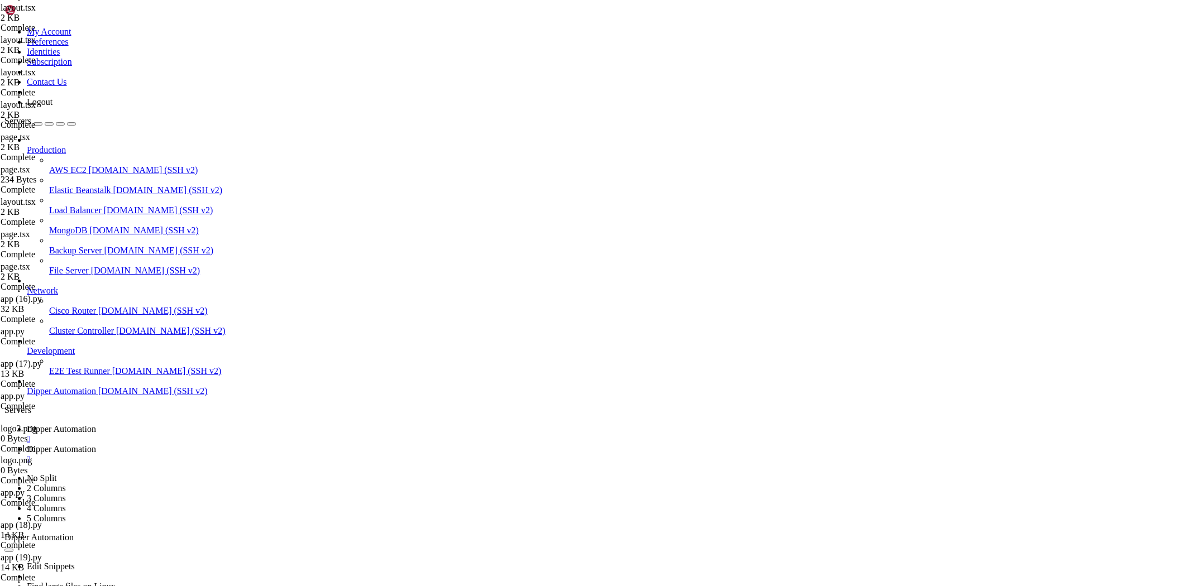
type input "/root/Dipperhub/app/dashboard"
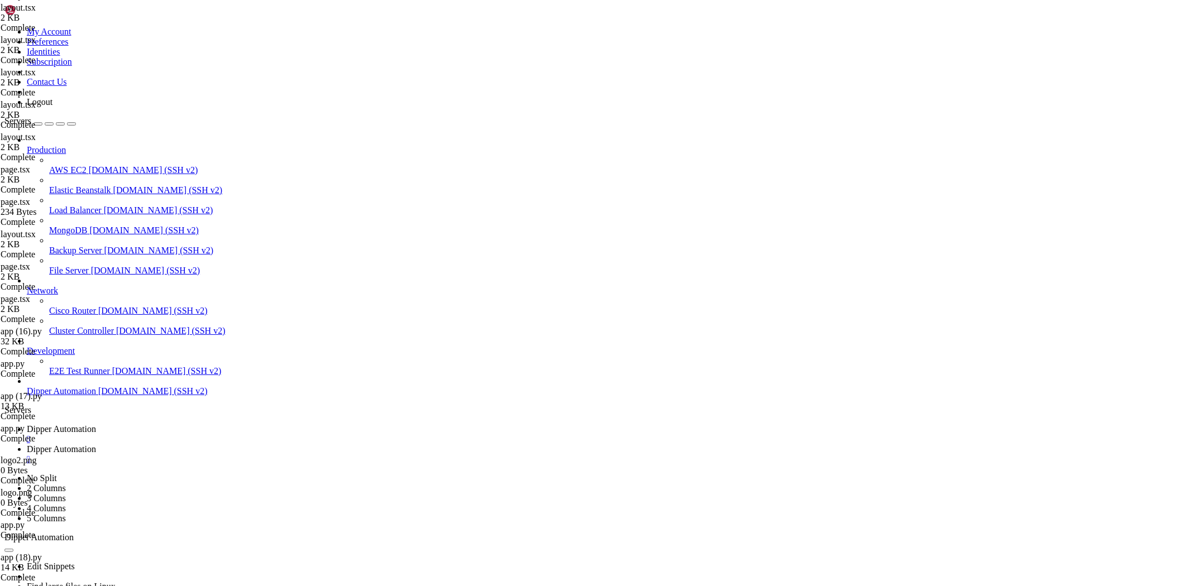
drag, startPoint x: 171, startPoint y: 101, endPoint x: 282, endPoint y: 430, distance: 347.1
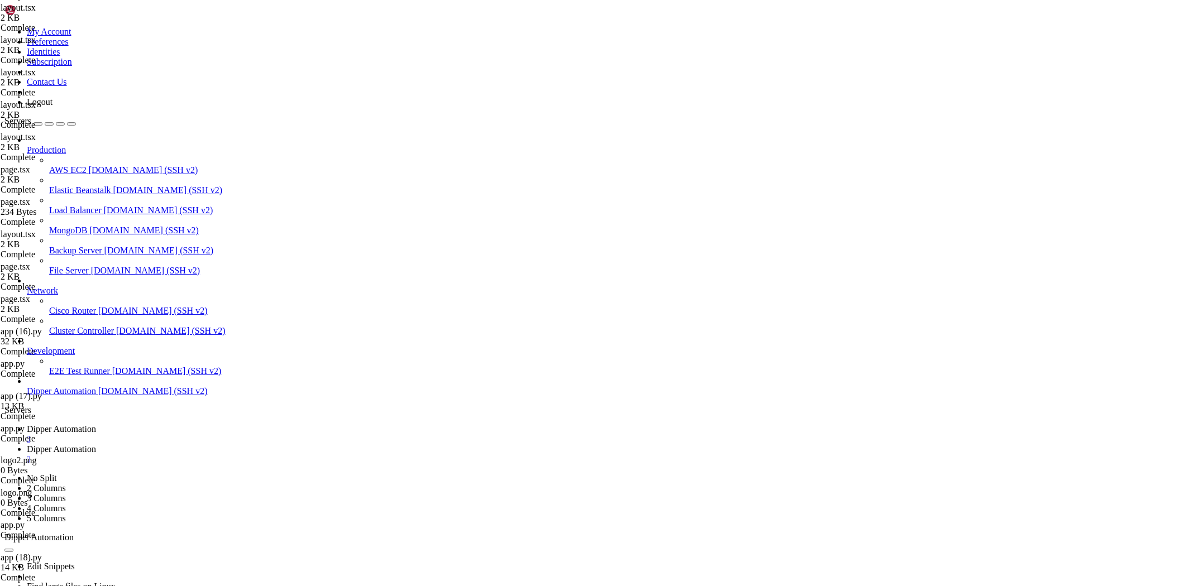
type textarea "/>"
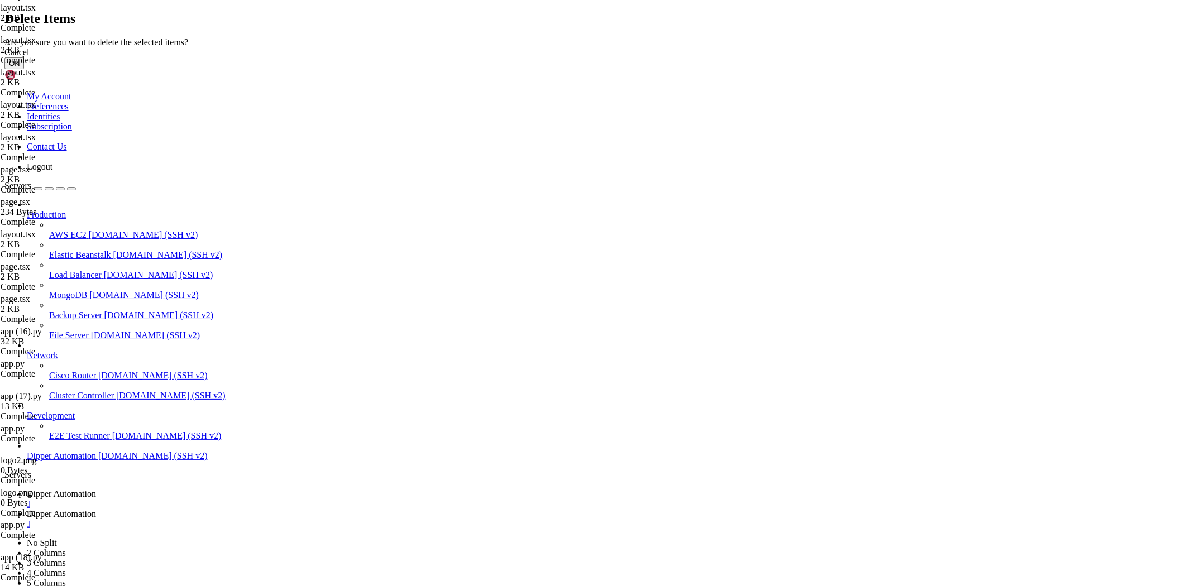
click at [24, 69] on button "OK" at bounding box center [14, 64] width 20 height 12
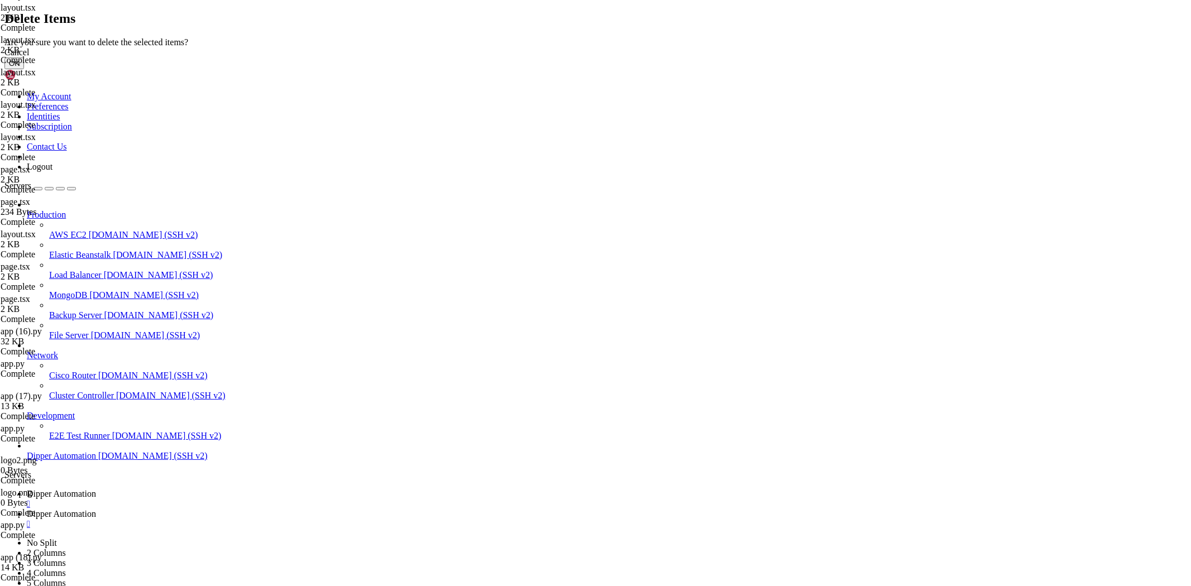
click at [724, 69] on div "Cancel OK" at bounding box center [595, 58] width 1182 height 22
click at [24, 69] on button "OK" at bounding box center [14, 64] width 20 height 12
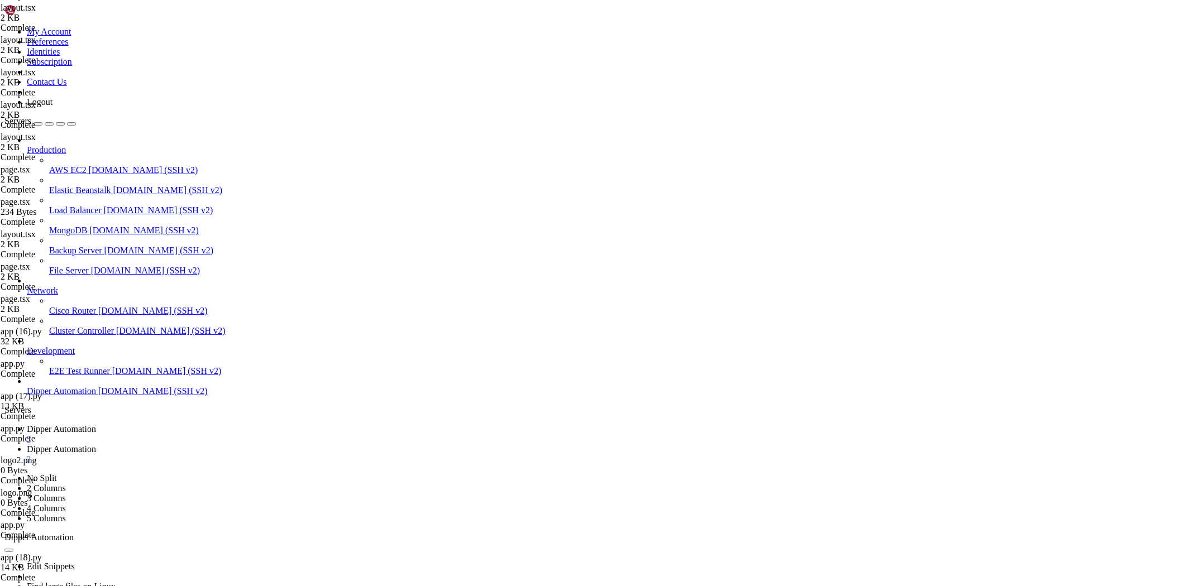
click at [96, 424] on span "Dipper Automation" at bounding box center [61, 428] width 69 height 9
drag, startPoint x: 187, startPoint y: 1092, endPoint x: 11, endPoint y: 966, distance: 217.3
copy div "Generating static pages (8/9) [ ===] TypeError: Cannot read properties of undef…"
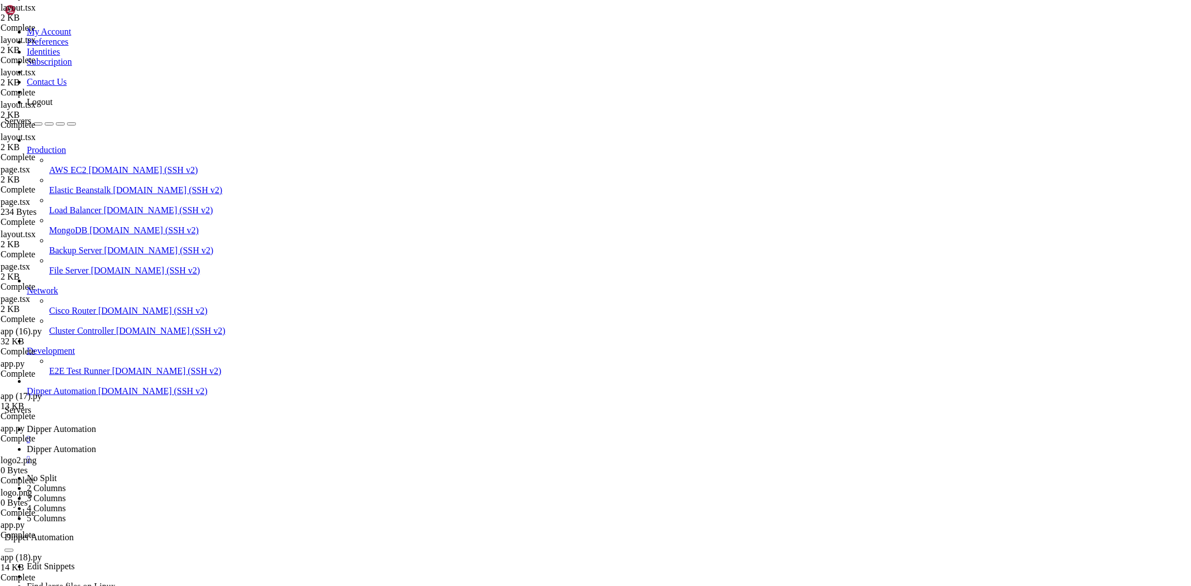
scroll to position [134827, 0]
click at [266, 445] on link "Dipper Automation " at bounding box center [607, 455] width 1160 height 20
click at [96, 424] on span "Dipper Automation" at bounding box center [61, 428] width 69 height 9
click at [293, 445] on link "Dipper Automation " at bounding box center [607, 455] width 1160 height 20
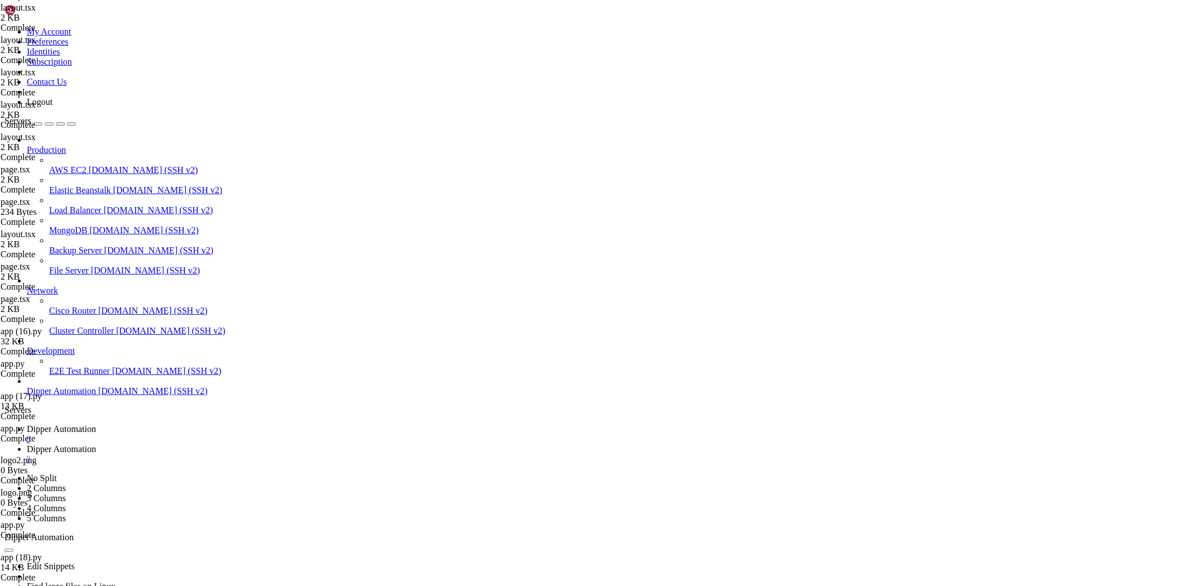
type input "/root/Dipperhub/app/ssh"
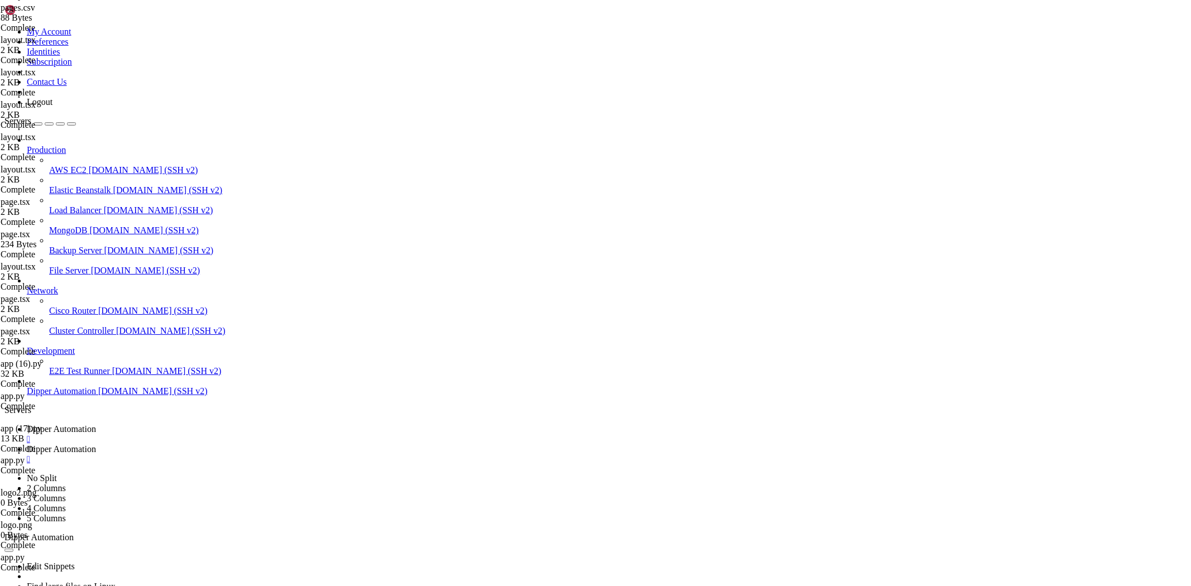
type textarea "}"
paste textarea
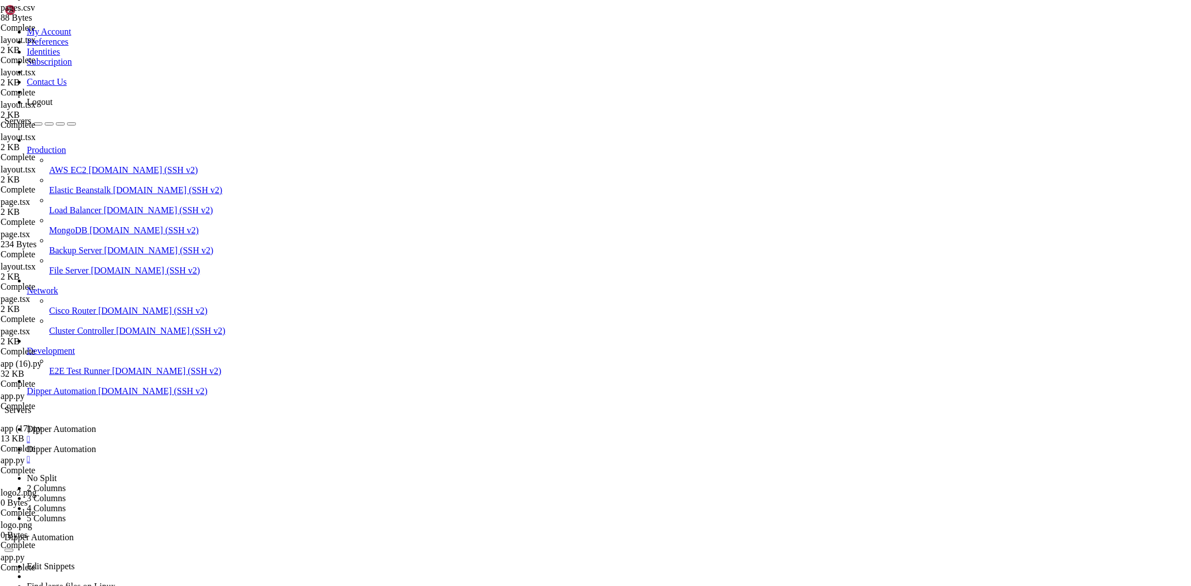
click at [96, 424] on span "Dipper Automation" at bounding box center [61, 428] width 69 height 9
click at [96, 445] on span "Dipper Automation" at bounding box center [61, 449] width 69 height 9
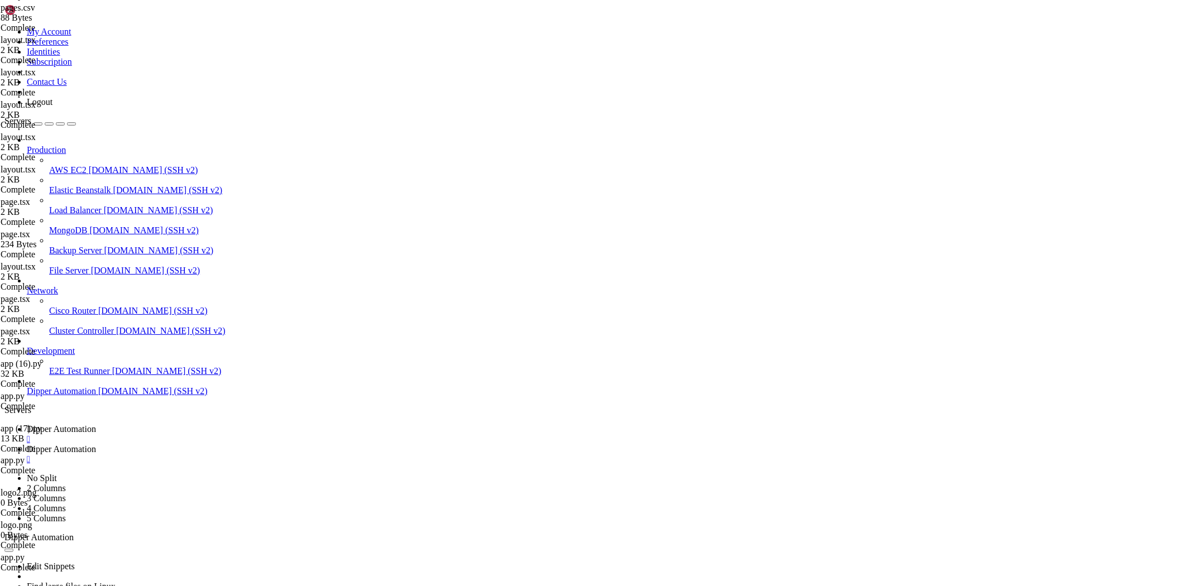
type input "/root/Dipperhub/app/ssh"
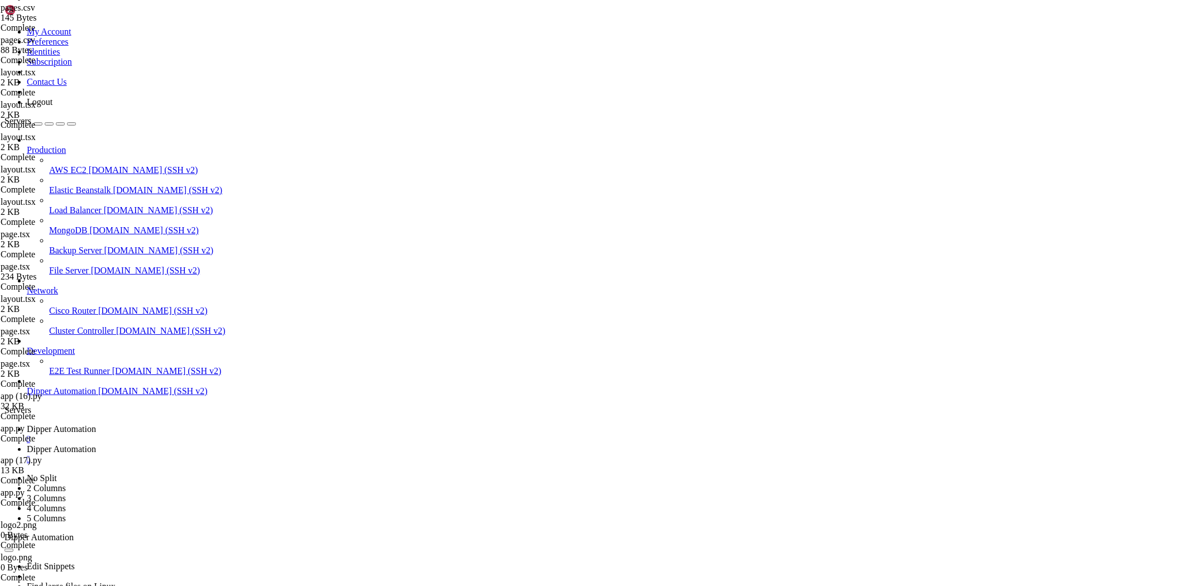
type textarea "{ path: "/ssh", name: "SSH Terminal" },"
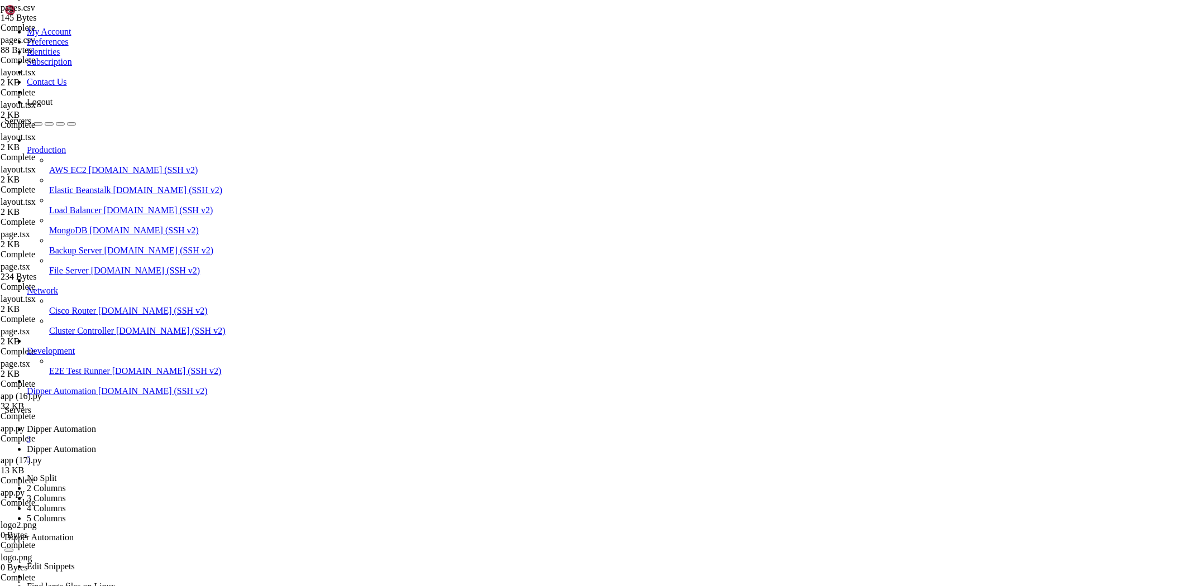
type input "/root/Dipperhub/app/admin"
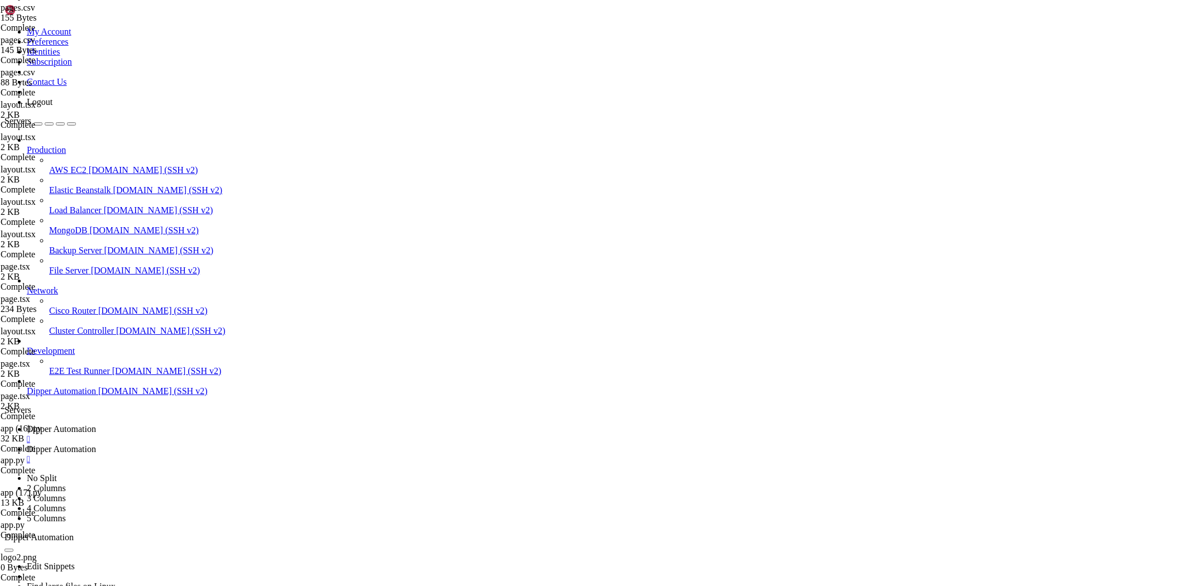
type textarea "}"
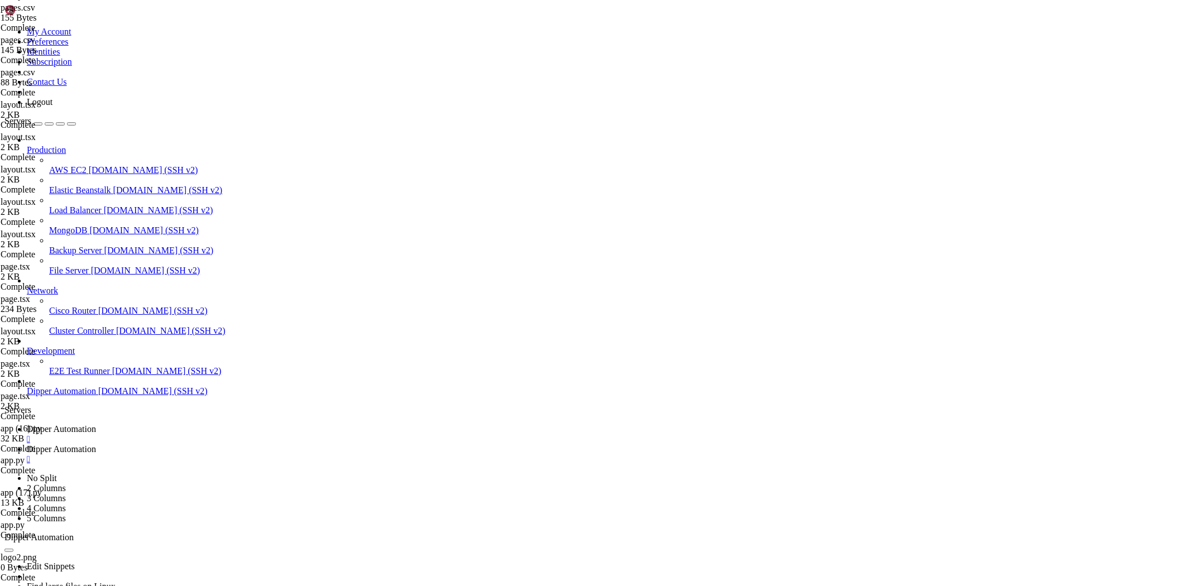
type input "/root/Dipperhub/app/ssh"
type textarea "}"
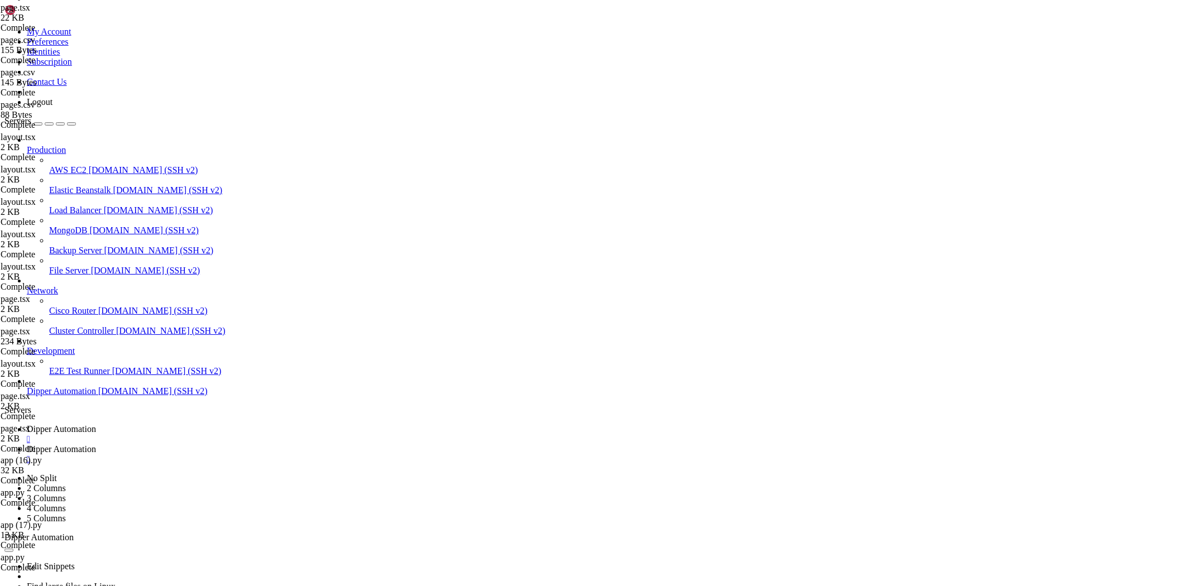
scroll to position [0, 0]
click at [96, 424] on span "Dipper Automation" at bounding box center [61, 428] width 69 height 9
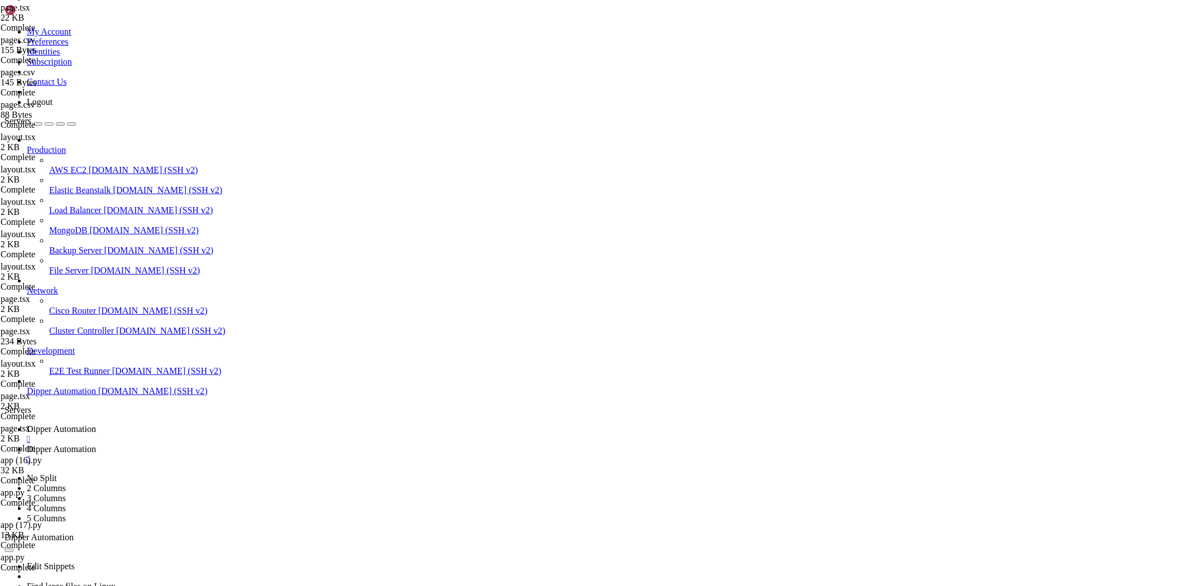
drag, startPoint x: 494, startPoint y: 1068, endPoint x: 411, endPoint y: 1062, distance: 83.4
click at [96, 445] on span "Dipper Automation" at bounding box center [61, 449] width 69 height 9
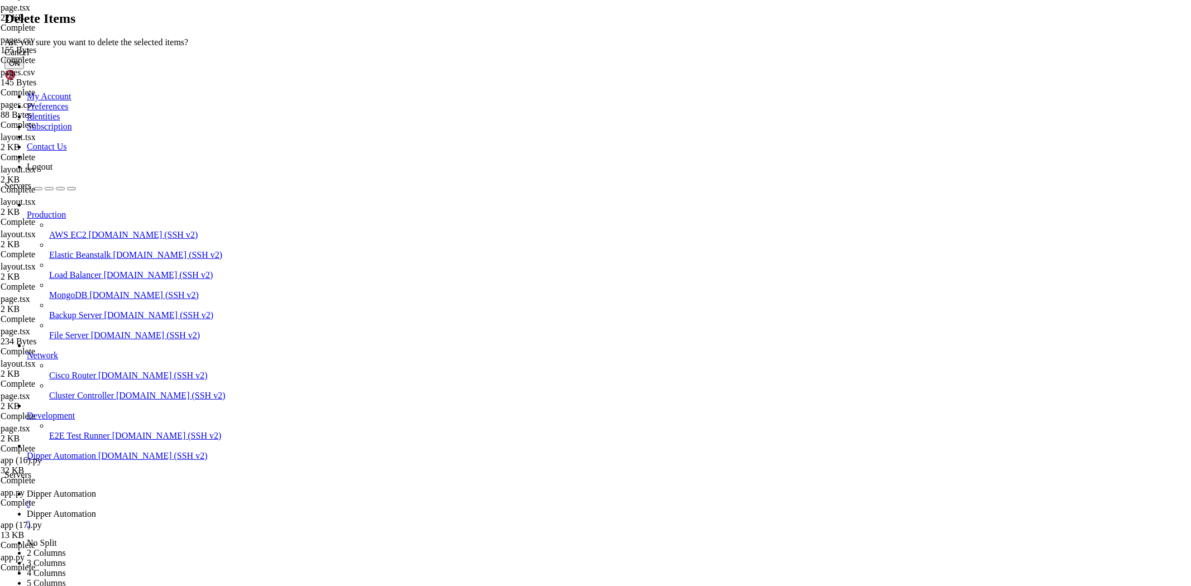
click at [24, 69] on button "OK" at bounding box center [14, 64] width 20 height 12
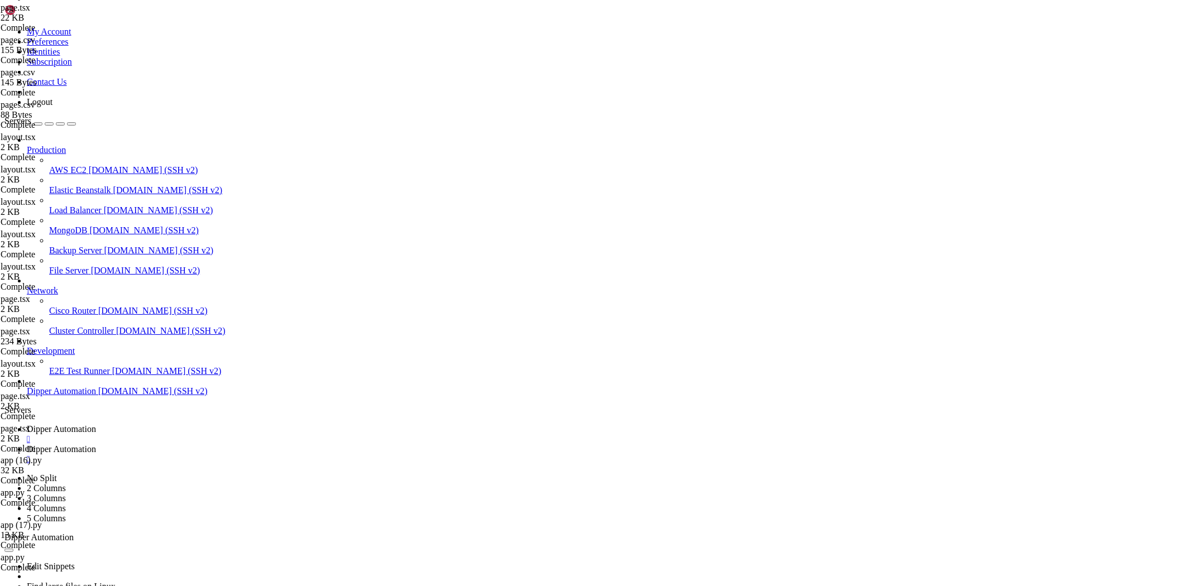
click at [193, 424] on link "Dipper Automation " at bounding box center [607, 434] width 1160 height 20
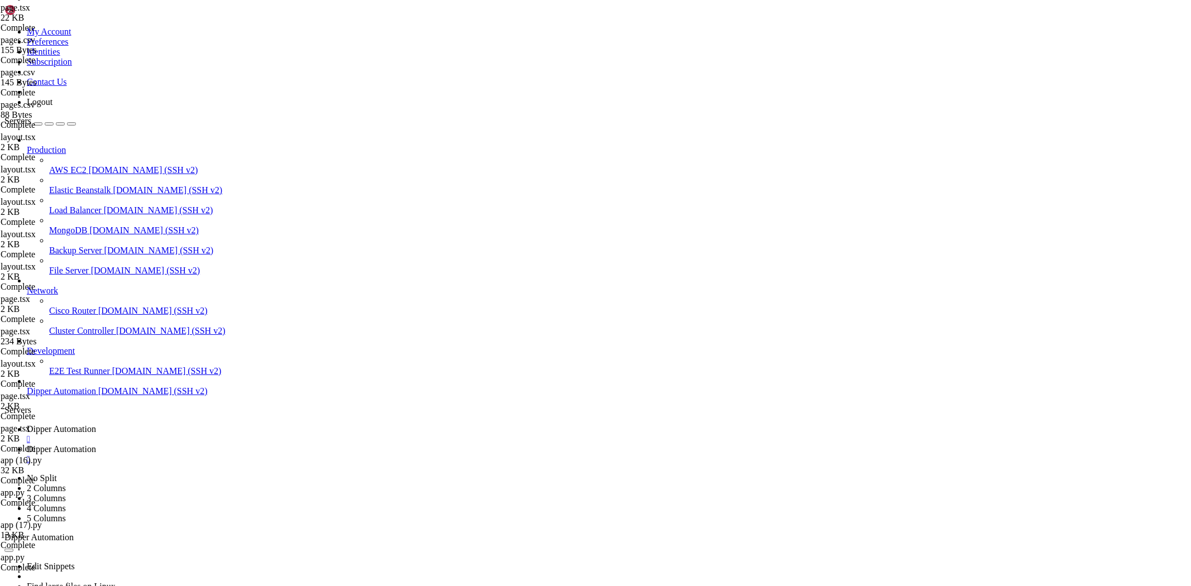
scroll to position [193790, 0]
drag, startPoint x: 437, startPoint y: 1107, endPoint x: 421, endPoint y: 1128, distance: 26.3
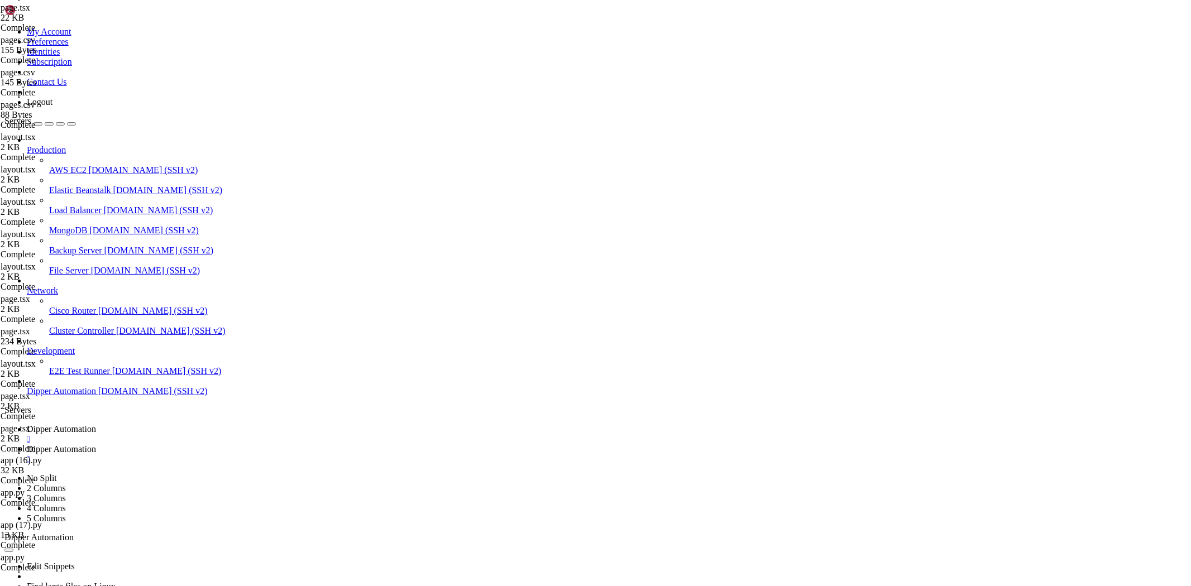
scroll to position [193799, 0]
drag, startPoint x: 718, startPoint y: 993, endPoint x: 628, endPoint y: 1008, distance: 91.6
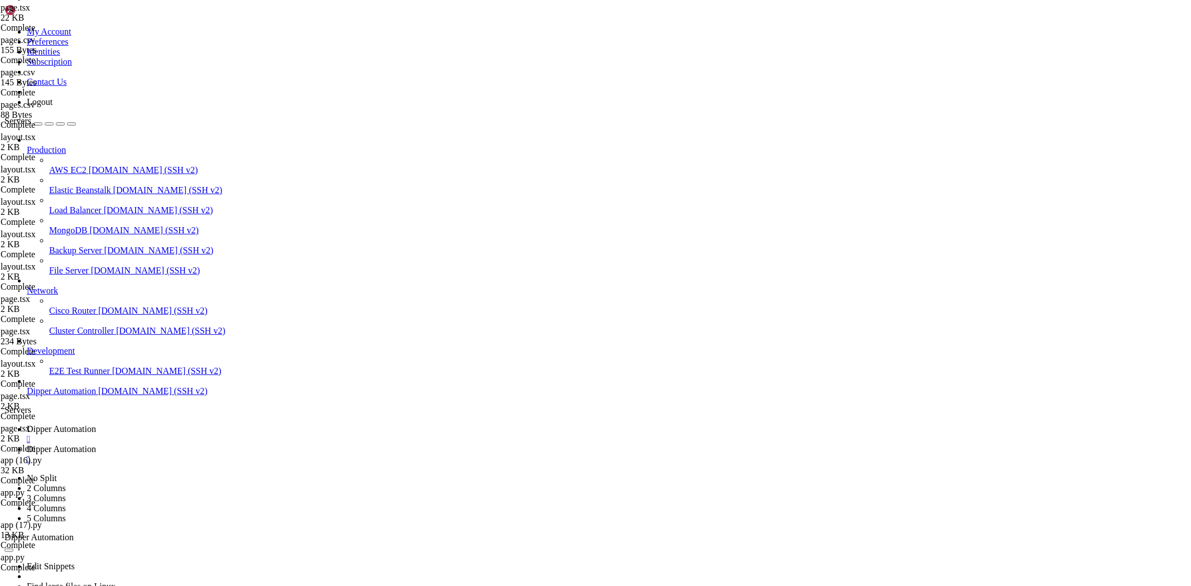
scroll to position [193809, 0]
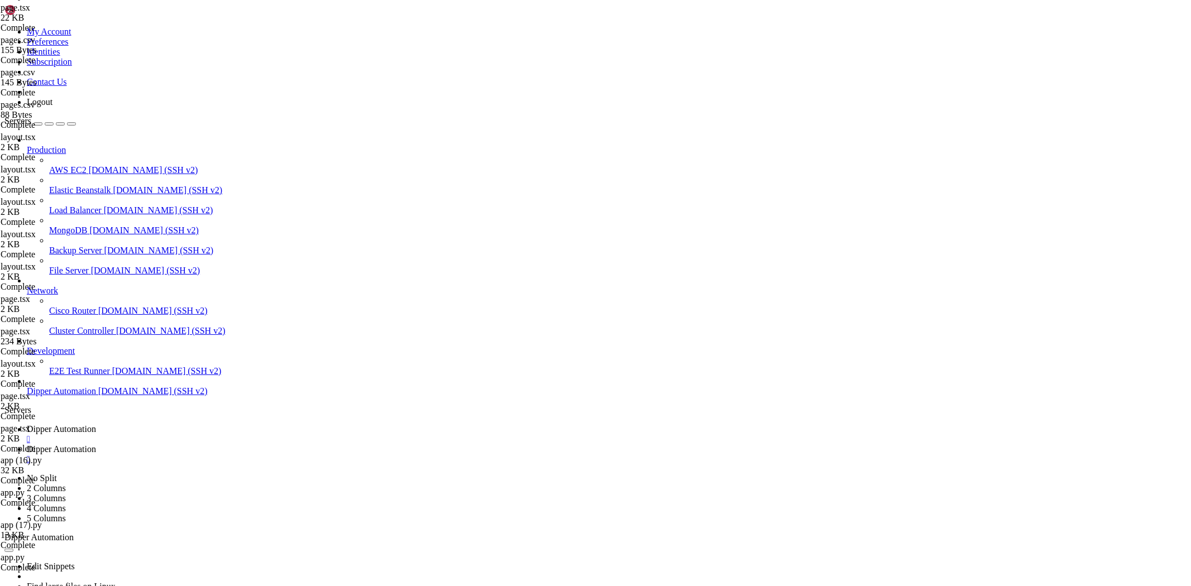
drag, startPoint x: 661, startPoint y: 938, endPoint x: 576, endPoint y: 963, distance: 88.9
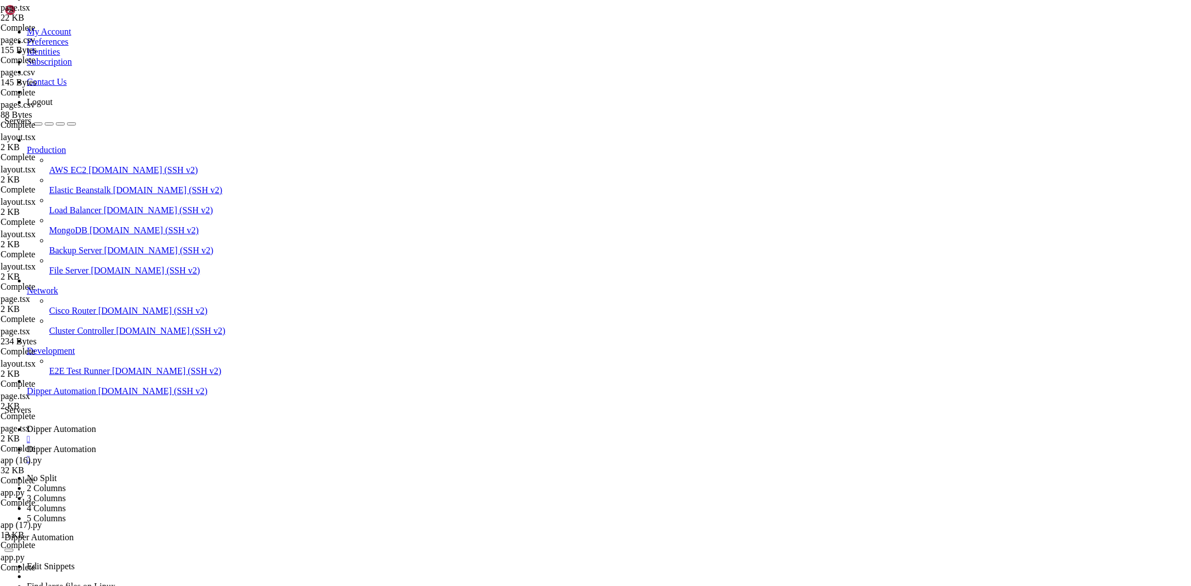
click at [294, 445] on link "Dipper Automation " at bounding box center [607, 455] width 1160 height 20
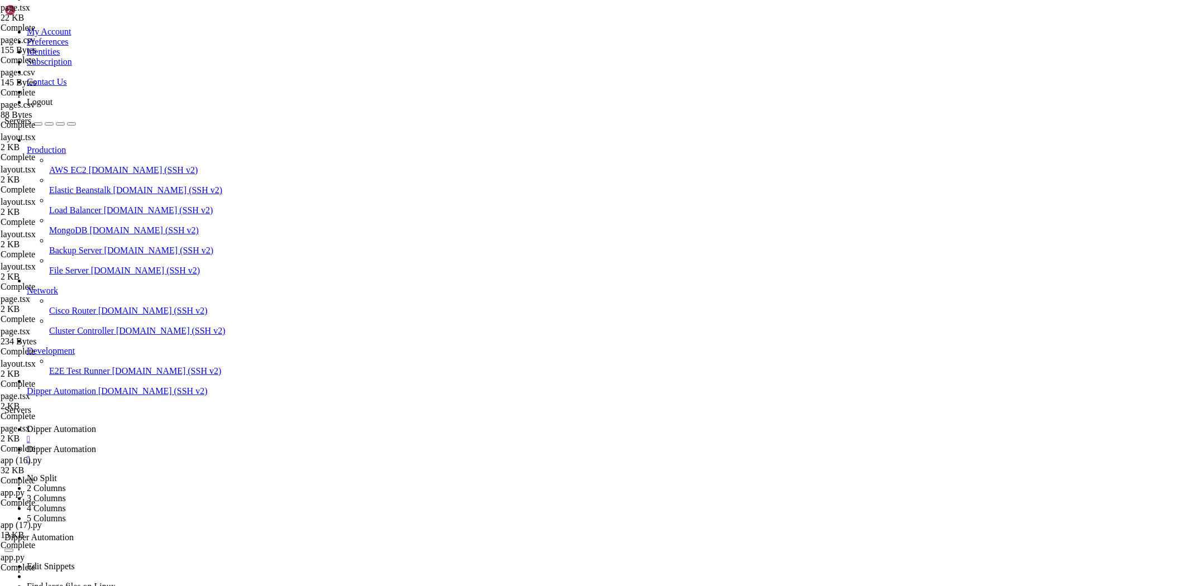
type input "/root/Dipperhub"
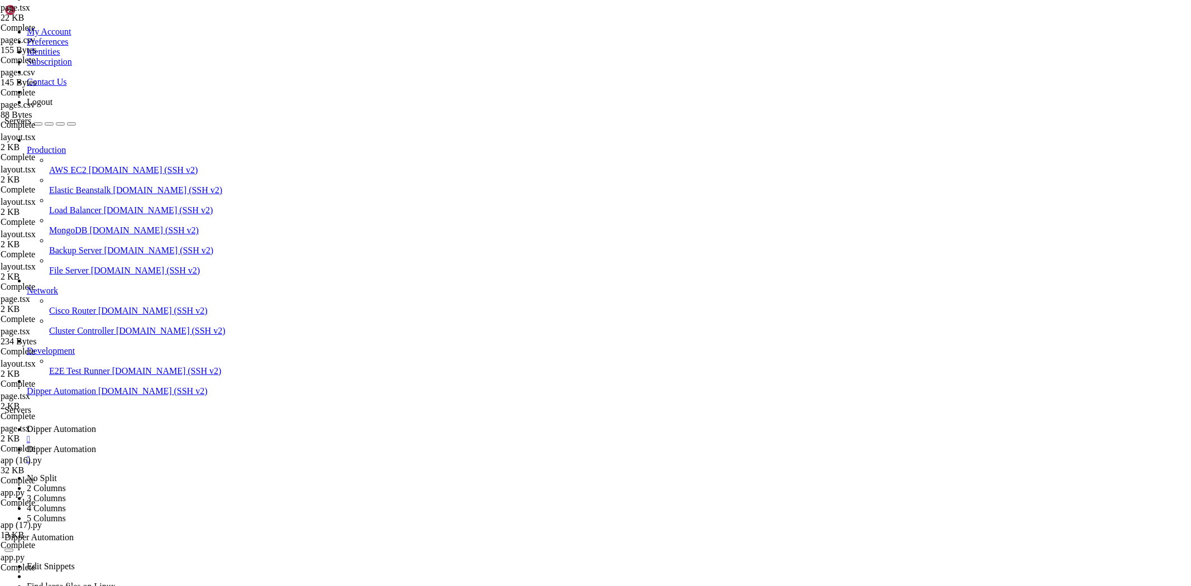
scroll to position [371, 0]
drag, startPoint x: 199, startPoint y: 97, endPoint x: 154, endPoint y: 92, distance: 45.5
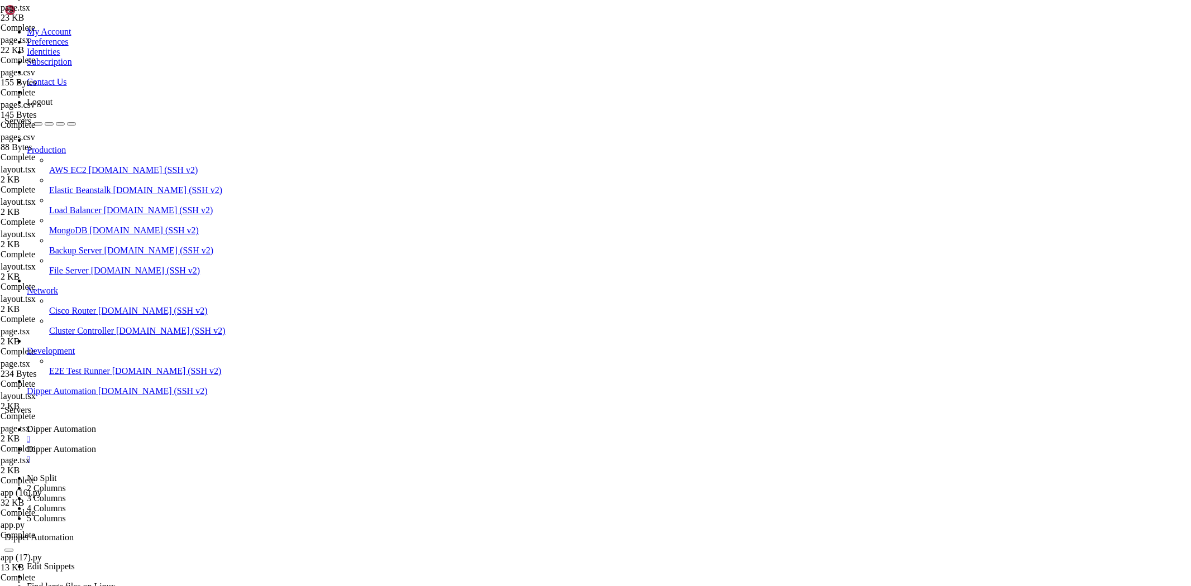
type textarea "# next.js"
type textarea "/venv+ssh/"
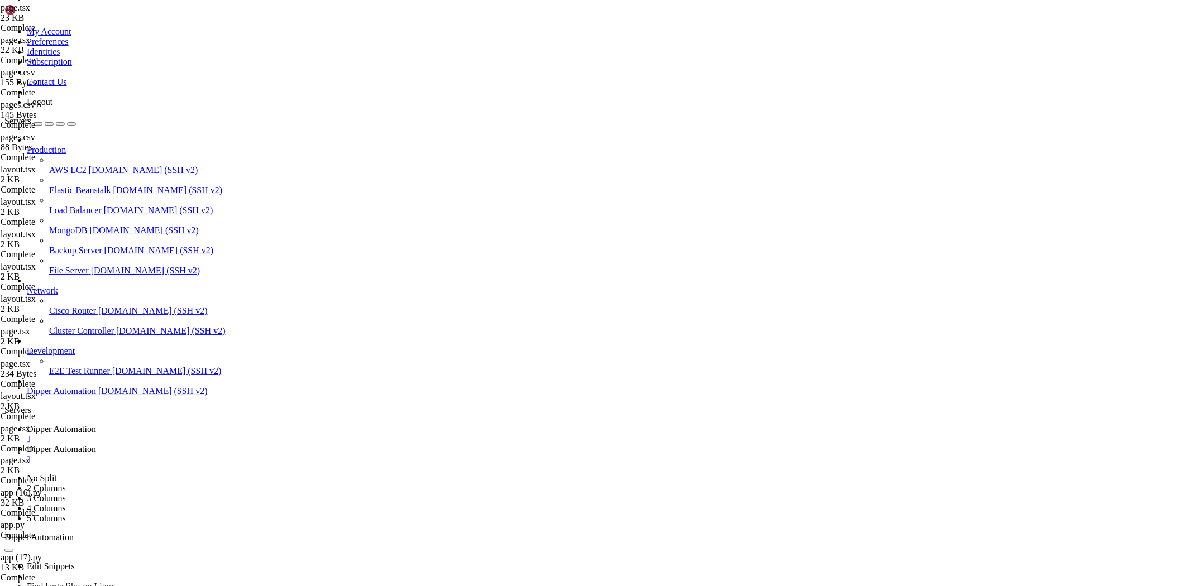
type textarea "/venv_ssh/"
click at [96, 424] on span "Dipper Automation" at bounding box center [61, 428] width 69 height 9
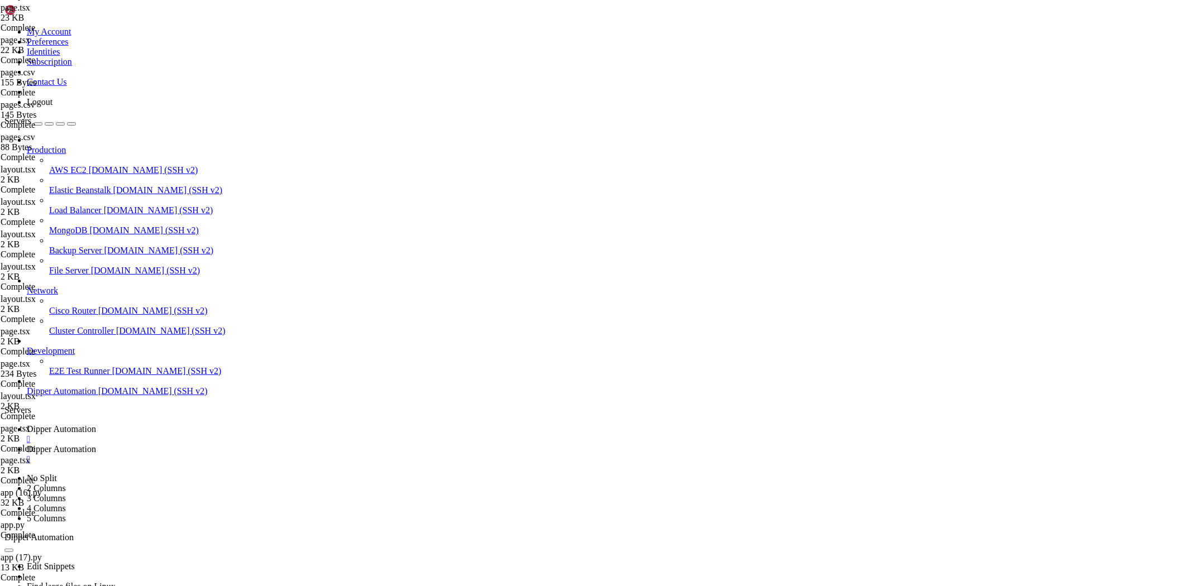
scroll to position [249495, 0]
drag, startPoint x: 169, startPoint y: 1094, endPoint x: 171, endPoint y: 1116, distance: 23.0
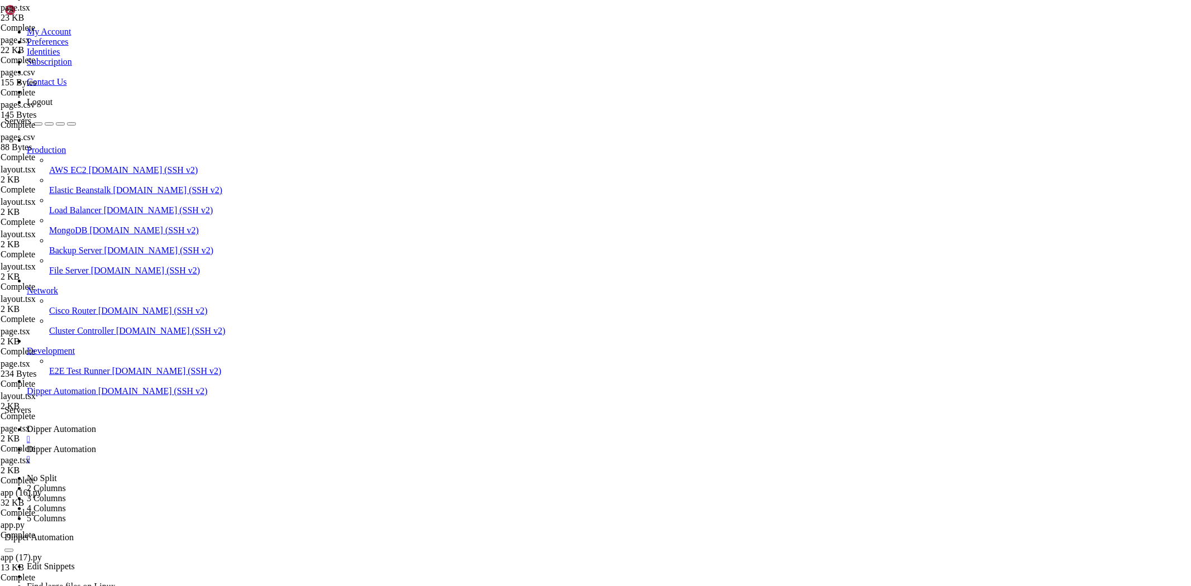
drag, startPoint x: 103, startPoint y: 1108, endPoint x: 180, endPoint y: 1106, distance: 77.7
drag, startPoint x: 138, startPoint y: 1101, endPoint x: 179, endPoint y: 1097, distance: 41.6
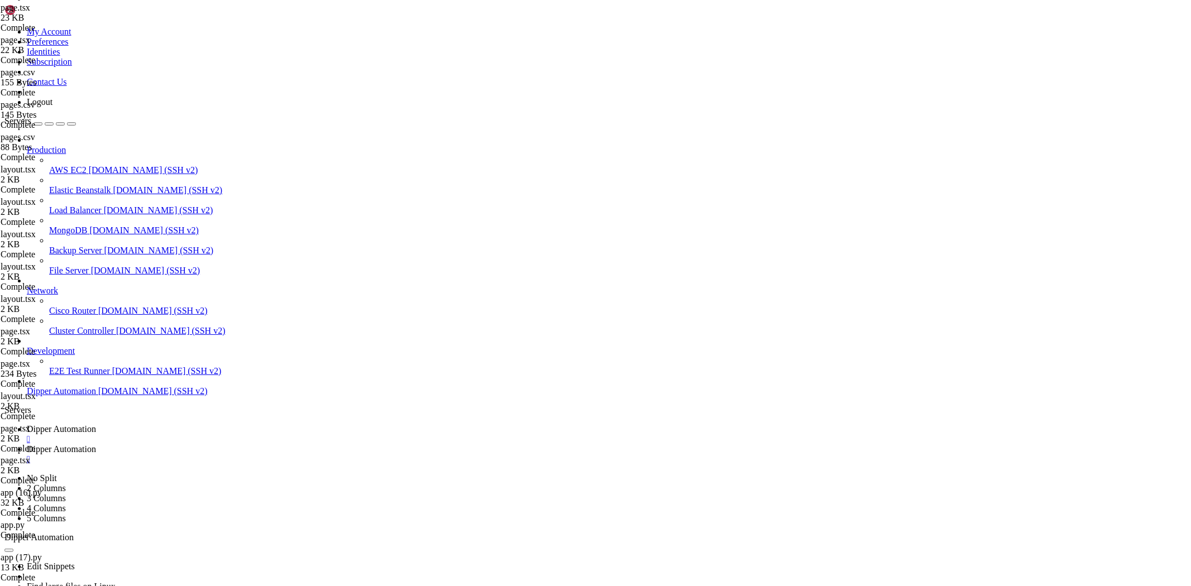
drag, startPoint x: 404, startPoint y: 1113, endPoint x: 206, endPoint y: 1119, distance: 198.9
click at [292, 445] on link "Dipper Automation " at bounding box center [607, 455] width 1160 height 20
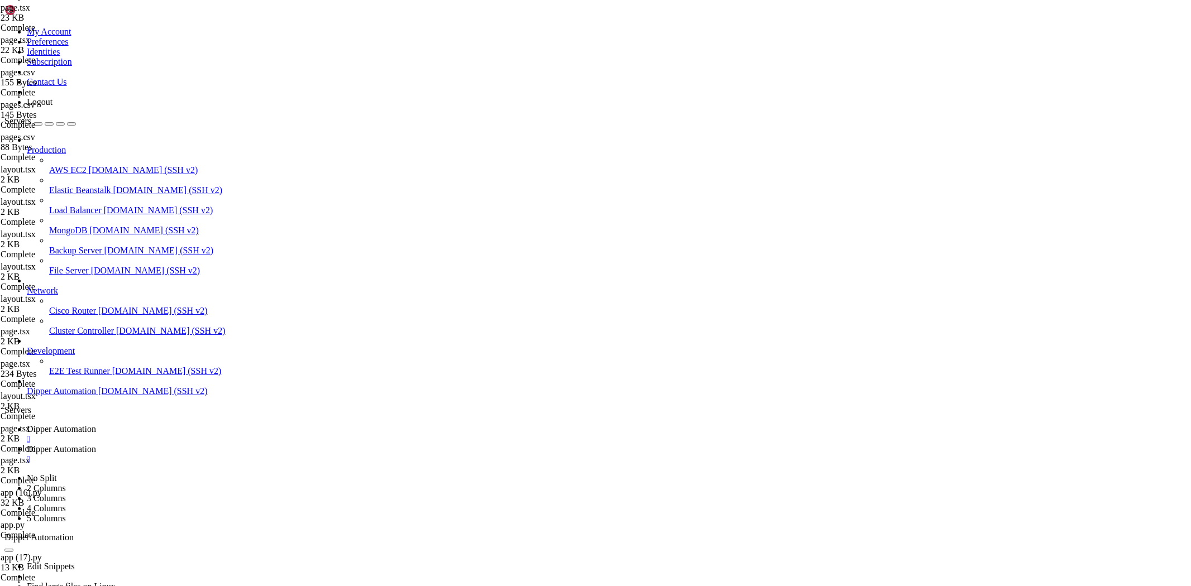
scroll to position [370, 0]
click at [96, 424] on span "Dipper Automation" at bounding box center [61, 428] width 69 height 9
click at [281, 445] on link "Dipper Automation " at bounding box center [607, 455] width 1160 height 20
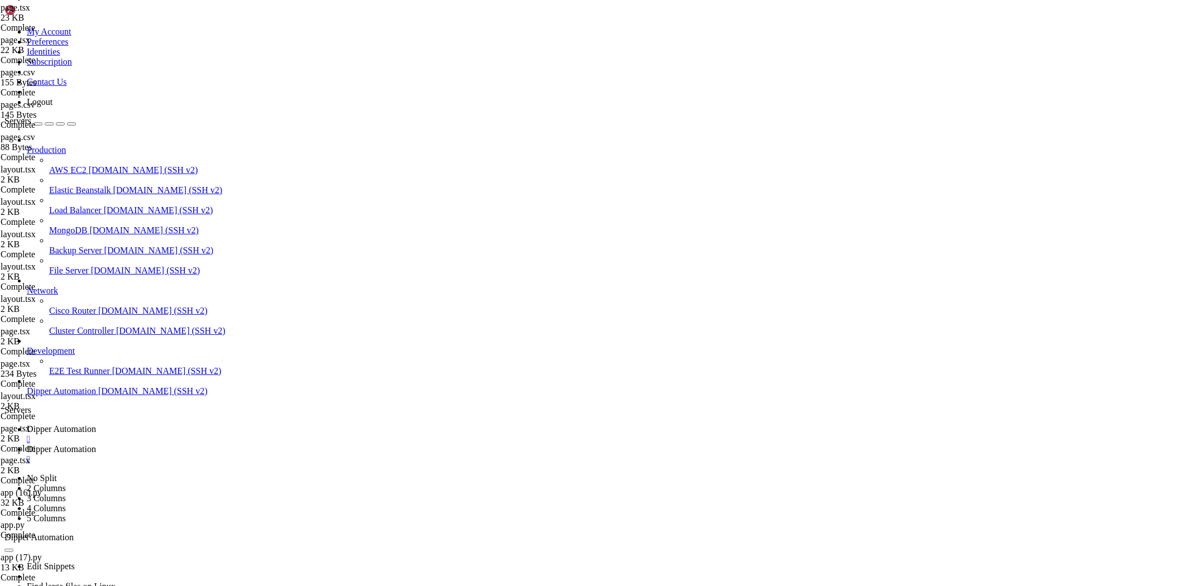
scroll to position [0, 0]
drag, startPoint x: 285, startPoint y: 155, endPoint x: 207, endPoint y: 156, distance: 77.7
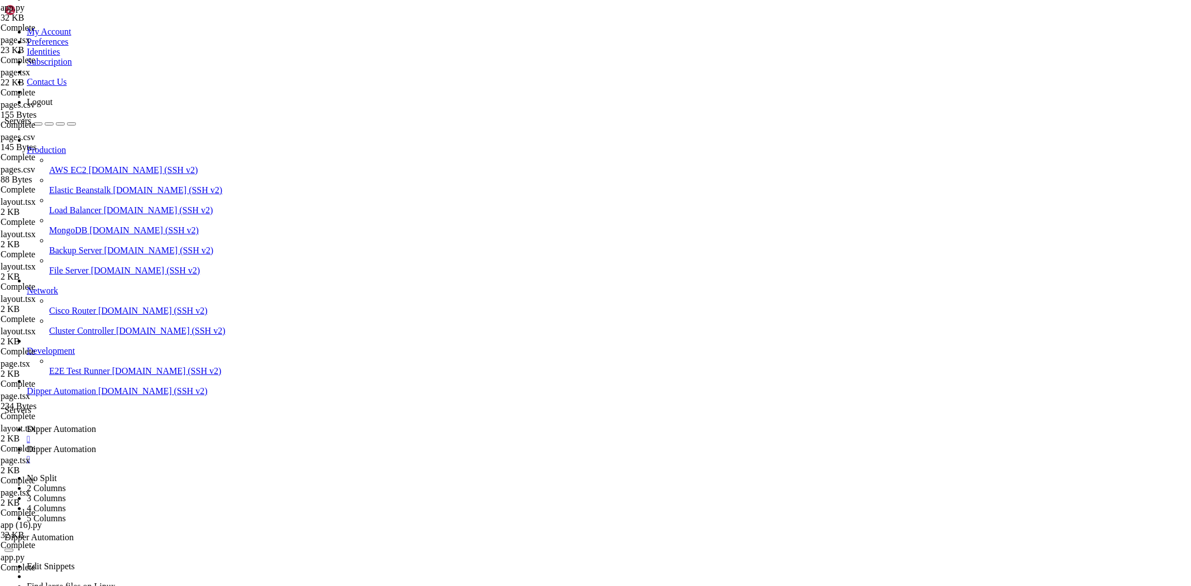
paste textarea "venv_ssh/bin/python"
drag, startPoint x: 237, startPoint y: 147, endPoint x: 219, endPoint y: 147, distance: 18.4
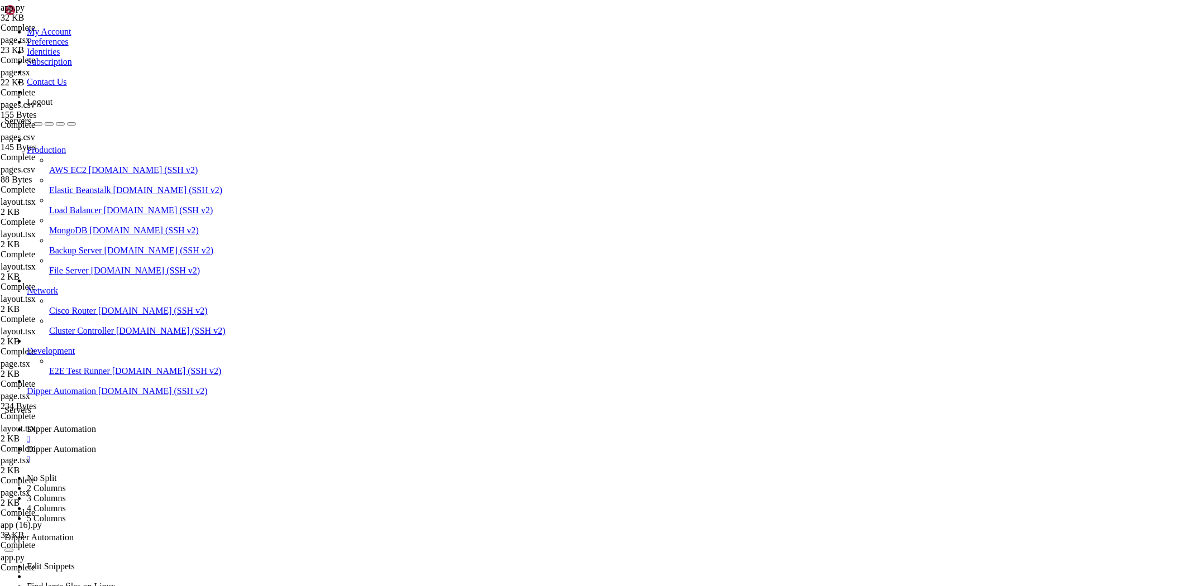
paste textarea "/root/Dipperhub/venv_ssh/bin/python"
type textarea "script: '/root/Dipperhub/venv_ssh/bin/python',"
drag, startPoint x: 343, startPoint y: 147, endPoint x: 349, endPoint y: 147, distance: 6.2
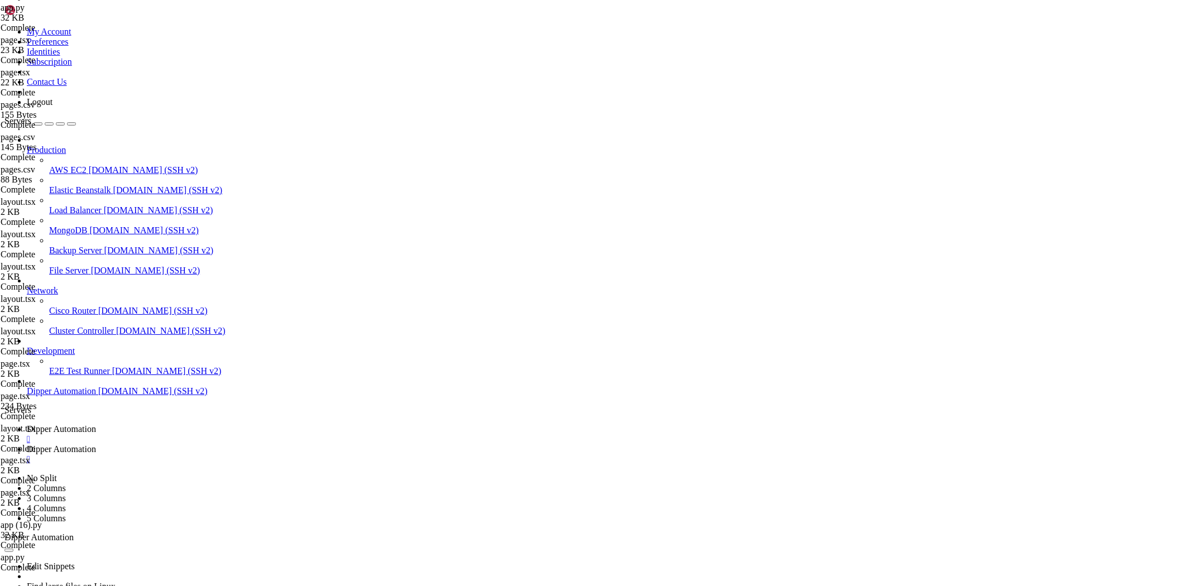
paste textarea "args: 'backend/app.py',"
type textarea "FLASK_ENV: 'production',"
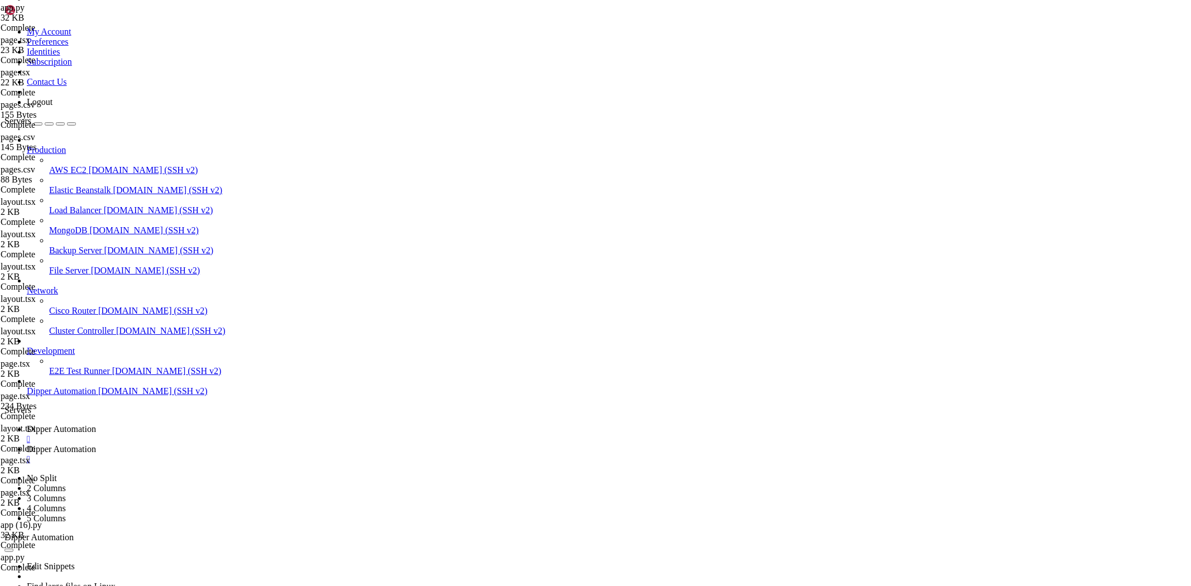
drag, startPoint x: 187, startPoint y: 164, endPoint x: 340, endPoint y: 166, distance: 152.5
type textarea "cwd: '/root/Dipperhub/venv_ssh/bin/python', interpreter: 'python3',"
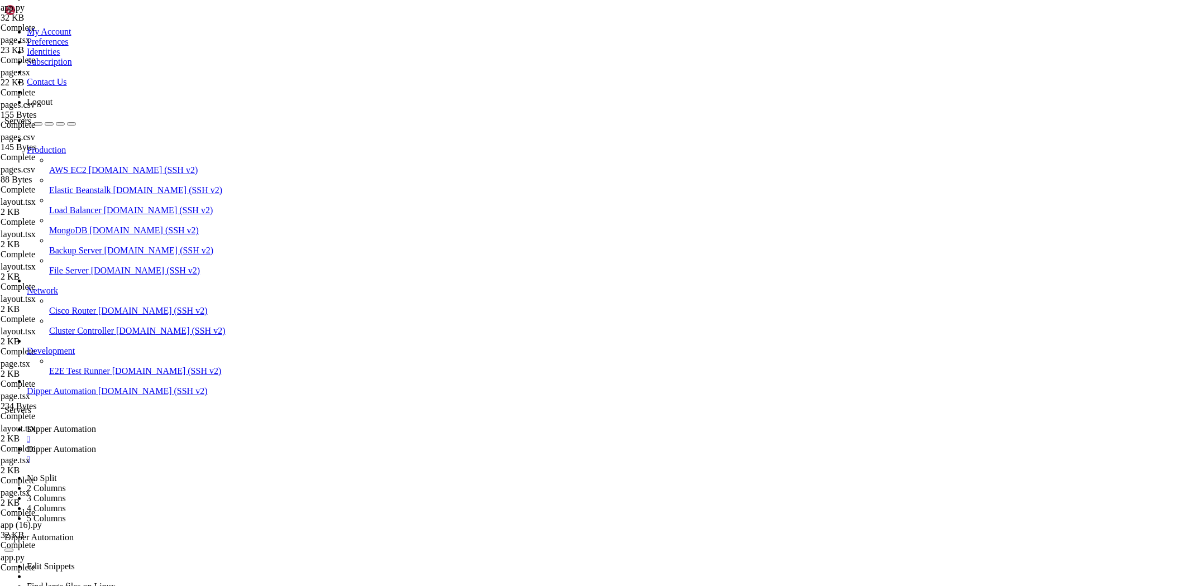
drag, startPoint x: 259, startPoint y: 161, endPoint x: 325, endPoint y: 164, distance: 66.5
type textarea "}"
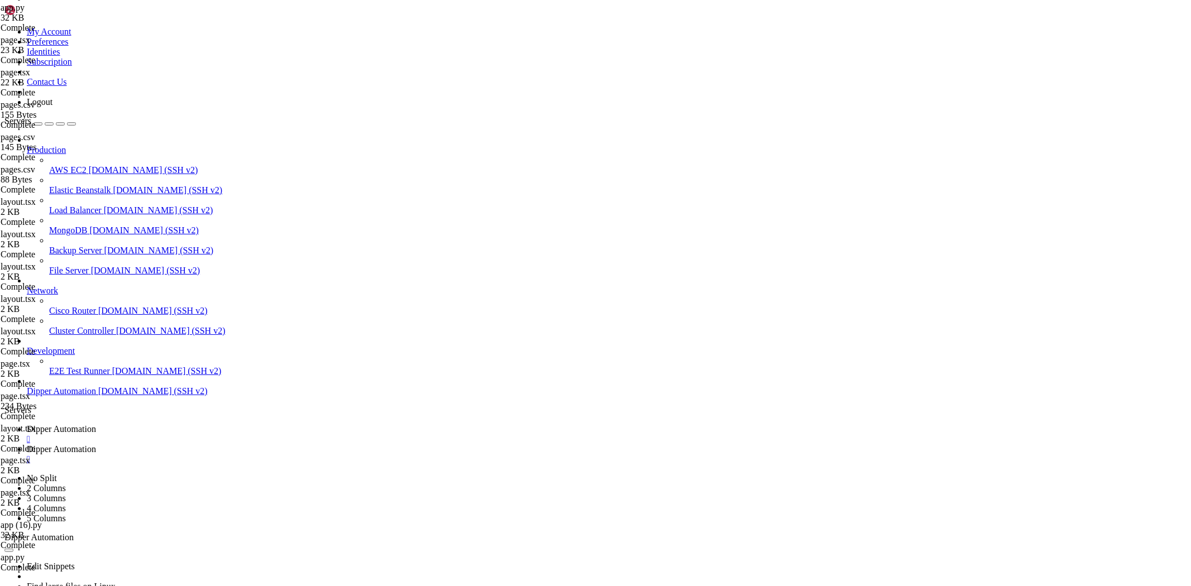
click at [175, 424] on link "Dipper Automation " at bounding box center [607, 434] width 1160 height 20
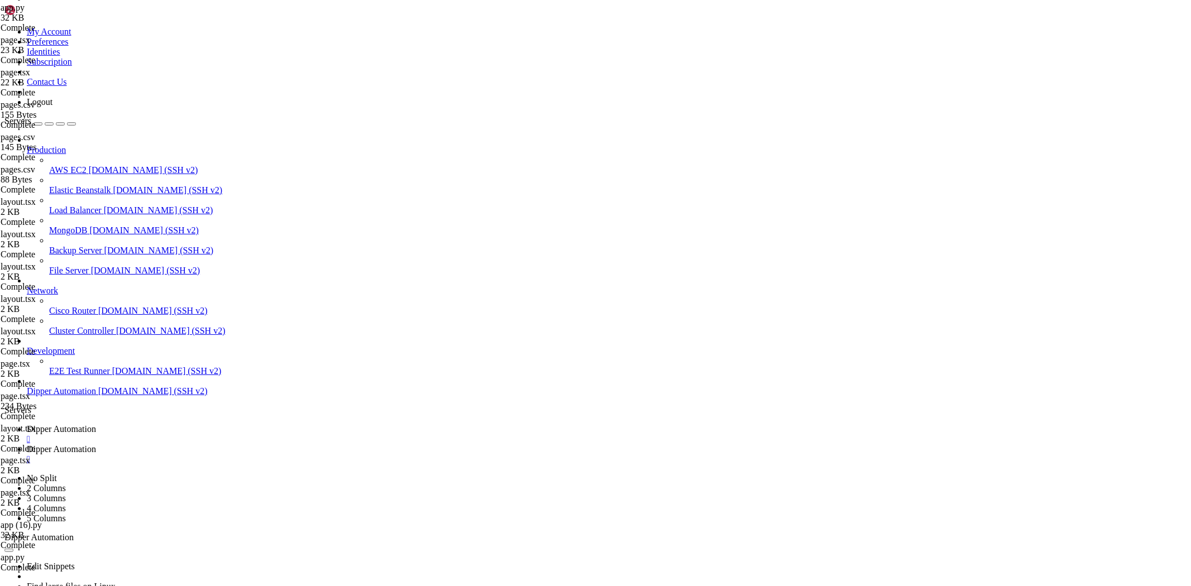
scroll to position [252114, 0]
drag, startPoint x: 466, startPoint y: 1130, endPoint x: 9, endPoint y: 1005, distance: 473.7
